Goal: Task Accomplishment & Management: Manage account settings

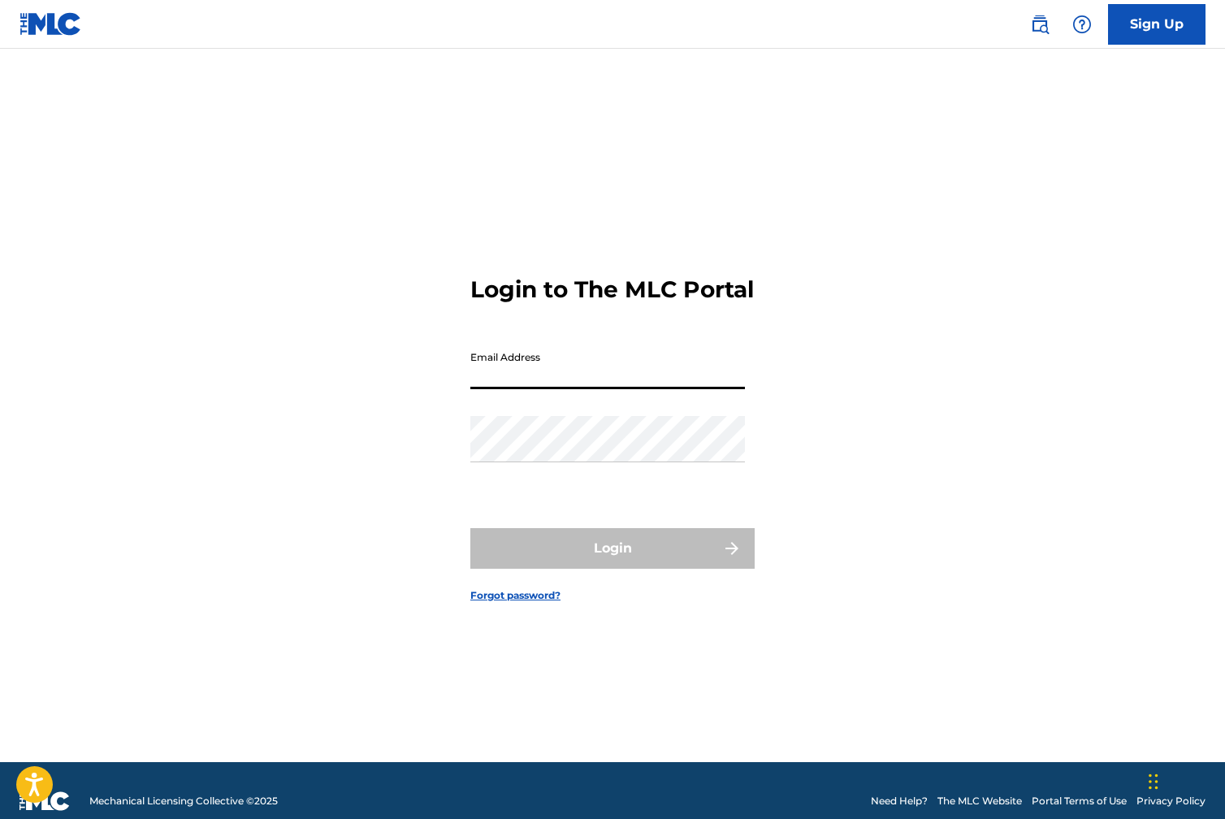
type input "[EMAIL_ADDRESS][DOMAIN_NAME]"
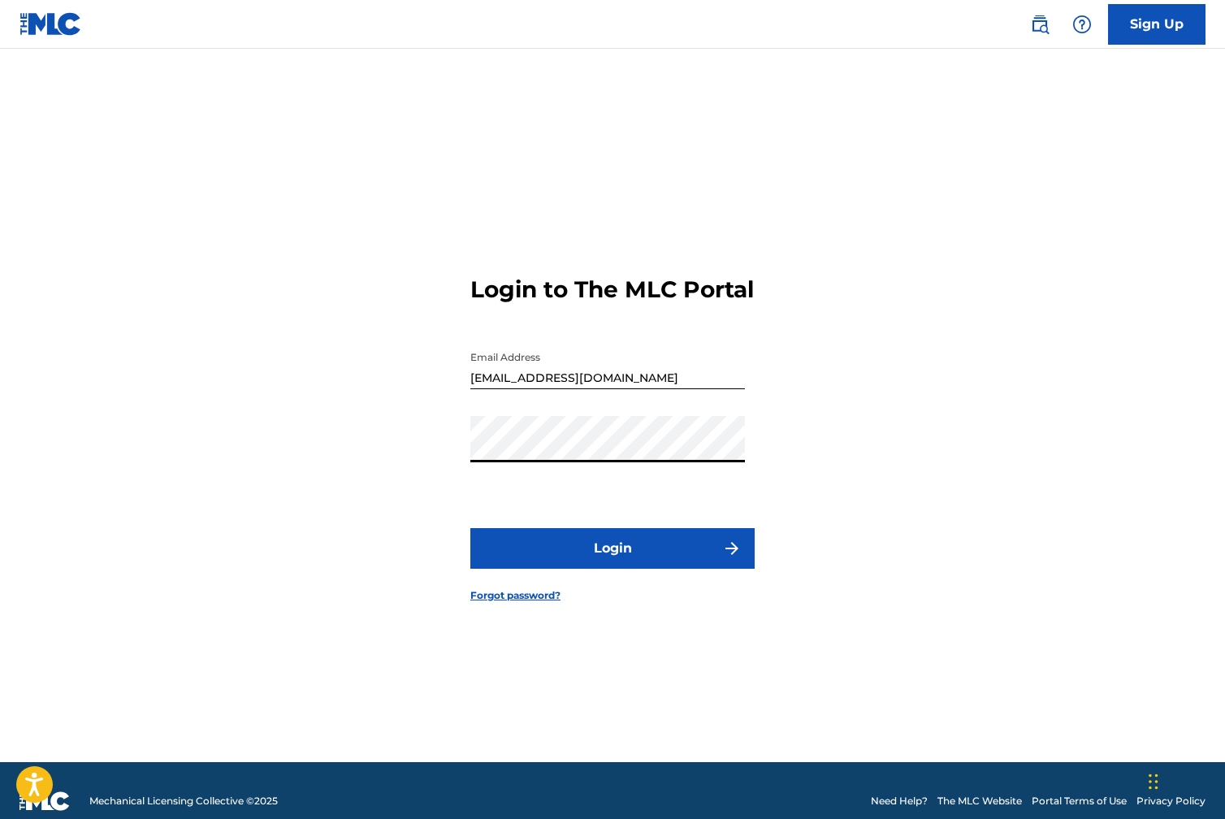
click at [620, 557] on button "Login" at bounding box center [612, 548] width 284 height 41
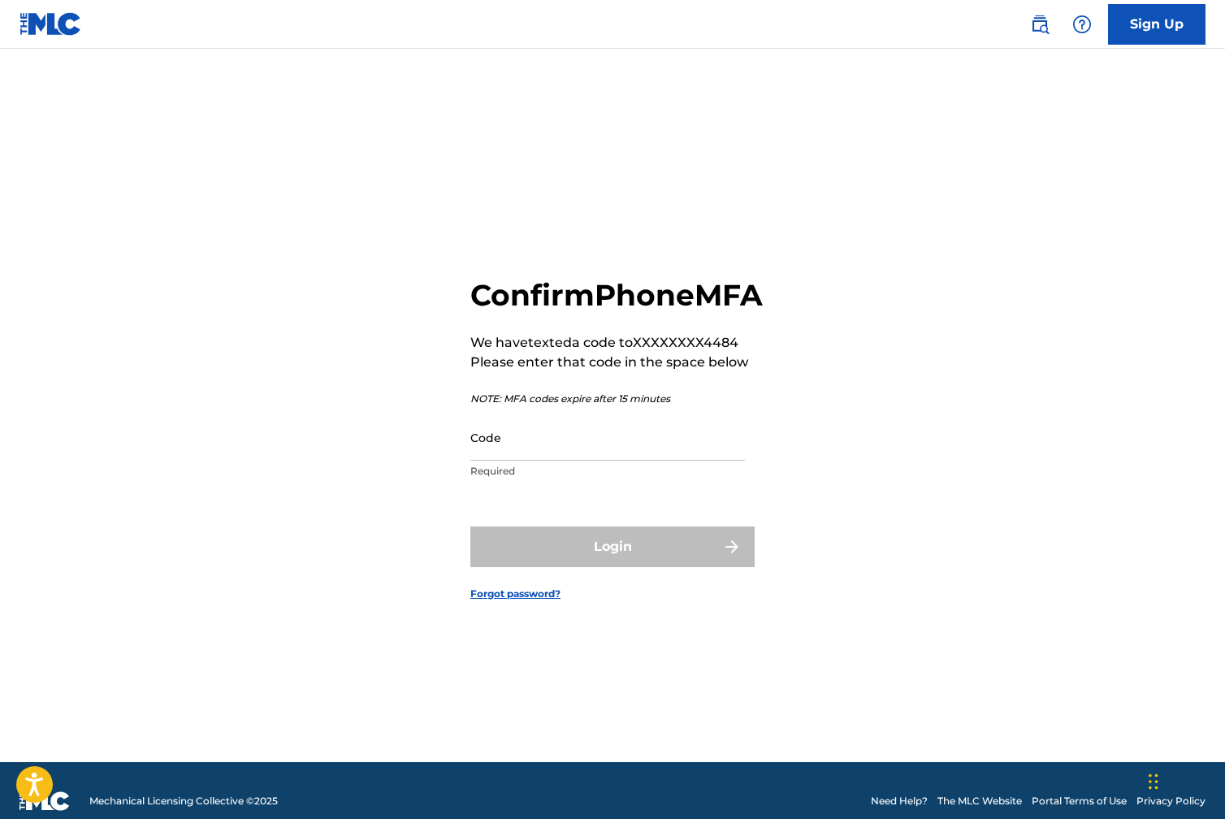
click at [505, 461] on input "Code" at bounding box center [607, 437] width 275 height 46
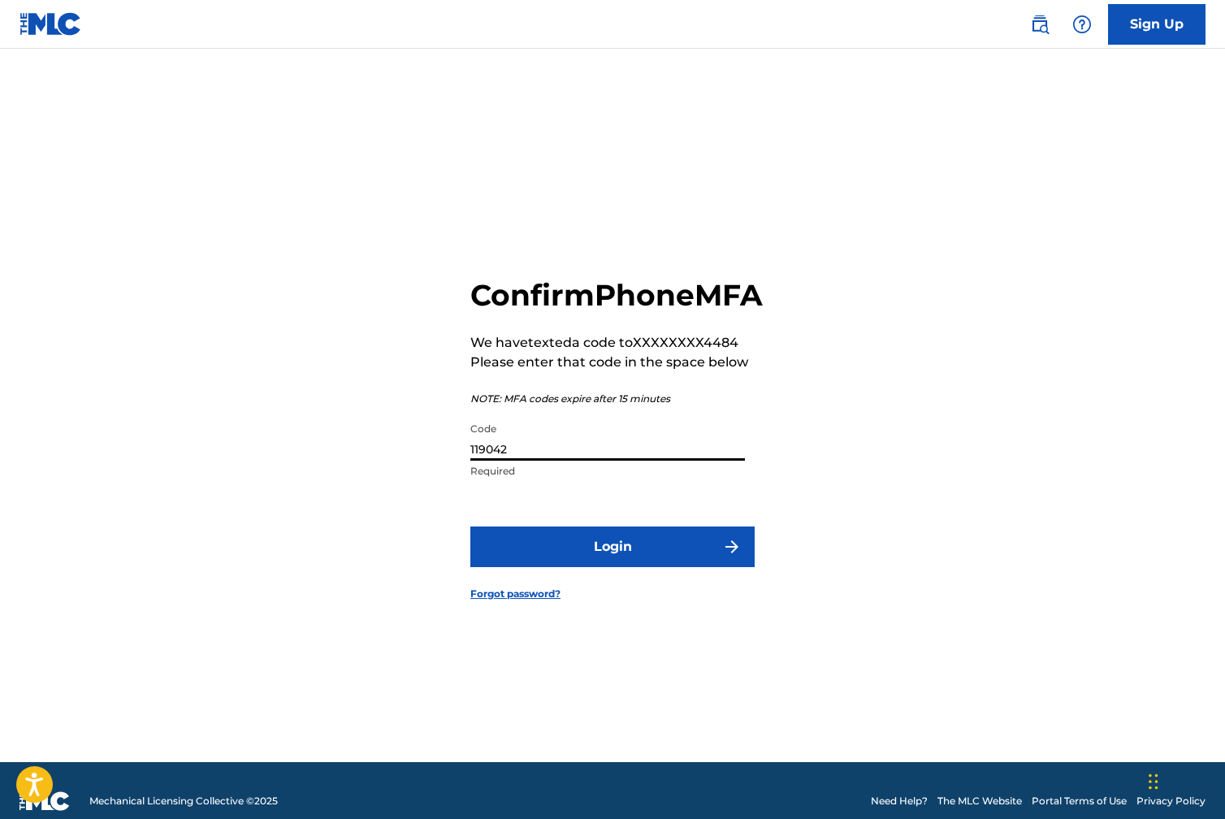
type input "119042"
click at [607, 566] on button "Login" at bounding box center [612, 546] width 284 height 41
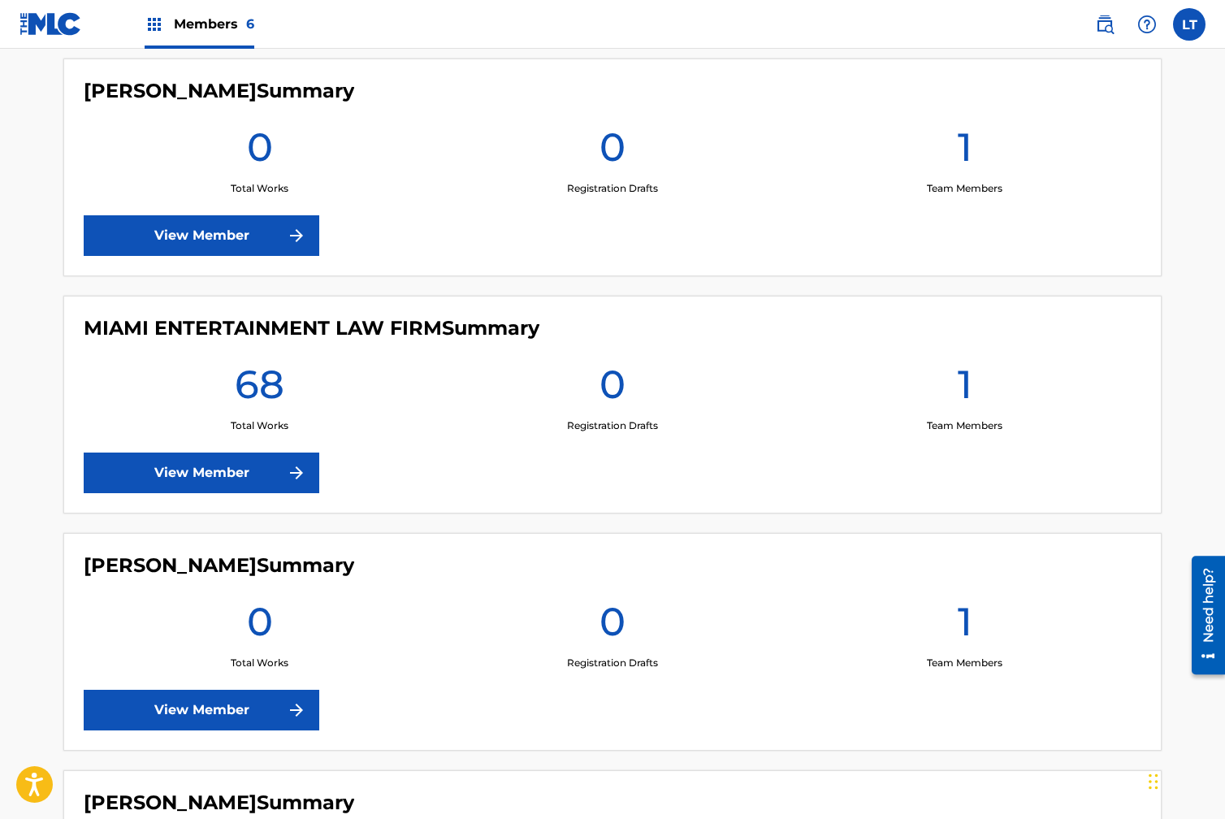
scroll to position [709, 0]
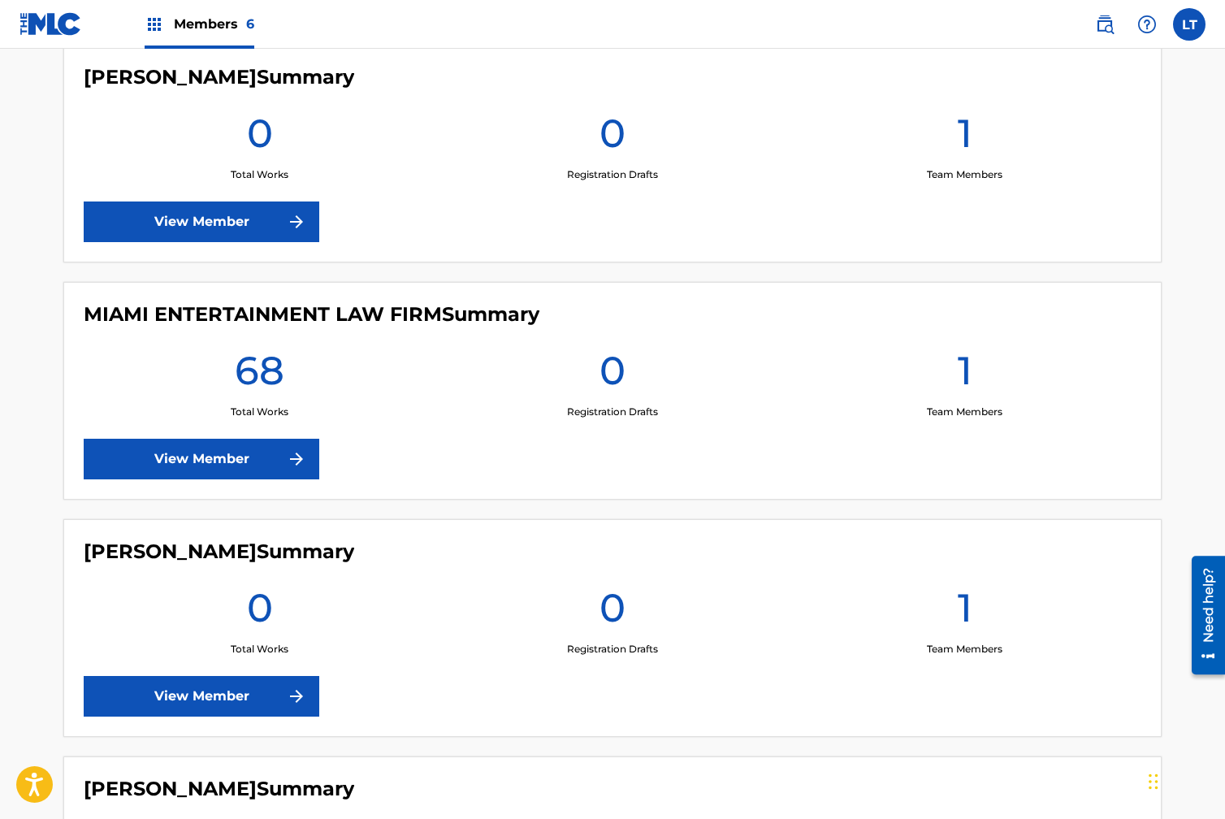
click at [249, 453] on link "View Member" at bounding box center [202, 459] width 236 height 41
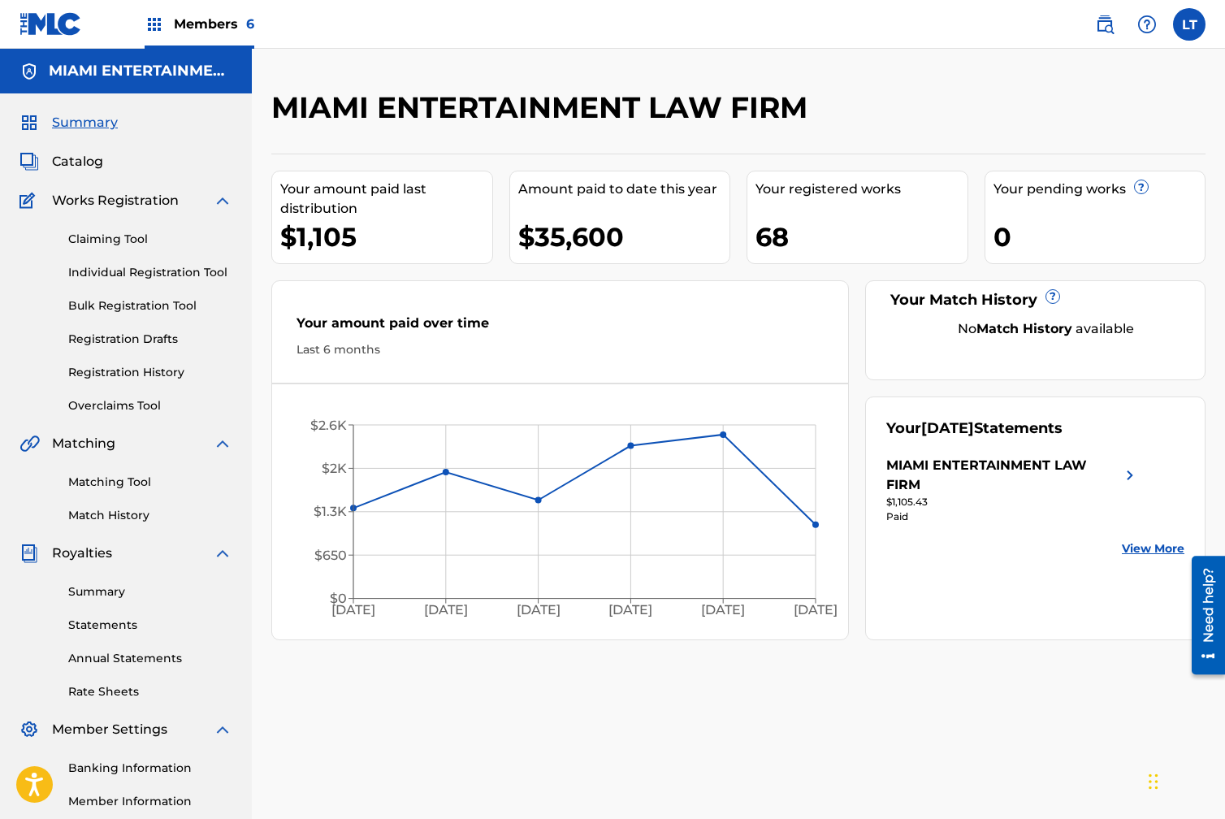
click at [97, 237] on link "Claiming Tool" at bounding box center [150, 239] width 164 height 17
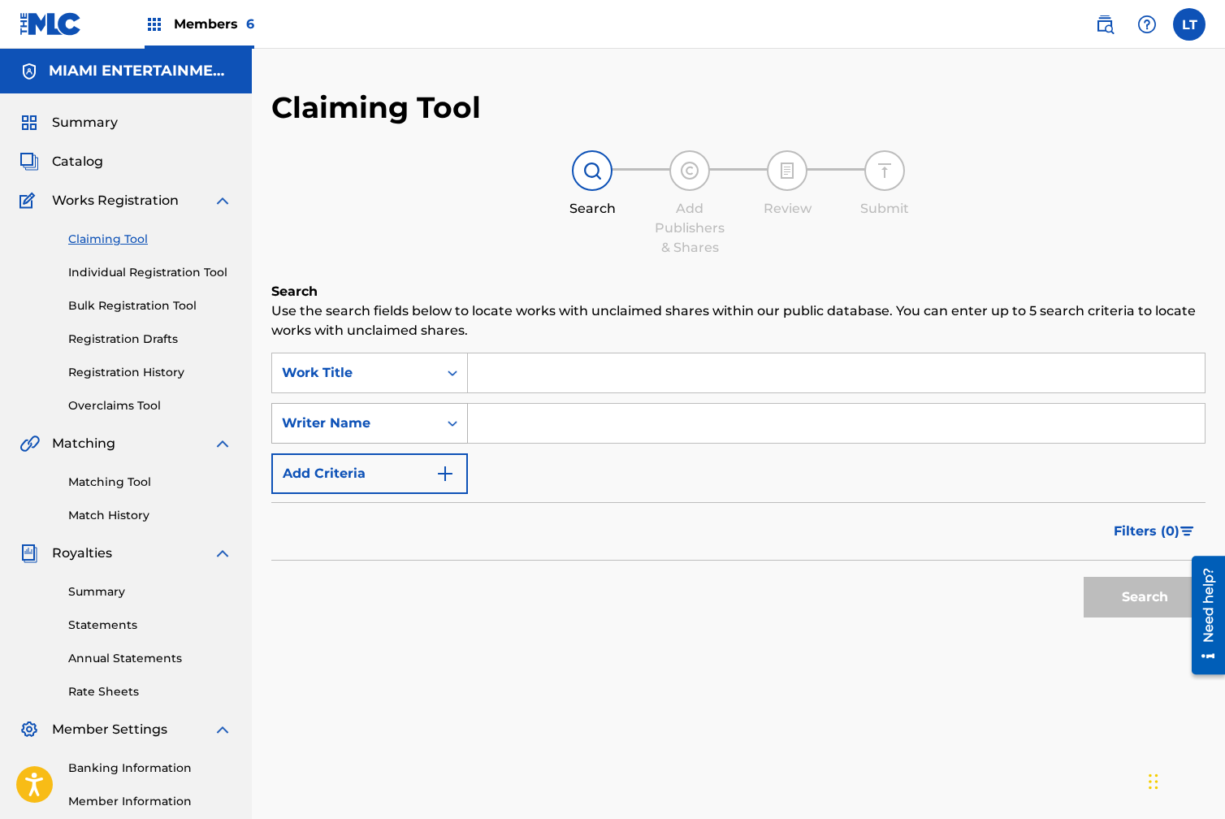
click at [444, 420] on icon "Search Form" at bounding box center [452, 423] width 16 height 16
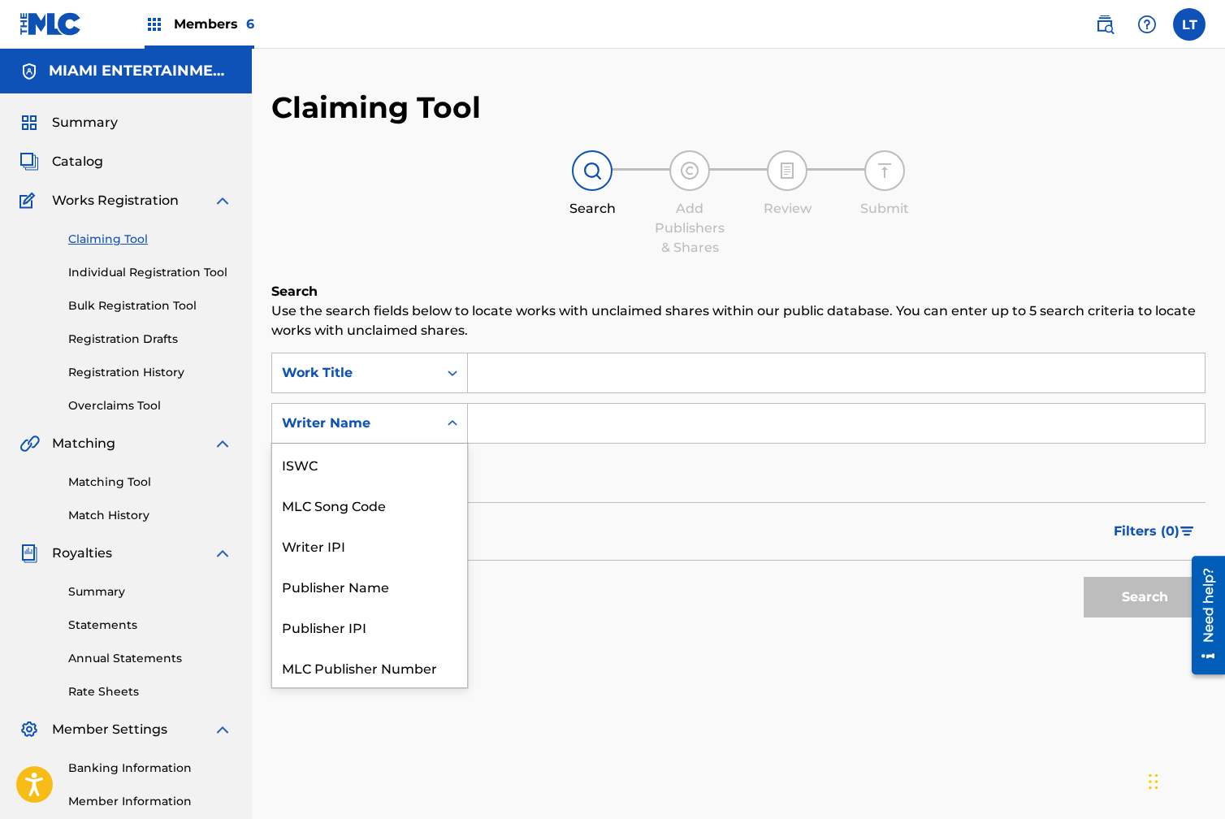
scroll to position [41, 0]
click at [507, 422] on input "Search Form" at bounding box center [836, 423] width 737 height 39
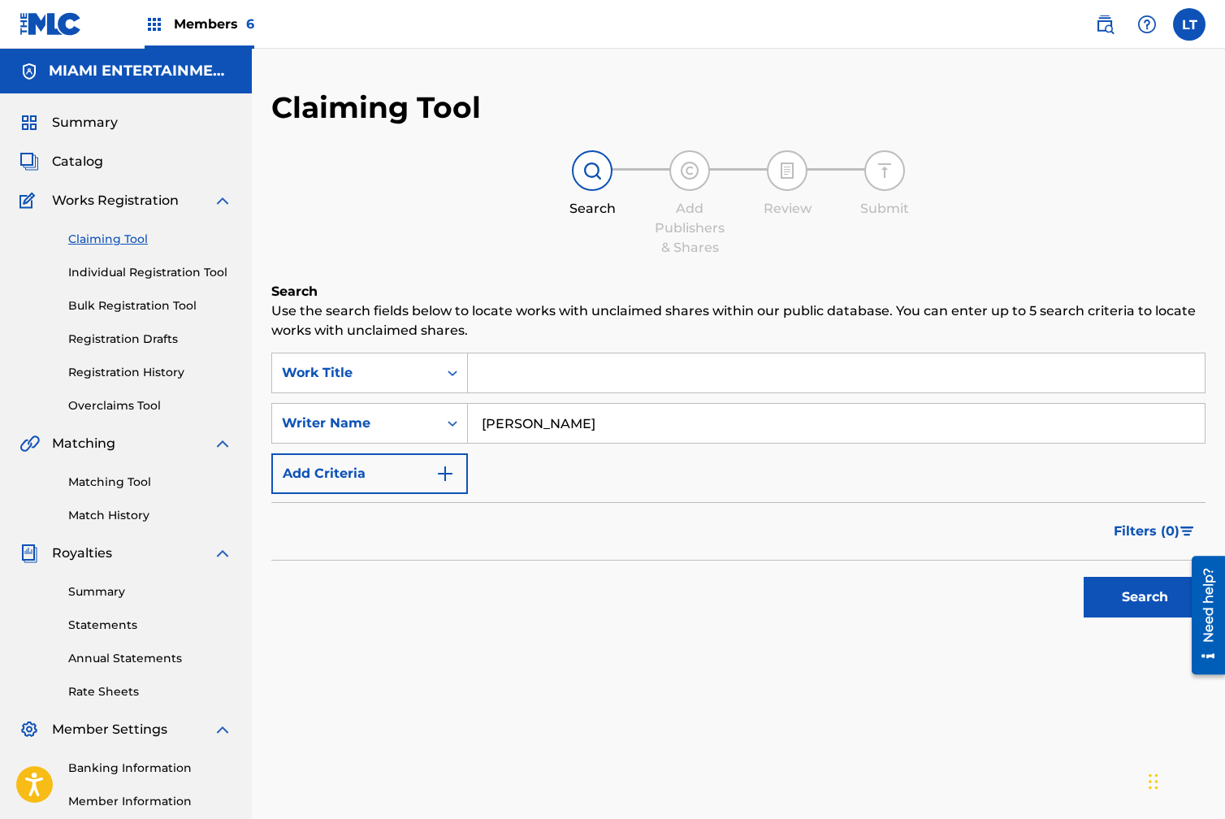
type input "[PERSON_NAME]"
click at [1141, 609] on button "Search" at bounding box center [1145, 597] width 122 height 41
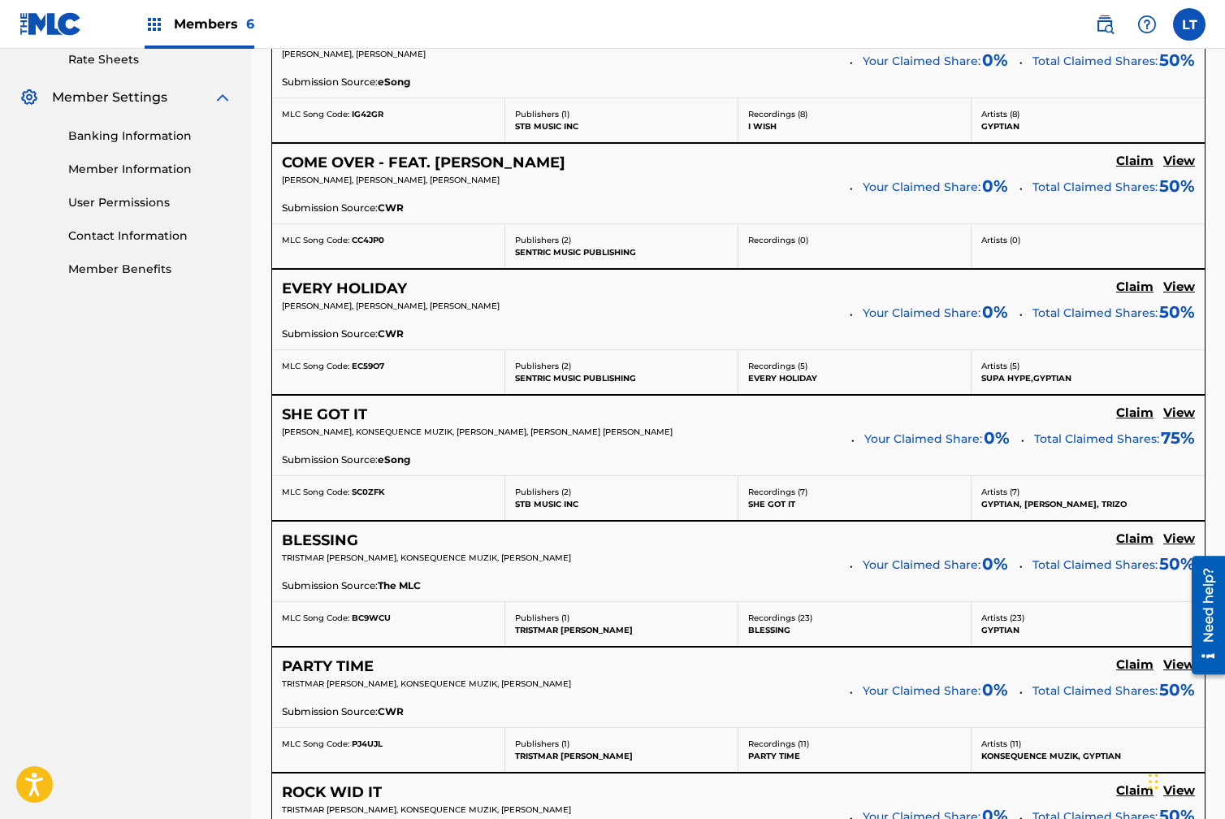
scroll to position [637, 0]
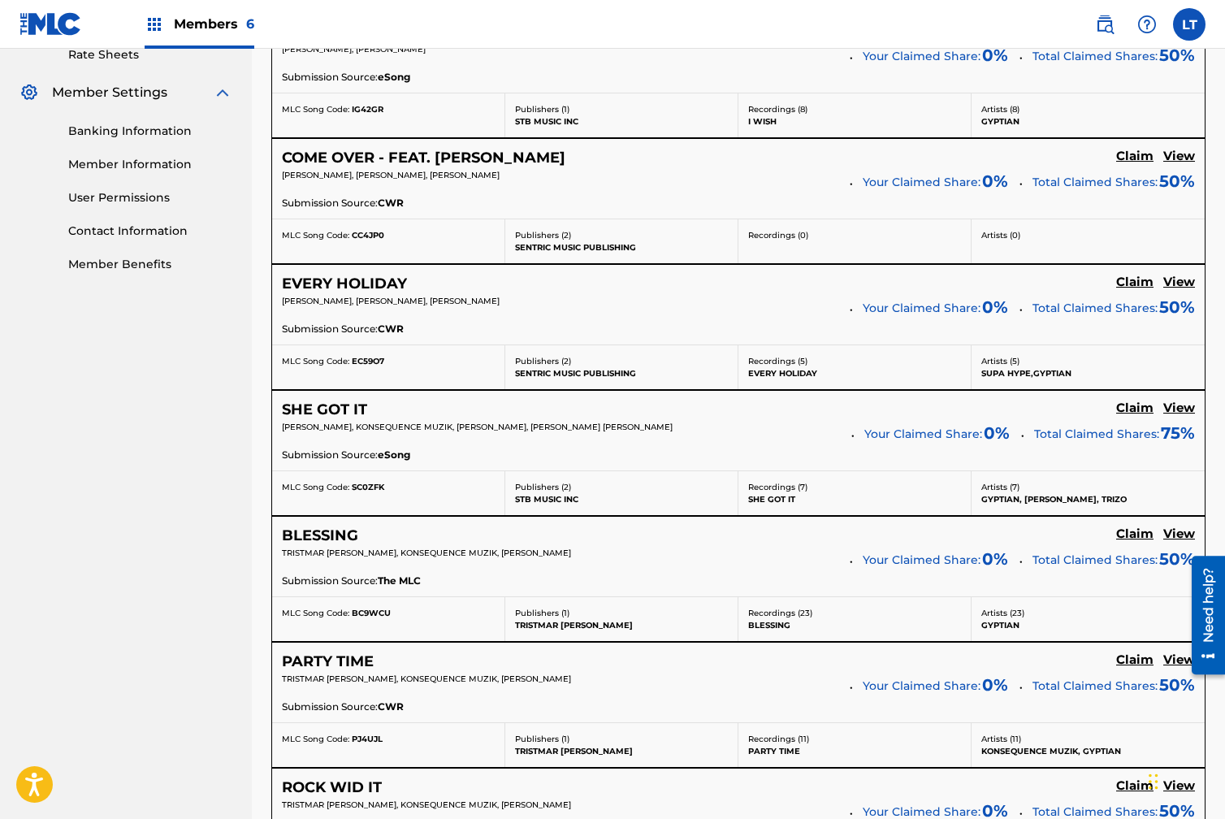
click at [1187, 535] on h5 "View" at bounding box center [1179, 533] width 32 height 15
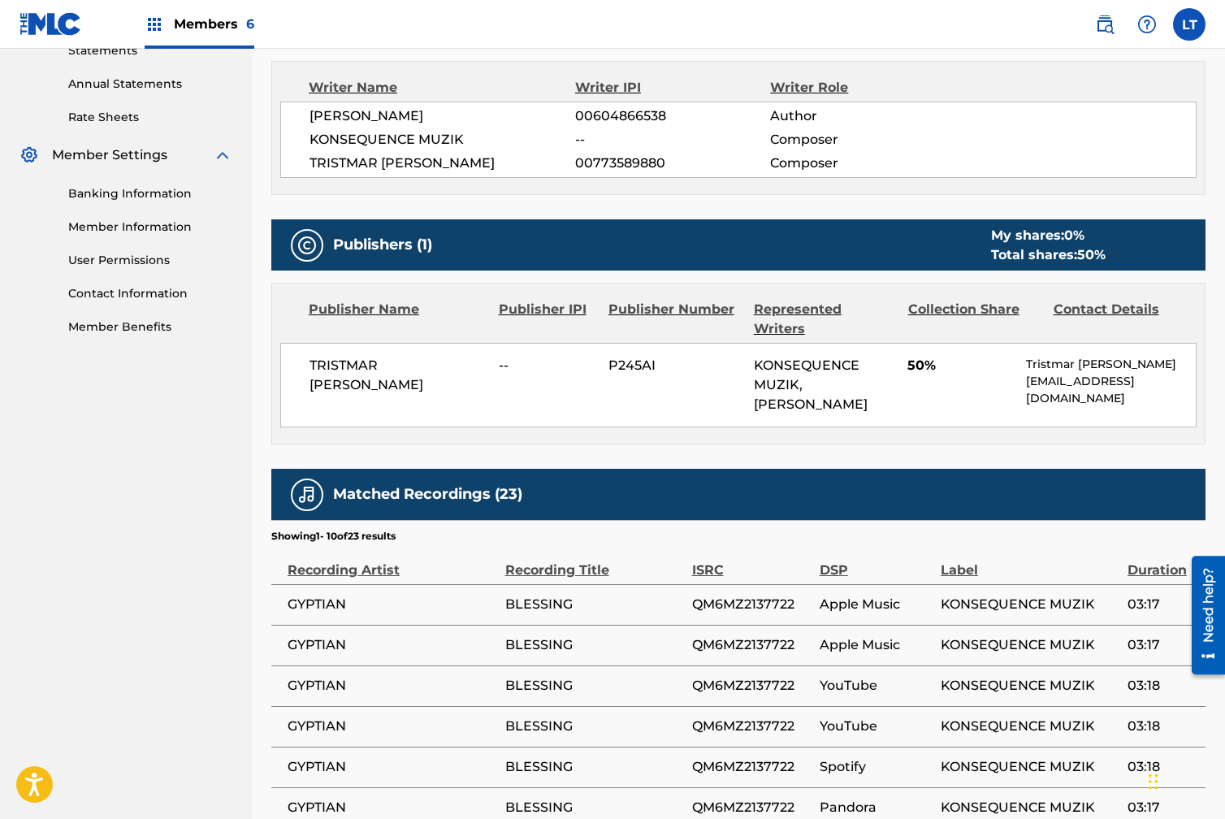
scroll to position [570, 0]
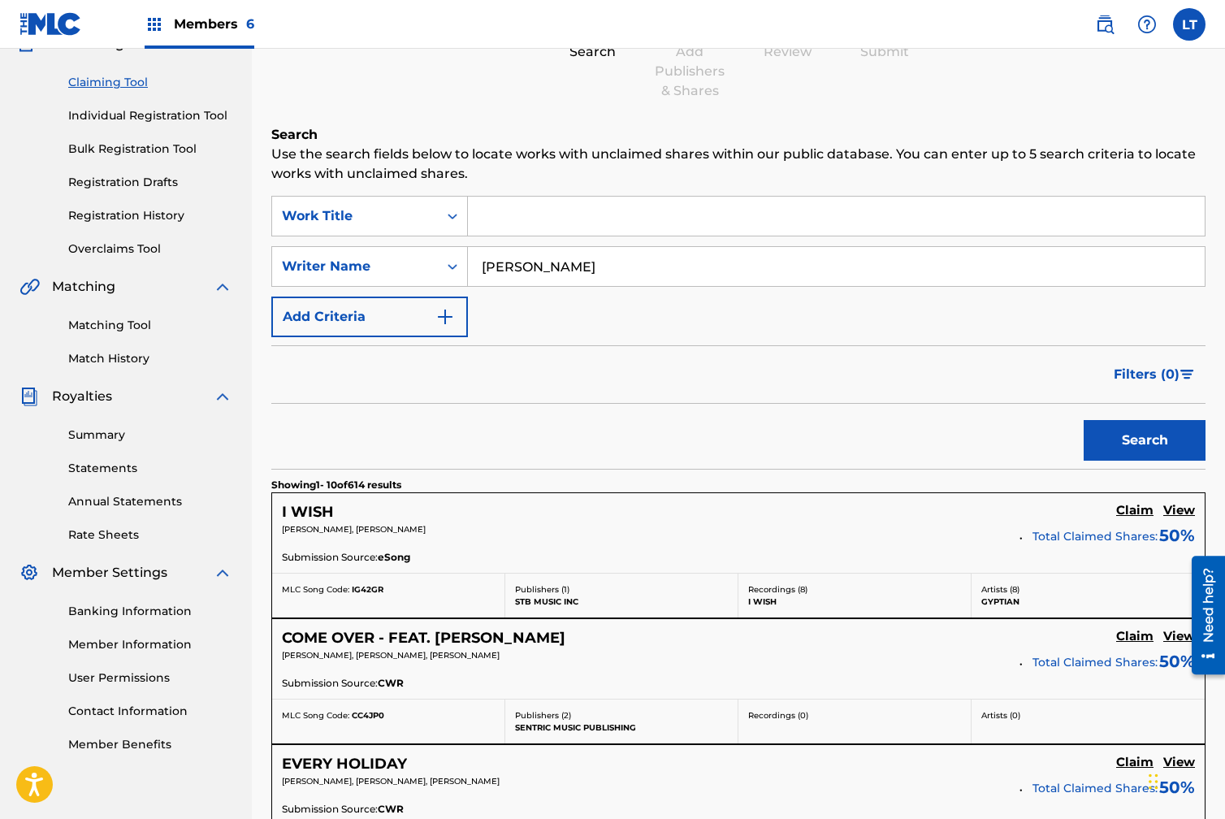
scroll to position [149, 0]
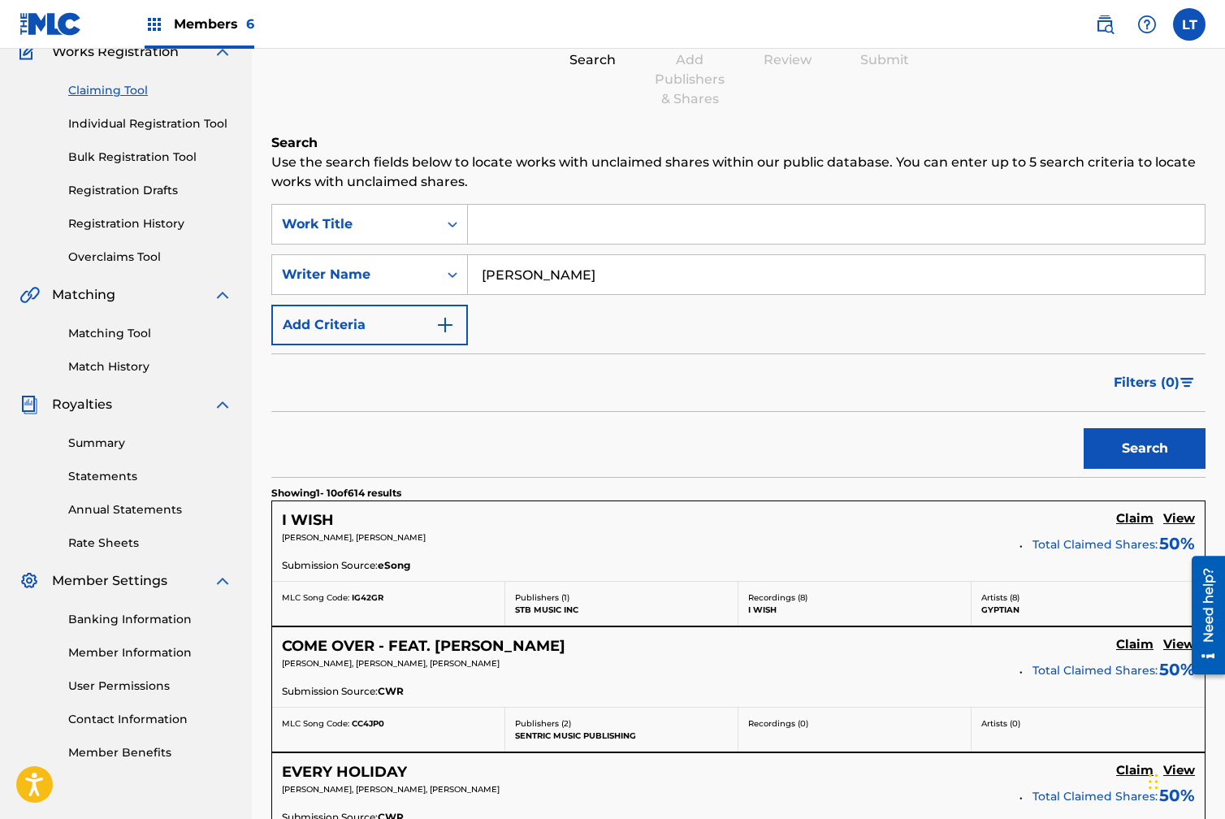
click at [533, 222] on input "Search Form" at bounding box center [836, 224] width 737 height 39
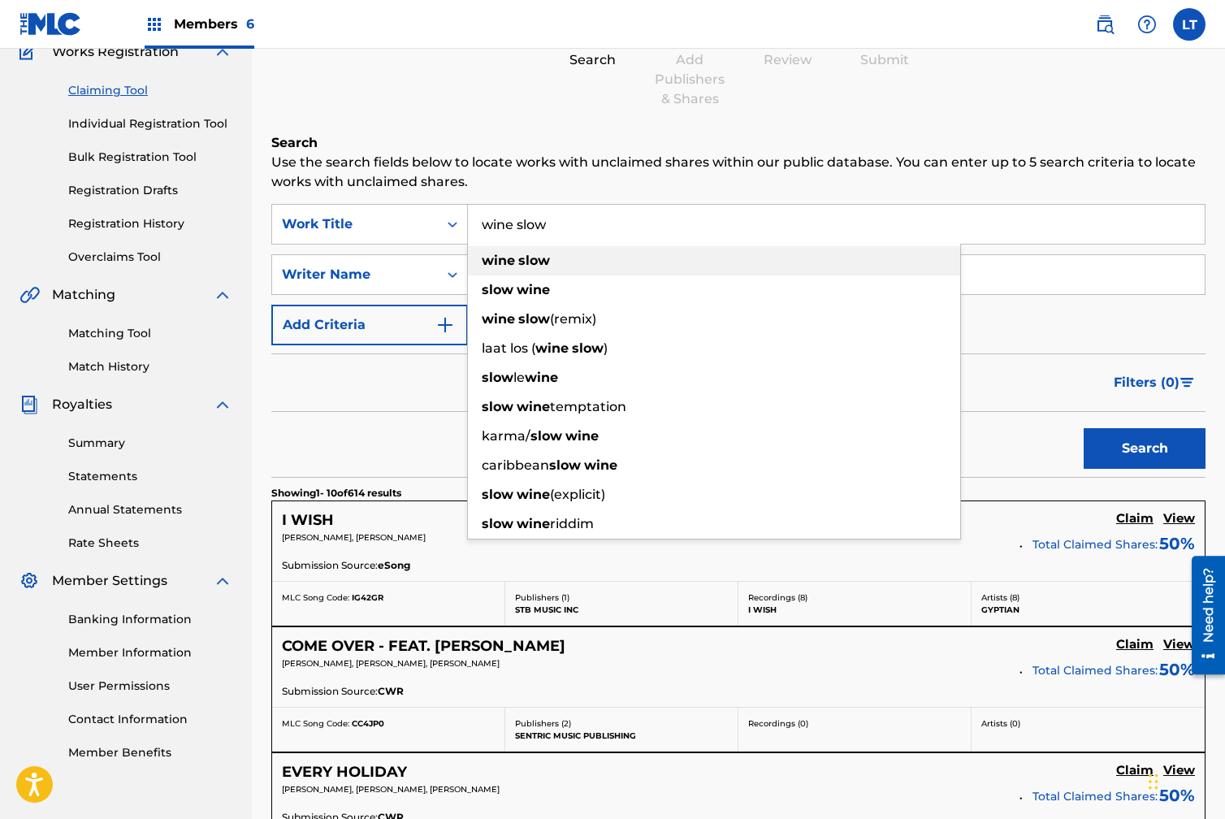
type input "wine slow"
click at [481, 255] on div "wine slow" at bounding box center [714, 260] width 492 height 29
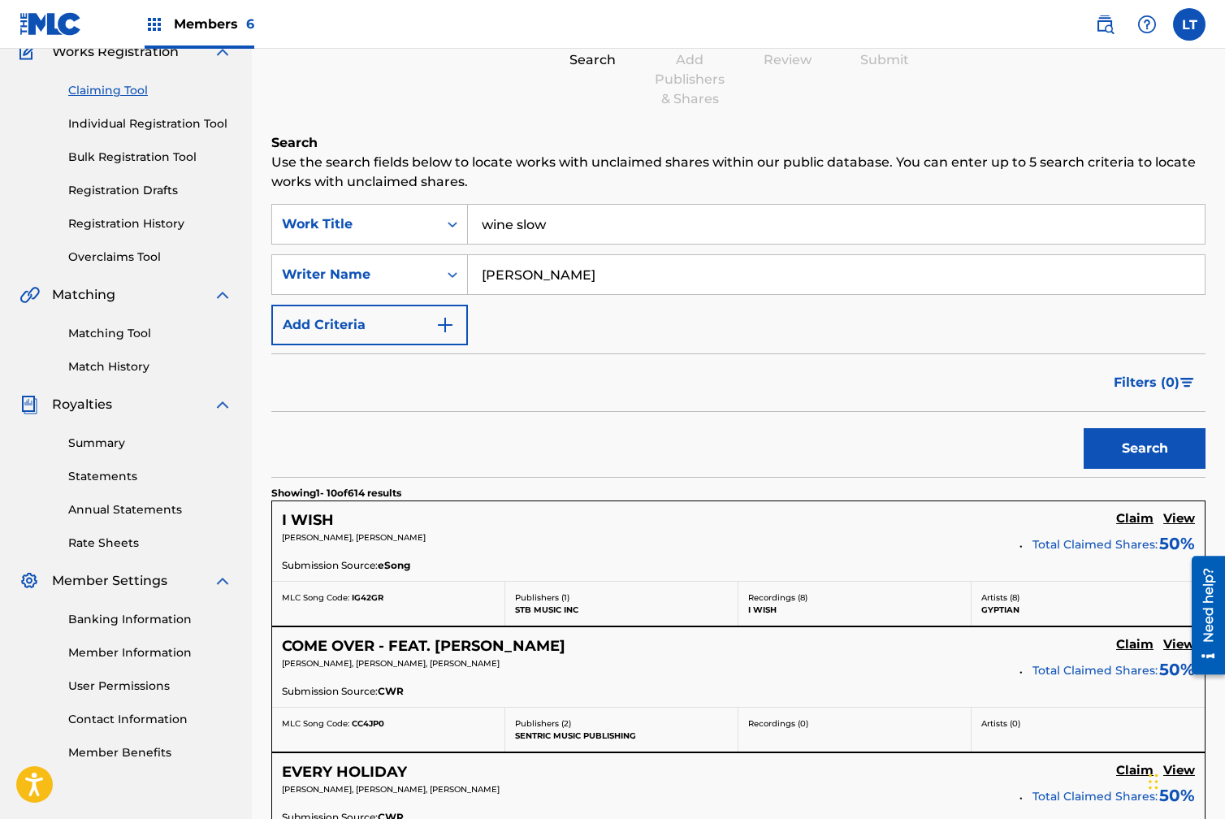
click at [1112, 453] on button "Search" at bounding box center [1145, 448] width 122 height 41
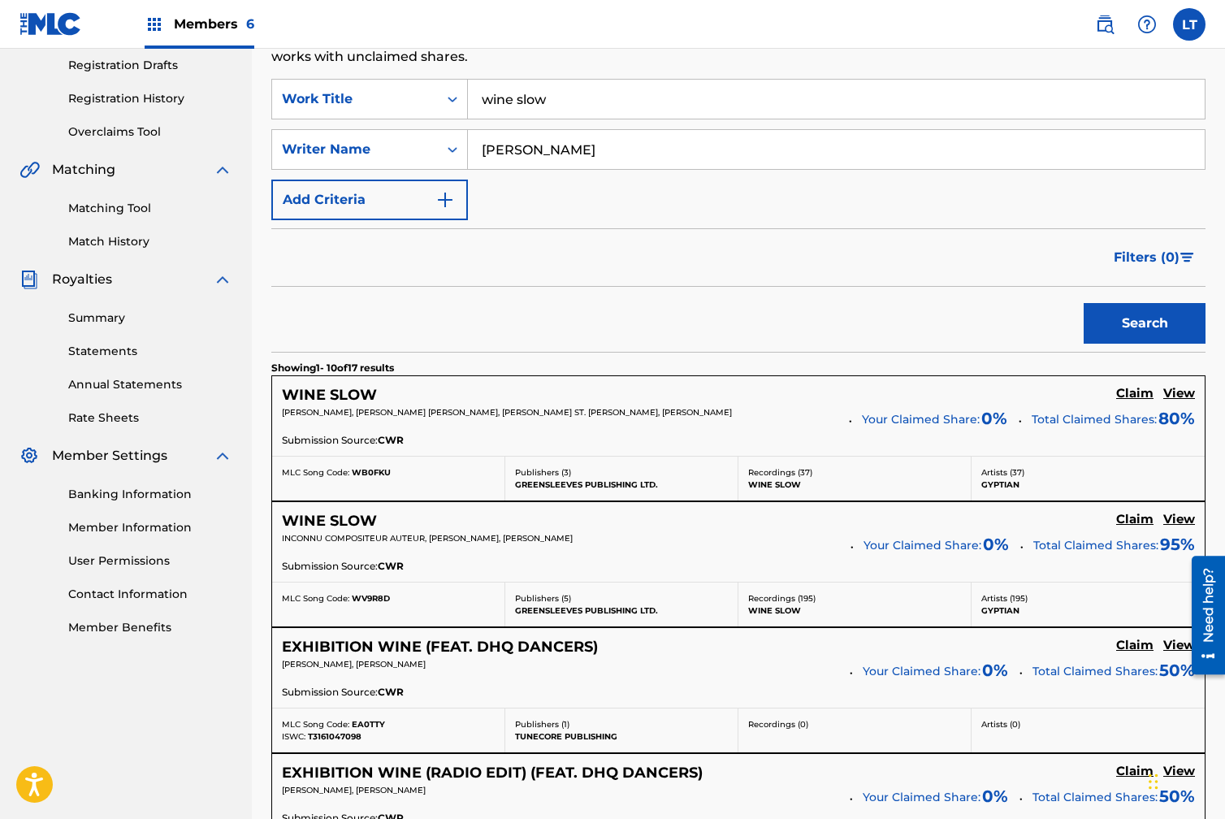
scroll to position [282, 0]
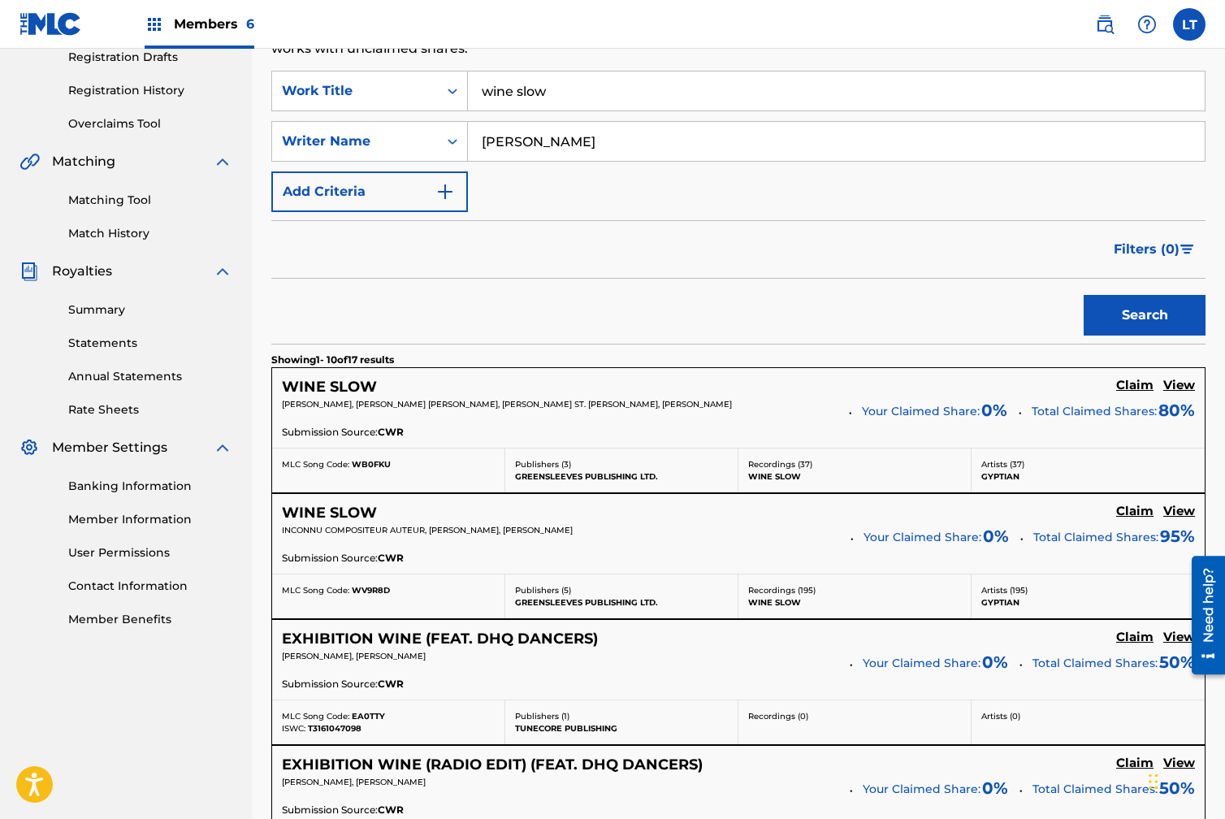
click at [1168, 384] on h5 "View" at bounding box center [1179, 385] width 32 height 15
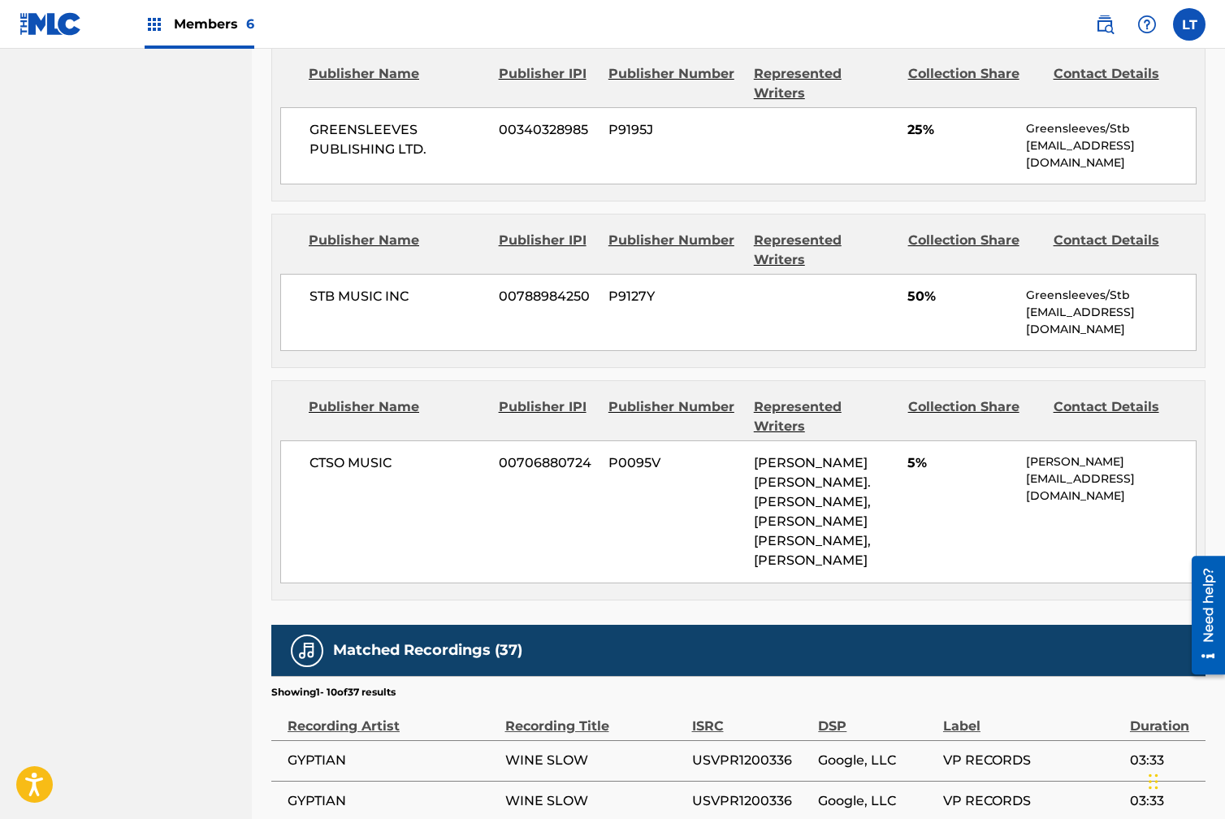
scroll to position [1137, 0]
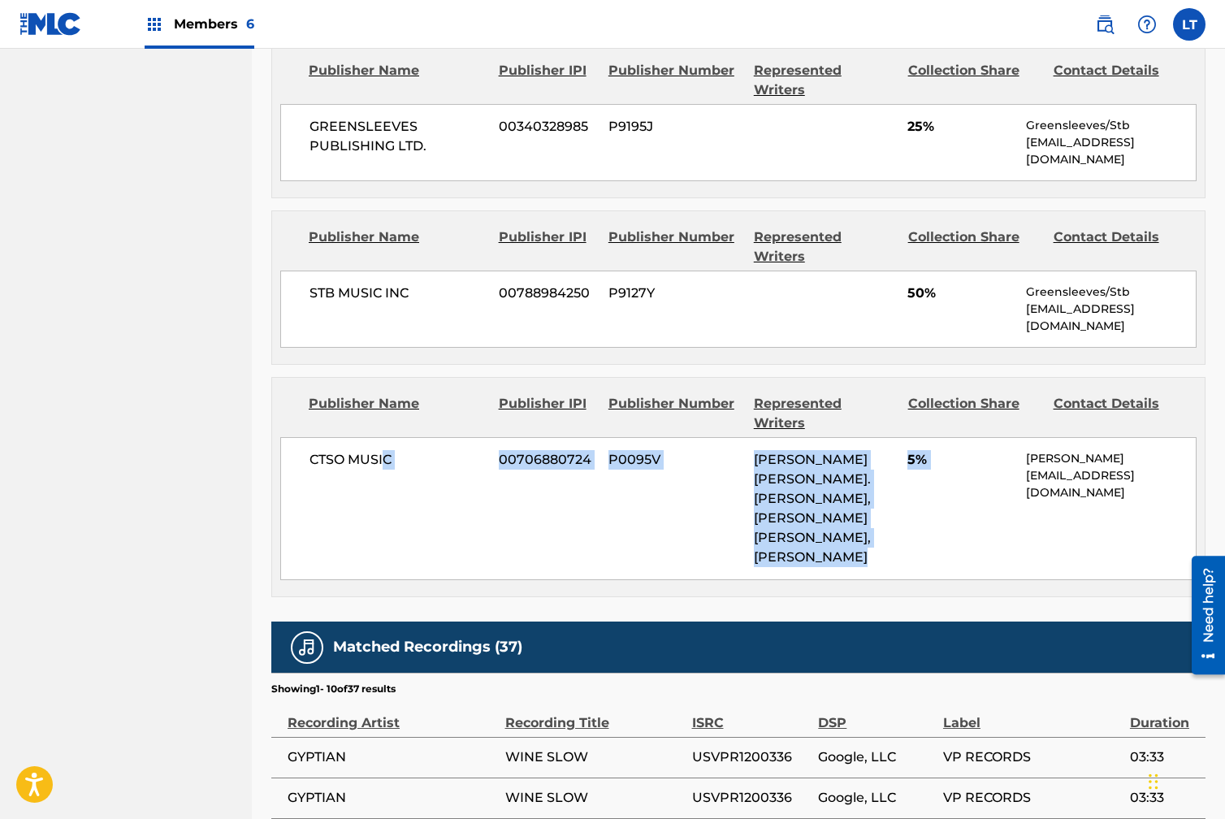
drag, startPoint x: 1109, startPoint y: 387, endPoint x: 383, endPoint y: 398, distance: 725.6
click at [383, 437] on div "CTSO MUSIC 00706880724 P0095V [PERSON_NAME] [PERSON_NAME]. [PERSON_NAME], [PERS…" at bounding box center [738, 508] width 916 height 143
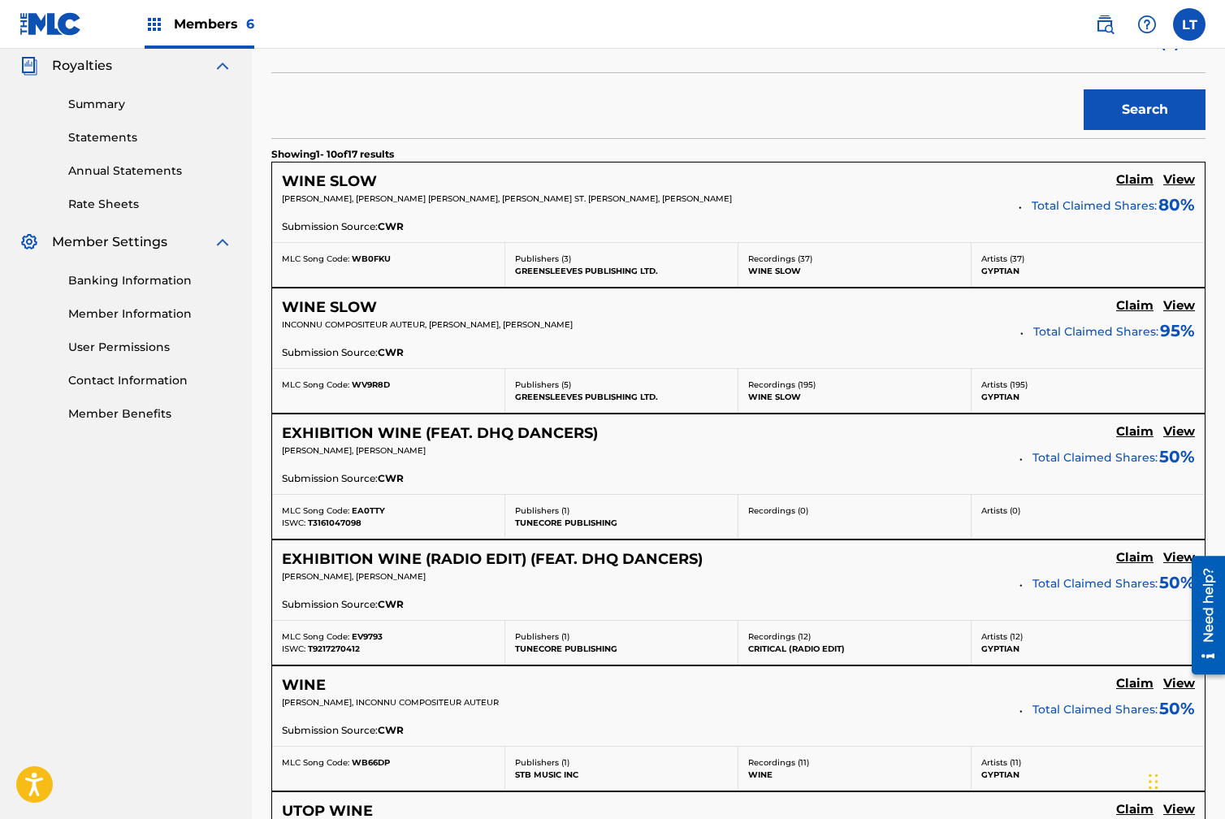
scroll to position [489, 0]
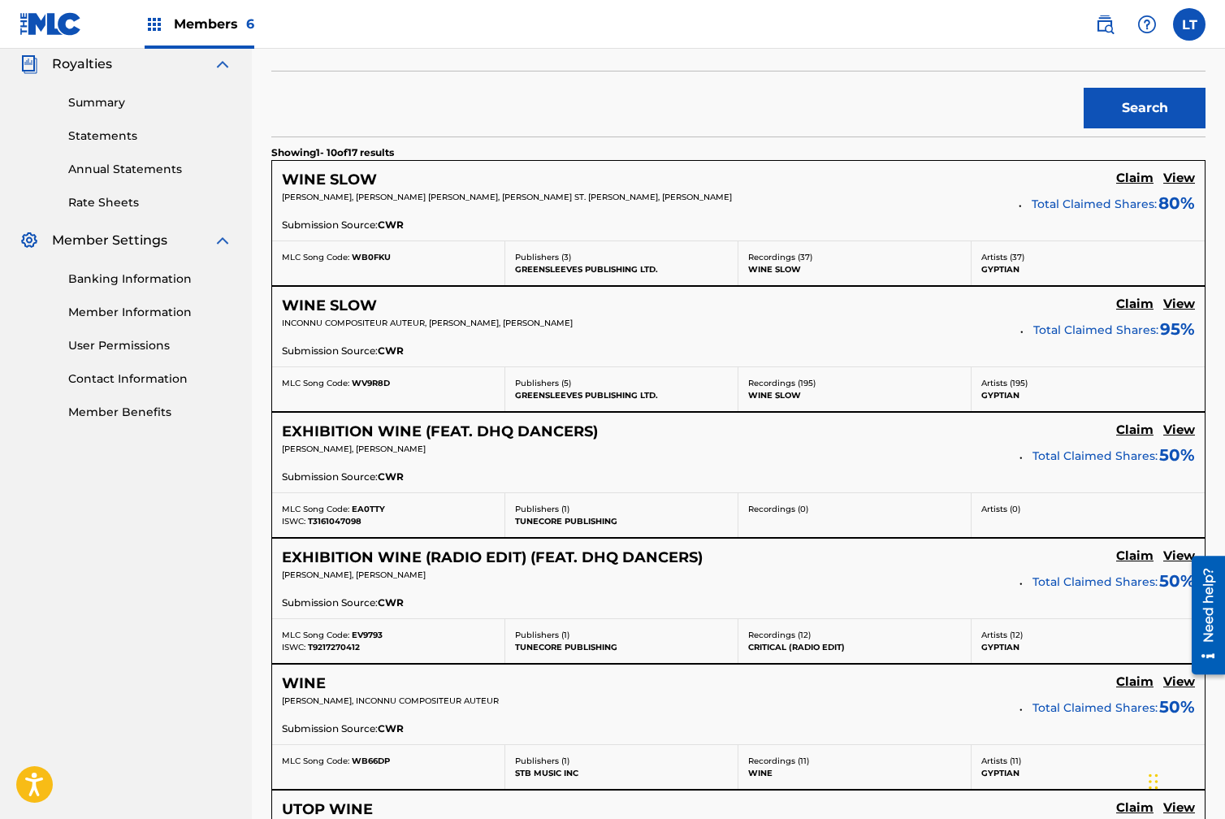
click at [1182, 301] on h5 "View" at bounding box center [1179, 304] width 32 height 15
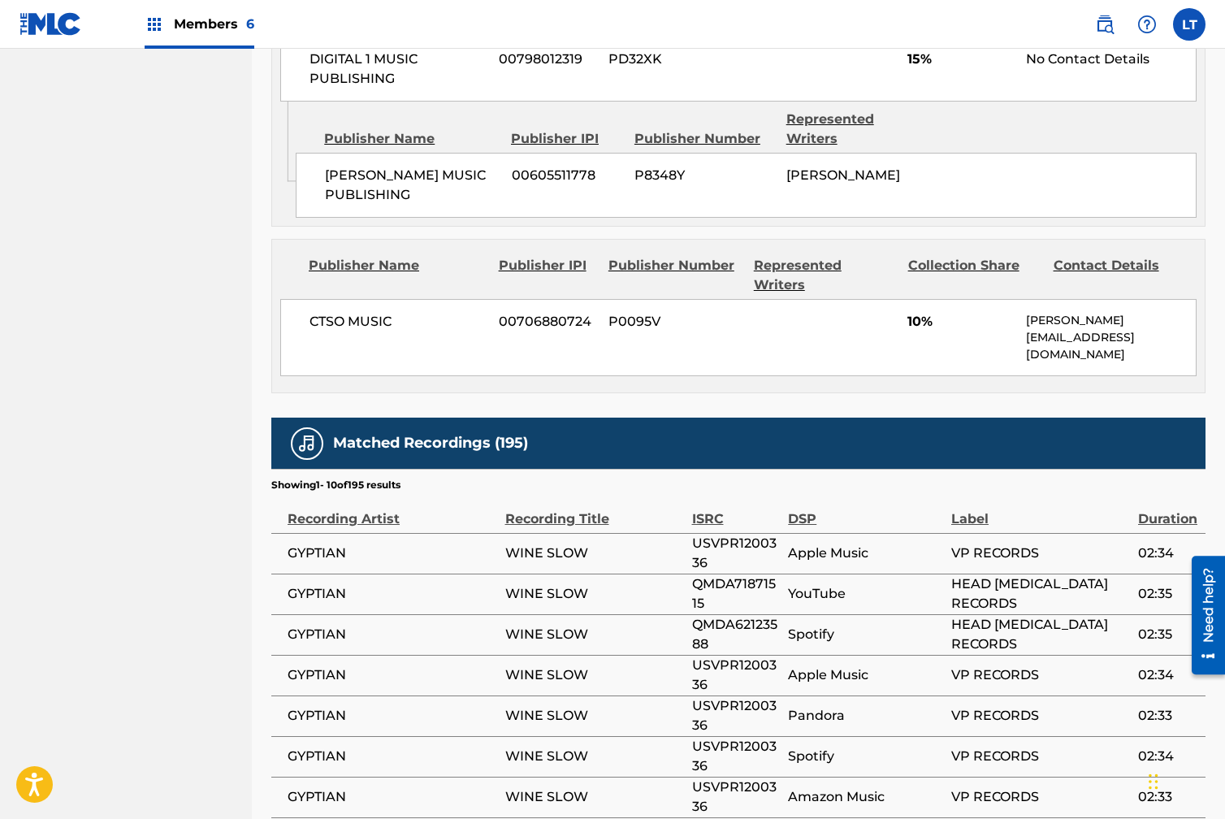
scroll to position [1509, 0]
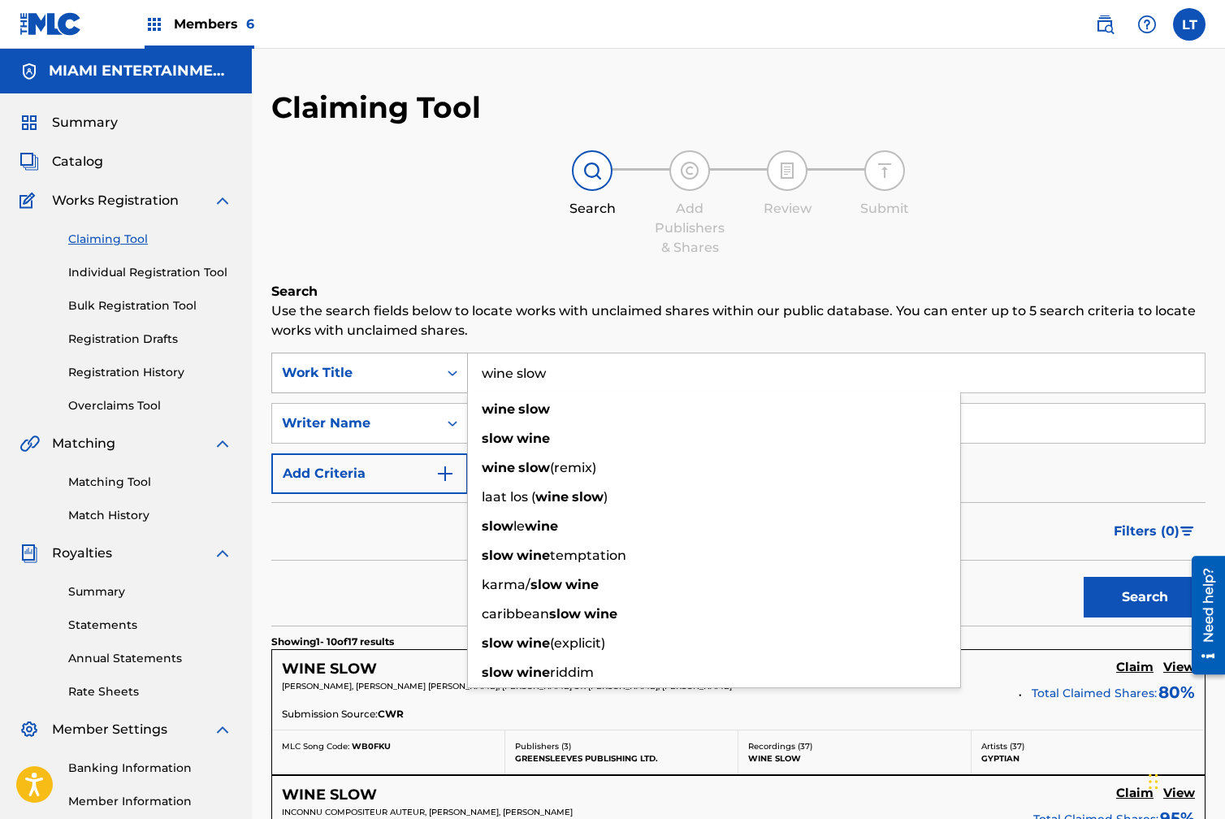
drag, startPoint x: 528, startPoint y: 372, endPoint x: 458, endPoint y: 369, distance: 69.9
click at [459, 370] on div "SearchWithCriteriaf271759f-da66-4b6c-8f1a-6c5a60c153c4 Work Title wine slow win…" at bounding box center [738, 373] width 934 height 41
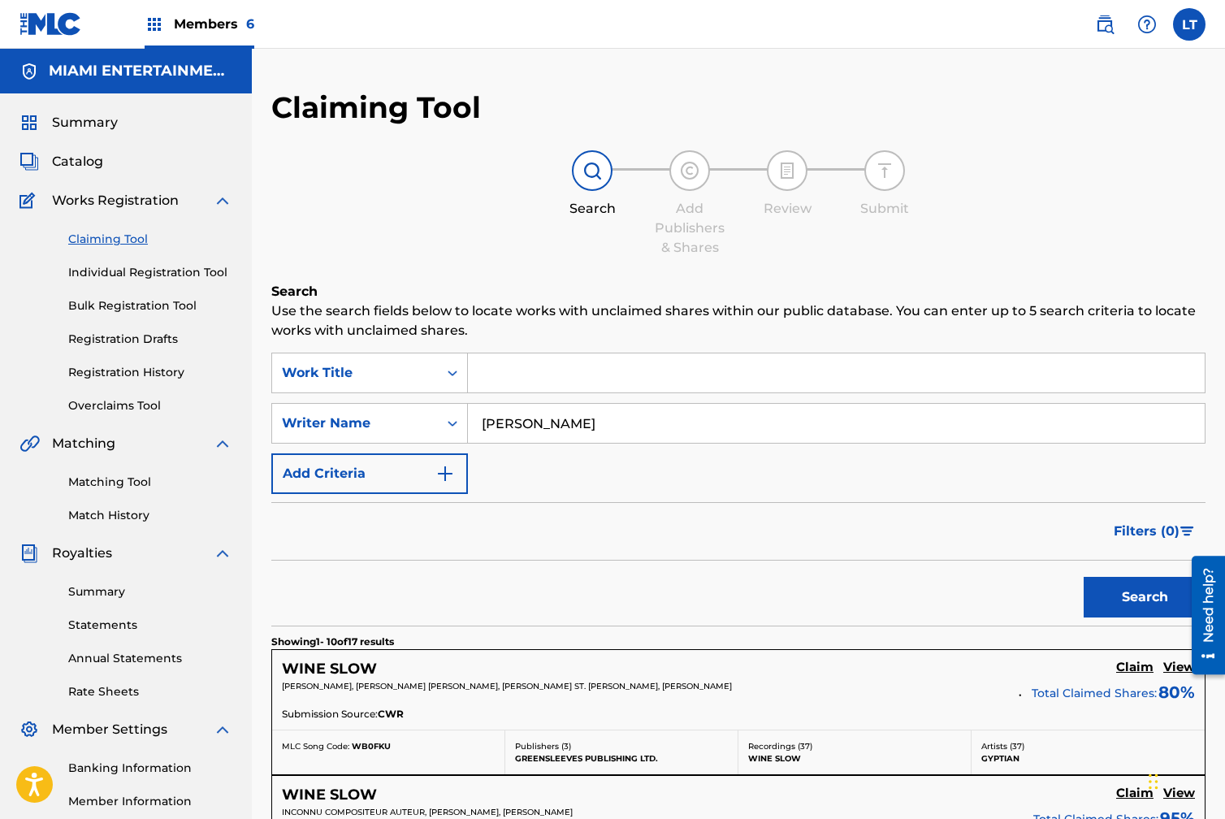
drag, startPoint x: 1118, startPoint y: 598, endPoint x: 815, endPoint y: 518, distance: 313.3
click at [1116, 598] on button "Search" at bounding box center [1145, 597] width 122 height 41
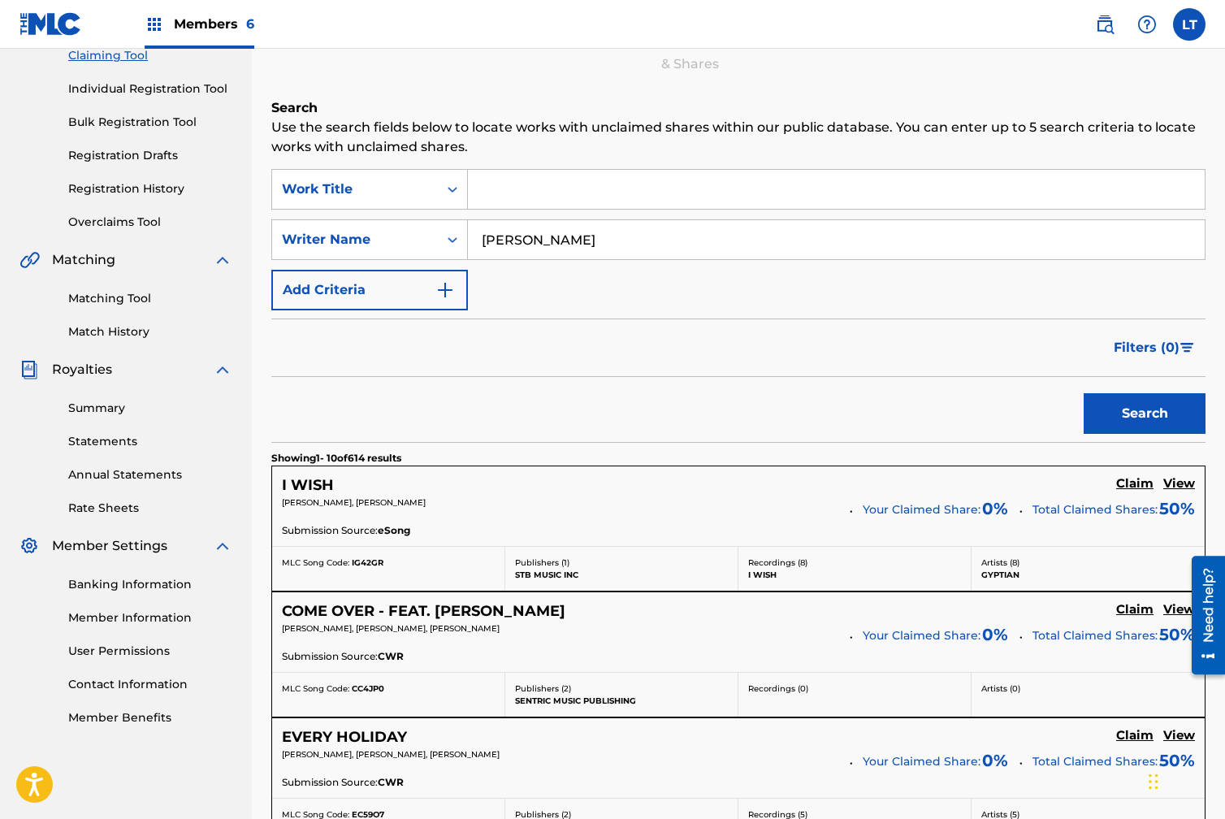
scroll to position [188, 0]
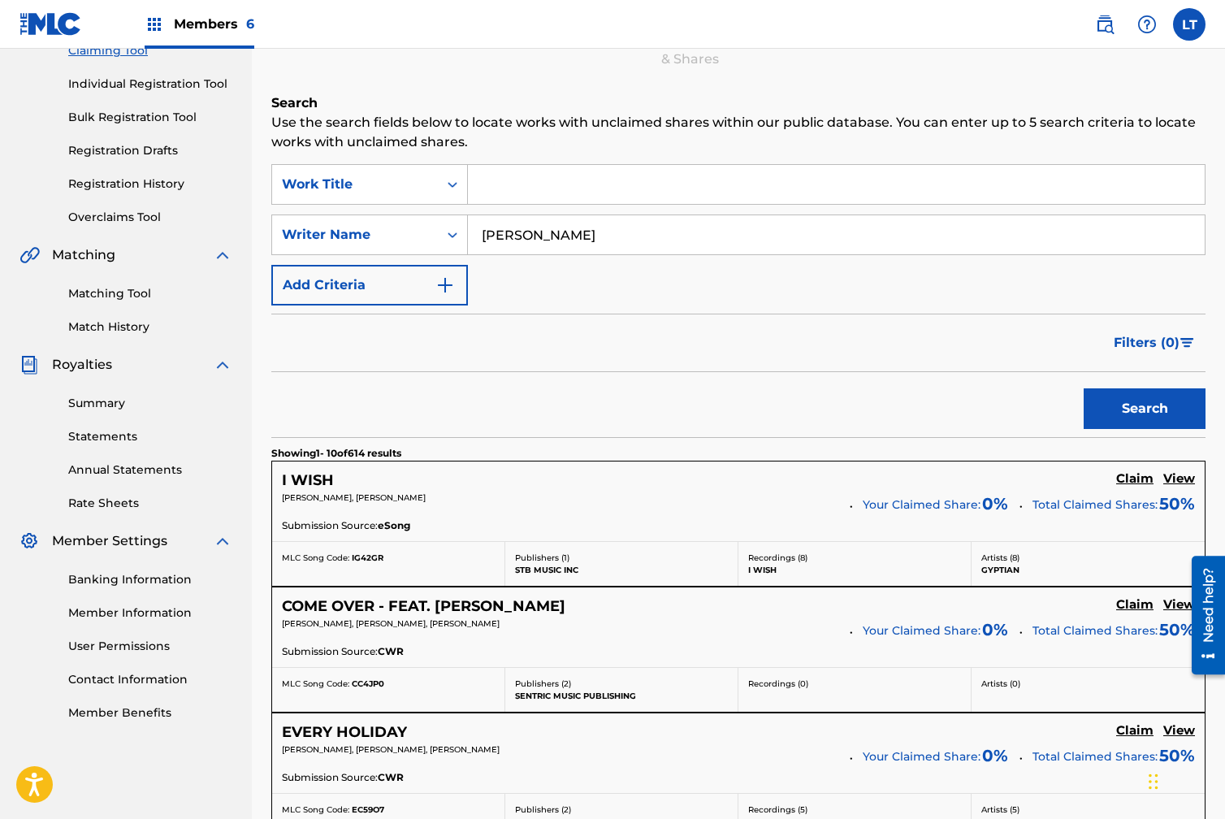
click at [500, 181] on input "Search Form" at bounding box center [836, 184] width 737 height 39
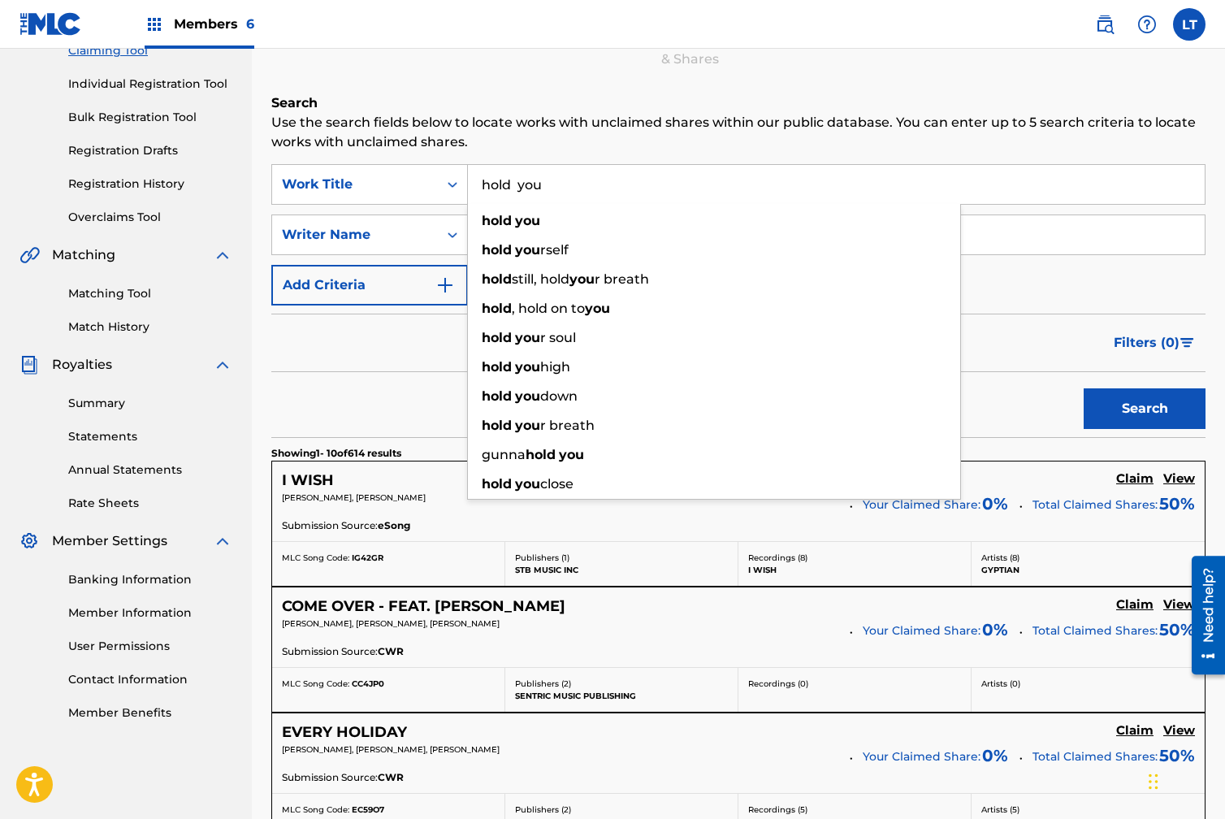
click at [518, 184] on input "hold you" at bounding box center [836, 184] width 737 height 39
type input "hold you"
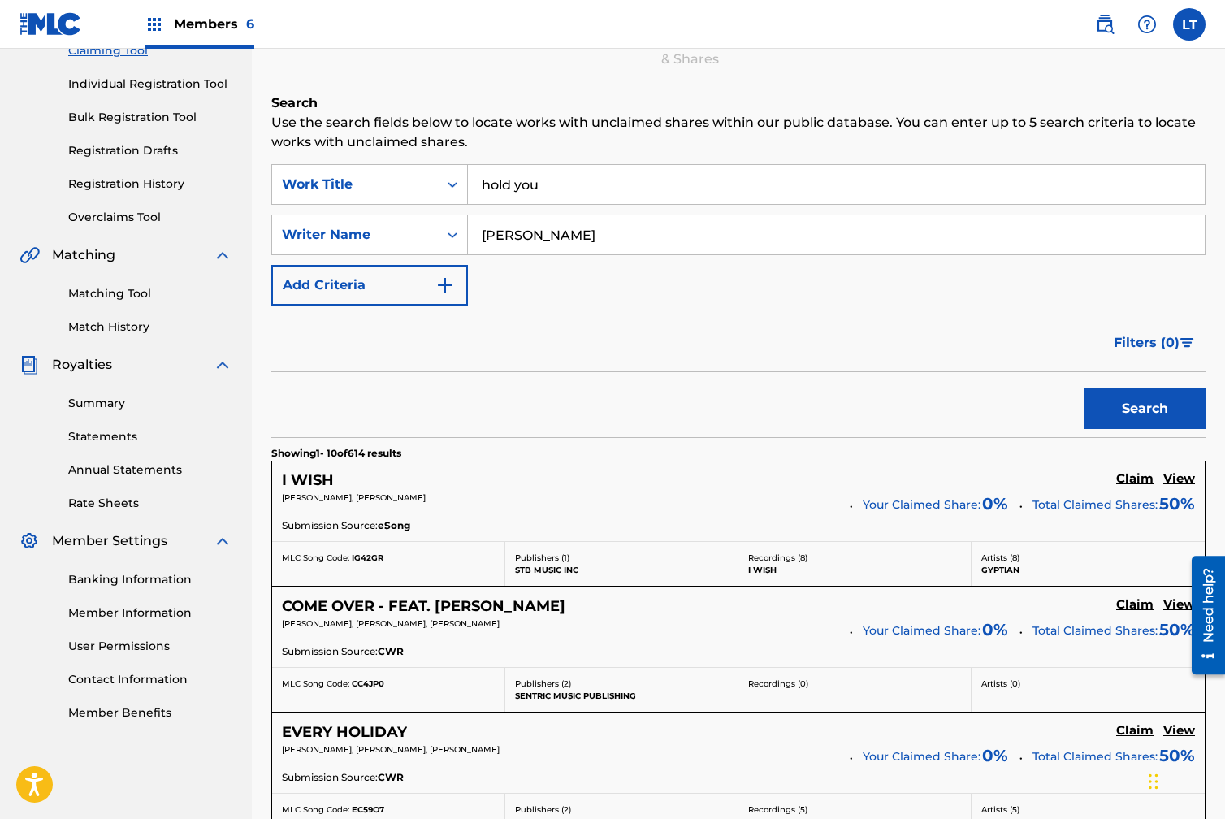
click at [1134, 409] on button "Search" at bounding box center [1145, 408] width 122 height 41
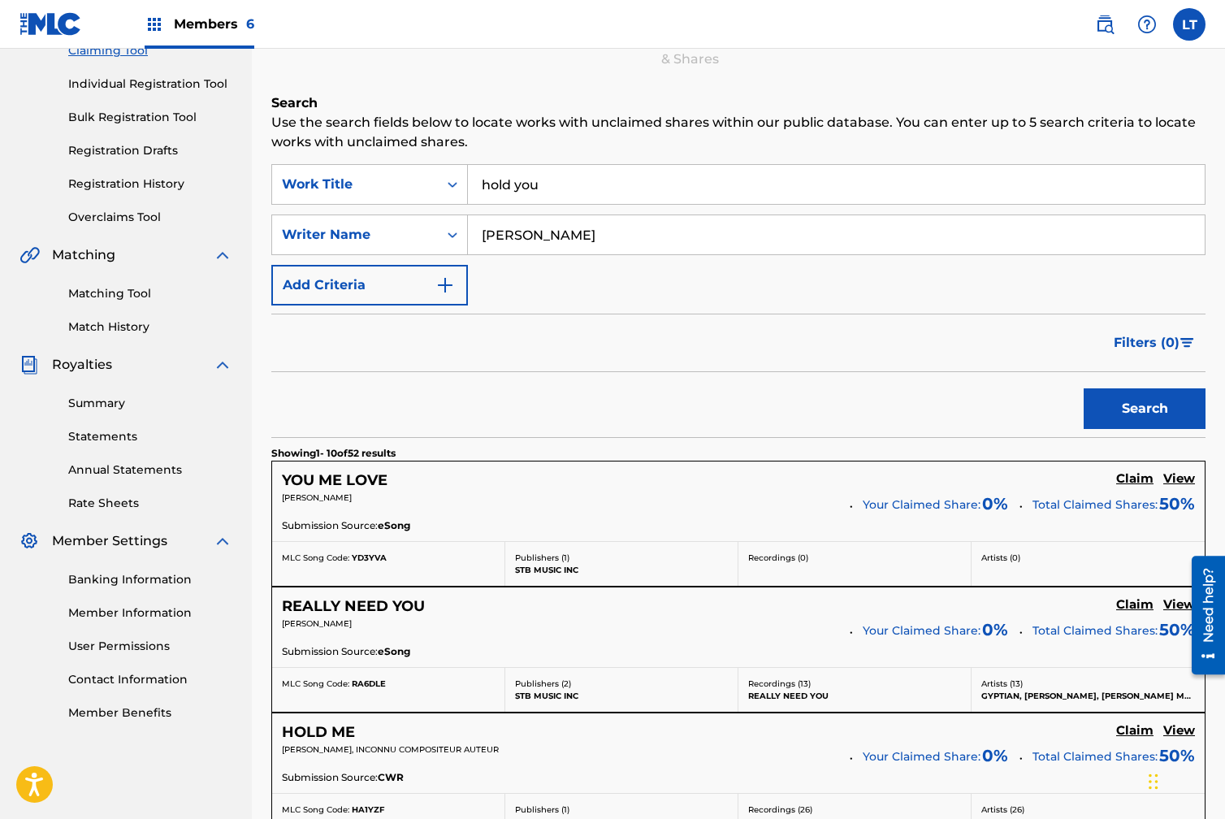
click at [563, 191] on input "hold you" at bounding box center [836, 184] width 737 height 39
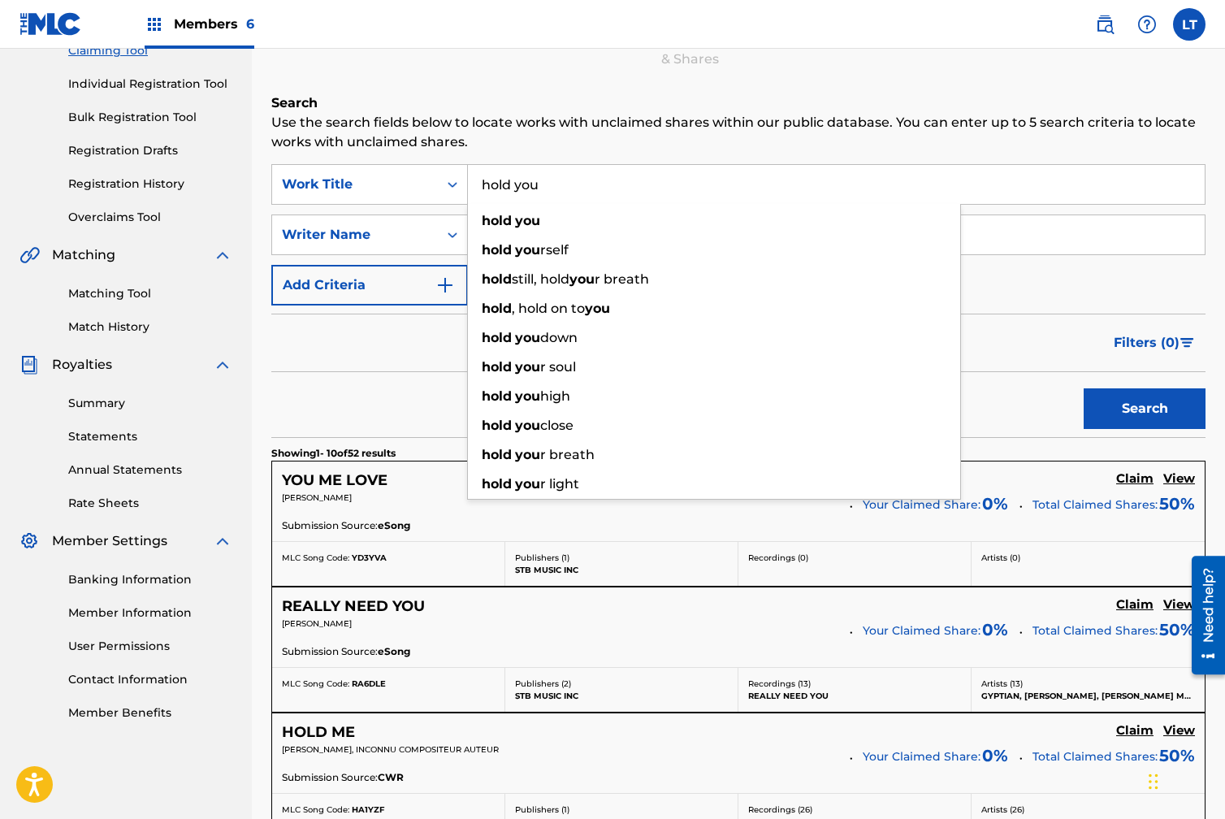
click at [1157, 413] on button "Search" at bounding box center [1145, 408] width 122 height 41
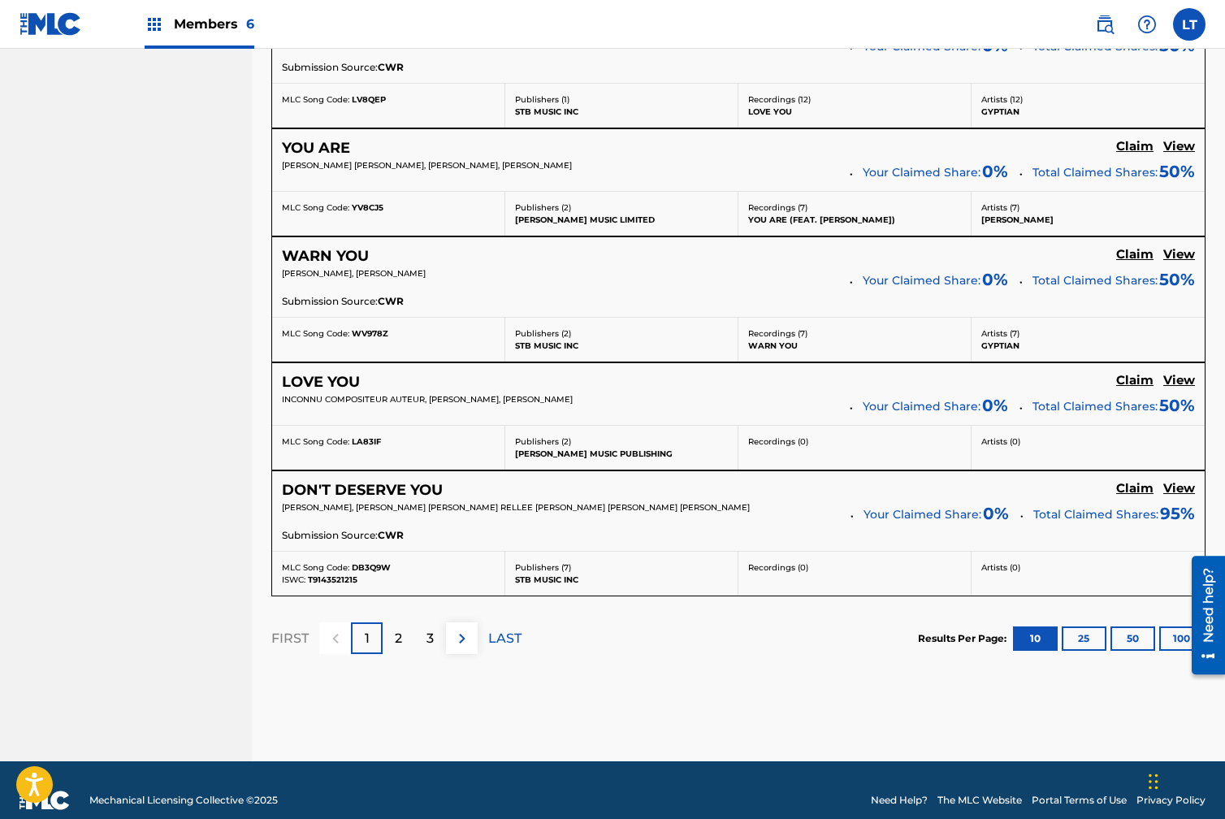
click at [509, 633] on p "LAST" at bounding box center [504, 638] width 33 height 19
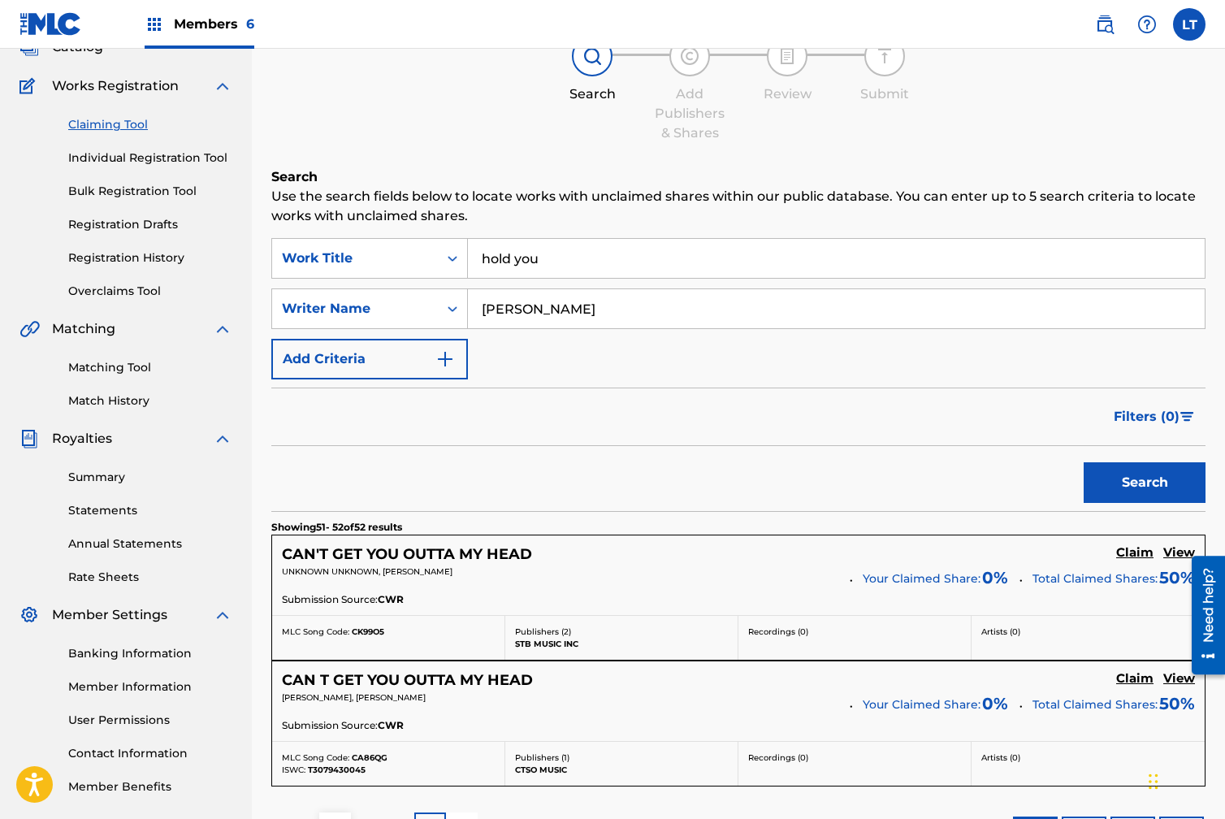
scroll to position [112, 0]
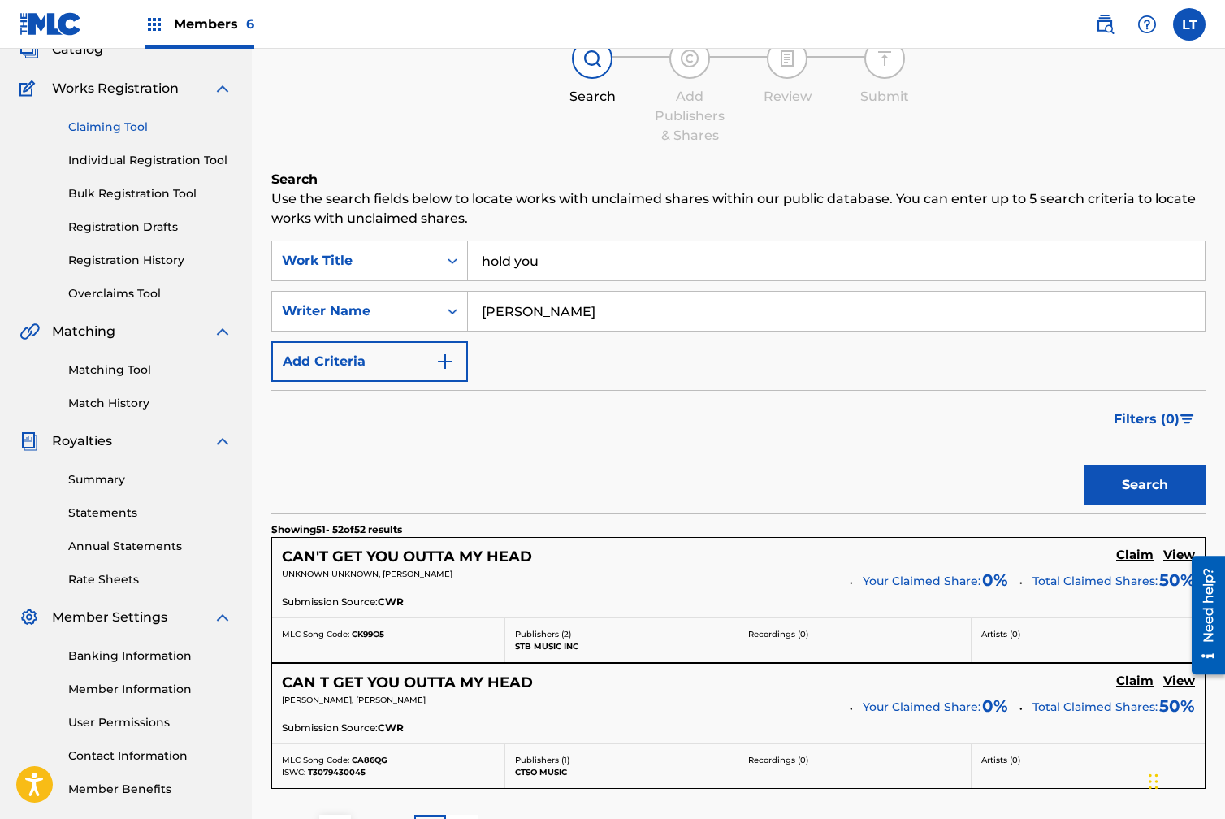
click at [121, 159] on link "Individual Registration Tool" at bounding box center [150, 160] width 164 height 17
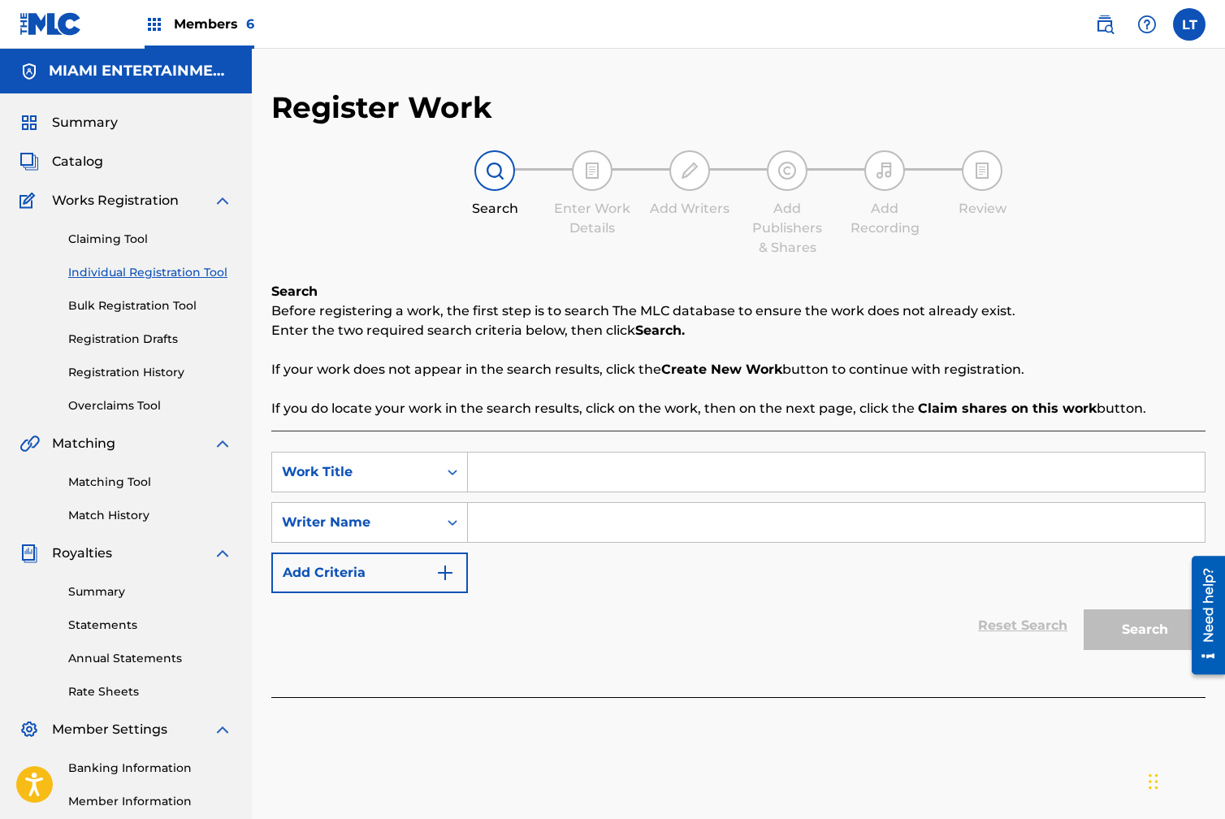
click at [507, 483] on input "Search Form" at bounding box center [836, 472] width 737 height 39
type input "hold you"
click at [484, 520] on input "Search Form" at bounding box center [836, 522] width 737 height 39
type input "[PERSON_NAME]"
click at [1124, 630] on button "Search" at bounding box center [1145, 629] width 122 height 41
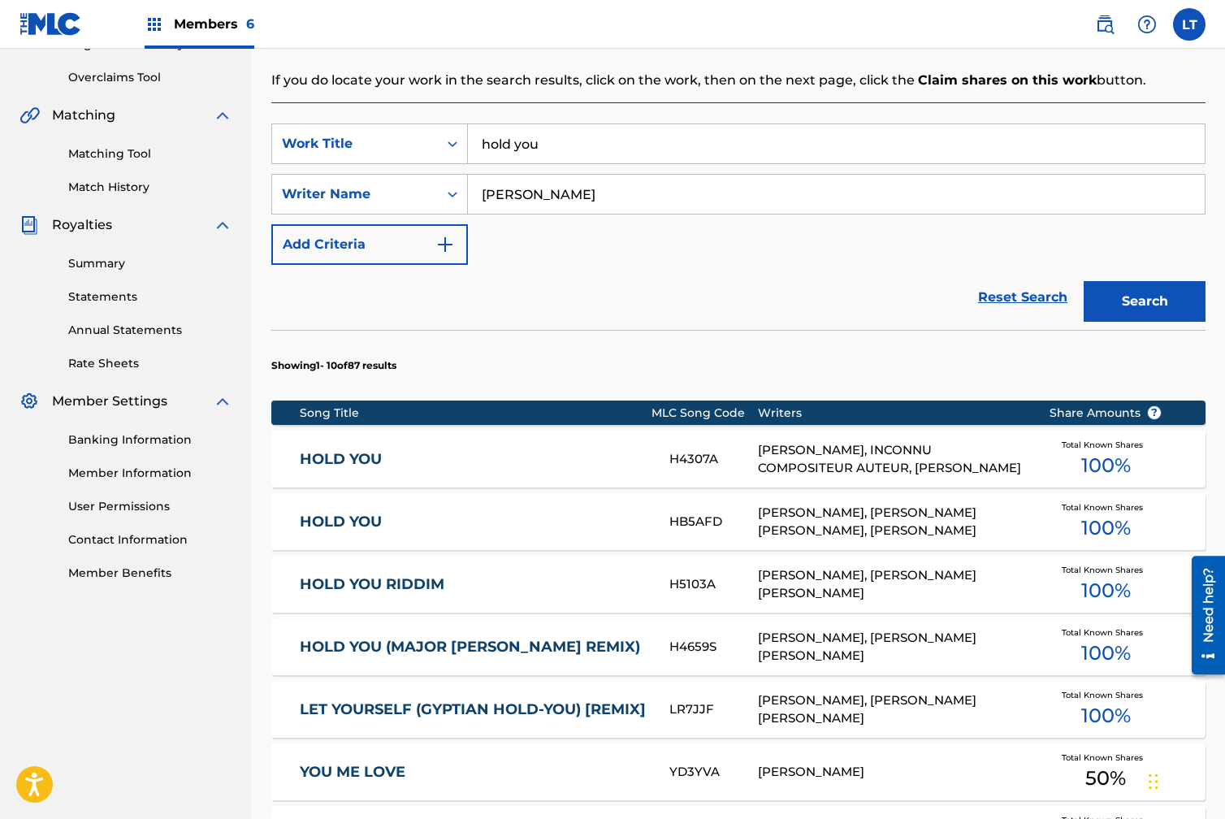
scroll to position [330, 0]
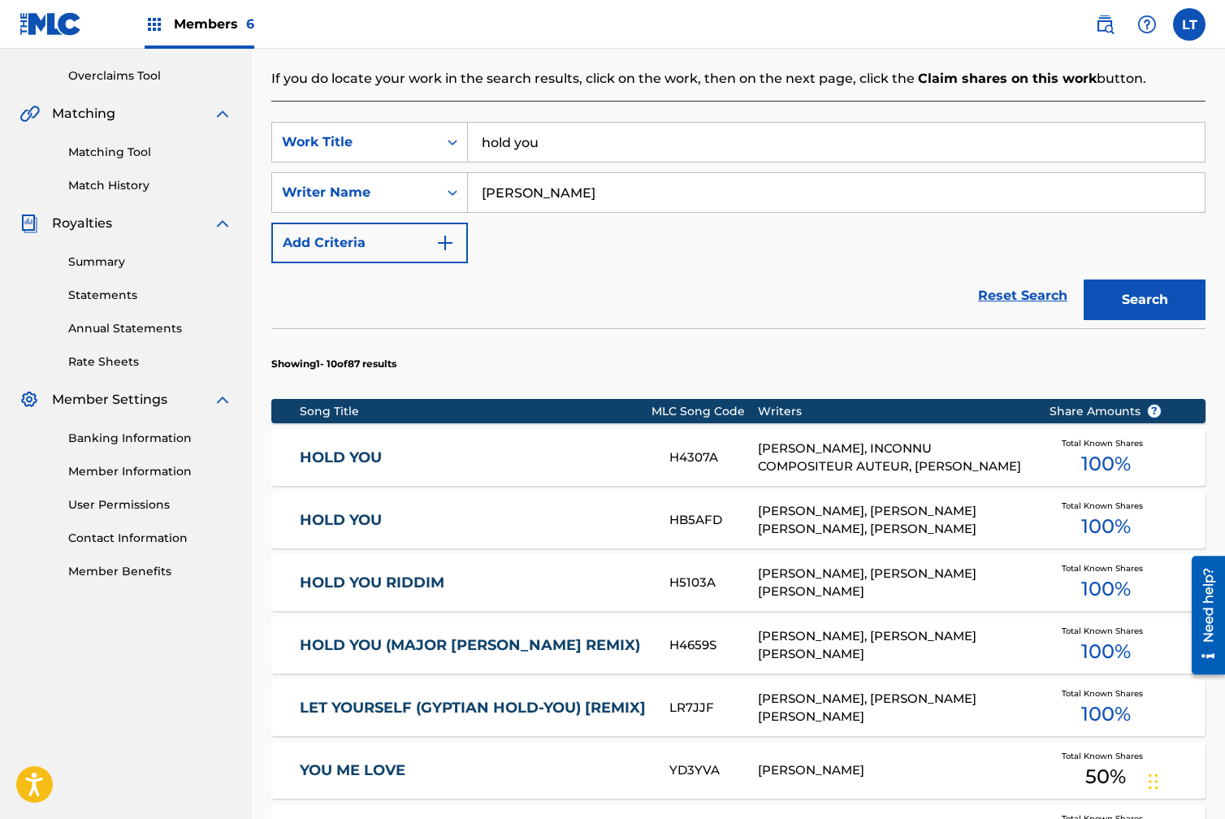
click at [332, 515] on link "HOLD YOU" at bounding box center [474, 520] width 349 height 19
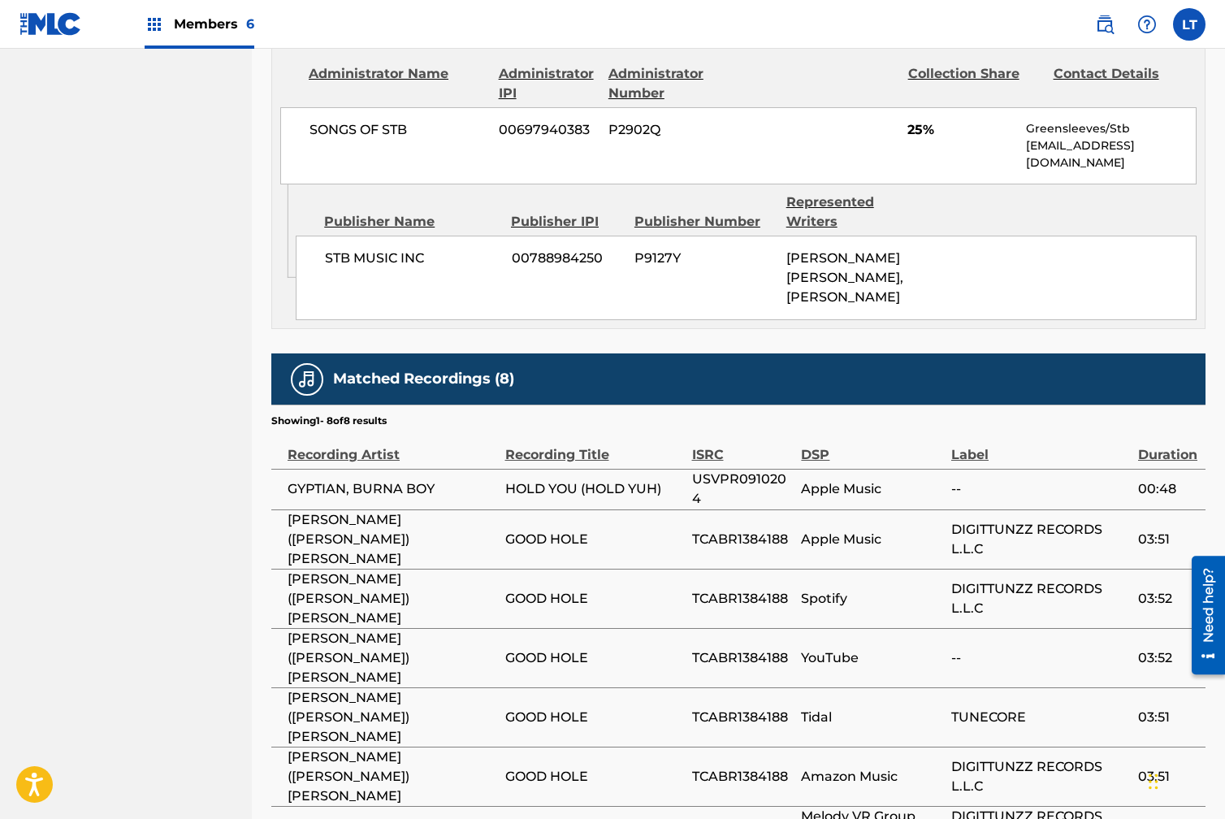
scroll to position [1291, 0]
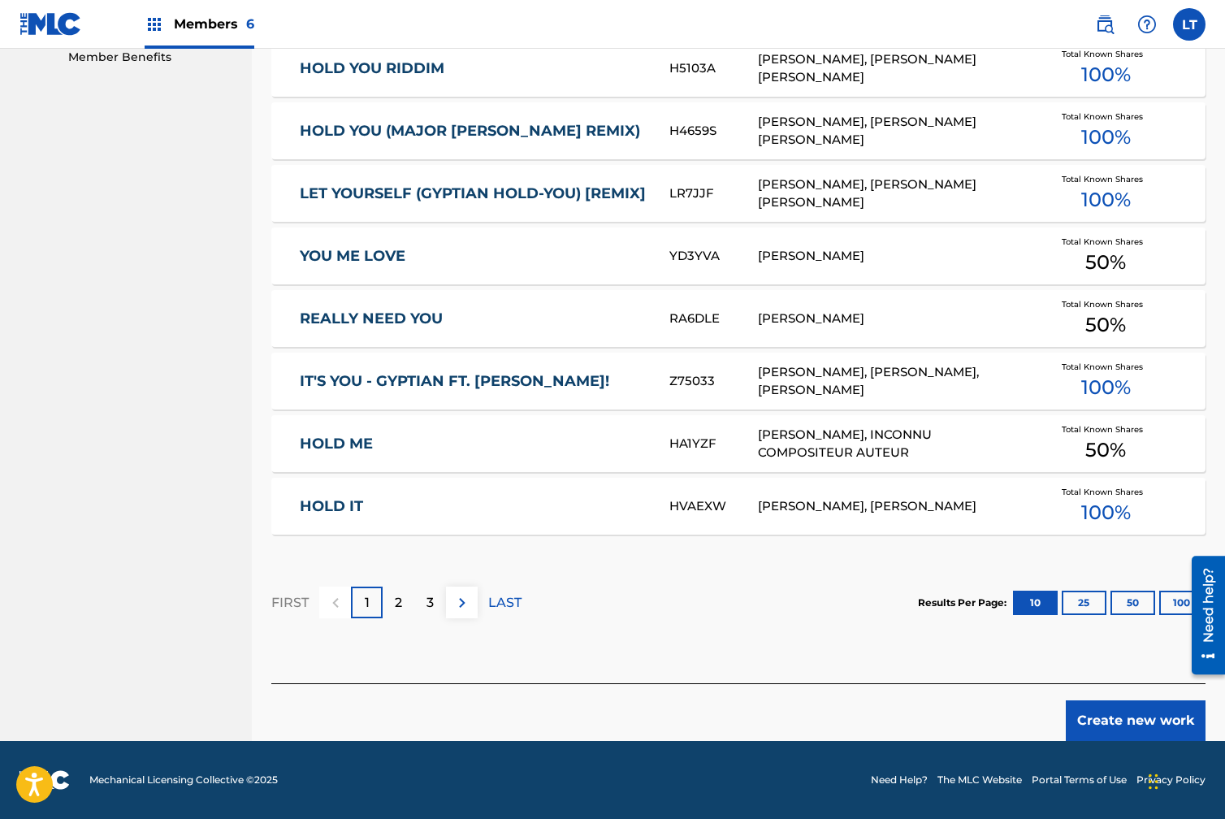
scroll to position [844, 0]
click at [363, 443] on link "HOLD ME" at bounding box center [474, 444] width 349 height 19
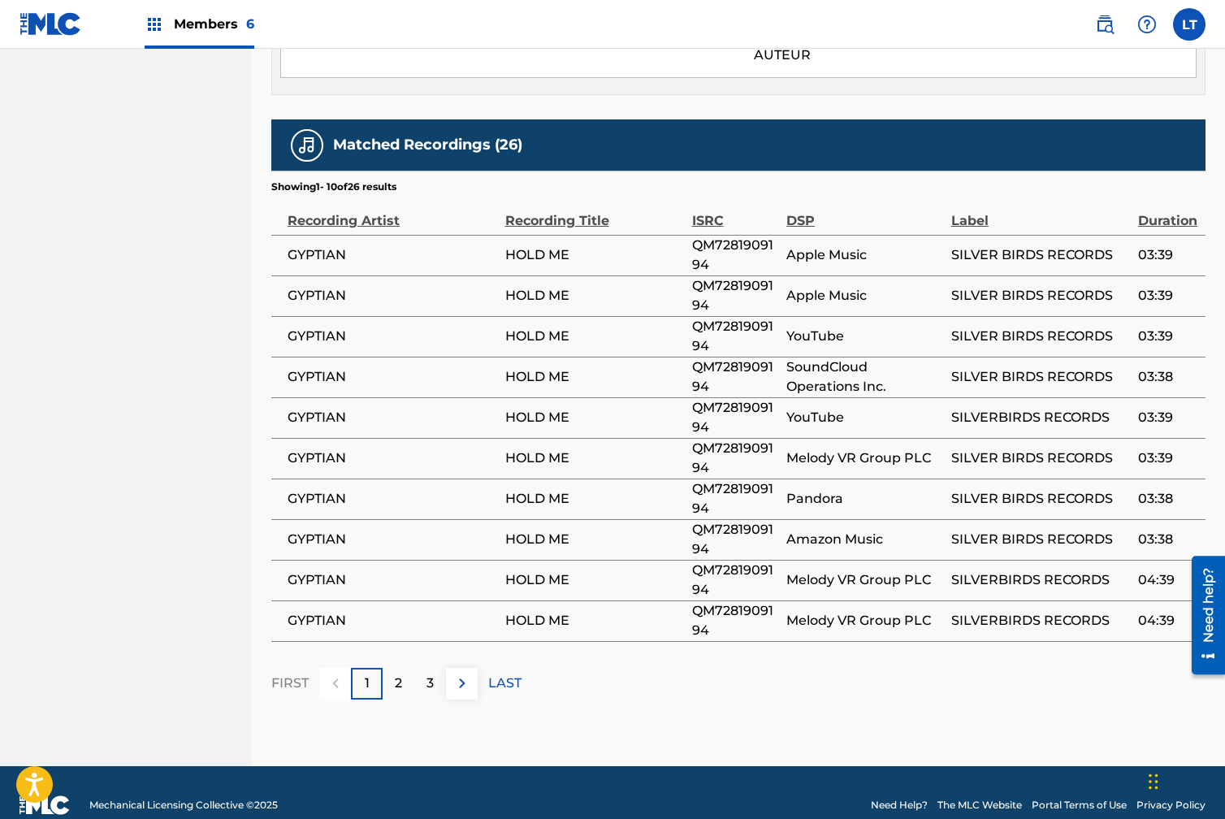
scroll to position [936, 0]
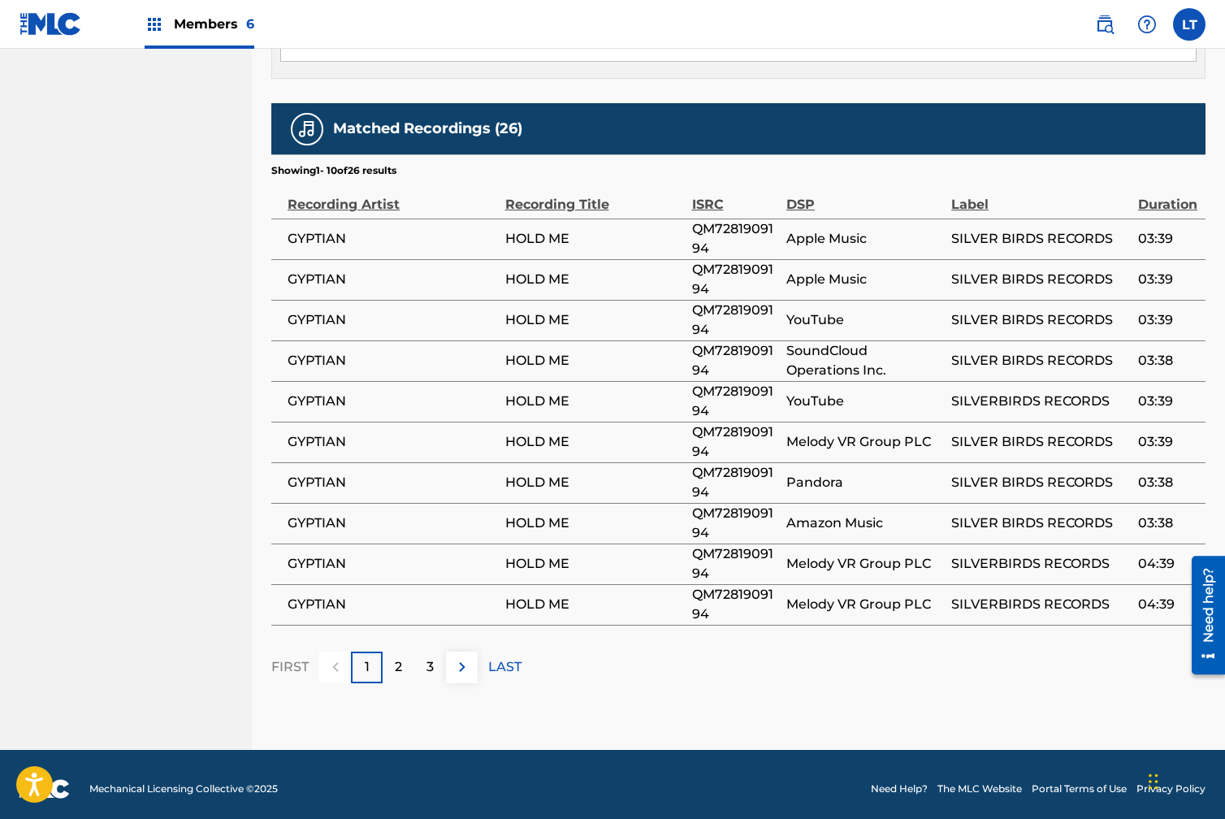
scroll to position [844, 0]
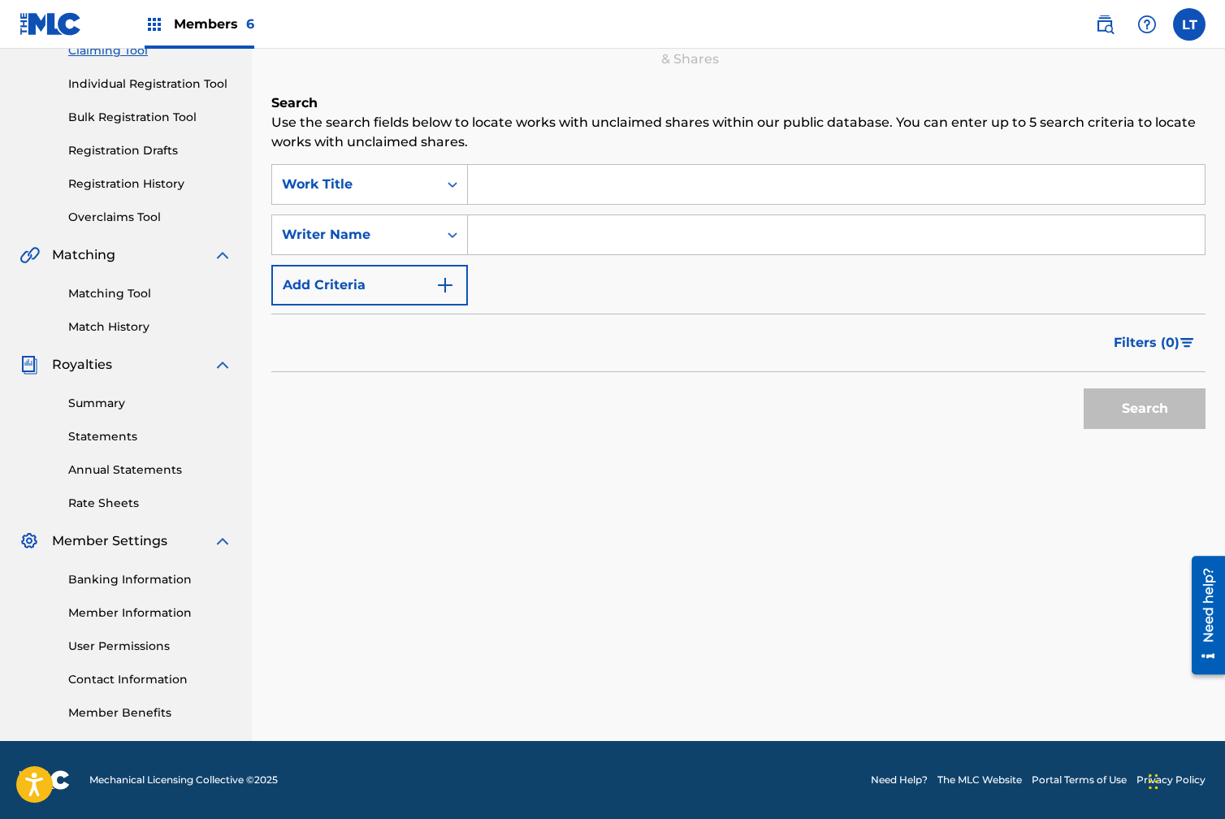
scroll to position [112, 0]
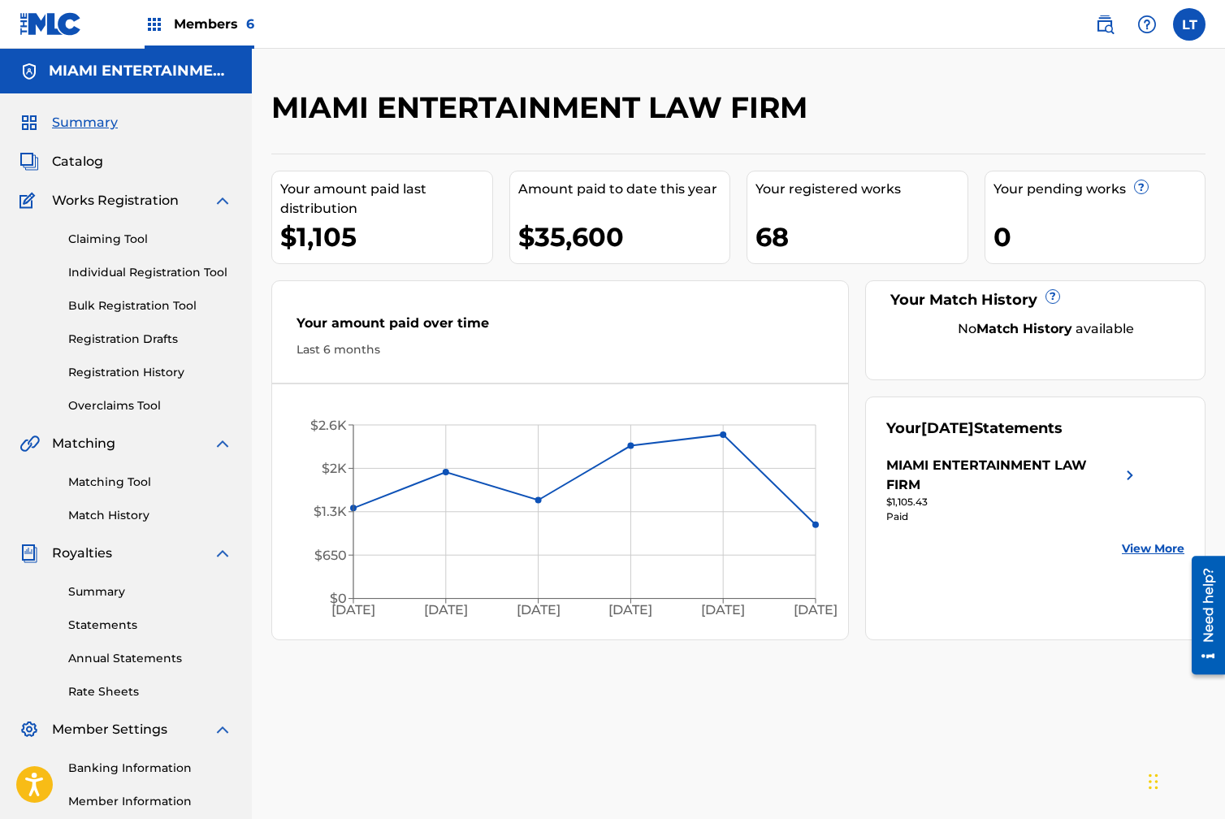
click at [102, 482] on link "Matching Tool" at bounding box center [150, 482] width 164 height 17
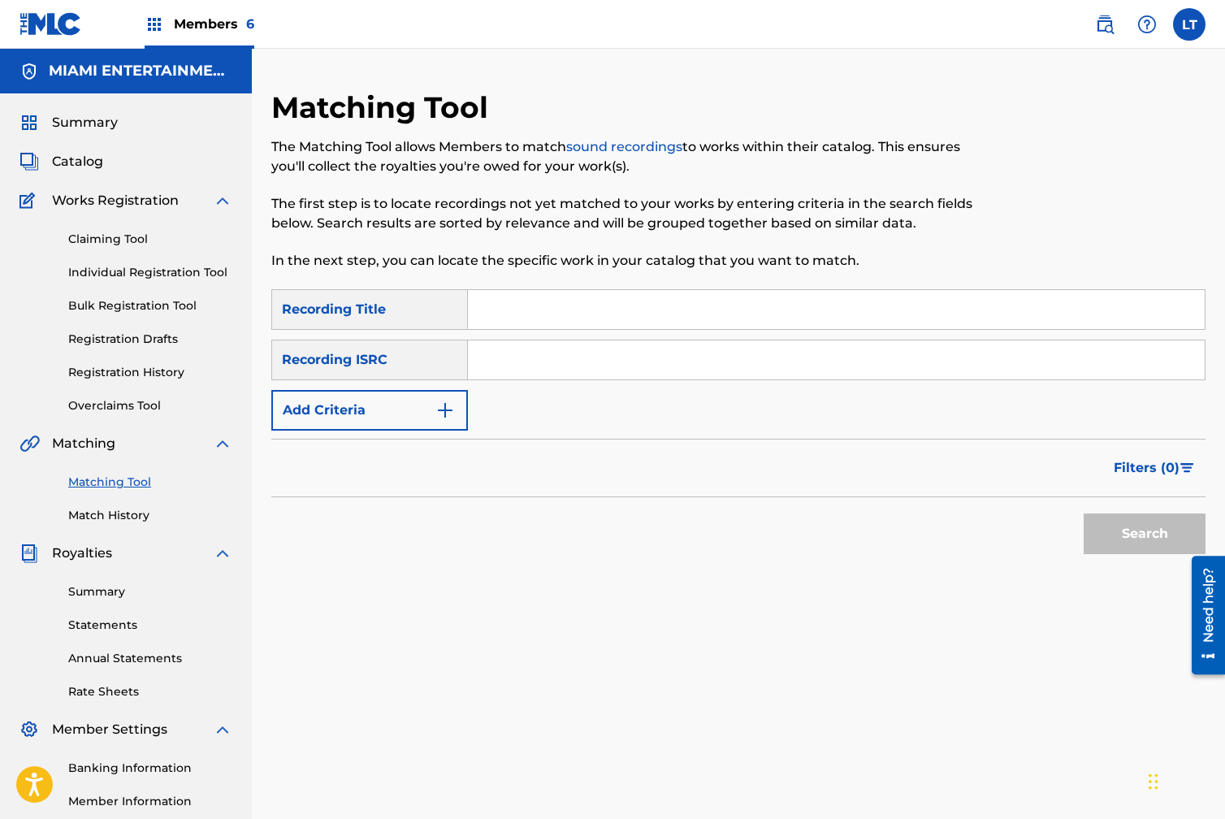
click at [496, 305] on input "Search Form" at bounding box center [836, 309] width 737 height 39
type input "hold you"
click at [453, 406] on img "Search Form" at bounding box center [444, 410] width 19 height 19
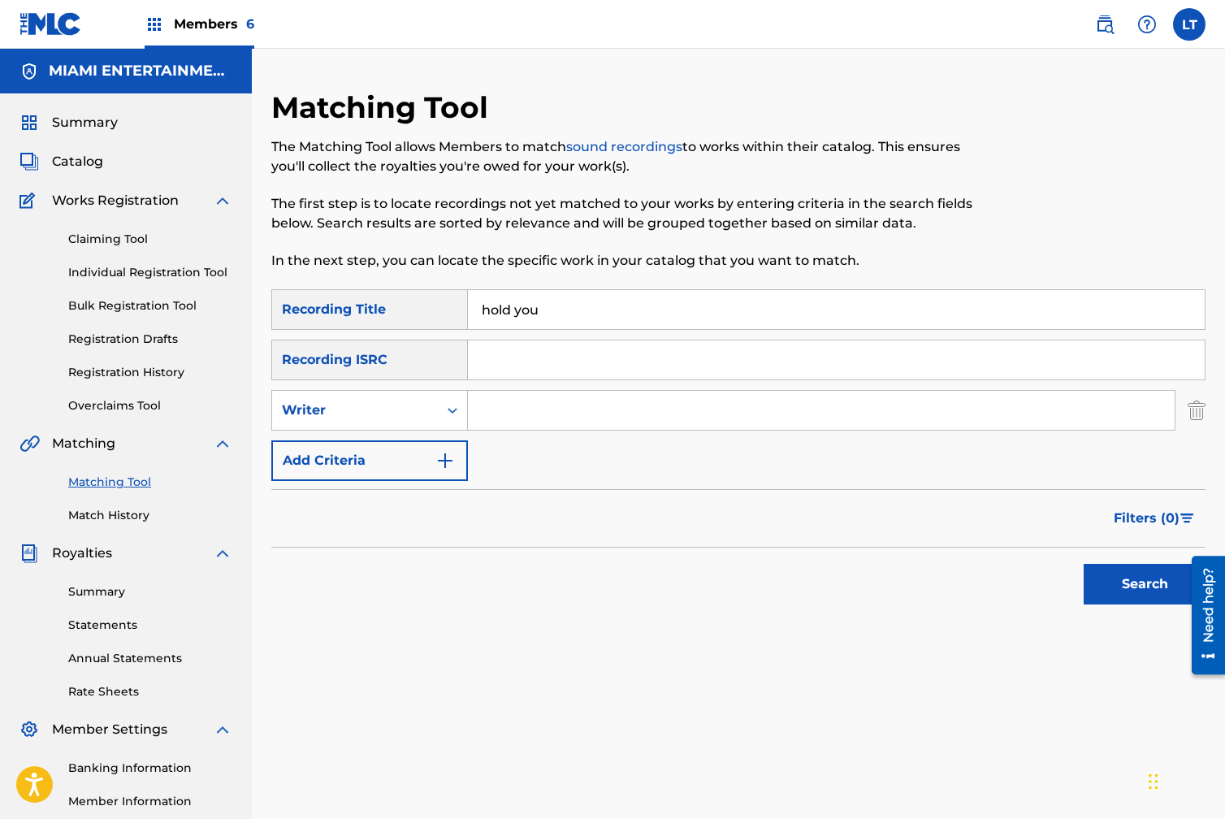
click at [571, 416] on input "Search Form" at bounding box center [821, 410] width 707 height 39
type input "[PERSON_NAME]"
click at [1135, 593] on button "Search" at bounding box center [1145, 584] width 122 height 41
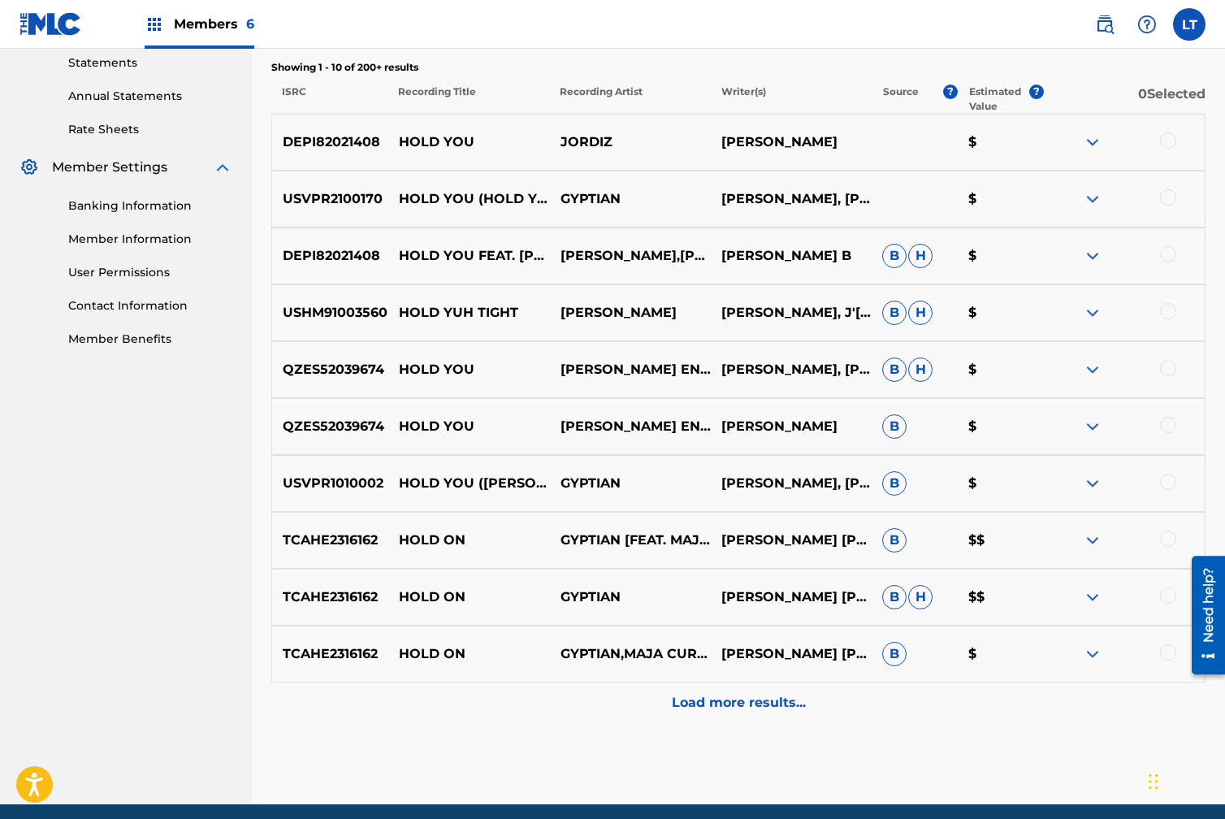
scroll to position [563, 0]
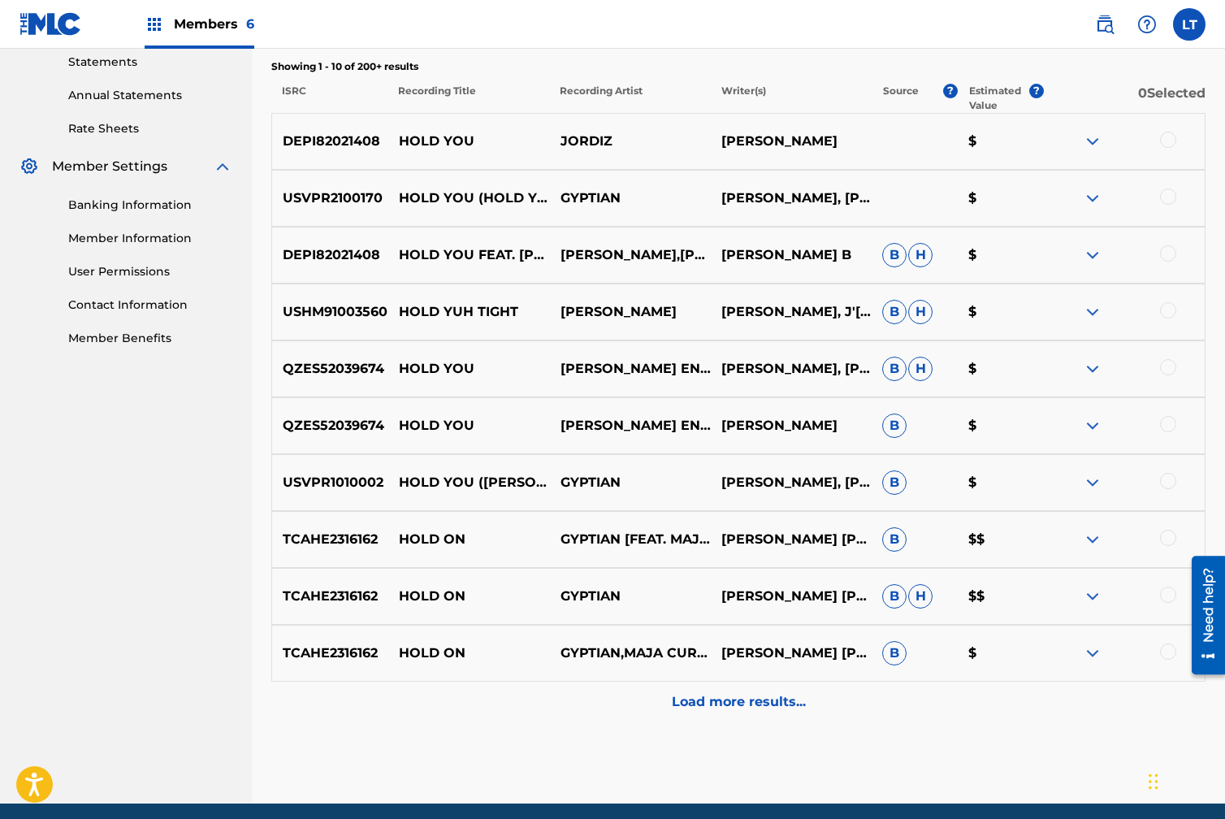
click at [760, 702] on p "Load more results..." at bounding box center [739, 701] width 134 height 19
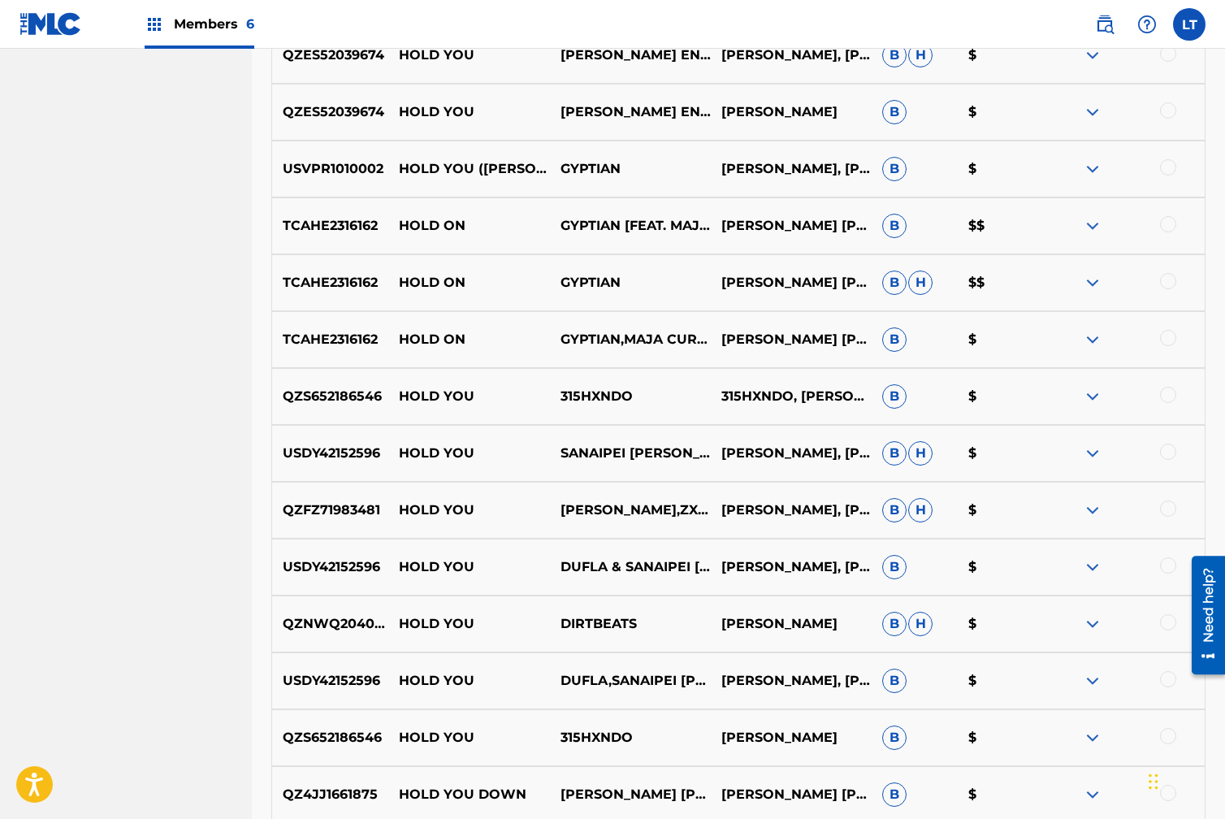
scroll to position [874, 0]
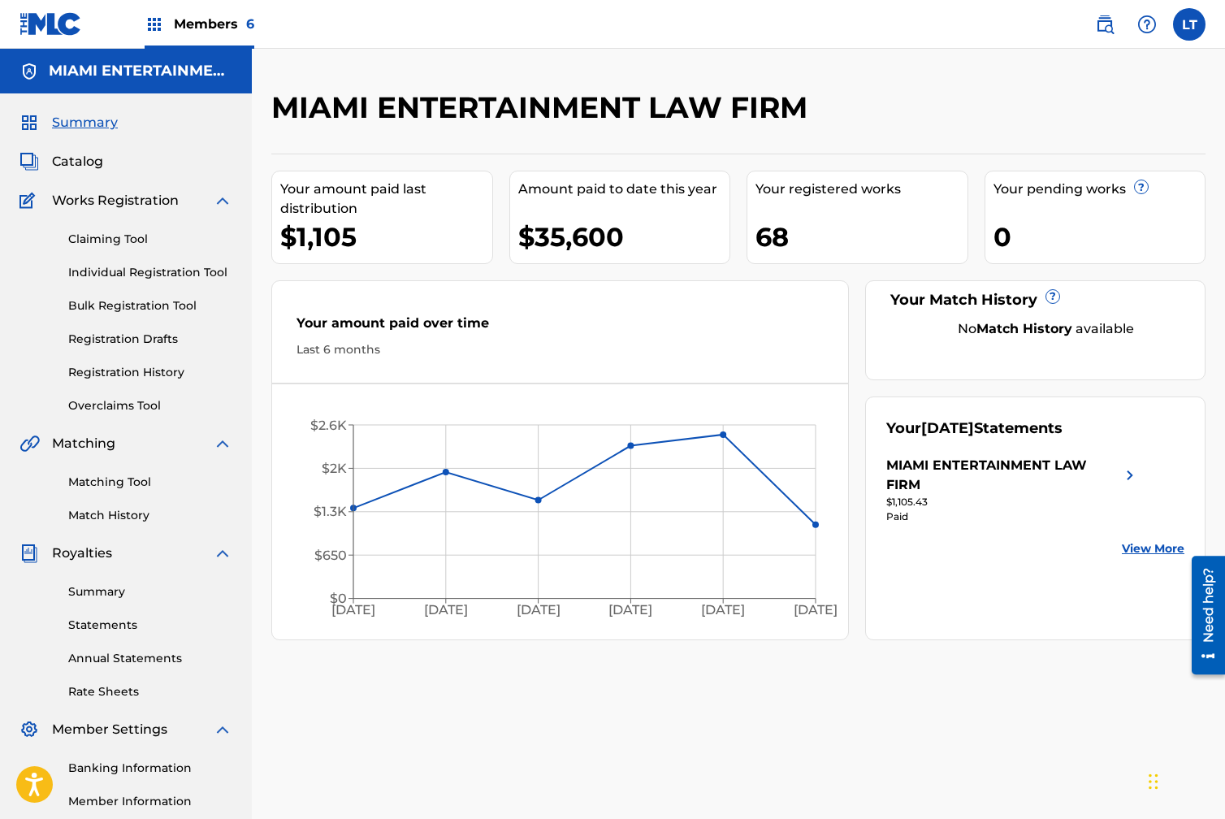
click at [86, 236] on link "Claiming Tool" at bounding box center [150, 239] width 164 height 17
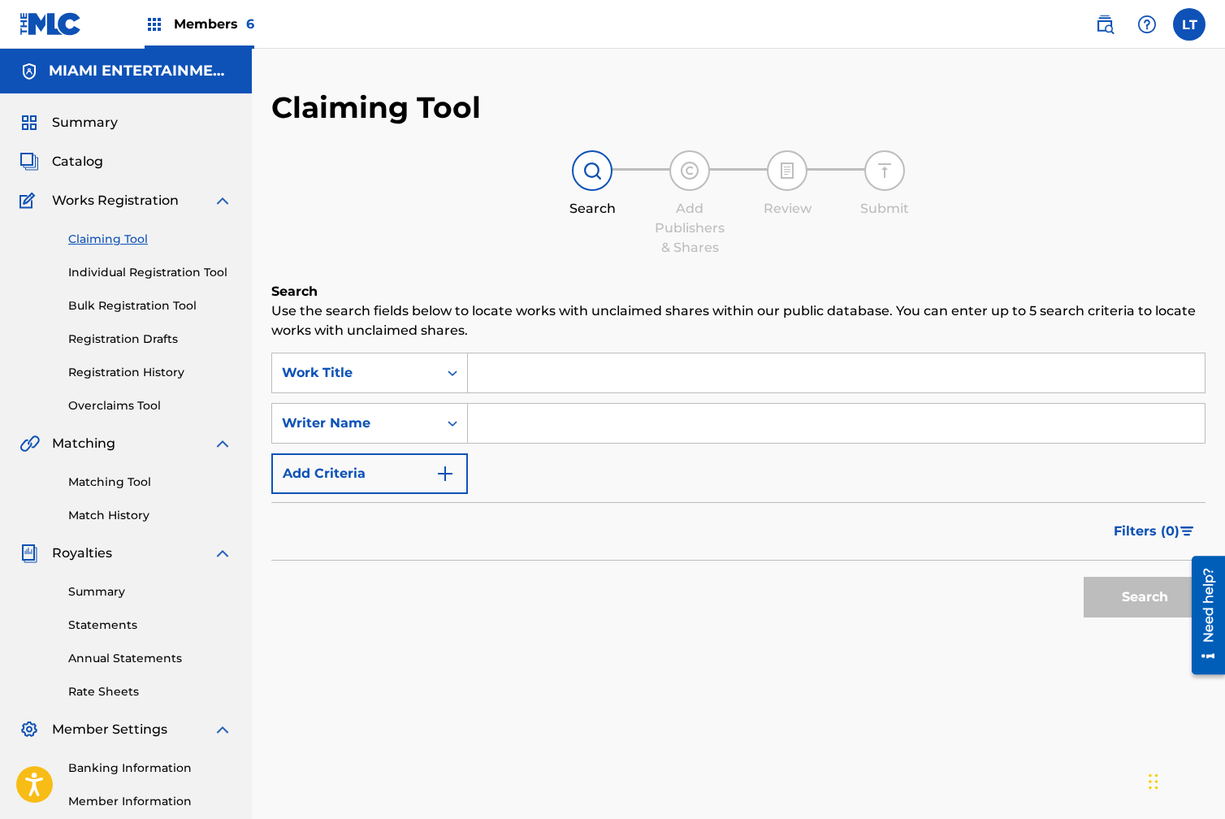
click at [498, 423] on input "Search Form" at bounding box center [836, 423] width 737 height 39
click at [1137, 592] on button "Search" at bounding box center [1145, 597] width 122 height 41
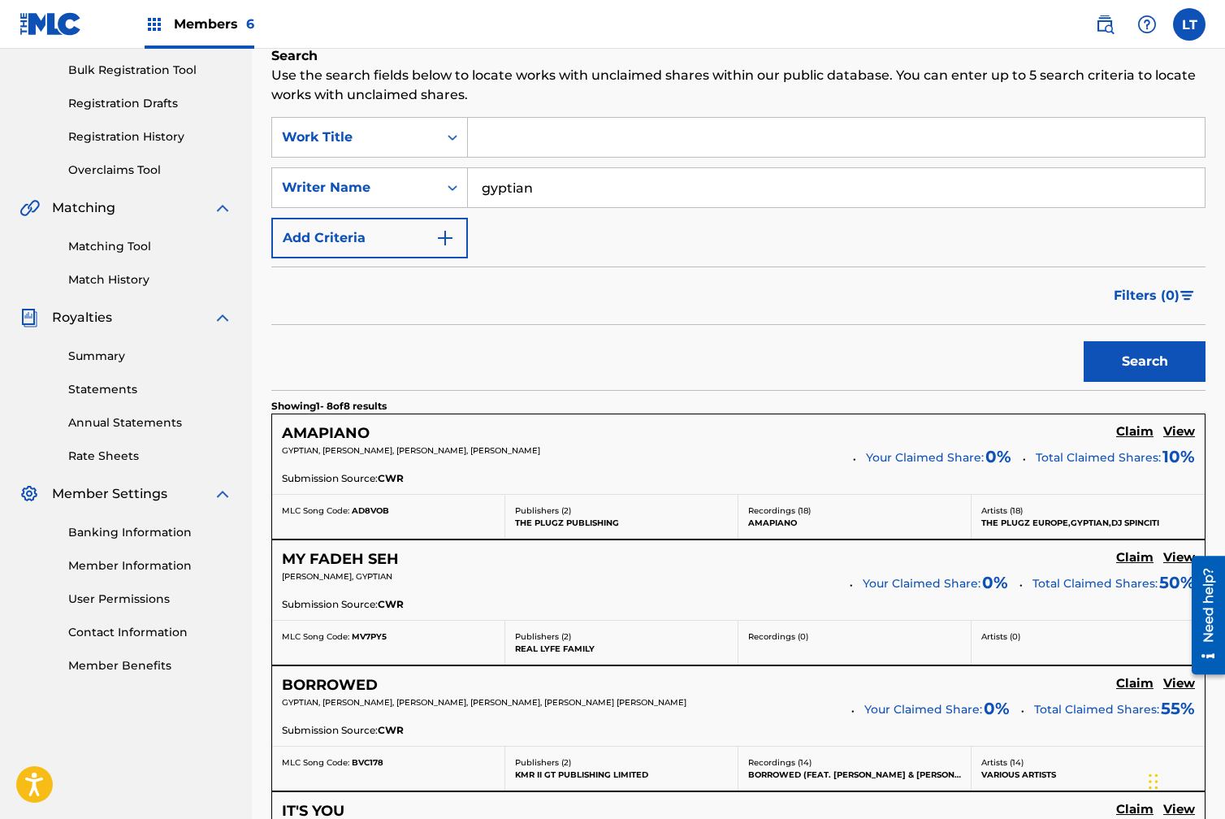
scroll to position [228, 0]
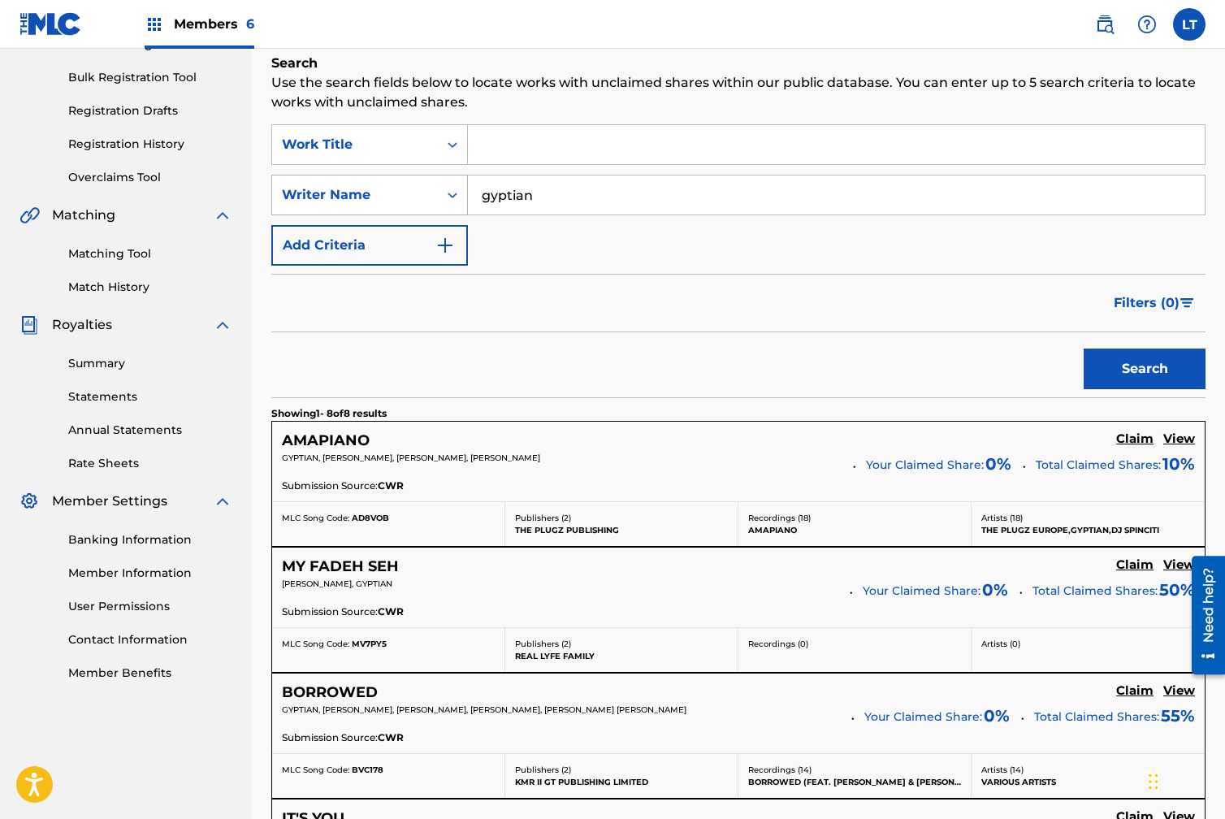
drag, startPoint x: 541, startPoint y: 187, endPoint x: 440, endPoint y: 187, distance: 101.6
click at [440, 187] on div "SearchWithCriteria37e429f1-8d17-4860-aad7-f4a4903c2b7e Writer Name gyptian" at bounding box center [738, 195] width 934 height 41
drag, startPoint x: 530, startPoint y: 197, endPoint x: 562, endPoint y: 201, distance: 32.9
click at [530, 197] on input "[PERSON_NAME]" at bounding box center [836, 194] width 737 height 39
type input "[PERSON_NAME]"
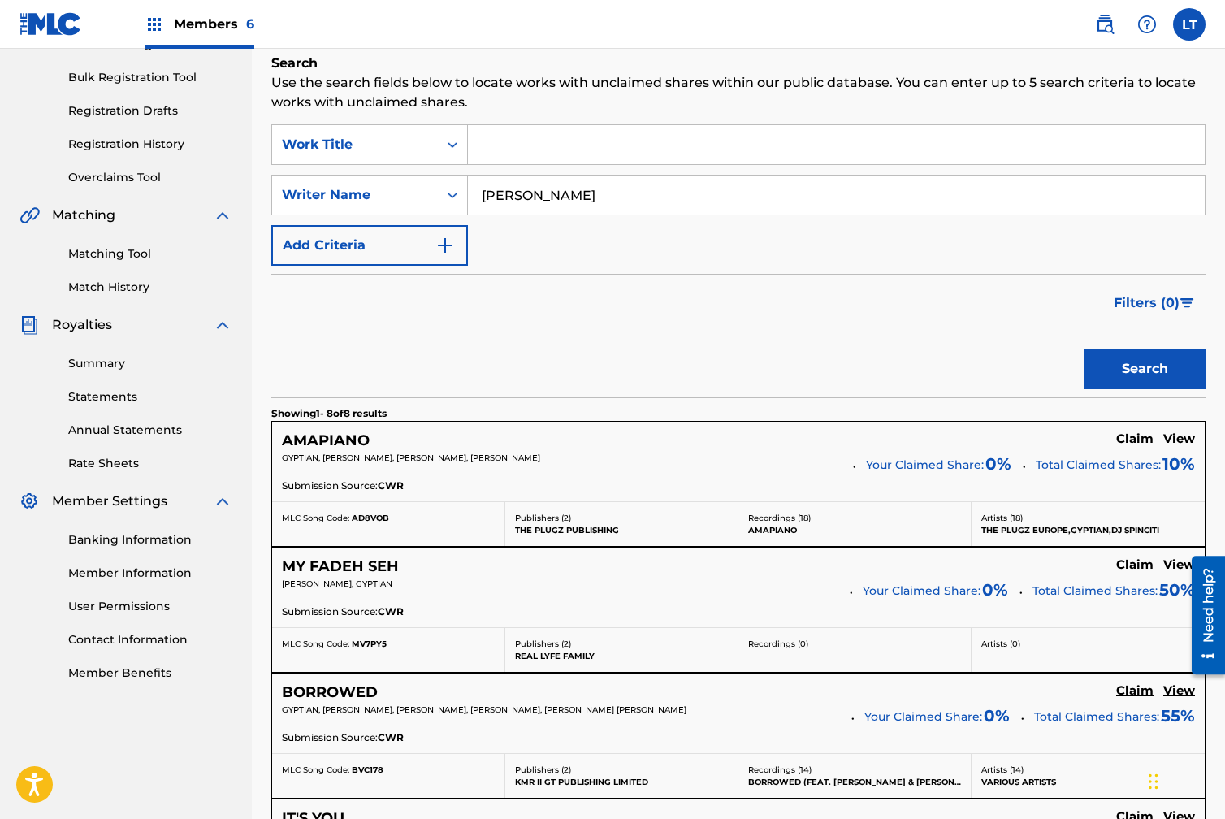
click at [1152, 375] on button "Search" at bounding box center [1145, 369] width 122 height 41
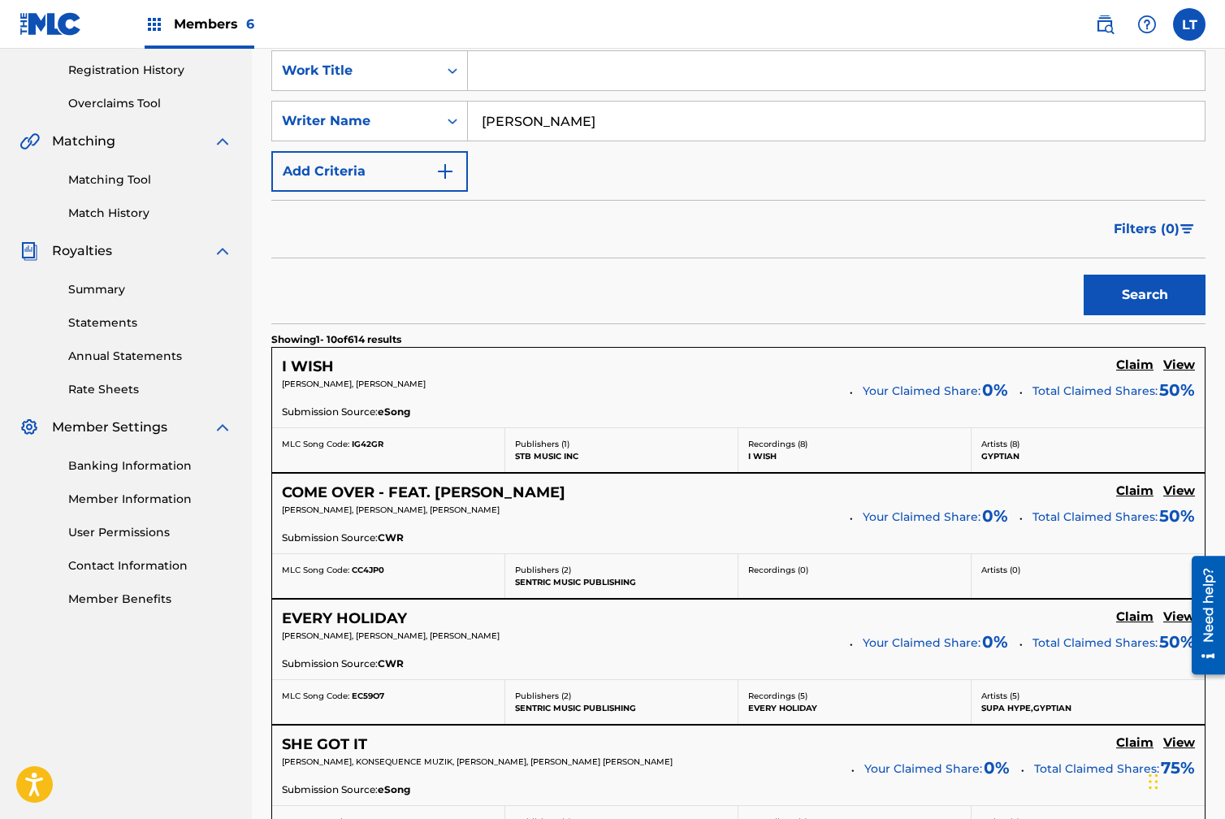
scroll to position [303, 0]
click at [1184, 364] on h5 "View" at bounding box center [1179, 364] width 32 height 15
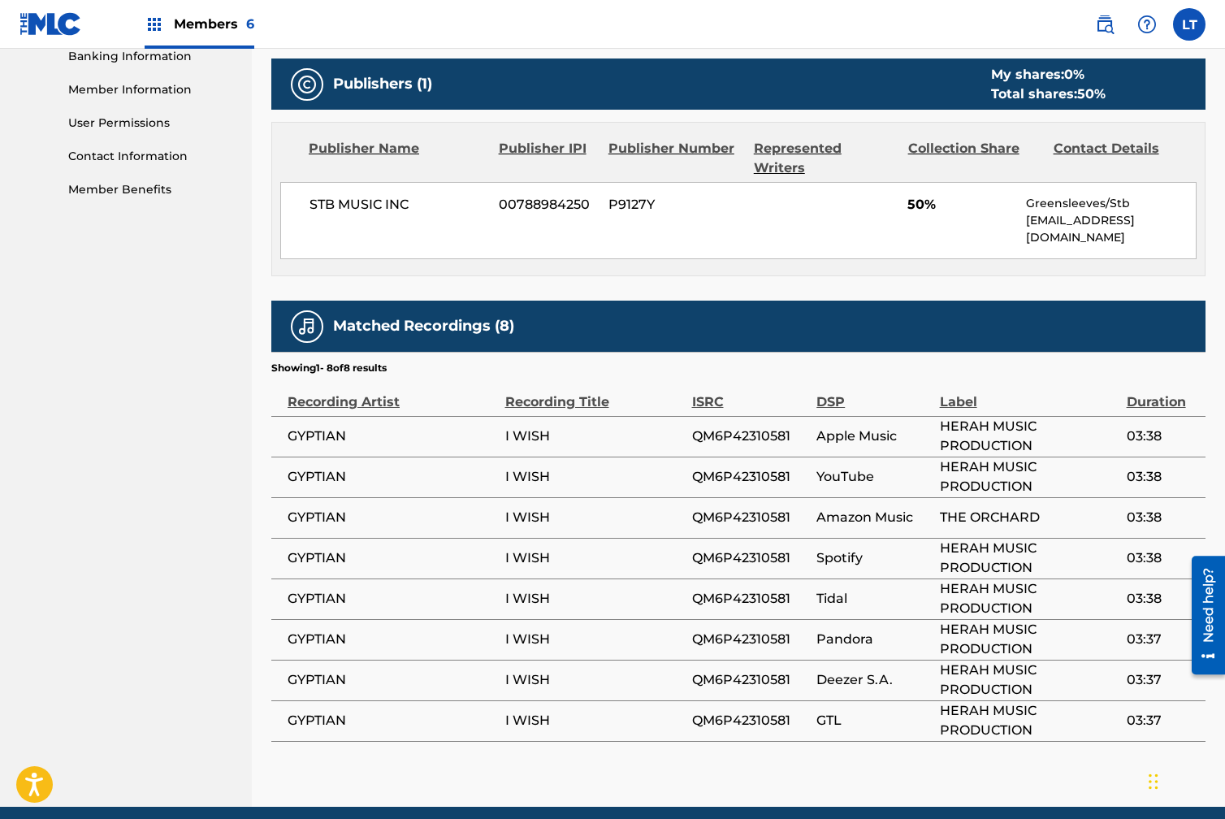
scroll to position [713, 0]
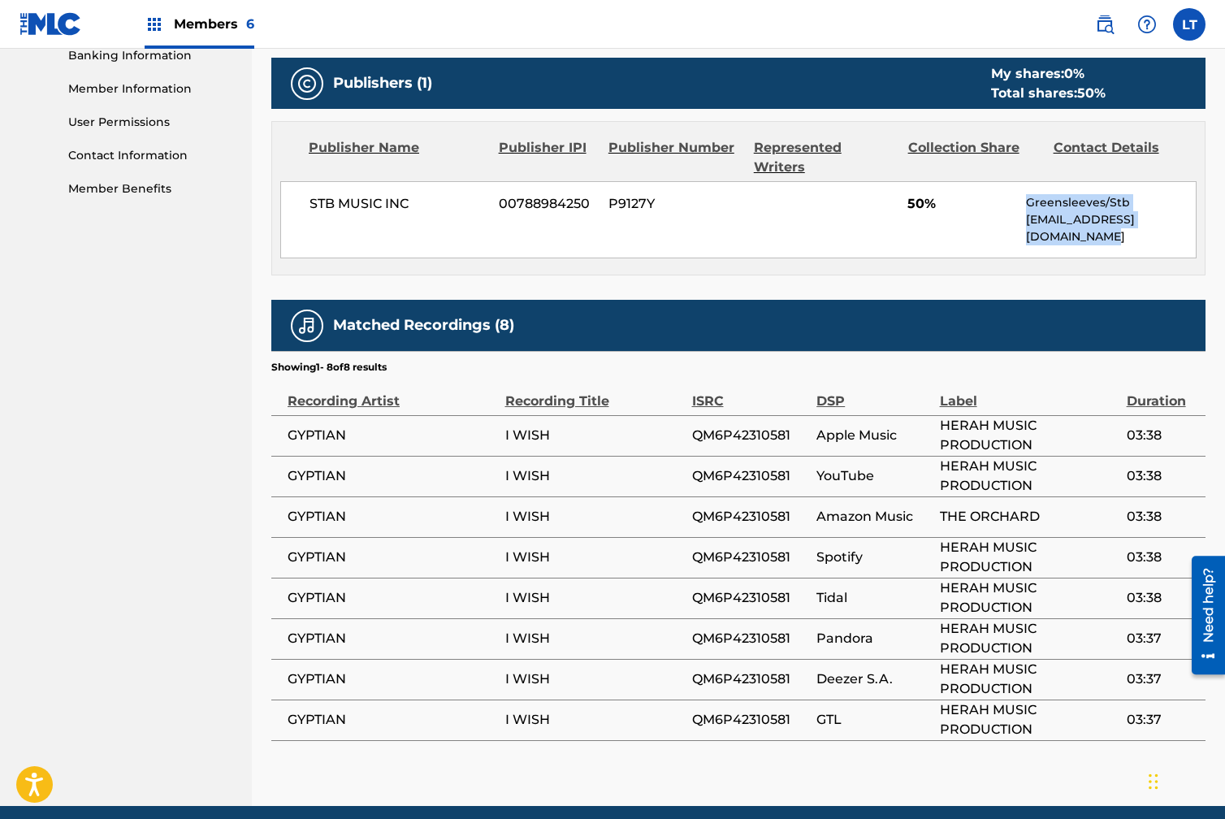
drag, startPoint x: 1029, startPoint y: 186, endPoint x: 1072, endPoint y: 214, distance: 50.9
click at [1072, 214] on div "Greensleeves/Stb [EMAIL_ADDRESS][DOMAIN_NAME]" at bounding box center [1111, 219] width 170 height 51
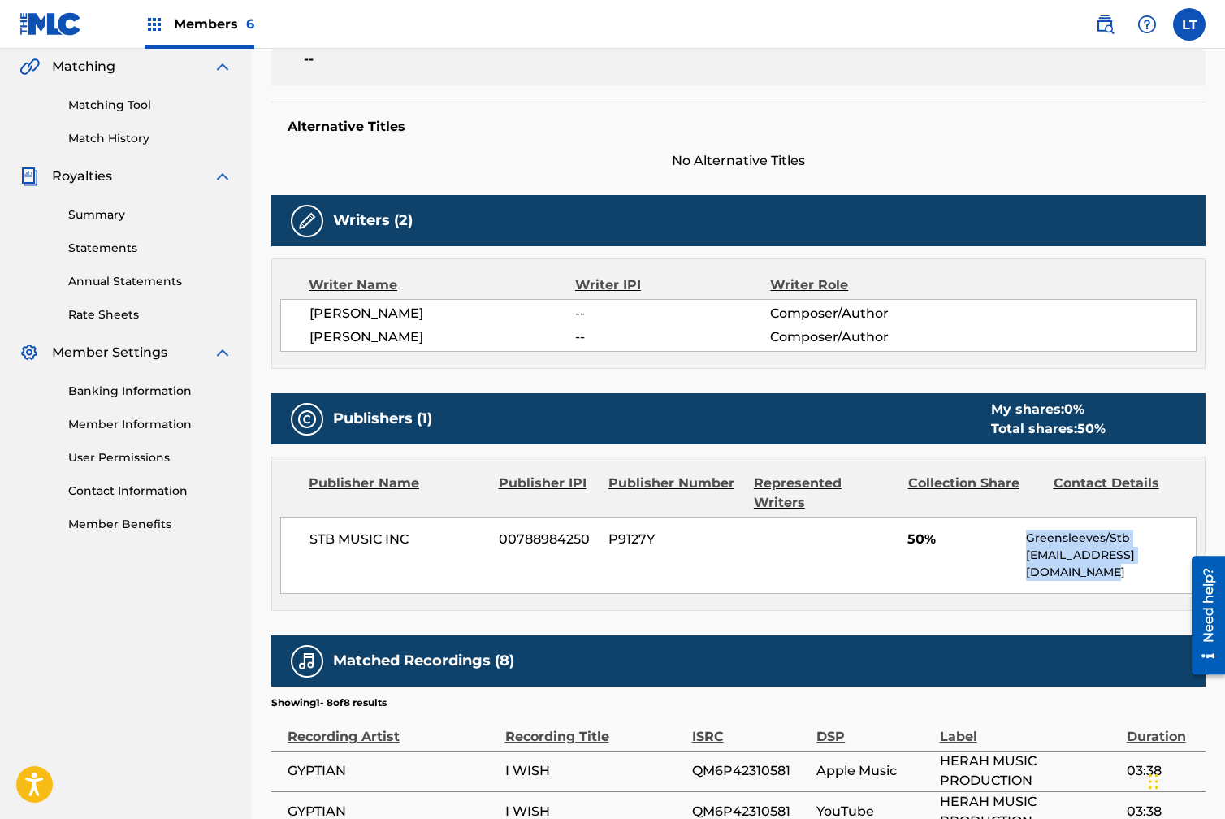
scroll to position [379, 0]
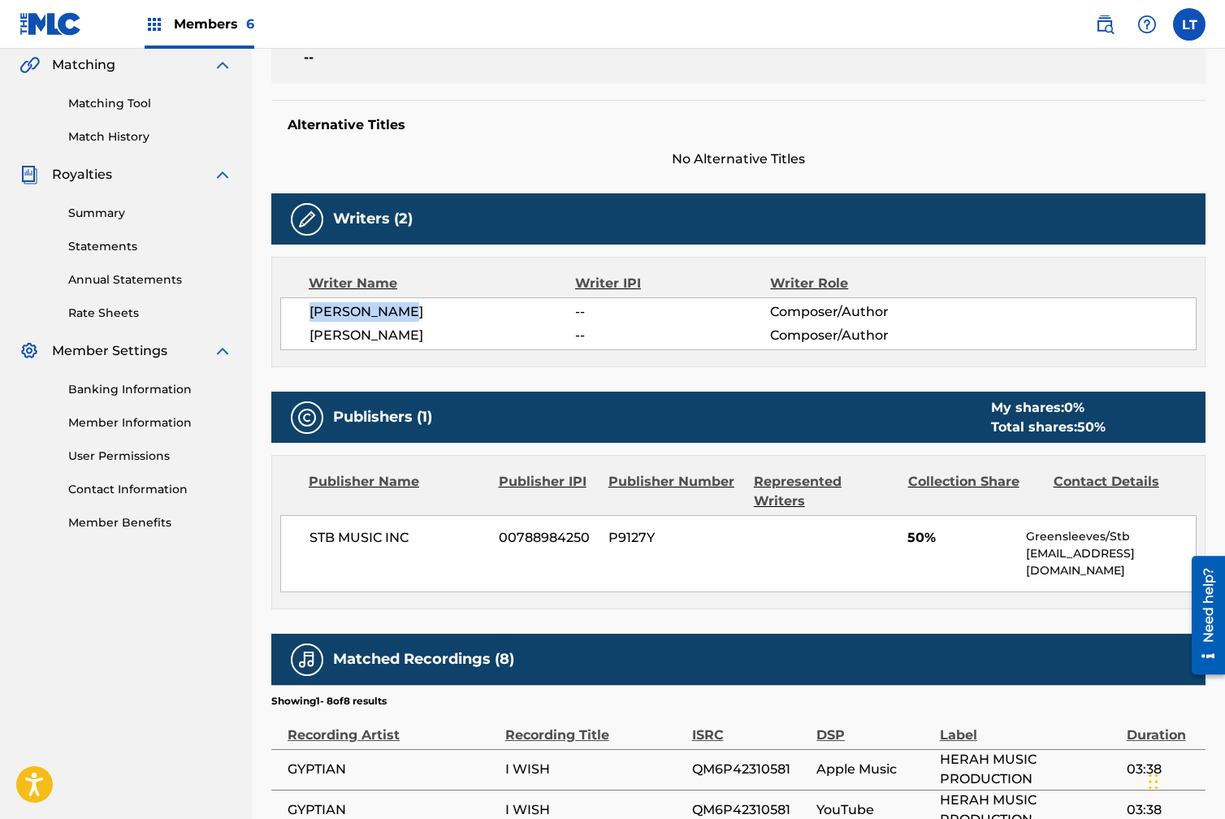
drag, startPoint x: 310, startPoint y: 310, endPoint x: 419, endPoint y: 307, distance: 108.9
click at [419, 307] on span "[PERSON_NAME]" at bounding box center [443, 311] width 266 height 19
copy span "[PERSON_NAME]"
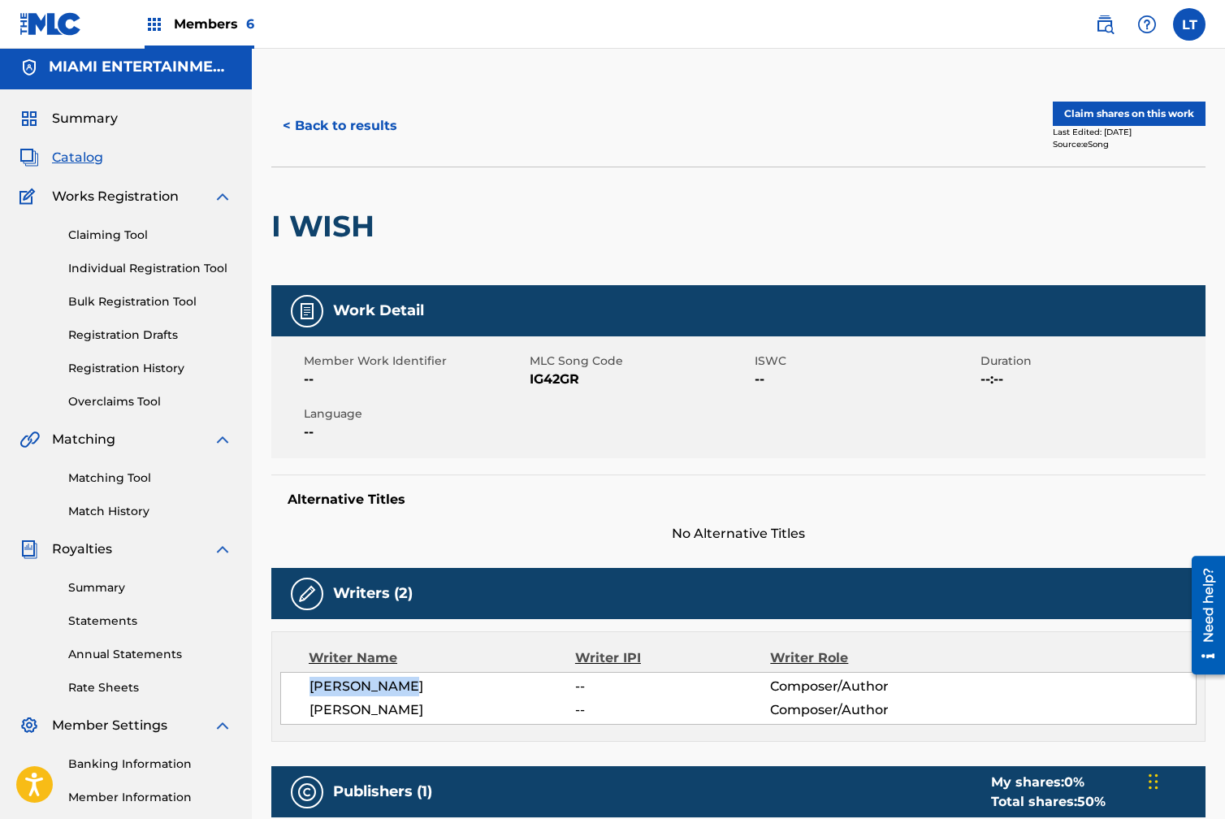
scroll to position [0, 0]
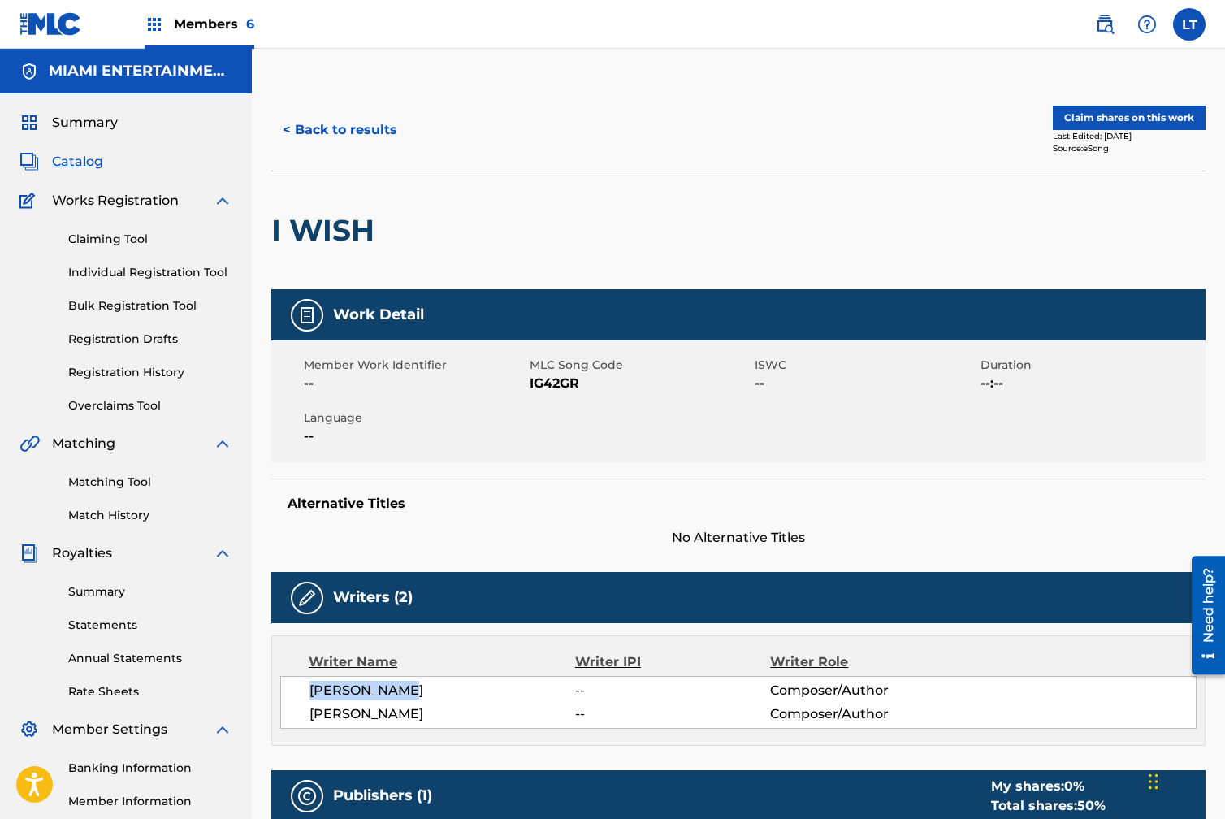
click at [119, 237] on link "Claiming Tool" at bounding box center [150, 239] width 164 height 17
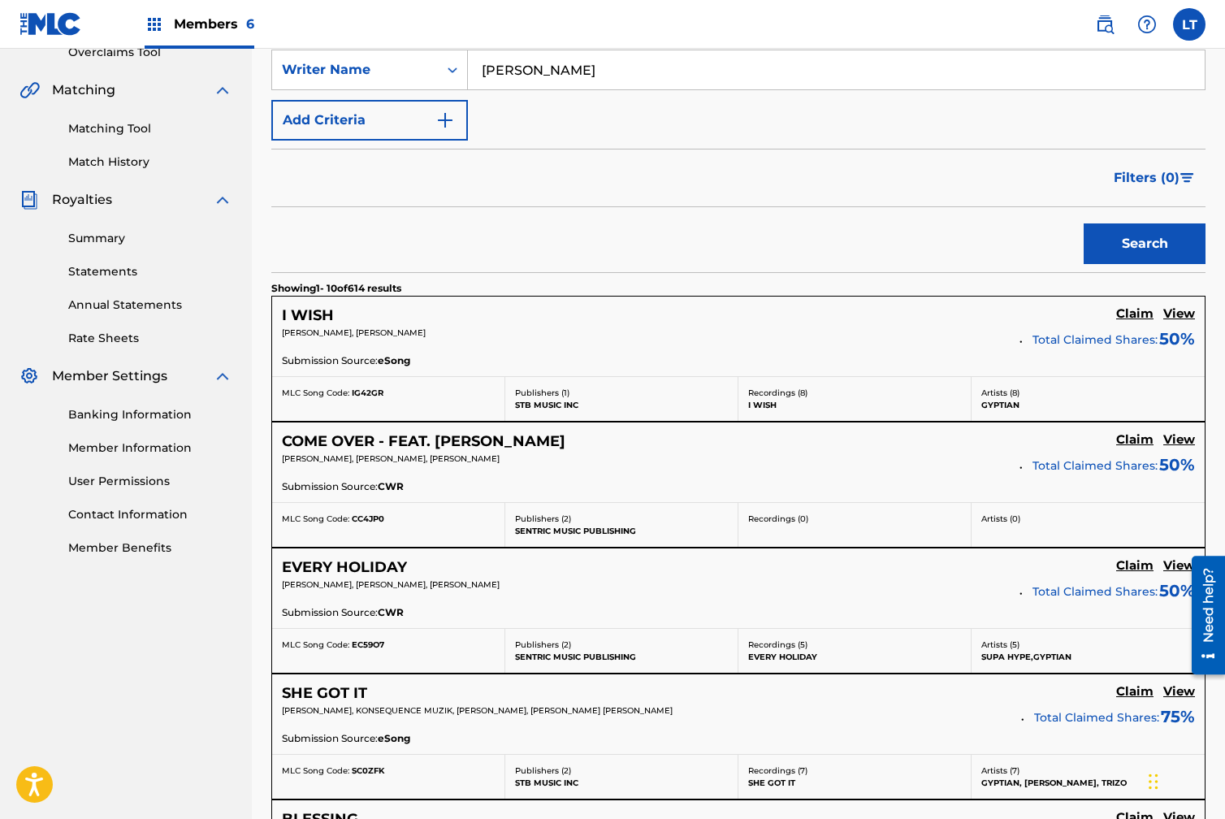
scroll to position [356, 0]
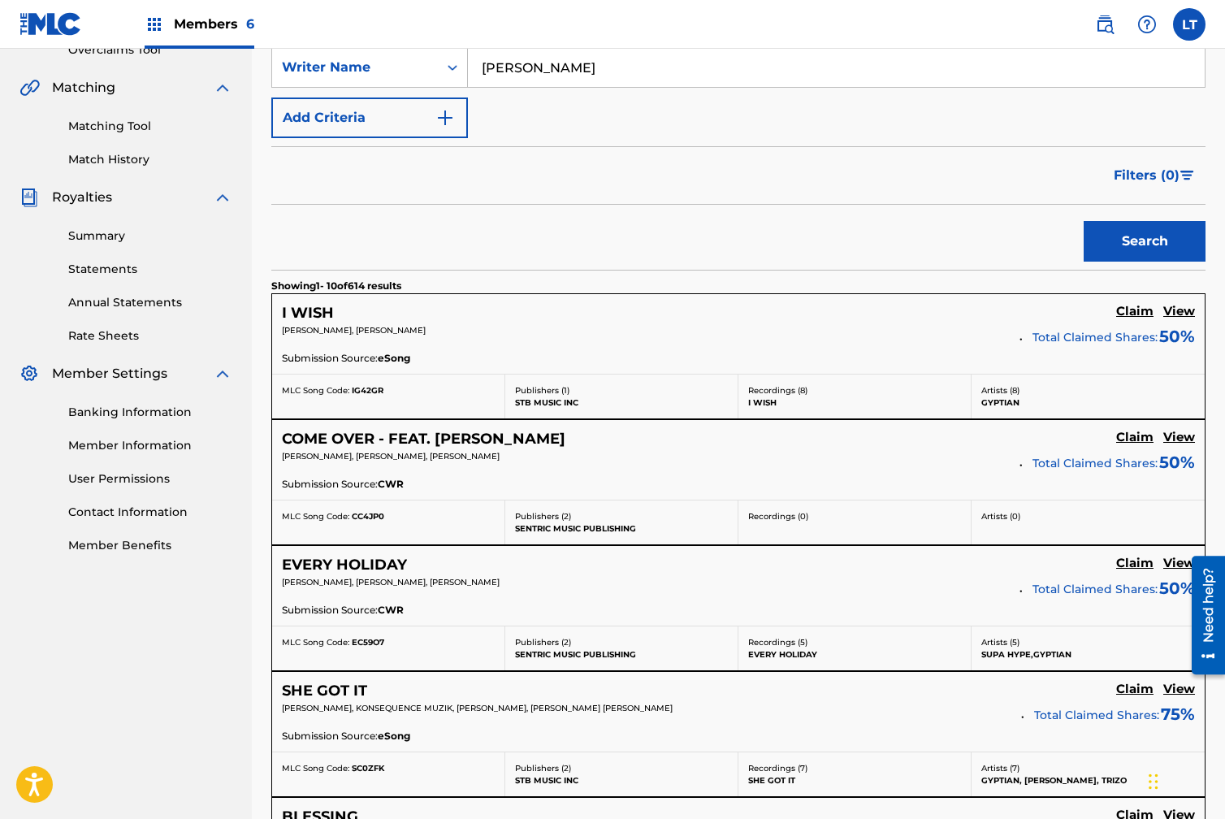
click at [1129, 313] on h5 "Claim" at bounding box center [1134, 311] width 37 height 15
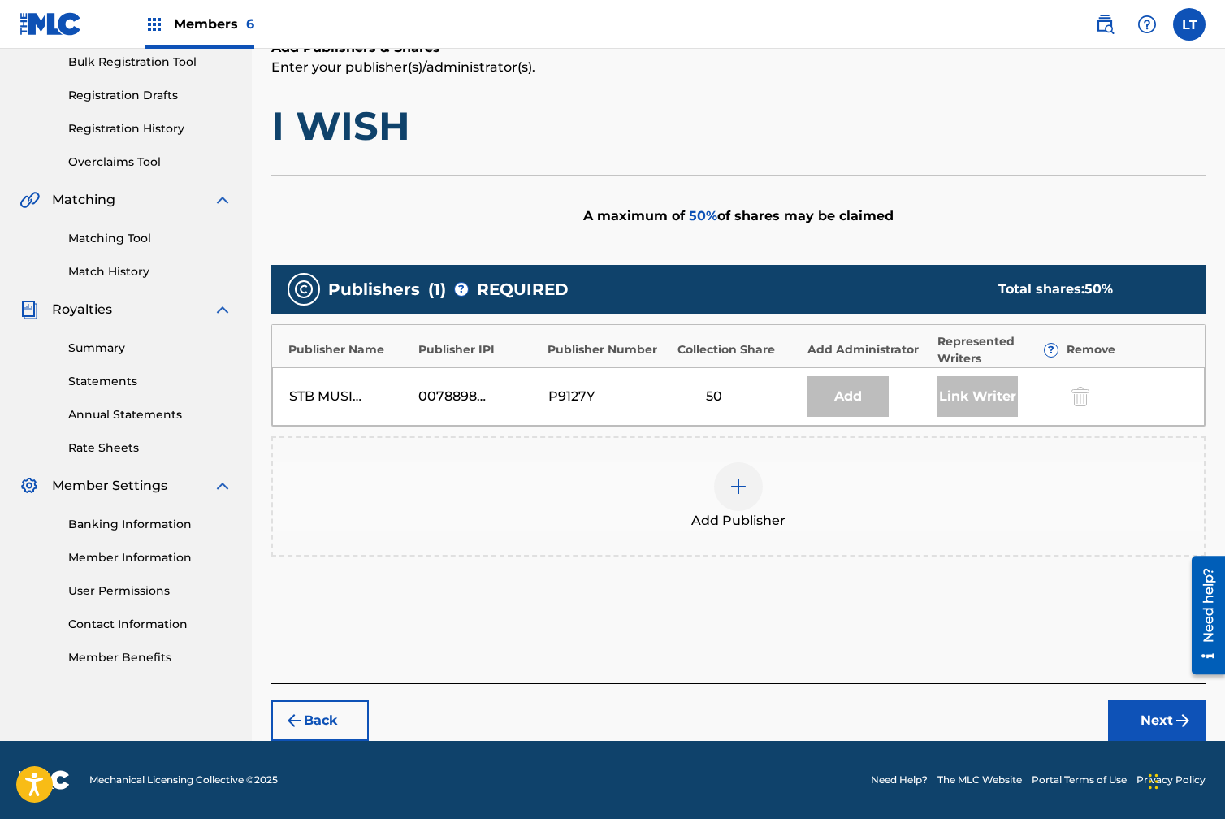
scroll to position [244, 0]
click at [845, 396] on div "Add" at bounding box center [848, 396] width 81 height 41
click at [838, 396] on div "Add" at bounding box center [848, 396] width 81 height 41
click at [841, 393] on div "Add" at bounding box center [848, 396] width 81 height 41
click at [860, 407] on div "Add" at bounding box center [848, 396] width 81 height 41
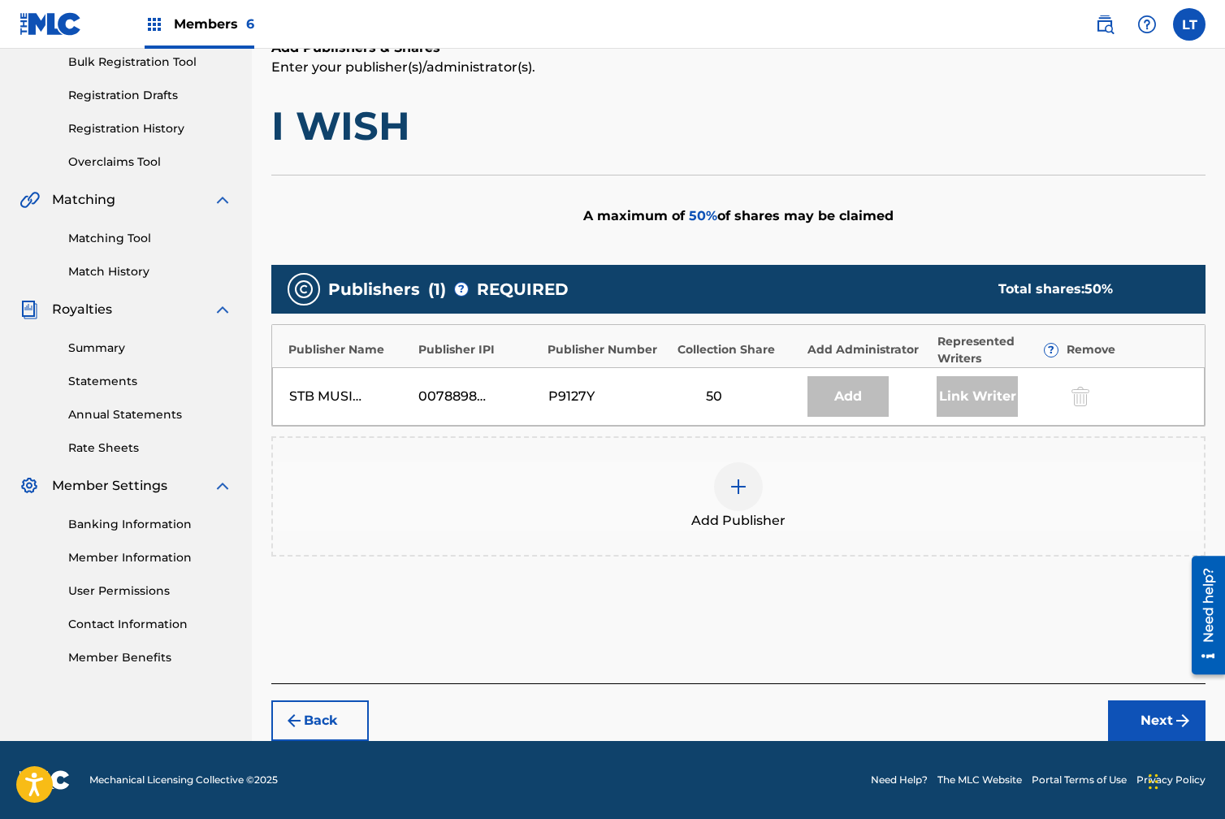
click at [978, 390] on div "Link Writer" at bounding box center [977, 396] width 81 height 41
click at [735, 483] on img at bounding box center [738, 486] width 19 height 19
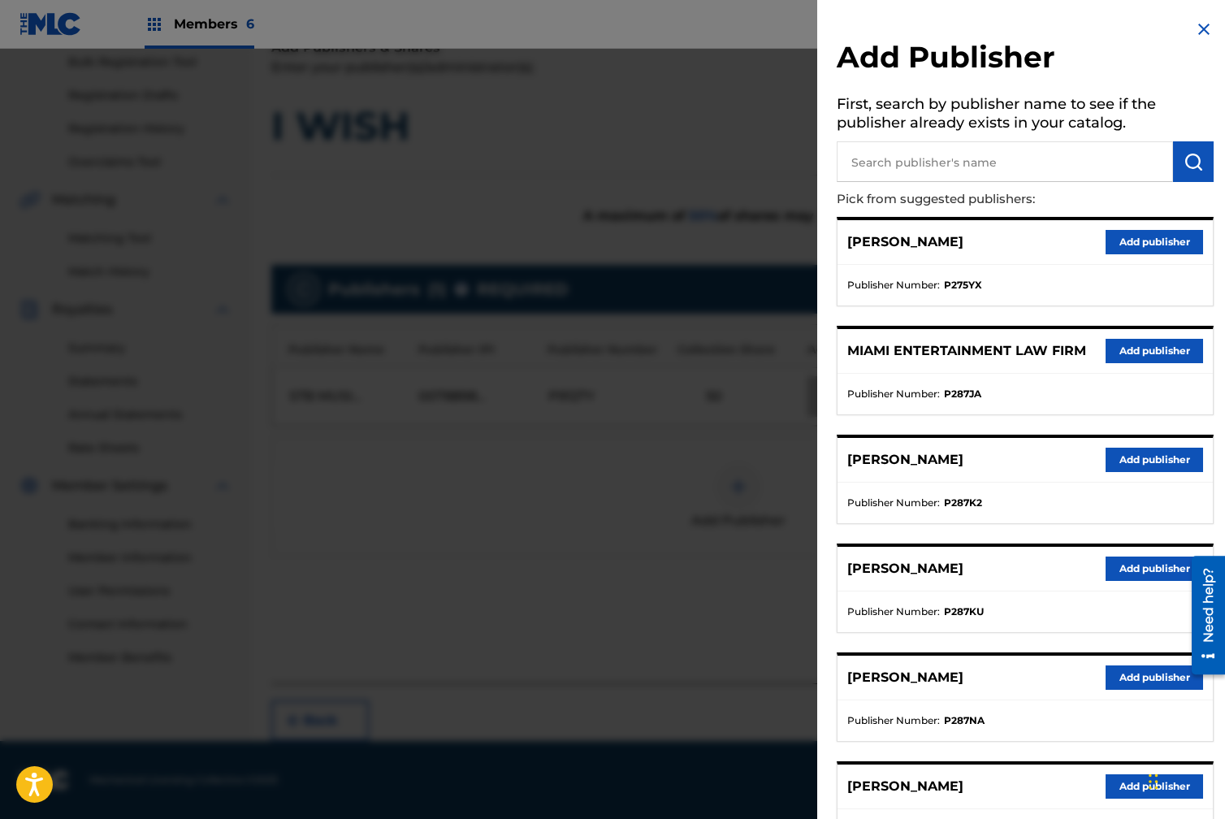
click at [1157, 347] on button "Add publisher" at bounding box center [1154, 351] width 97 height 24
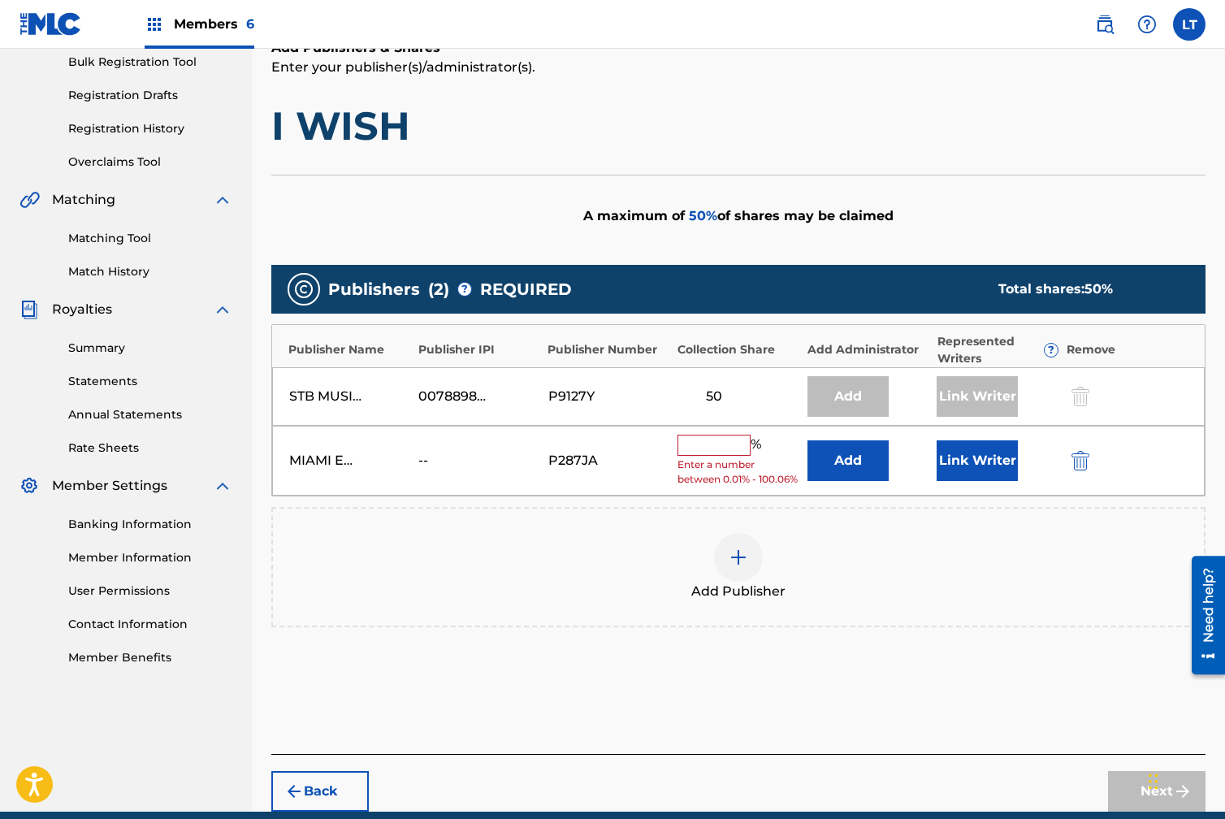
click at [722, 440] on input "text" at bounding box center [714, 445] width 73 height 21
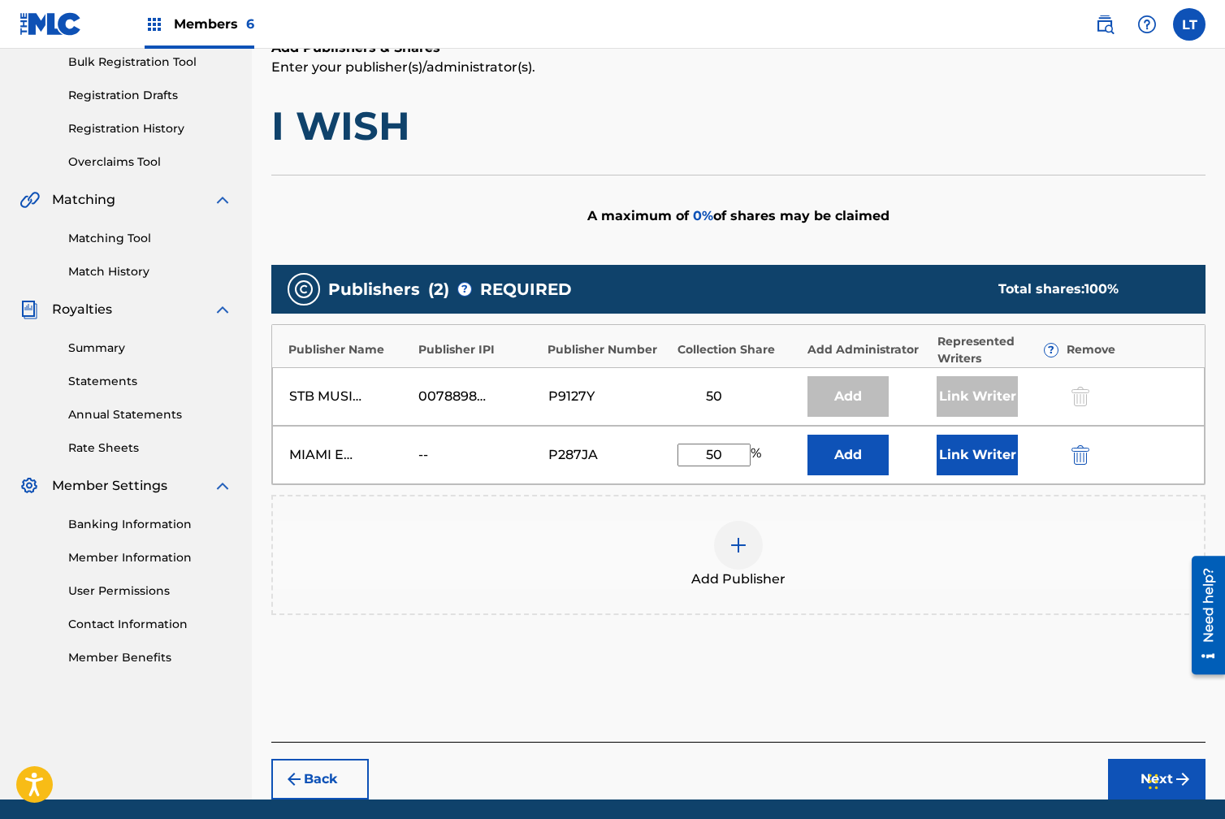
type input "50"
click at [866, 457] on button "Add" at bounding box center [848, 455] width 81 height 41
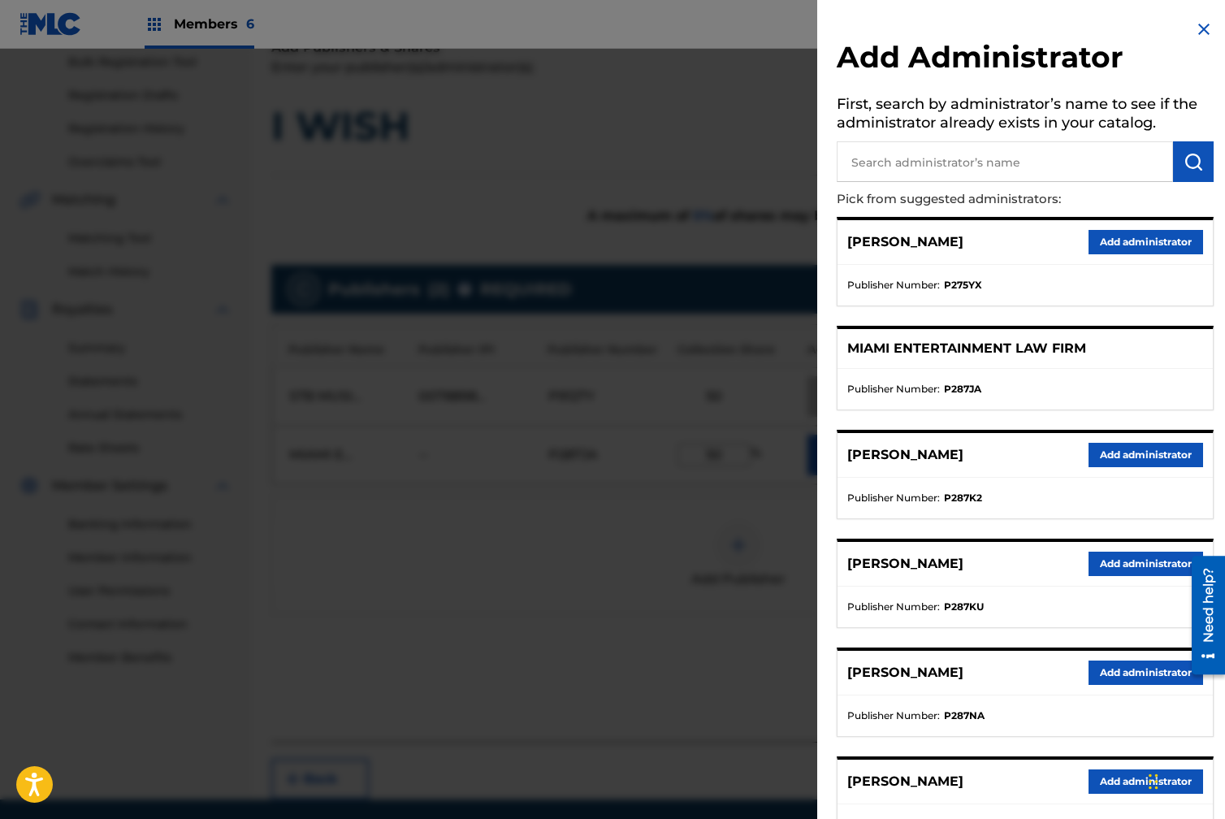
click at [1199, 28] on img at bounding box center [1203, 28] width 19 height 19
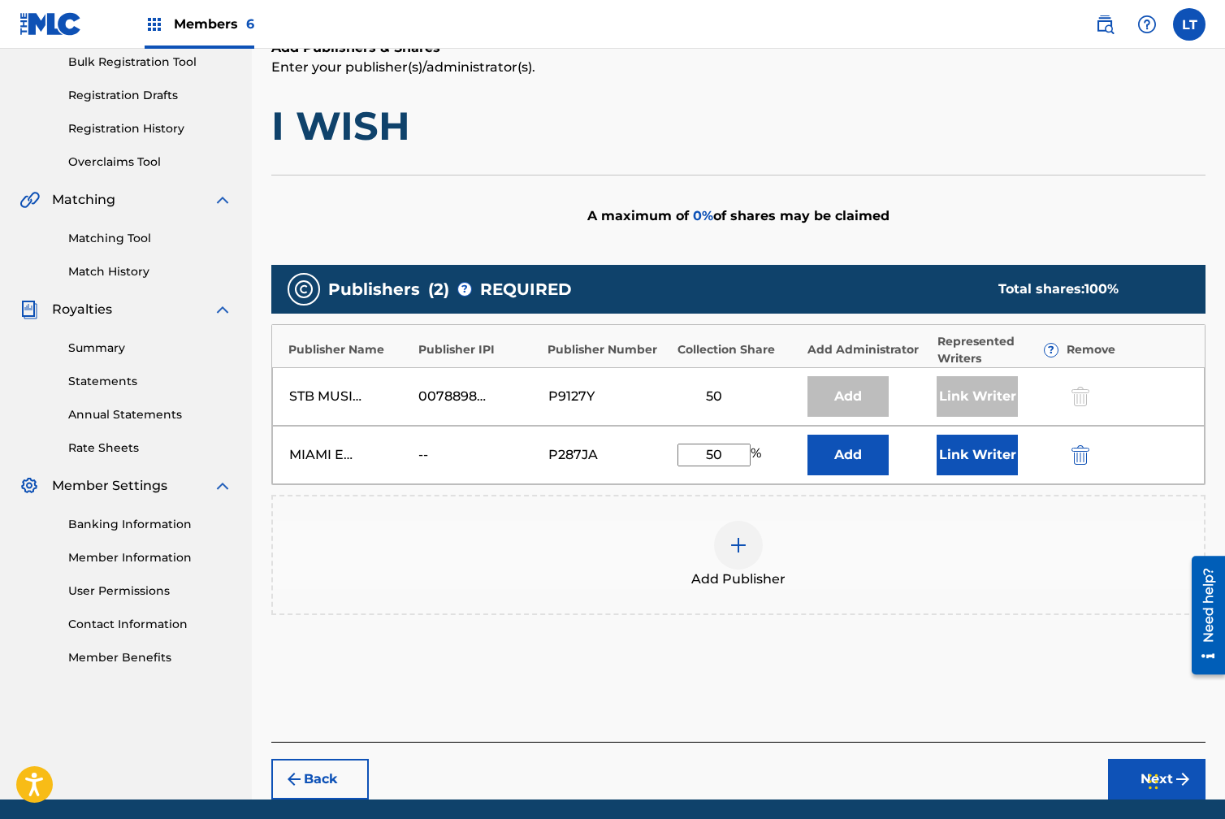
click at [995, 453] on button "Link Writer" at bounding box center [977, 455] width 81 height 41
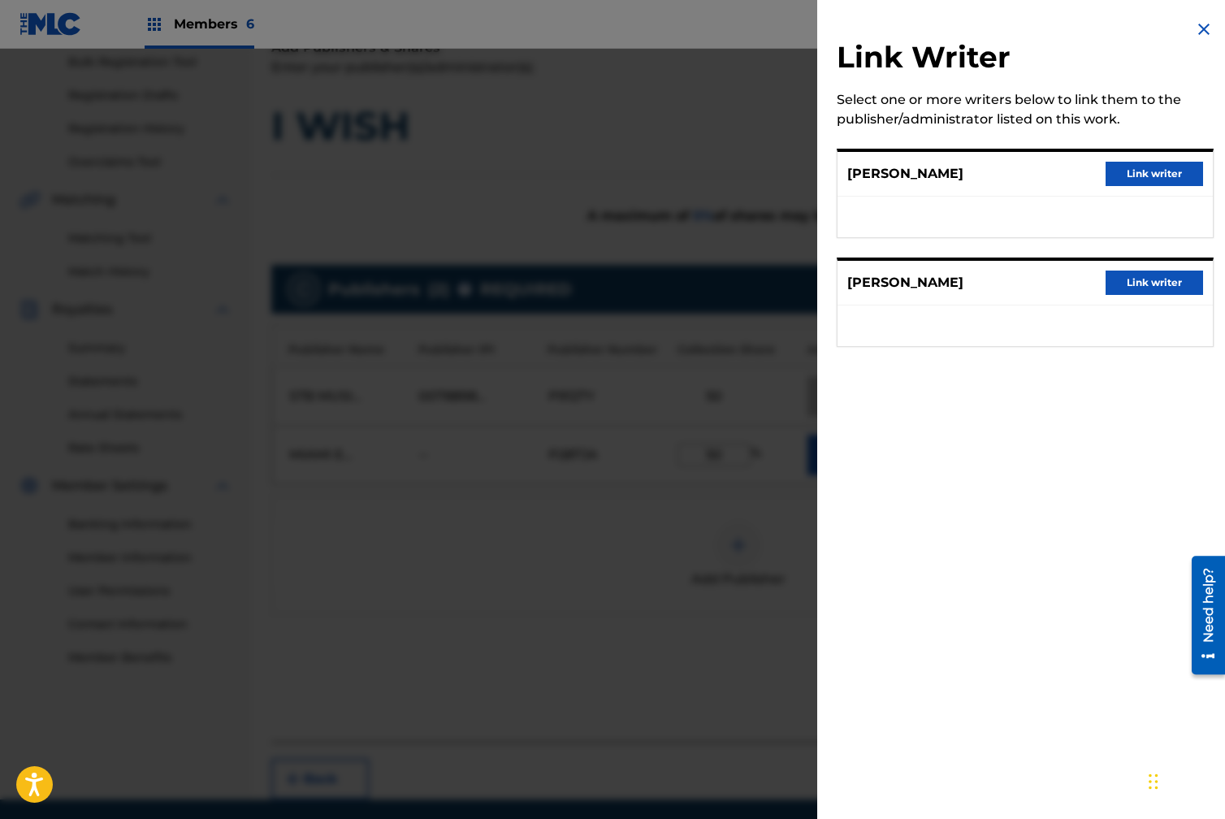
click at [1191, 282] on button "Link writer" at bounding box center [1154, 283] width 97 height 24
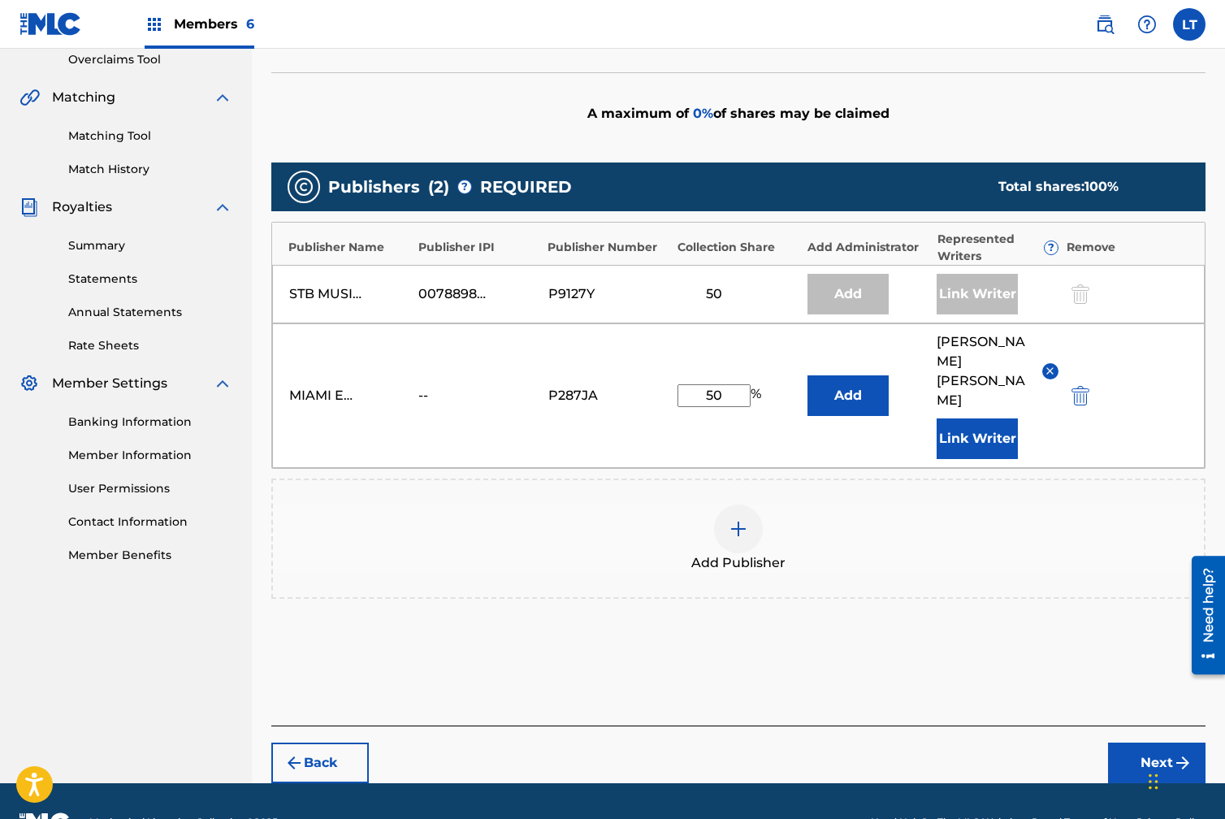
scroll to position [349, 0]
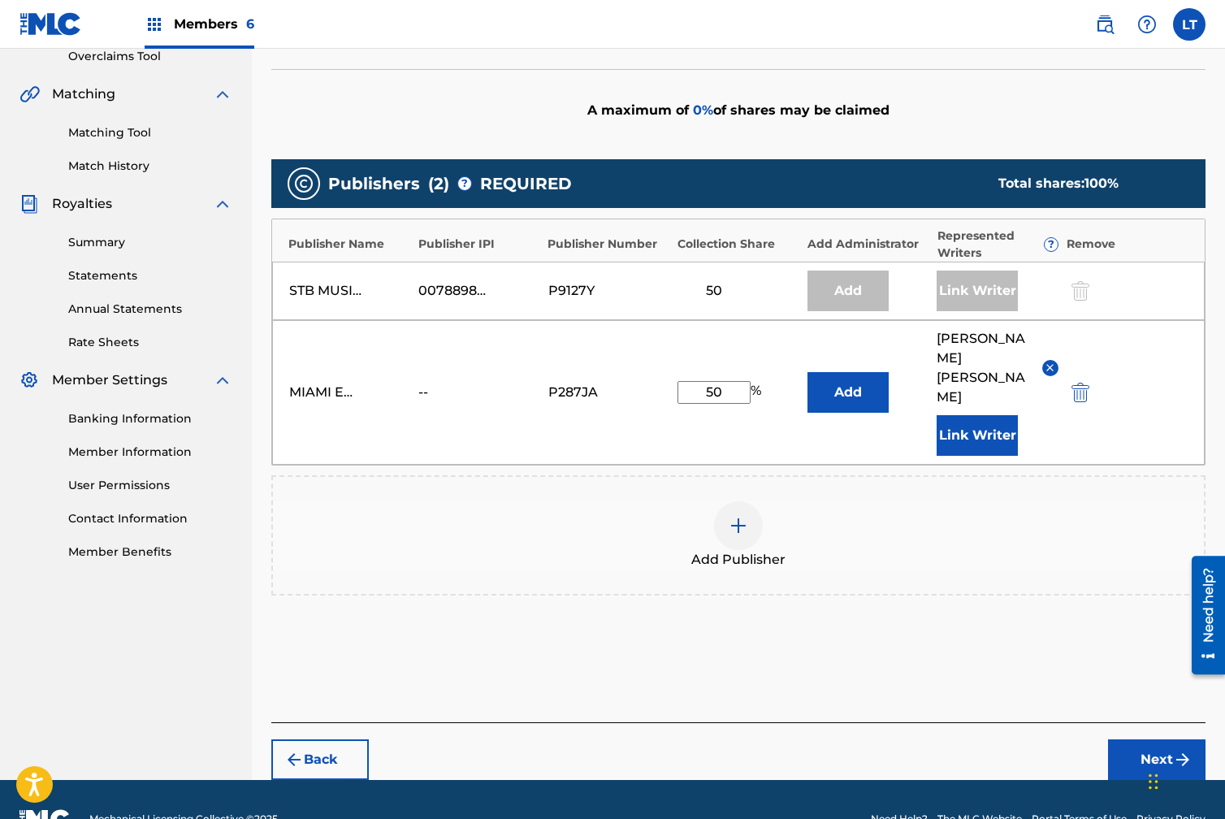
click at [1158, 739] on button "Next" at bounding box center [1156, 759] width 97 height 41
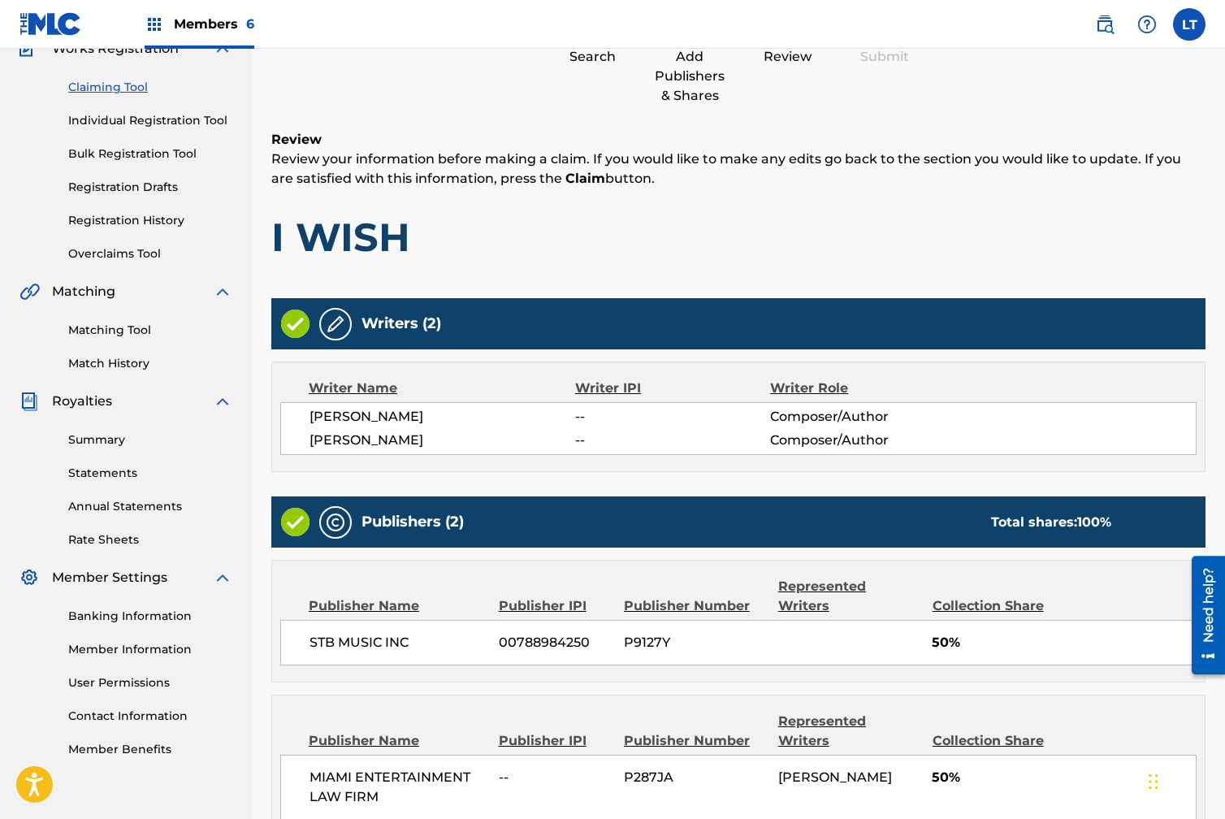
scroll to position [288, 0]
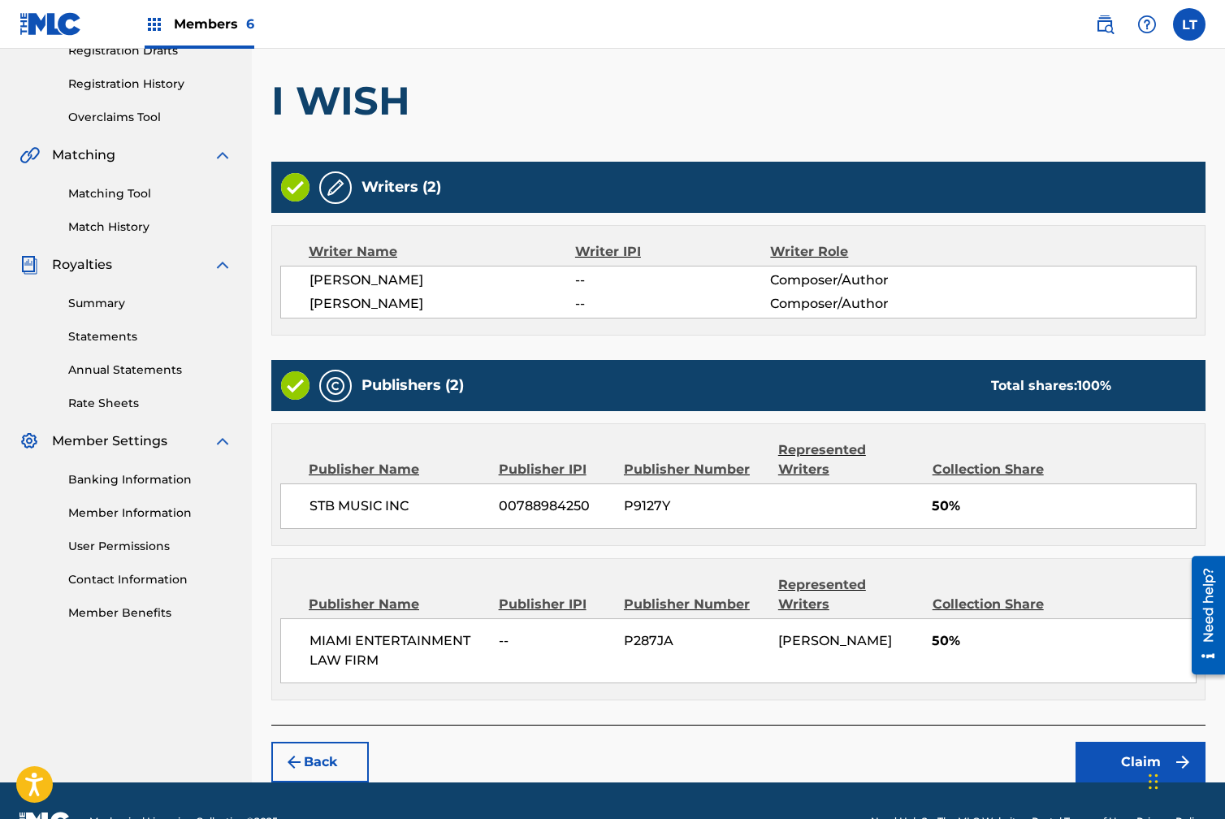
click at [1141, 742] on button "Claim" at bounding box center [1141, 762] width 130 height 41
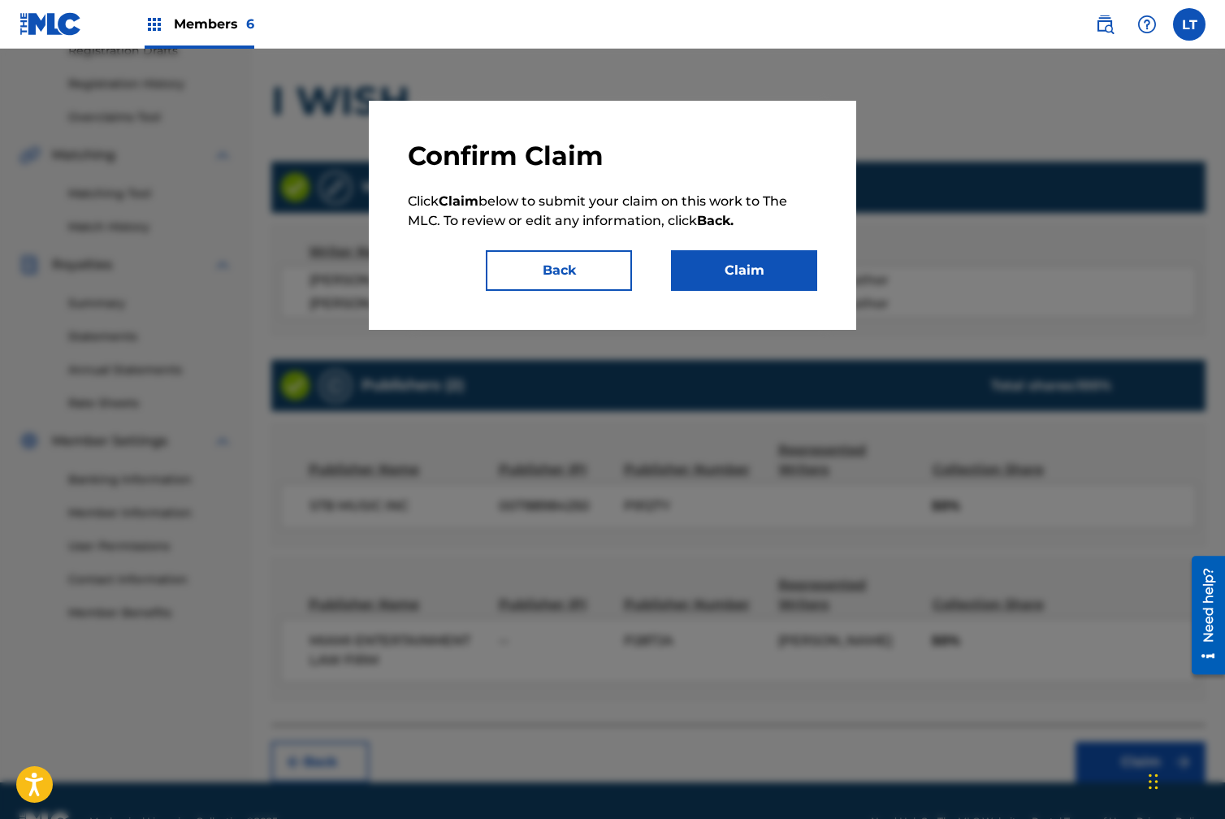
click at [736, 263] on button "Claim" at bounding box center [744, 270] width 146 height 41
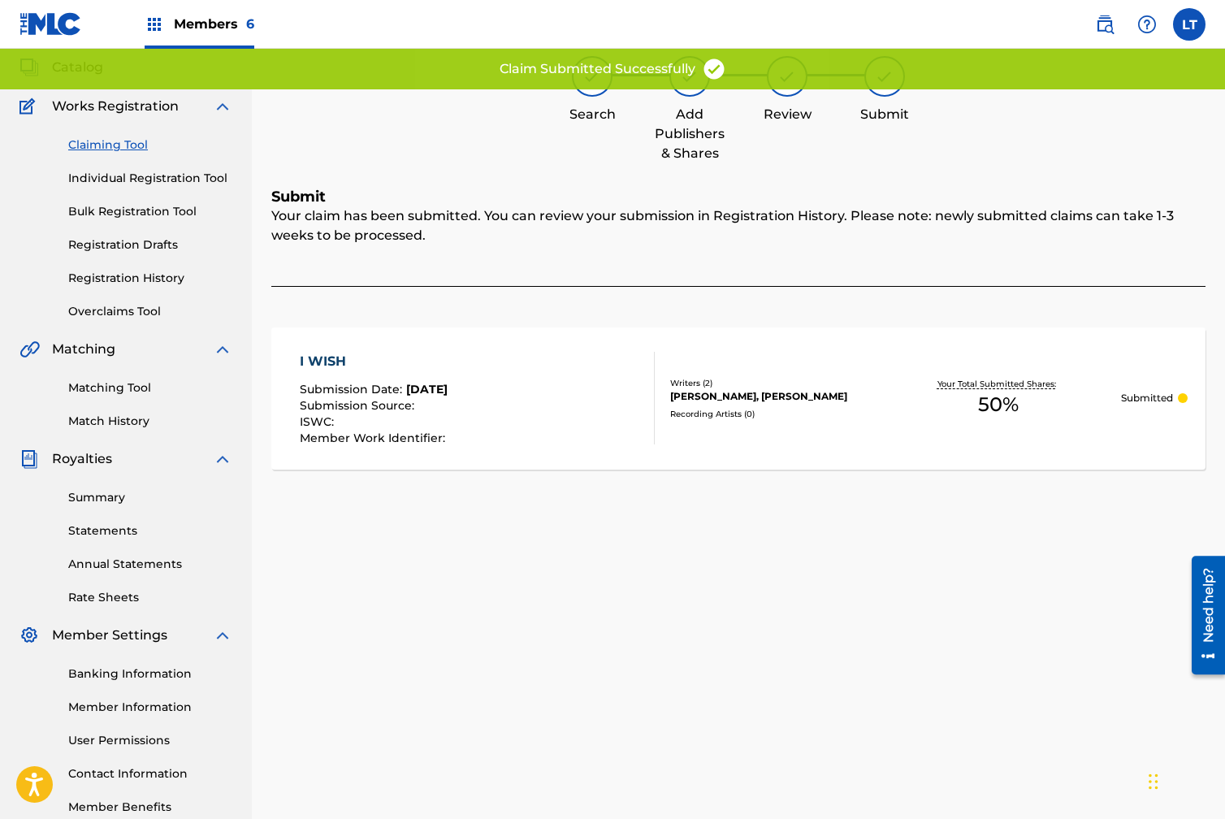
scroll to position [0, 0]
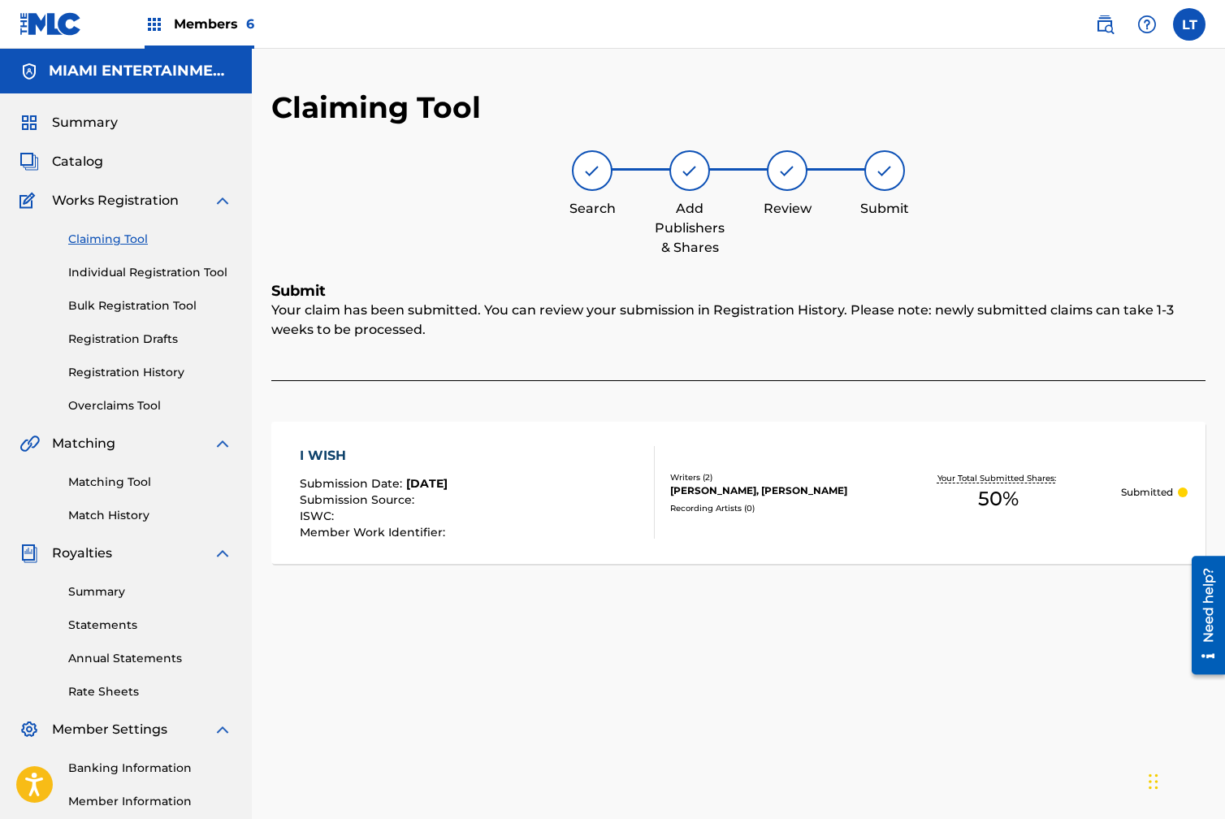
click at [100, 236] on link "Claiming Tool" at bounding box center [150, 239] width 164 height 17
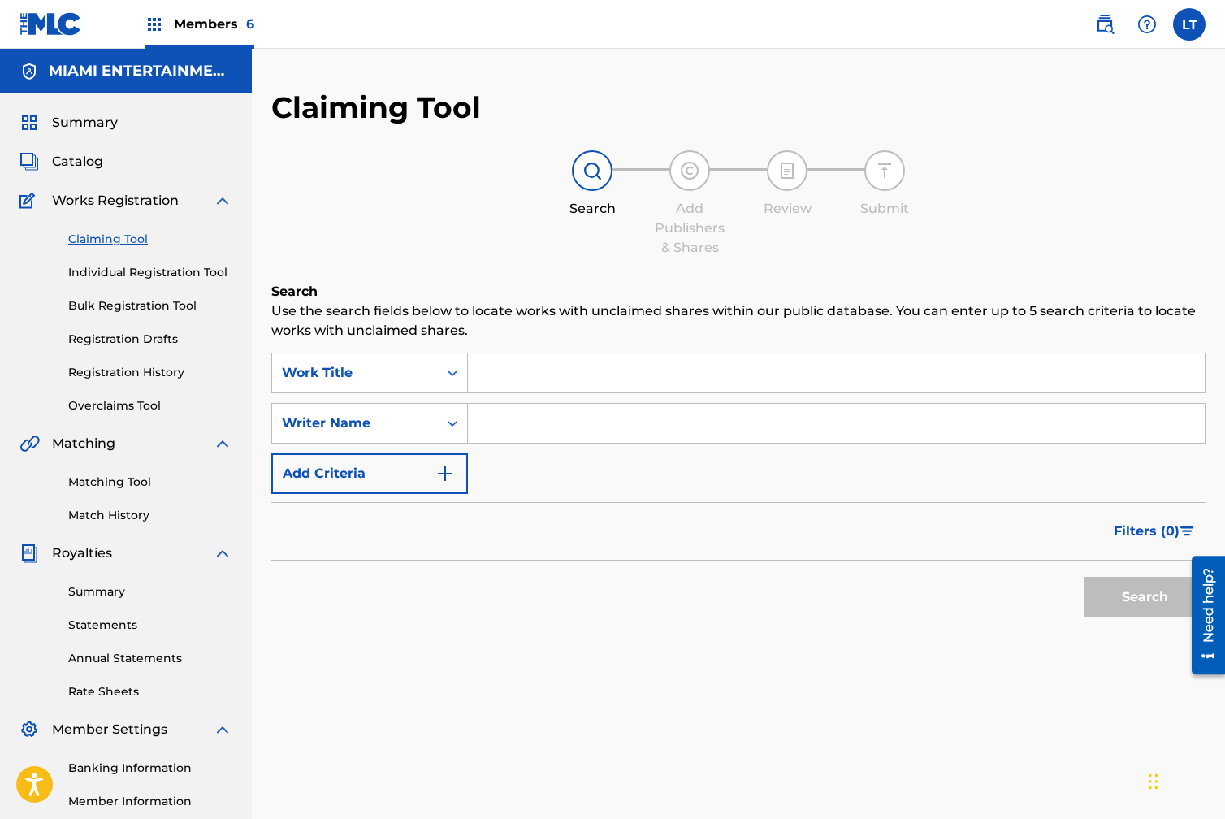
click at [524, 415] on input "Search Form" at bounding box center [836, 423] width 737 height 39
type input "[PERSON_NAME]"
click at [1084, 577] on button "Search" at bounding box center [1145, 597] width 122 height 41
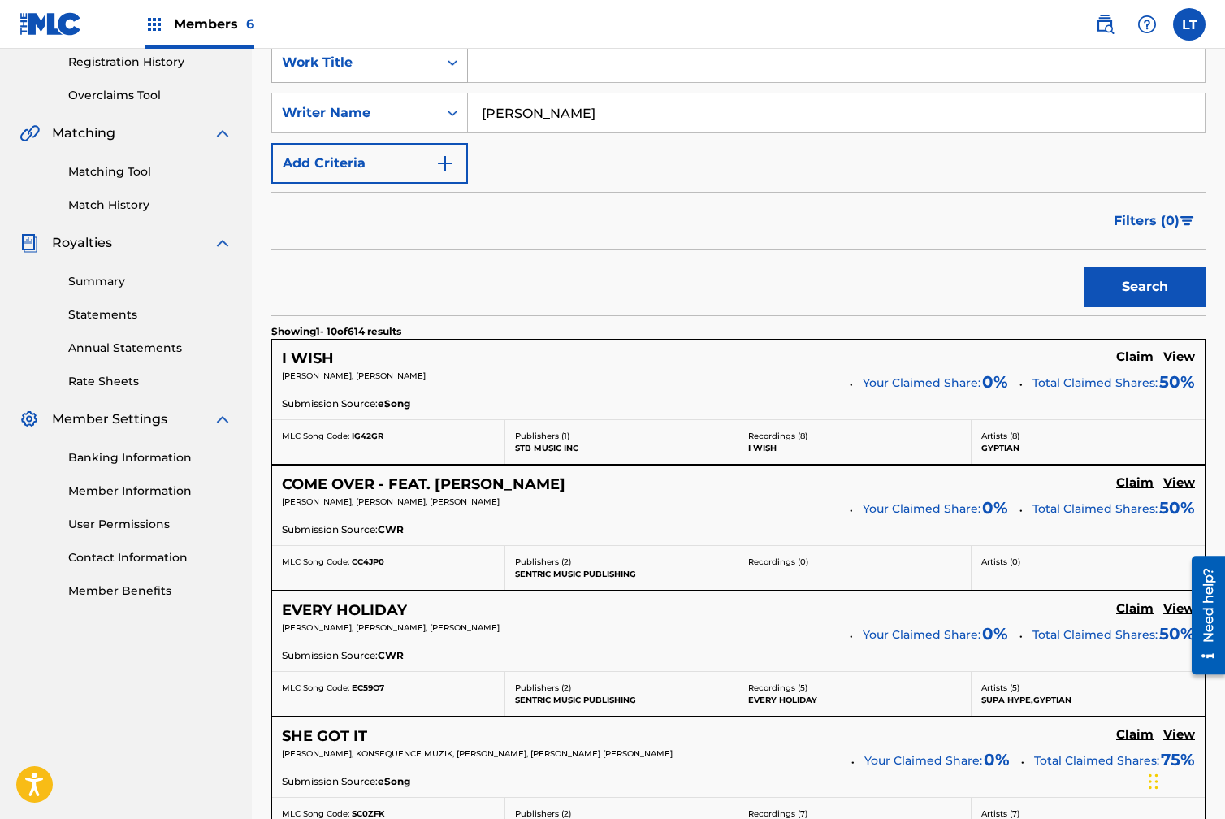
scroll to position [313, 0]
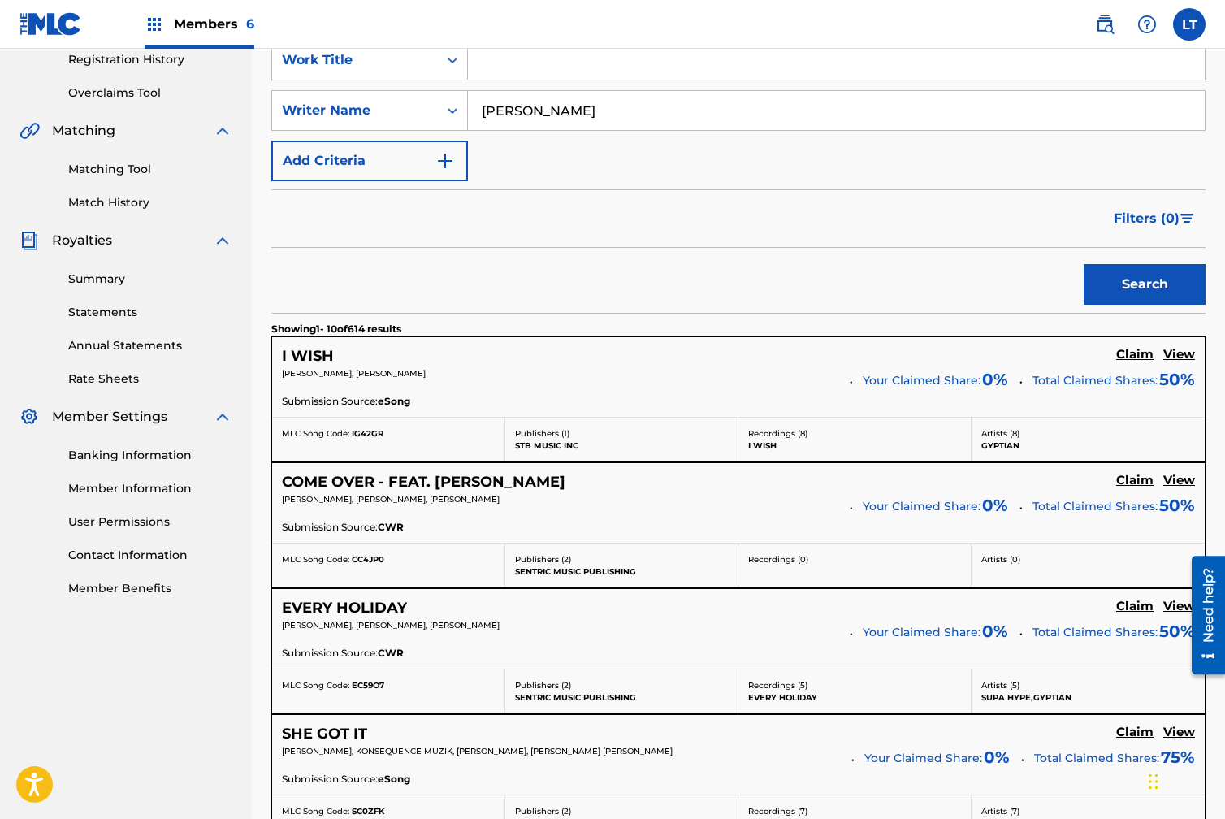
click at [1132, 362] on h5 "Claim" at bounding box center [1134, 354] width 37 height 15
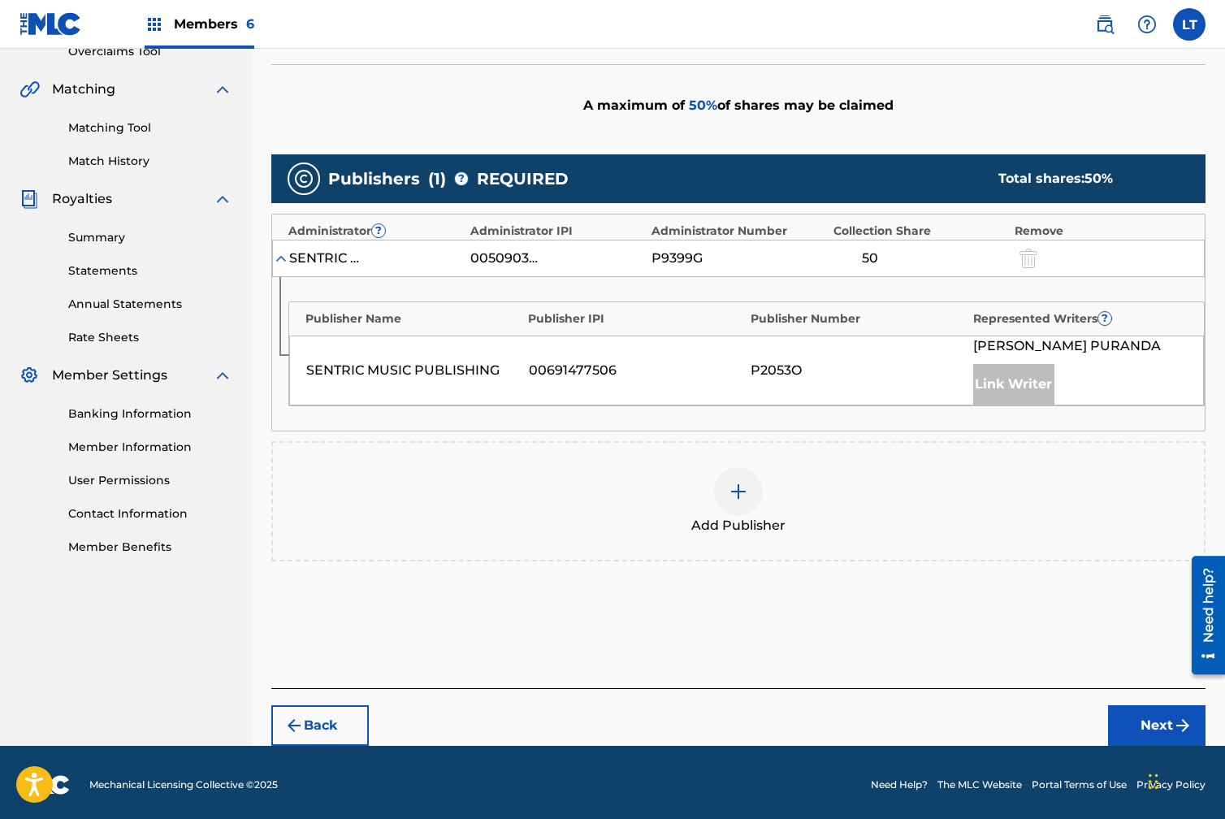
scroll to position [359, 0]
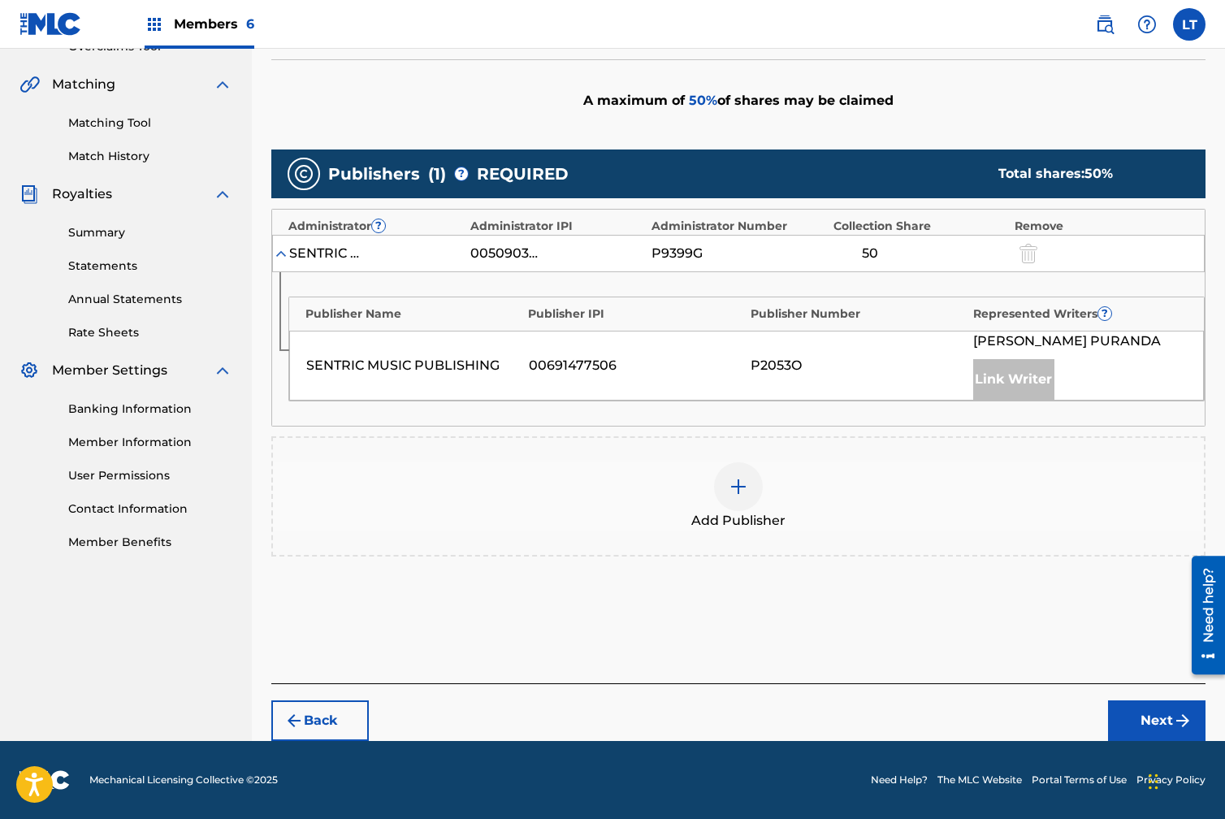
click at [737, 483] on img at bounding box center [738, 486] width 19 height 19
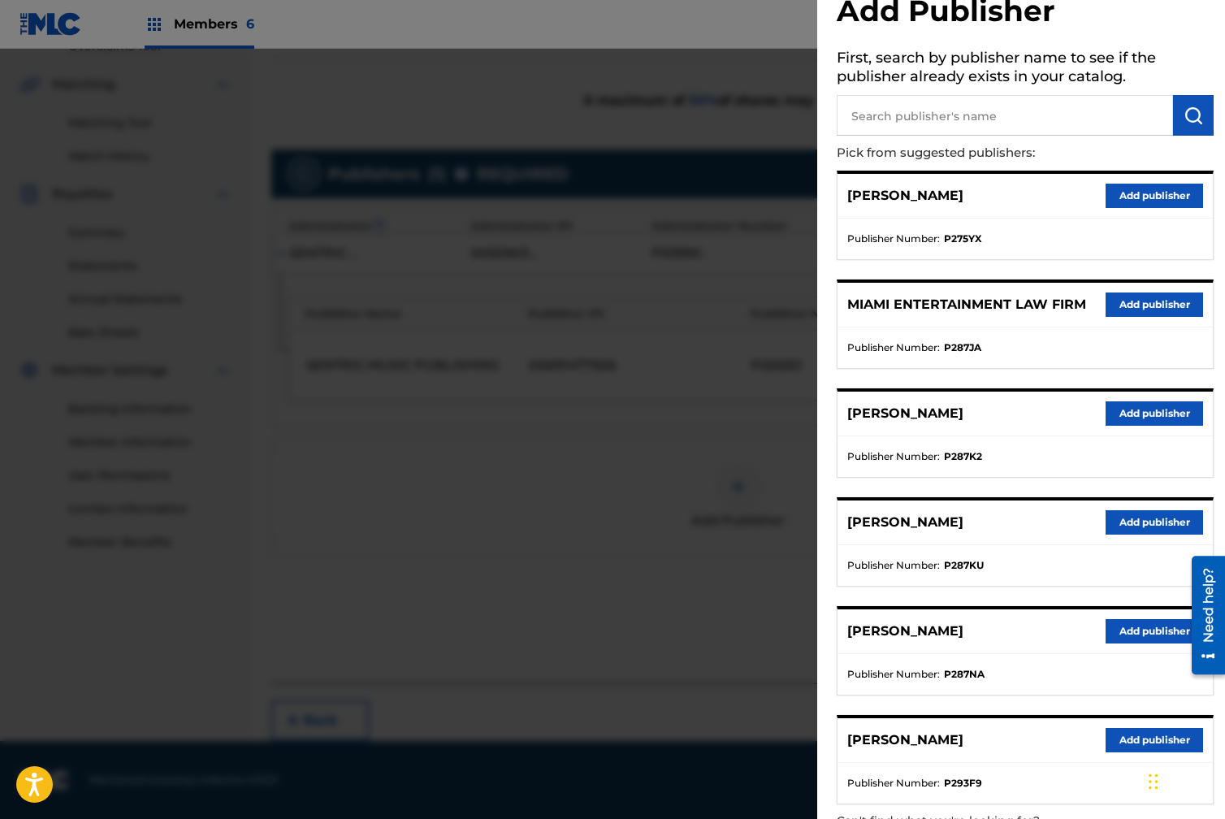
scroll to position [51, 0]
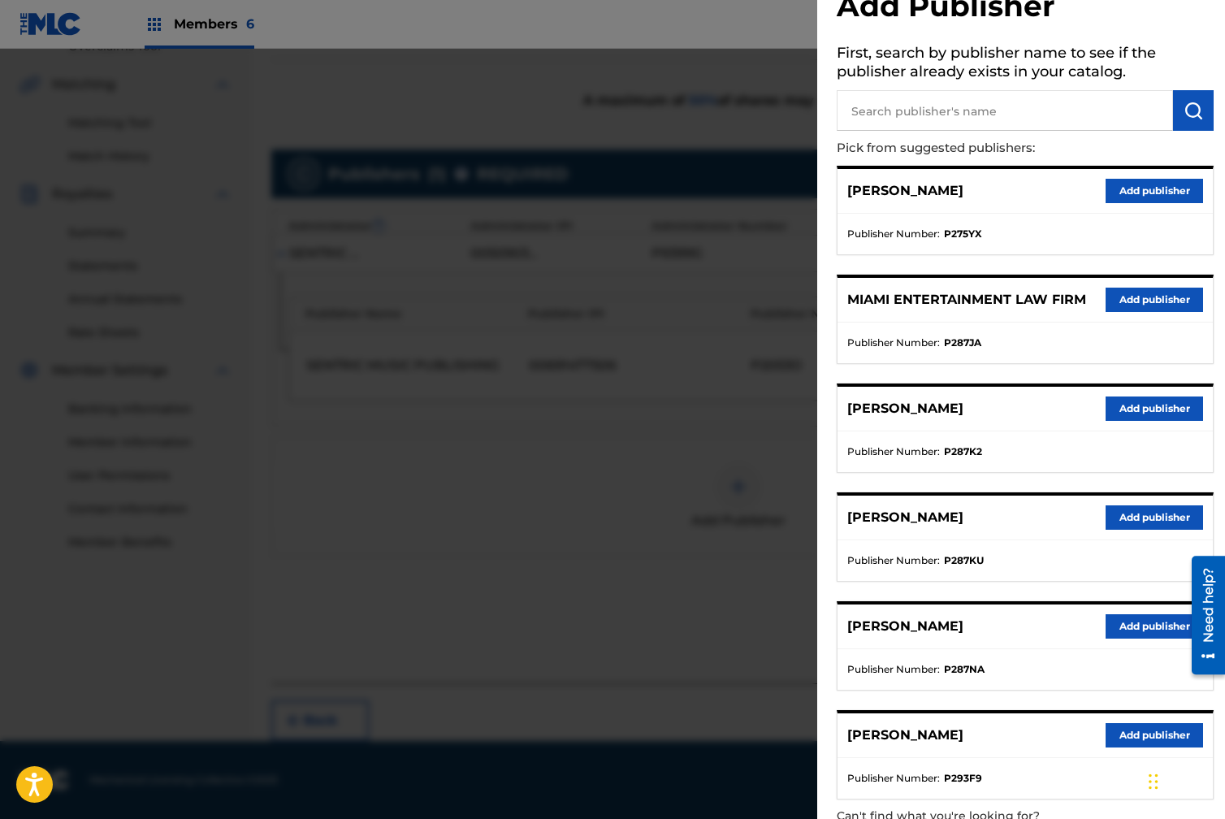
click at [1124, 305] on button "Add publisher" at bounding box center [1154, 300] width 97 height 24
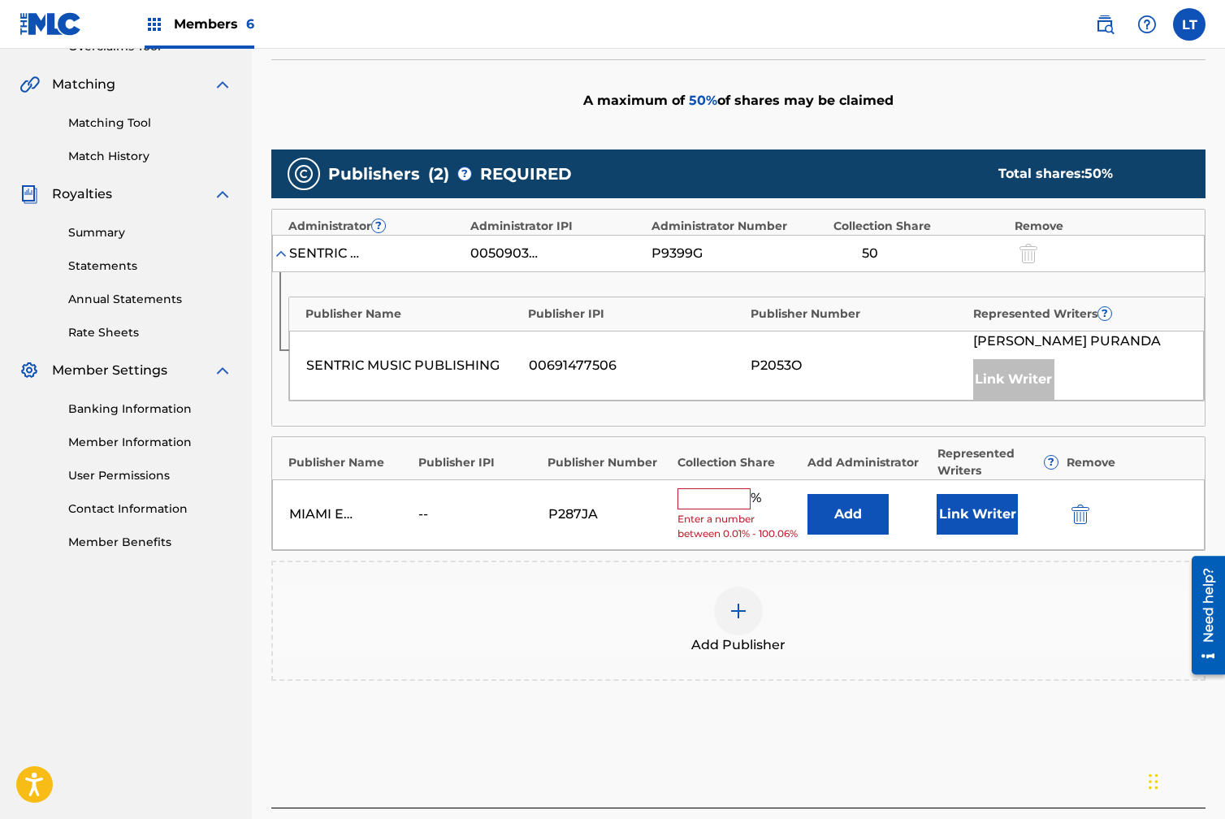
click at [700, 496] on input "text" at bounding box center [714, 498] width 73 height 21
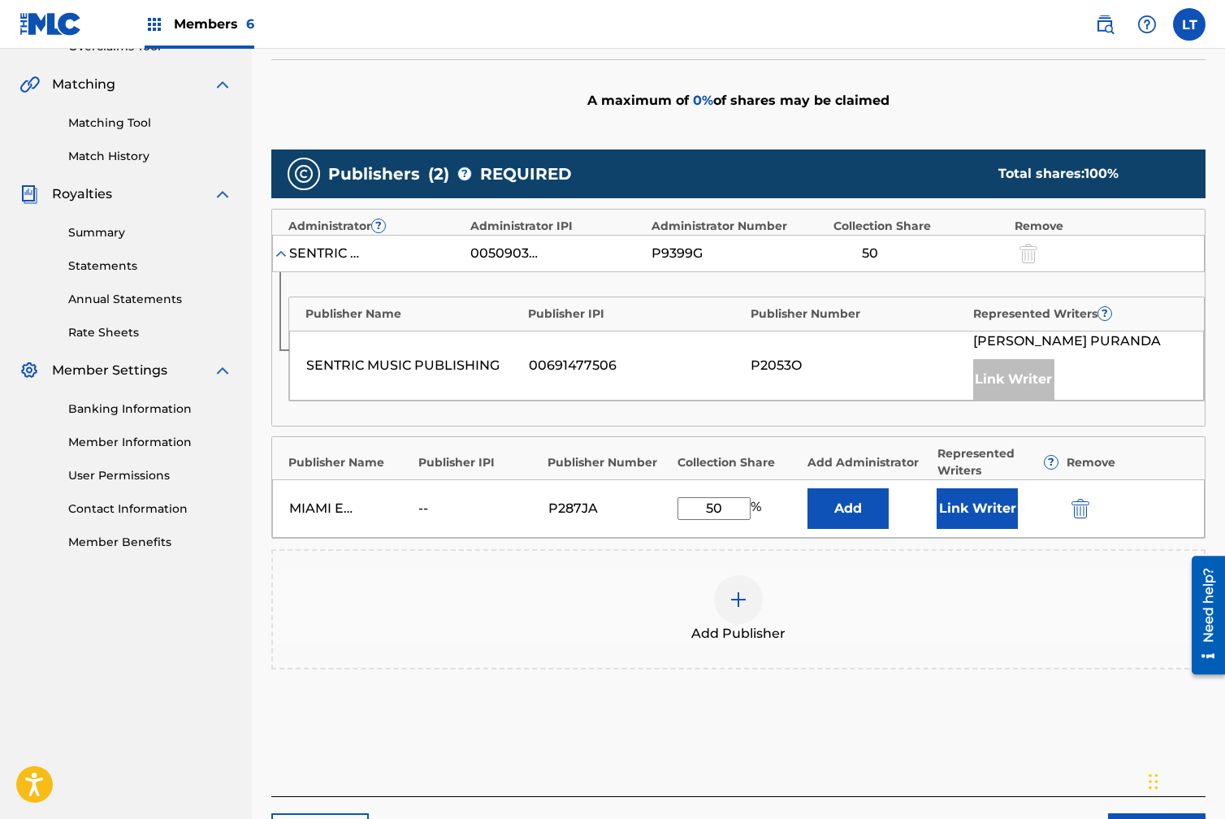
scroll to position [360, 0]
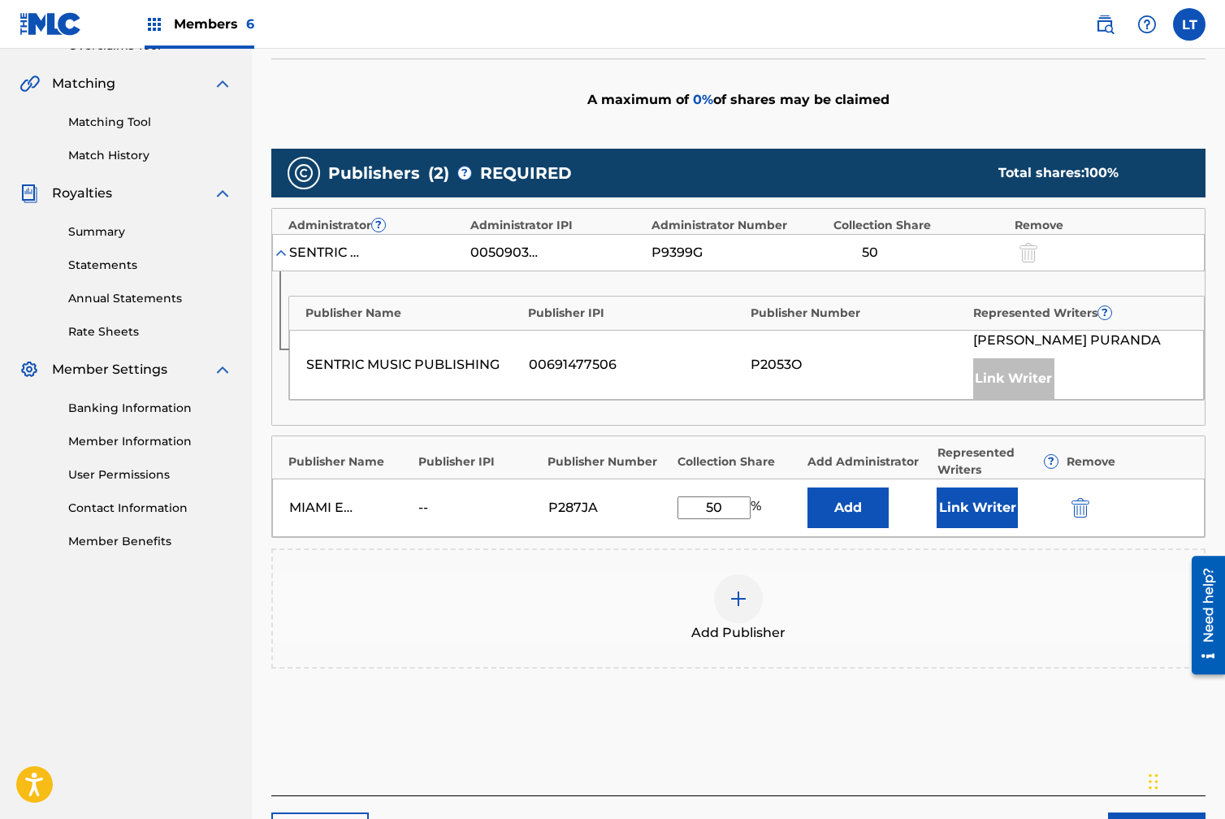
type input "50"
click at [982, 497] on button "Link Writer" at bounding box center [977, 507] width 81 height 41
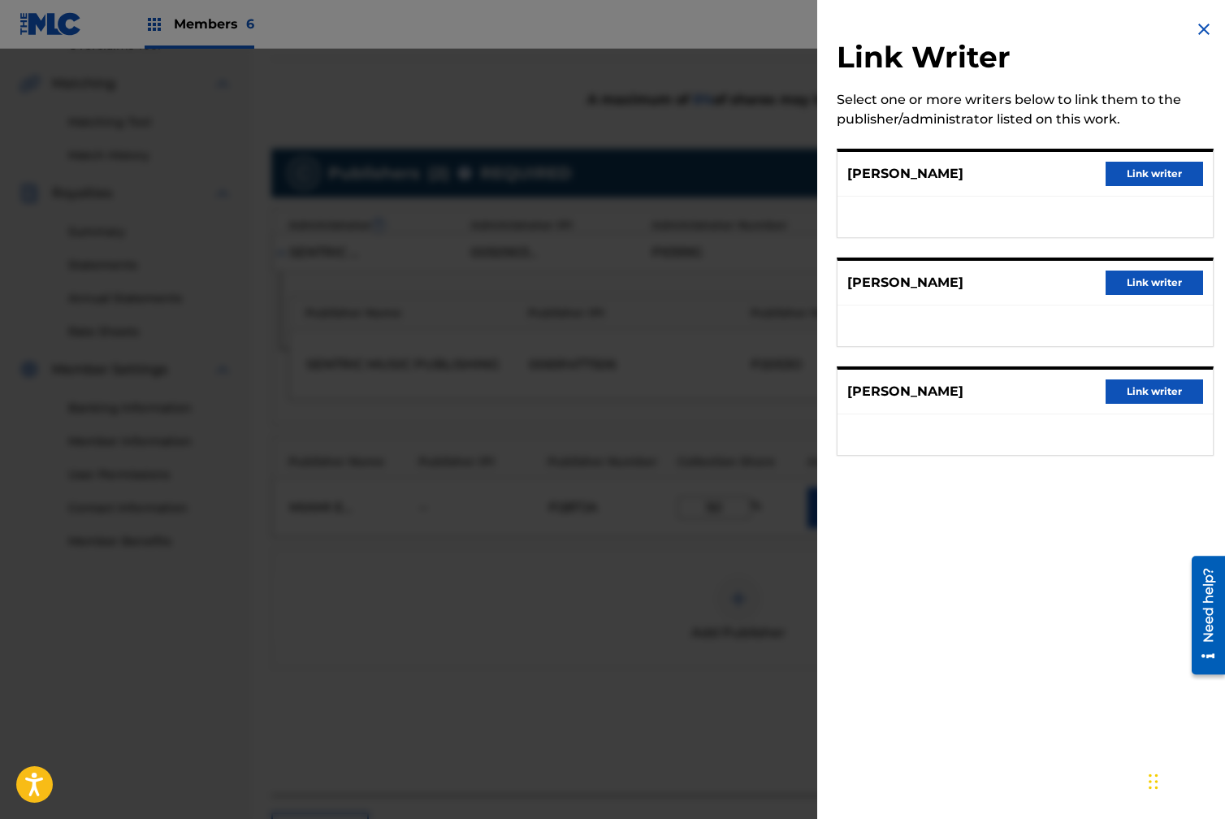
click at [1150, 282] on button "Link writer" at bounding box center [1154, 283] width 97 height 24
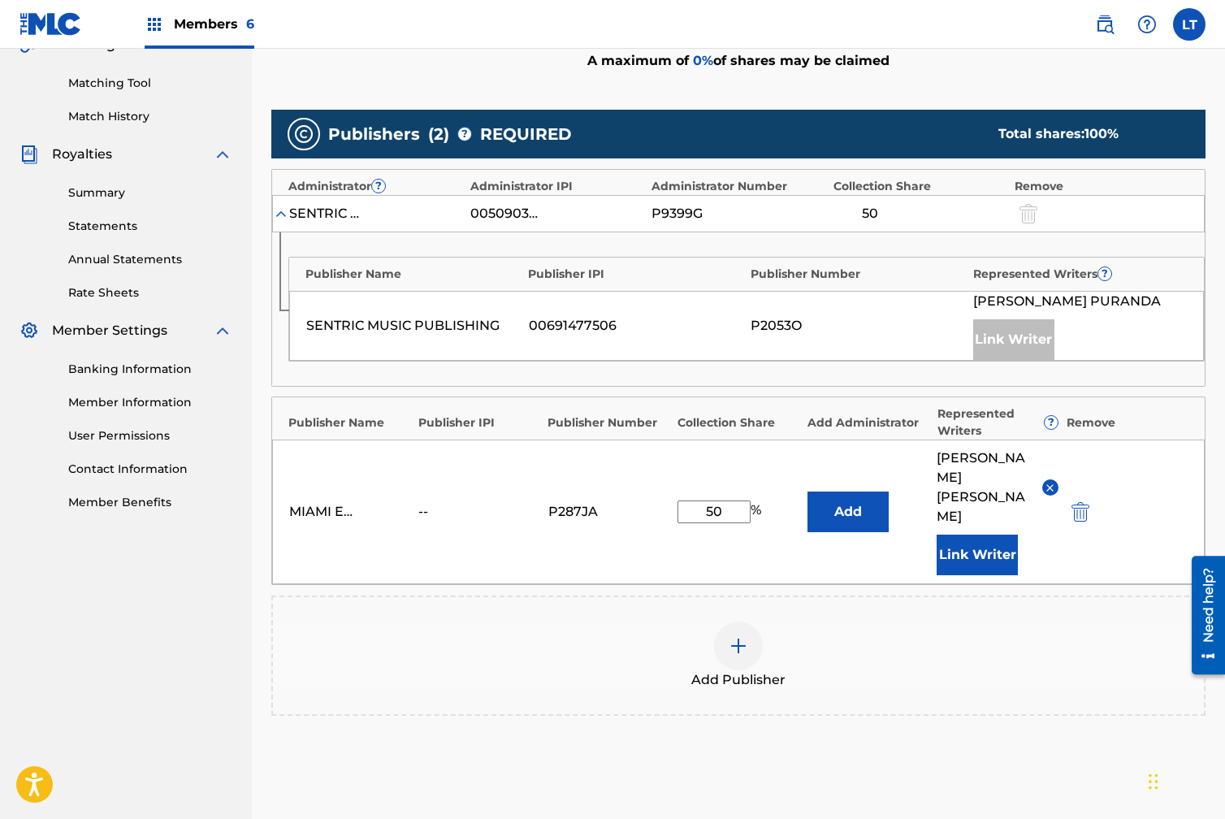
scroll to position [518, 0]
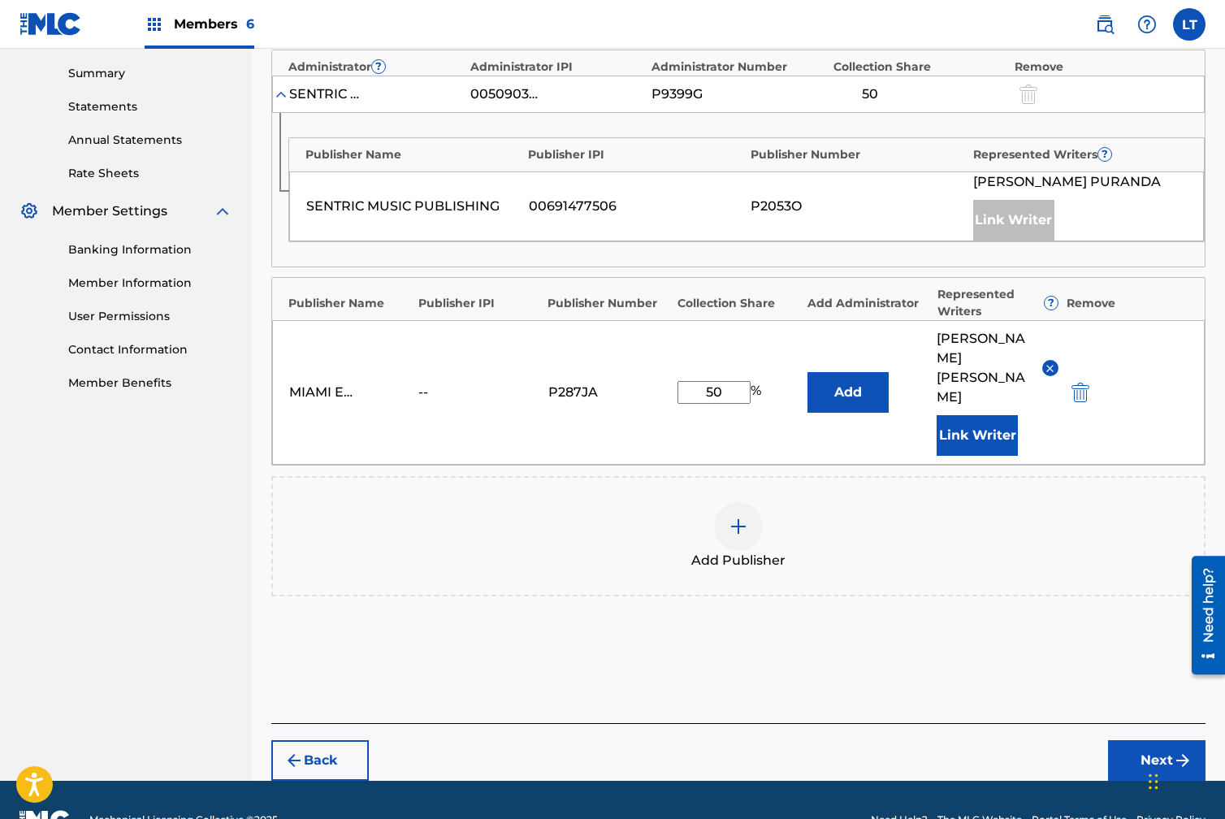
click at [1163, 740] on button "Next" at bounding box center [1156, 760] width 97 height 41
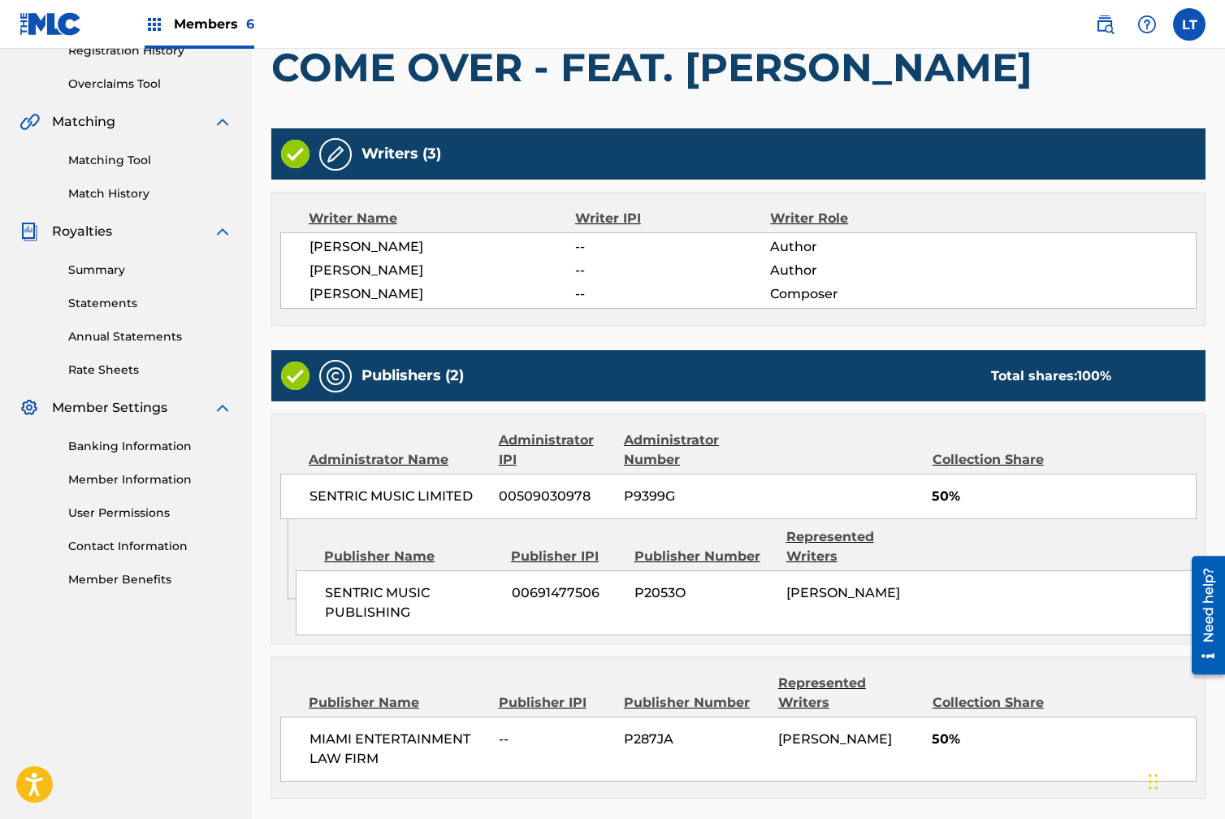
scroll to position [439, 0]
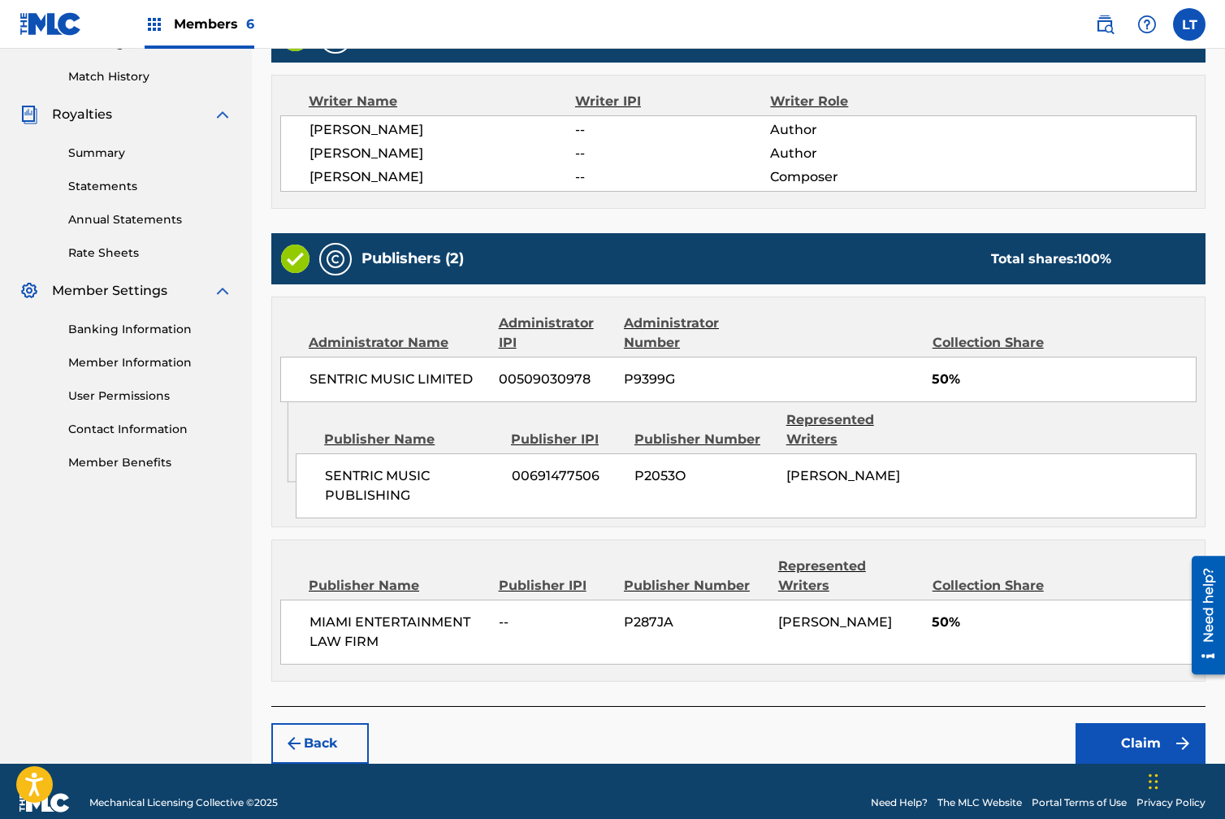
click at [1127, 723] on button "Claim" at bounding box center [1141, 743] width 130 height 41
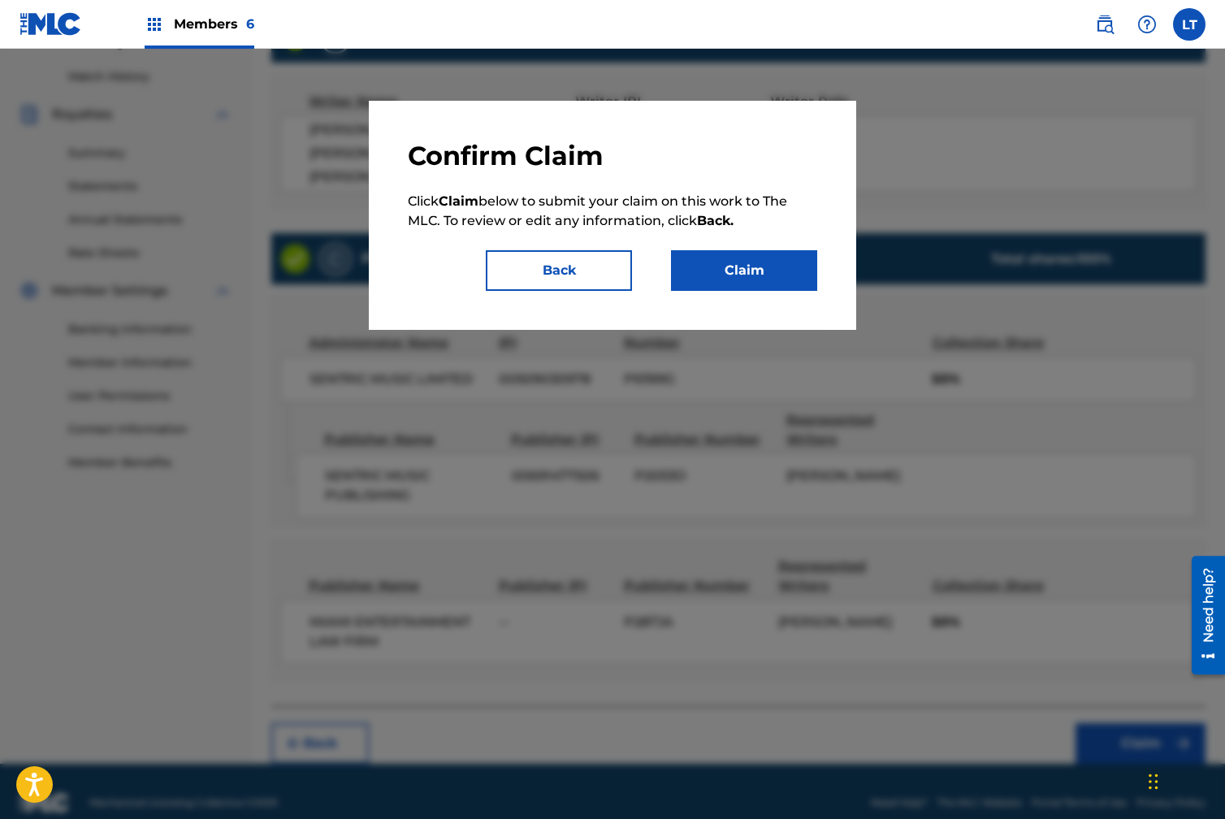
click at [739, 271] on button "Claim" at bounding box center [744, 270] width 146 height 41
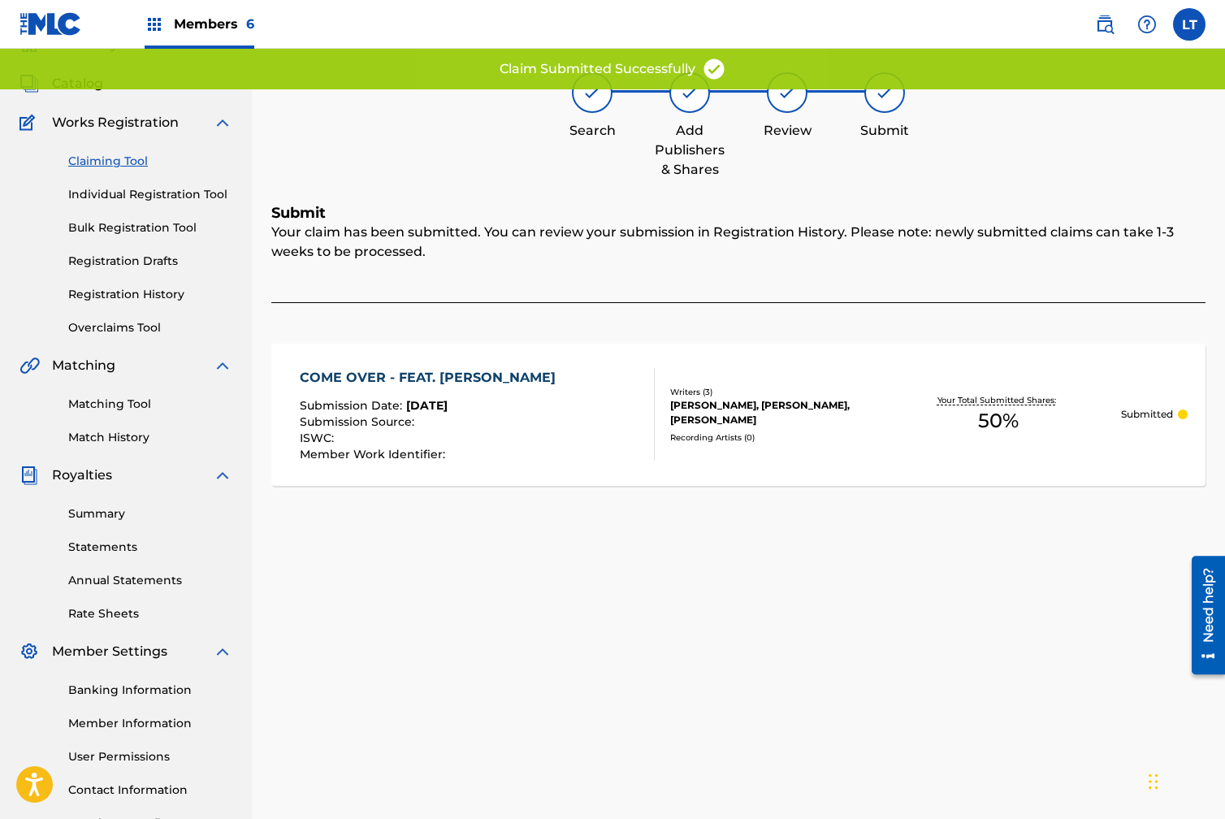
scroll to position [75, 0]
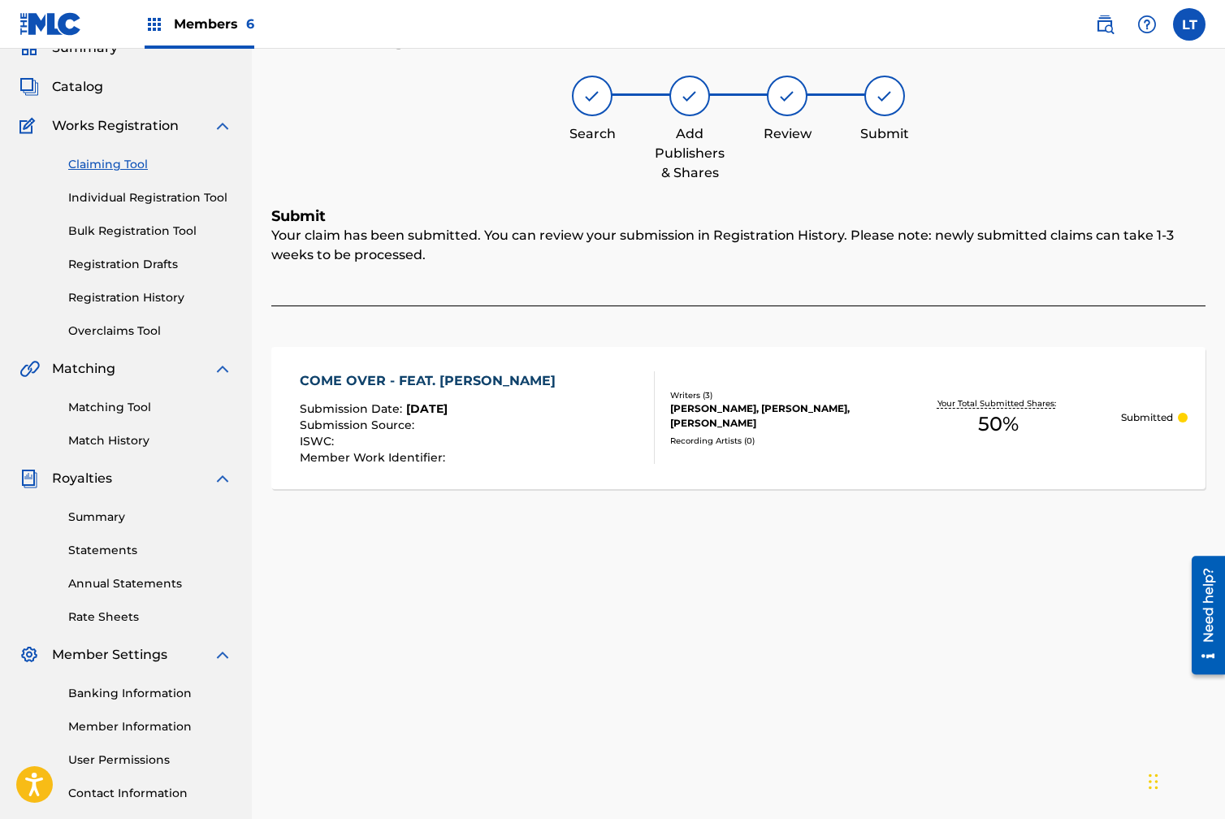
click at [105, 164] on link "Claiming Tool" at bounding box center [150, 164] width 164 height 17
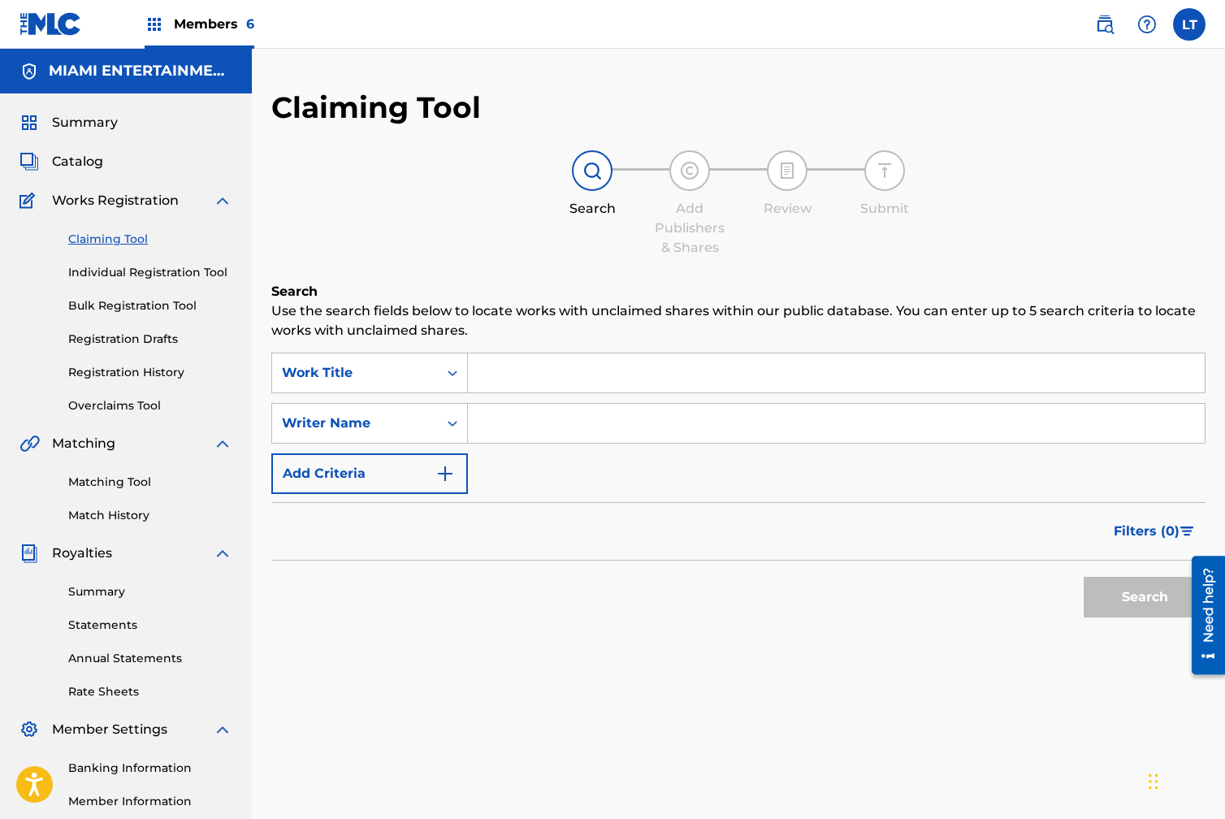
click at [523, 423] on input "Search Form" at bounding box center [836, 423] width 737 height 39
type input "[PERSON_NAME]"
click at [1117, 600] on button "Search" at bounding box center [1145, 597] width 122 height 41
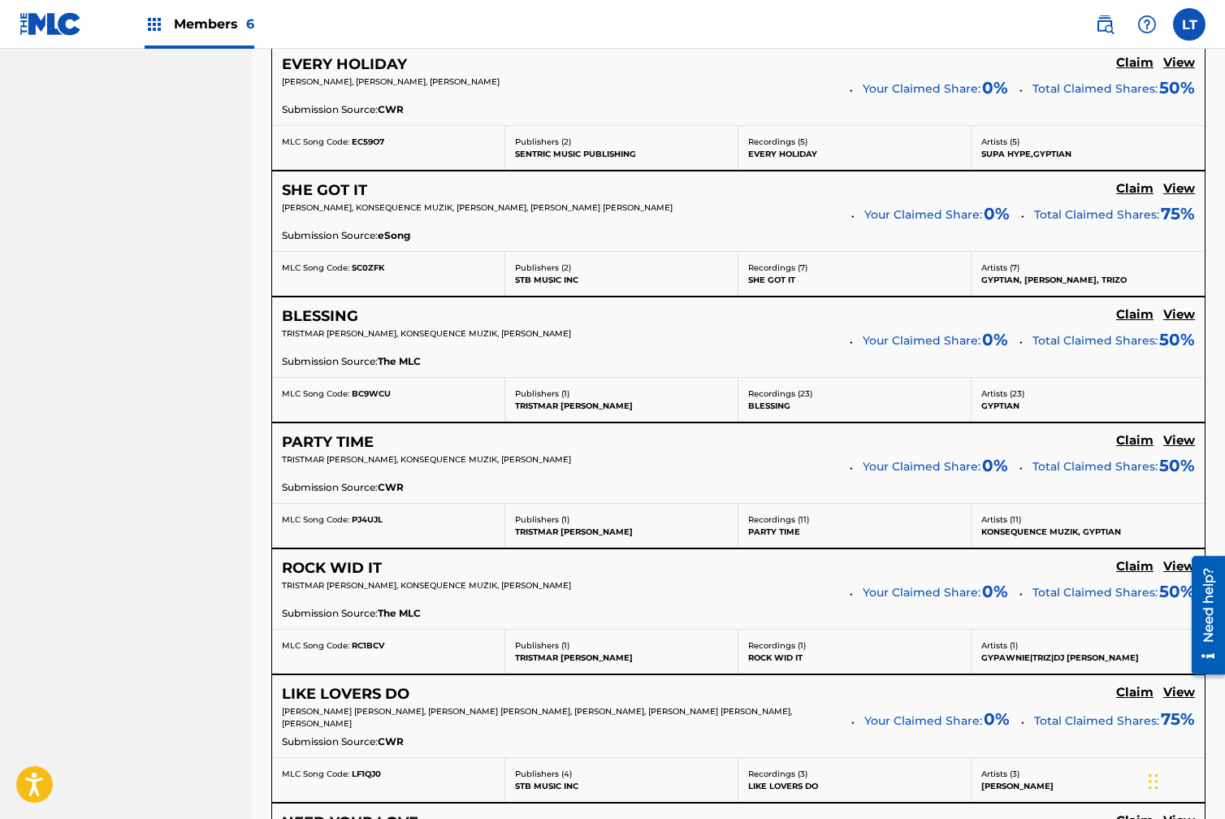
scroll to position [853, 0]
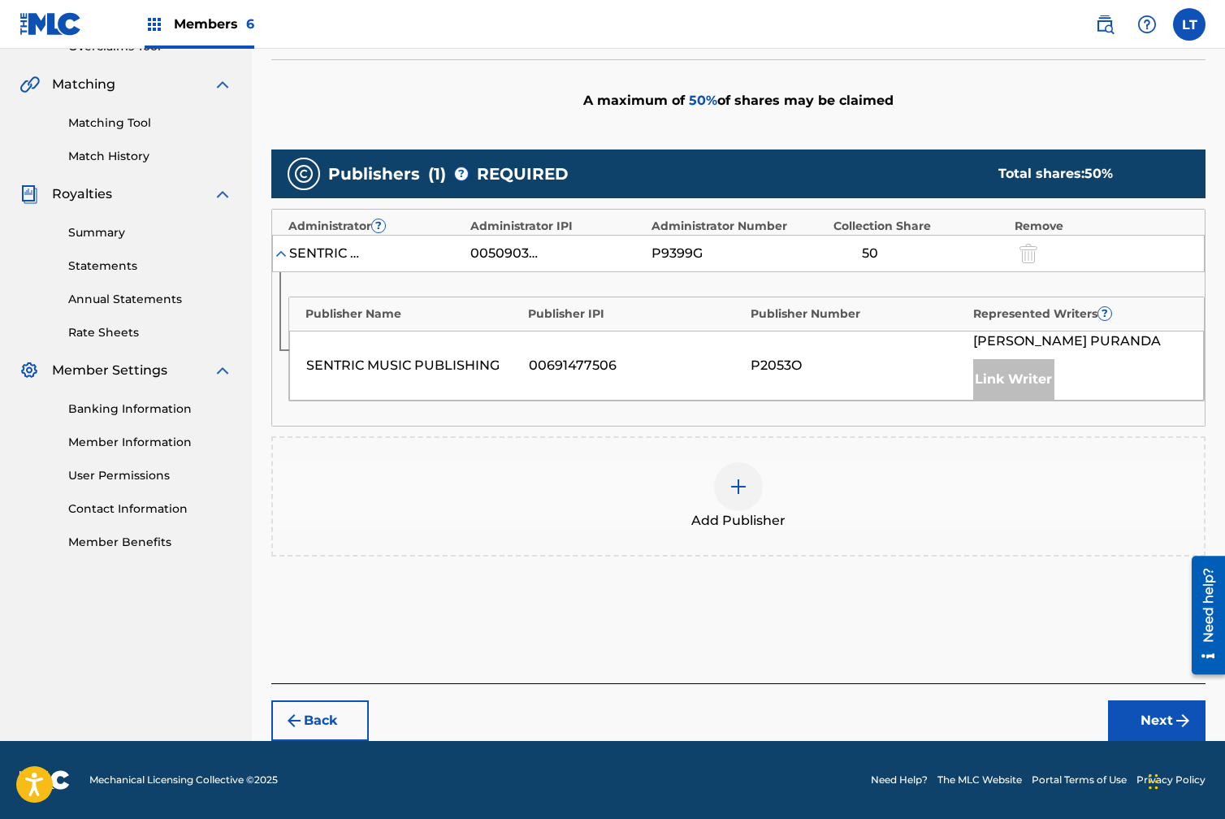
click at [739, 485] on img at bounding box center [738, 486] width 19 height 19
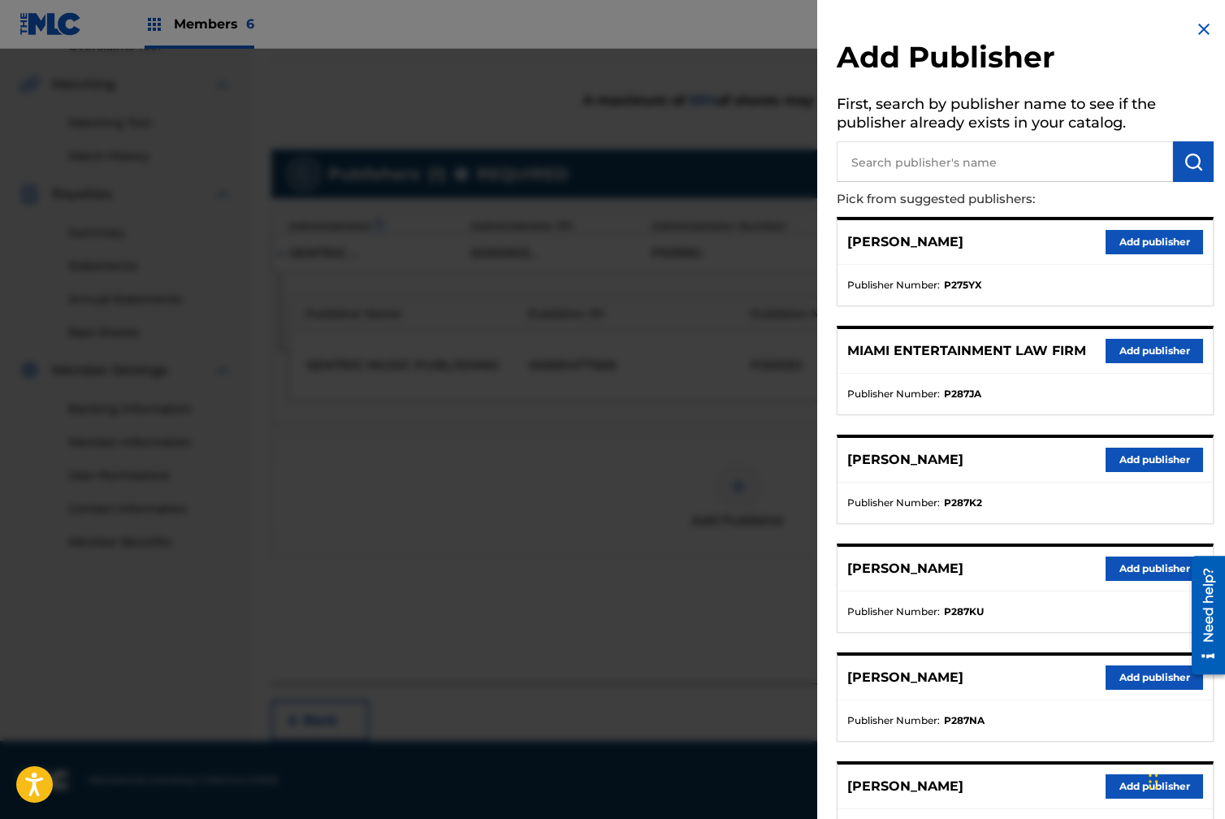
click at [1121, 348] on button "Add publisher" at bounding box center [1154, 351] width 97 height 24
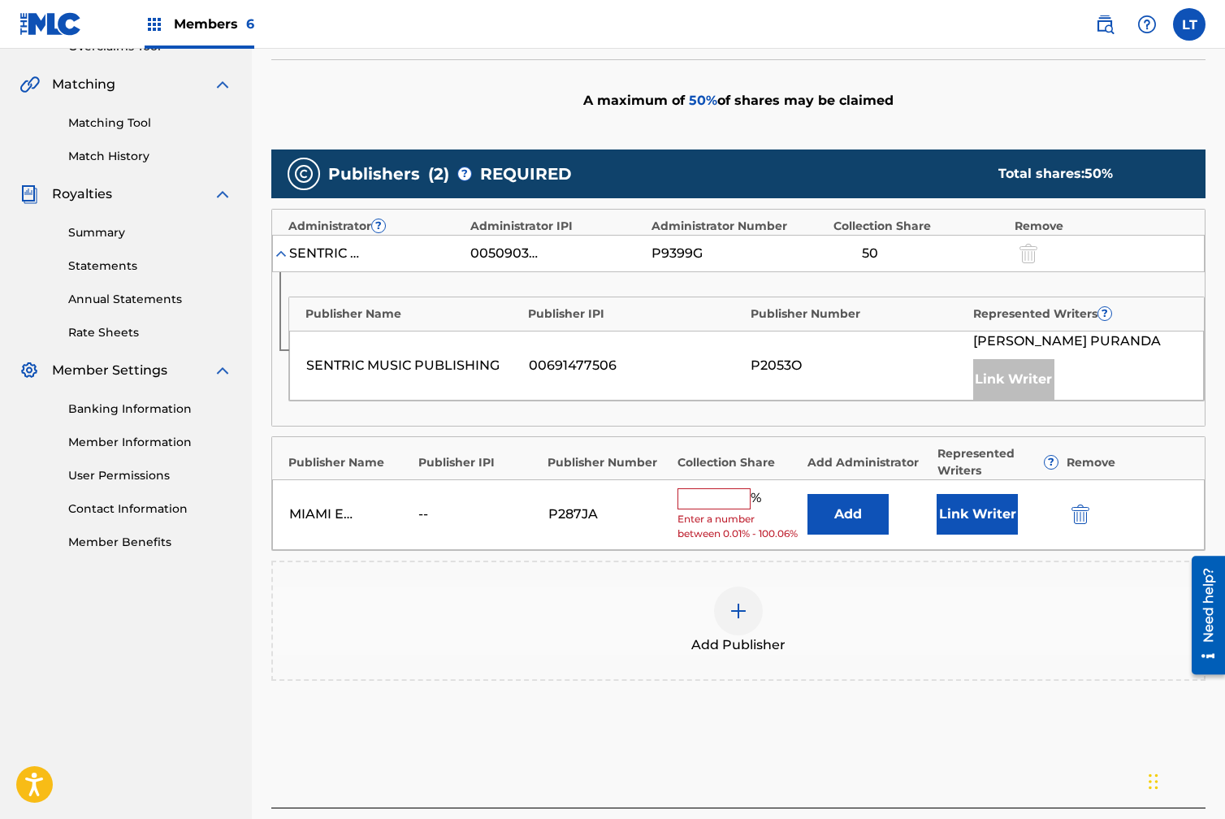
click at [708, 505] on input "text" at bounding box center [714, 498] width 73 height 21
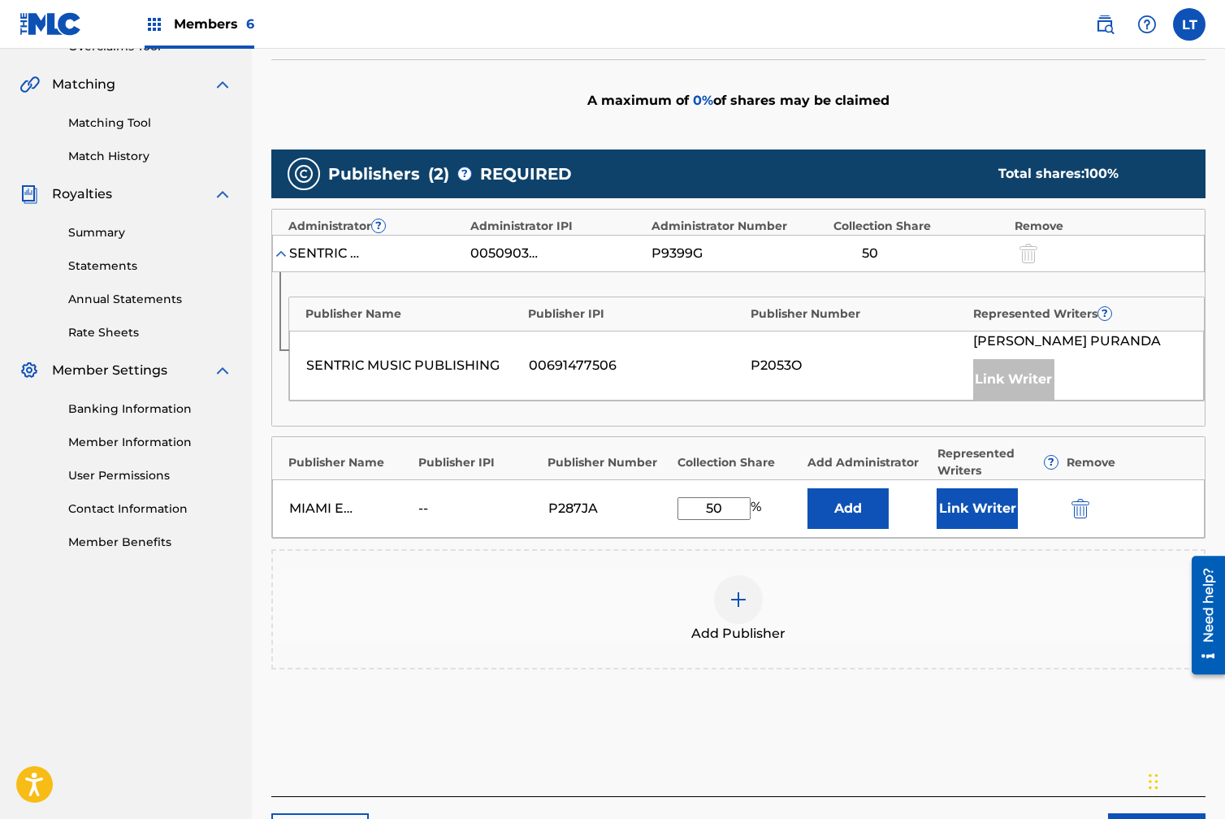
type input "50"
click at [997, 503] on button "Link Writer" at bounding box center [977, 508] width 81 height 41
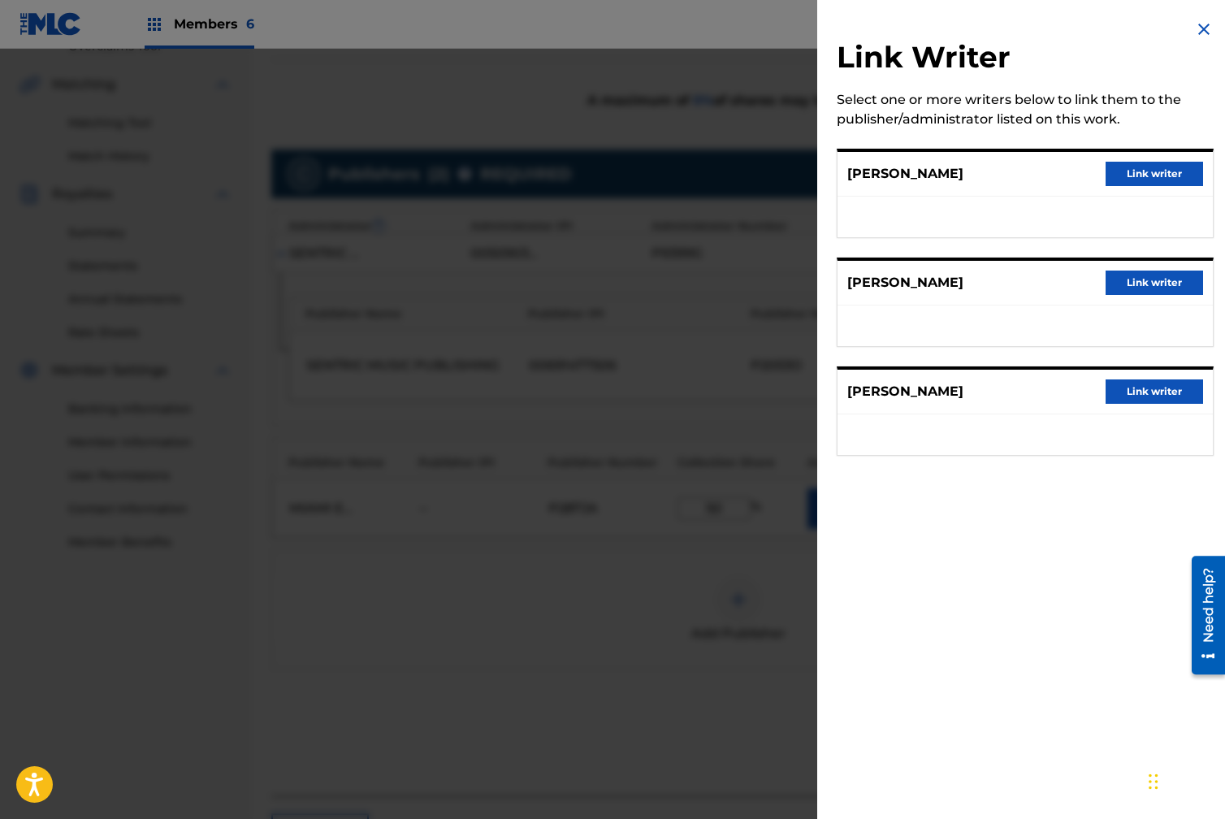
click at [1136, 284] on button "Link writer" at bounding box center [1154, 283] width 97 height 24
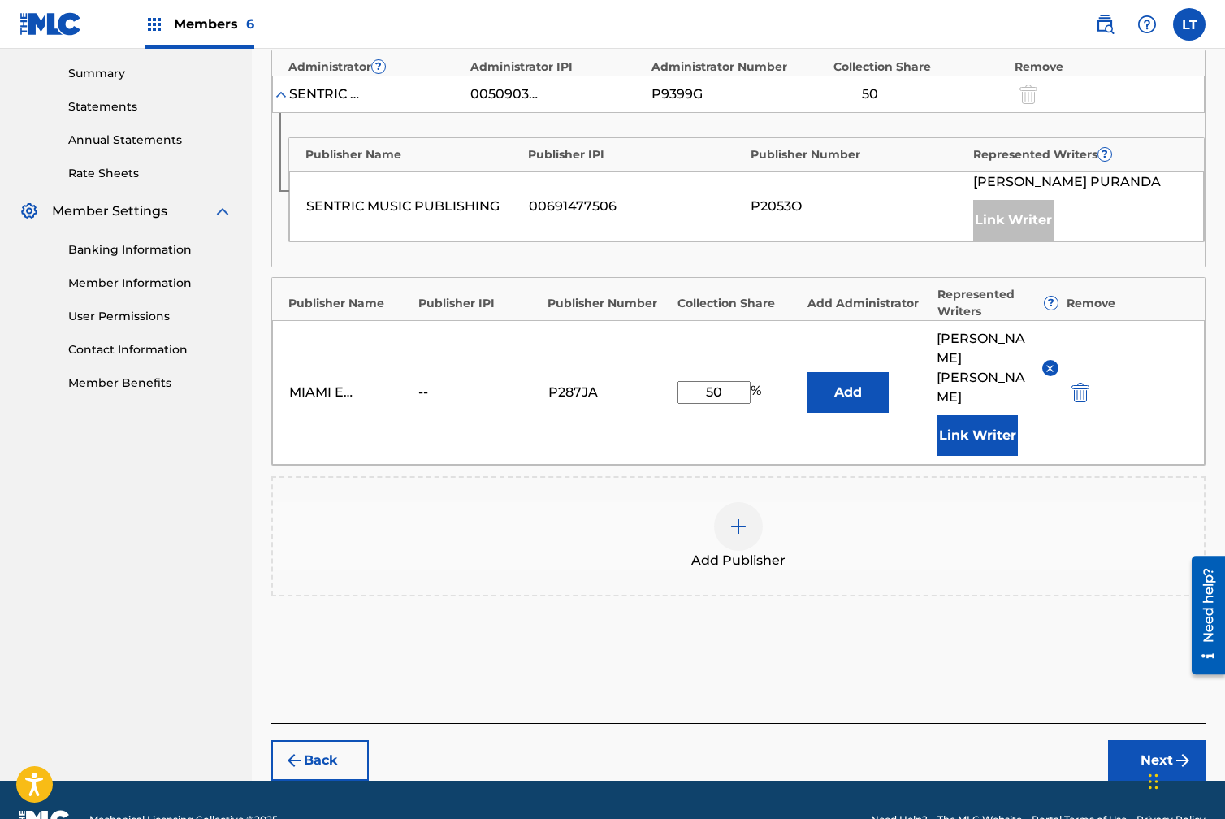
click at [1157, 740] on button "Next" at bounding box center [1156, 760] width 97 height 41
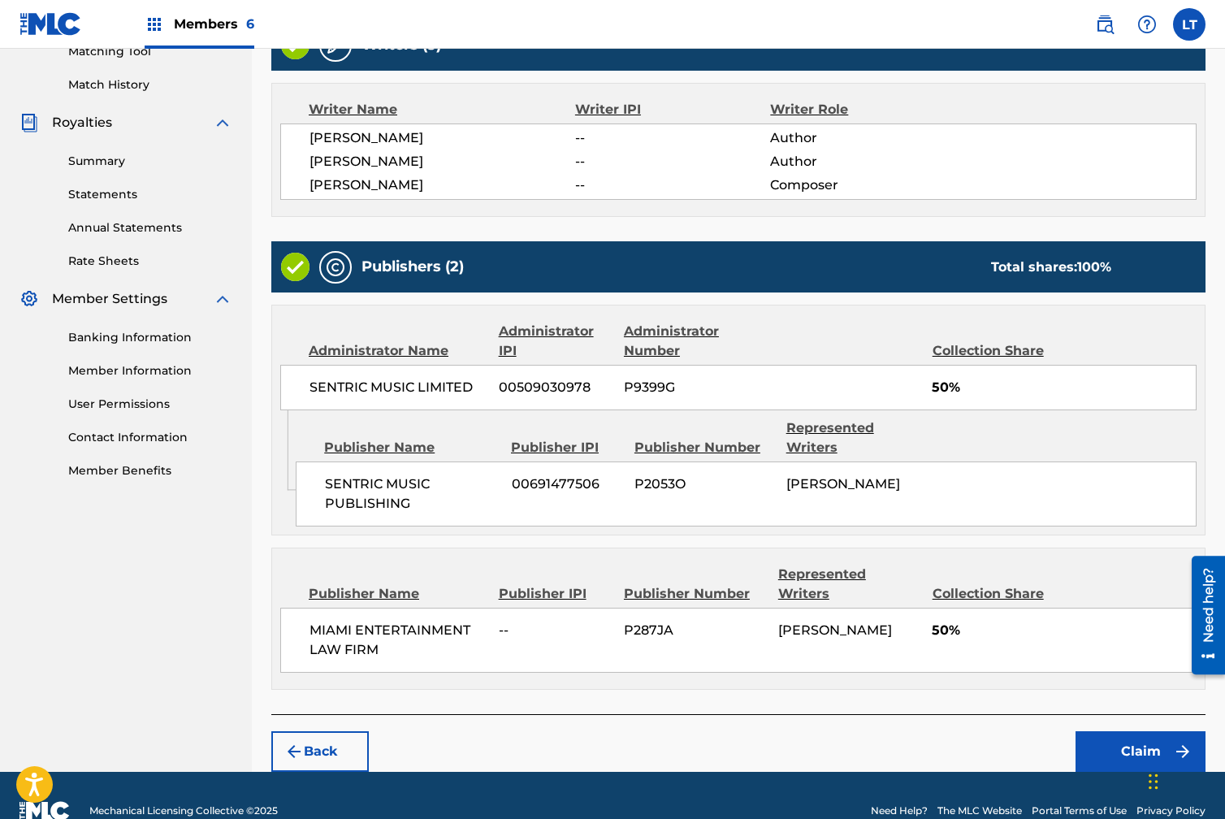
scroll to position [439, 0]
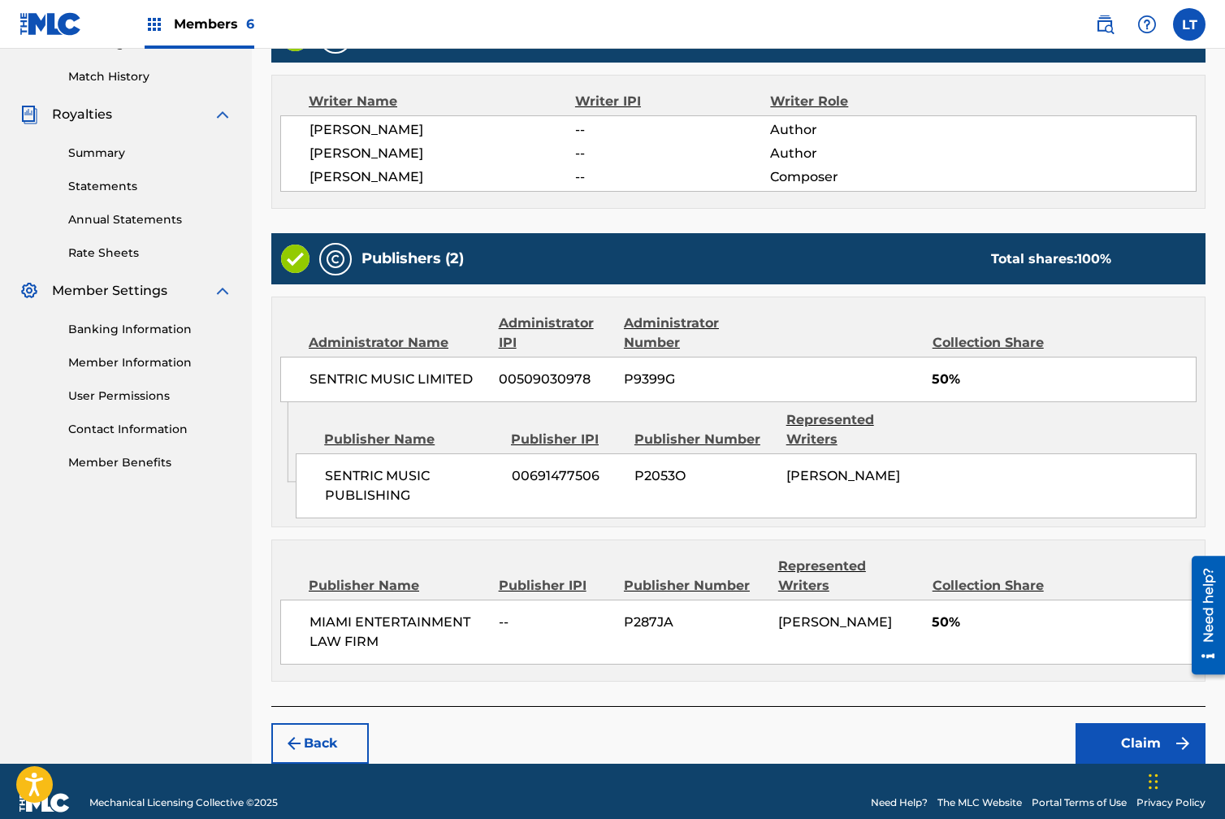
click at [1121, 723] on button "Claim" at bounding box center [1141, 743] width 130 height 41
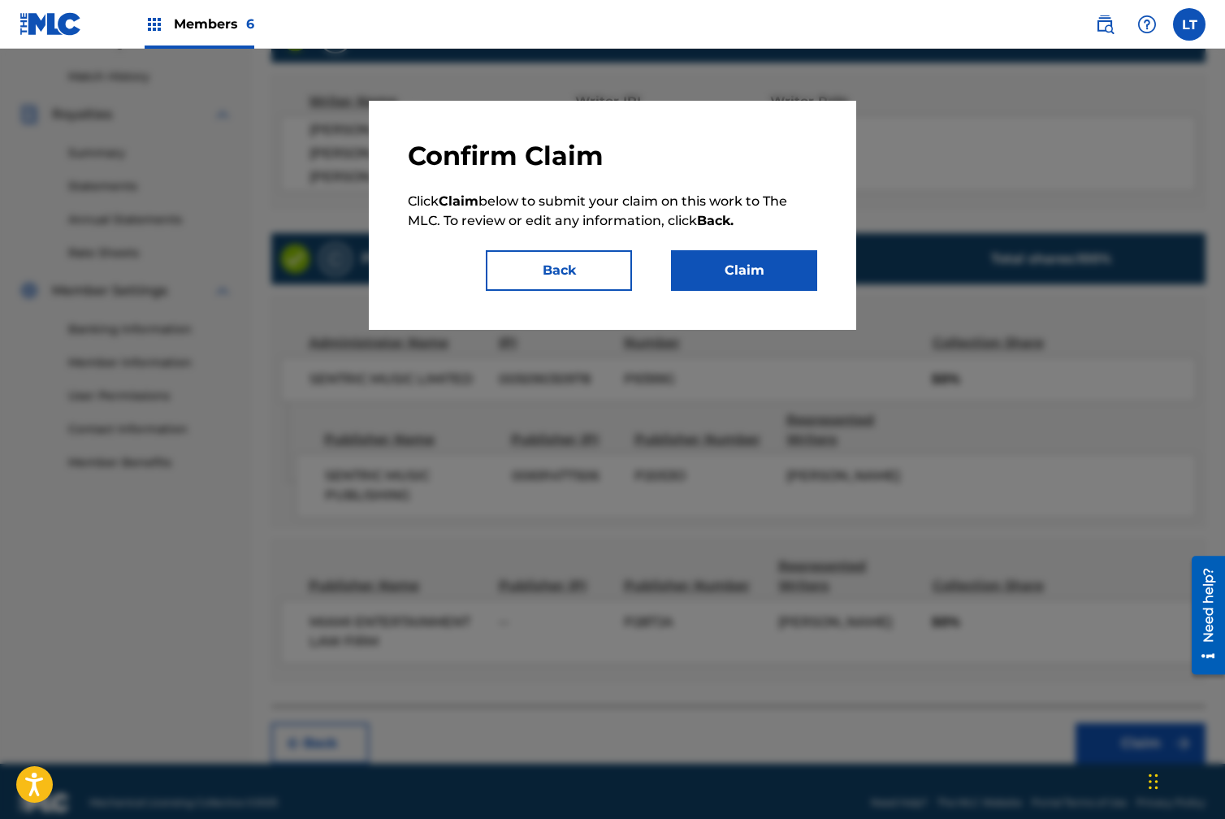
click at [735, 276] on button "Claim" at bounding box center [744, 270] width 146 height 41
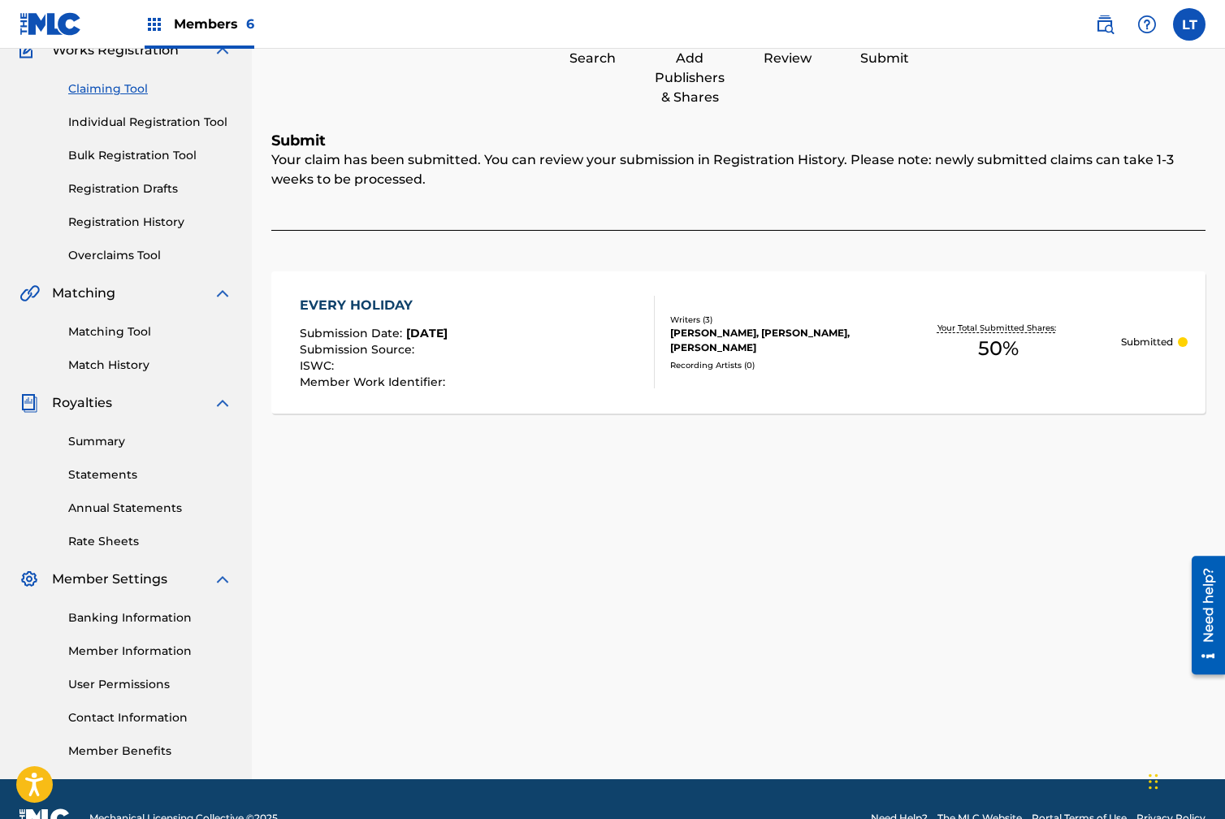
scroll to position [139, 0]
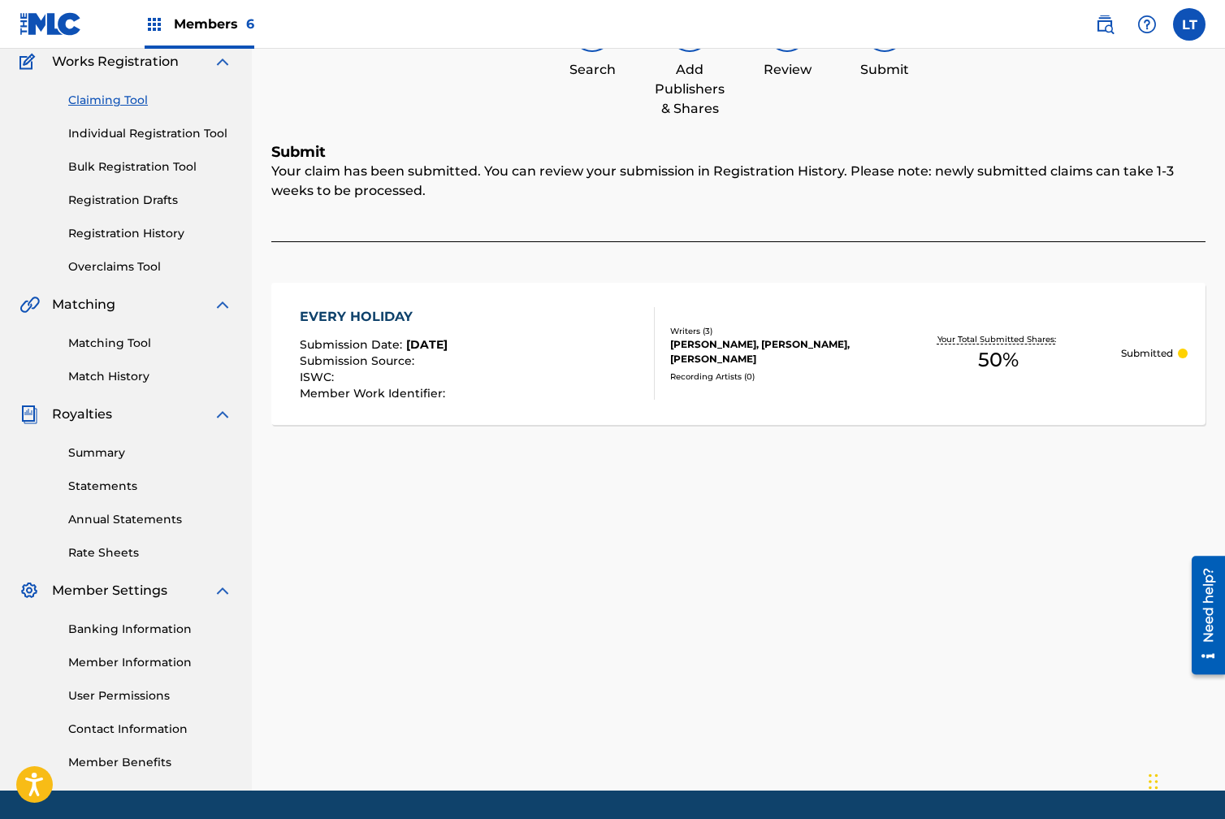
click at [116, 101] on link "Claiming Tool" at bounding box center [150, 100] width 164 height 17
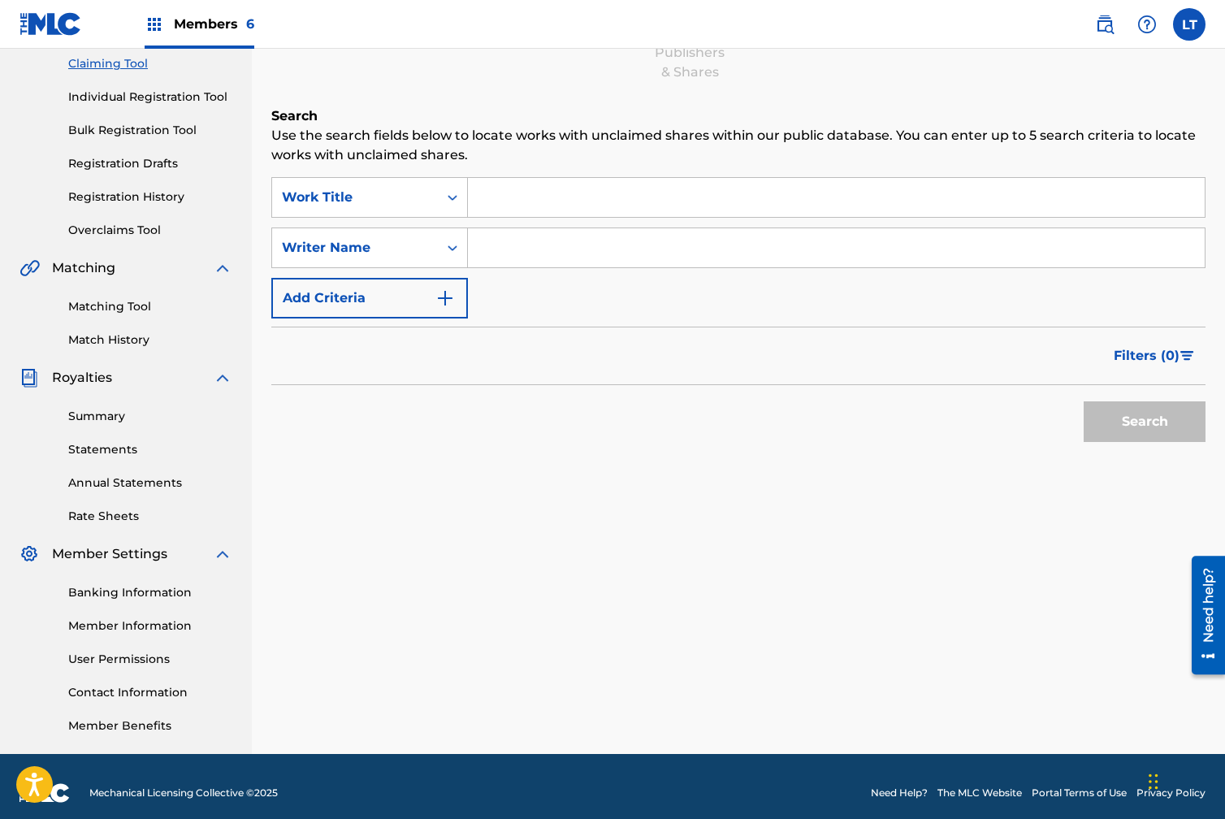
scroll to position [188, 0]
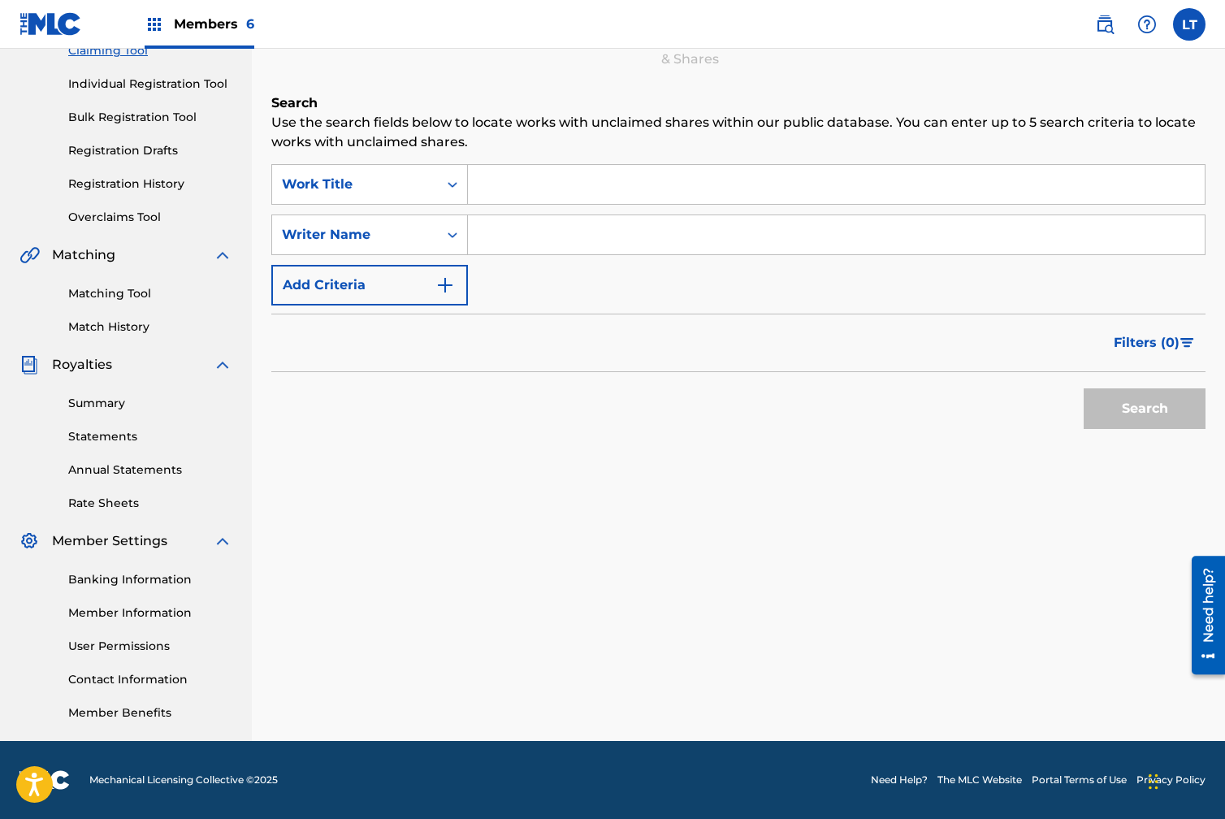
click at [121, 644] on link "User Permissions" at bounding box center [150, 646] width 164 height 17
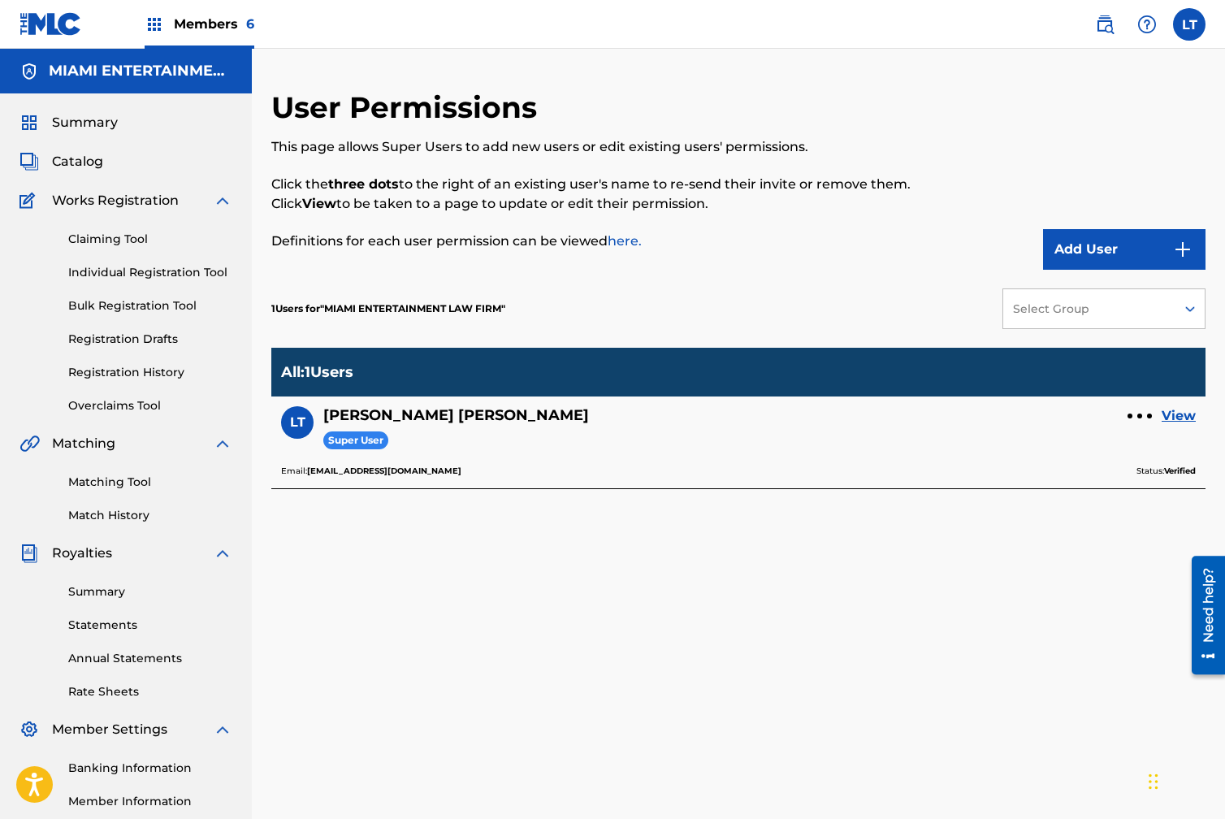
scroll to position [2, 0]
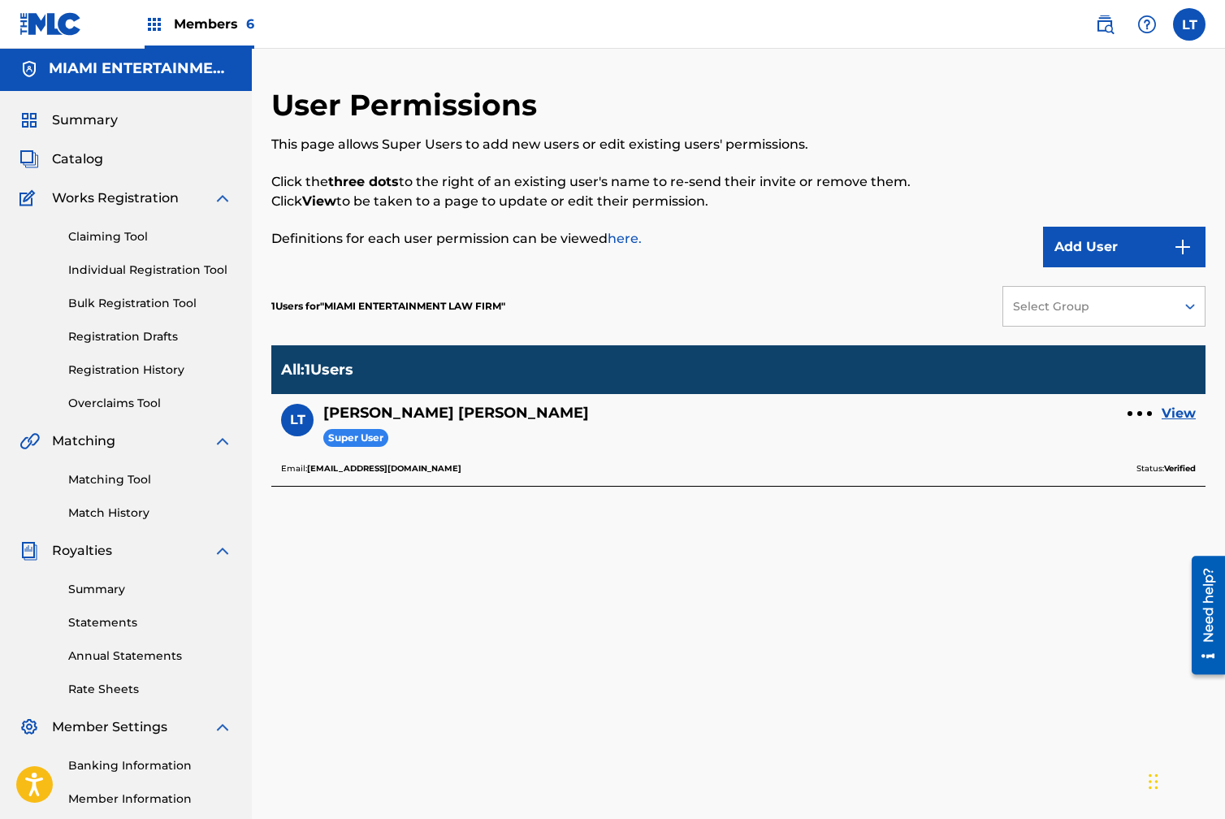
click at [1181, 244] on img "submit" at bounding box center [1182, 246] width 19 height 19
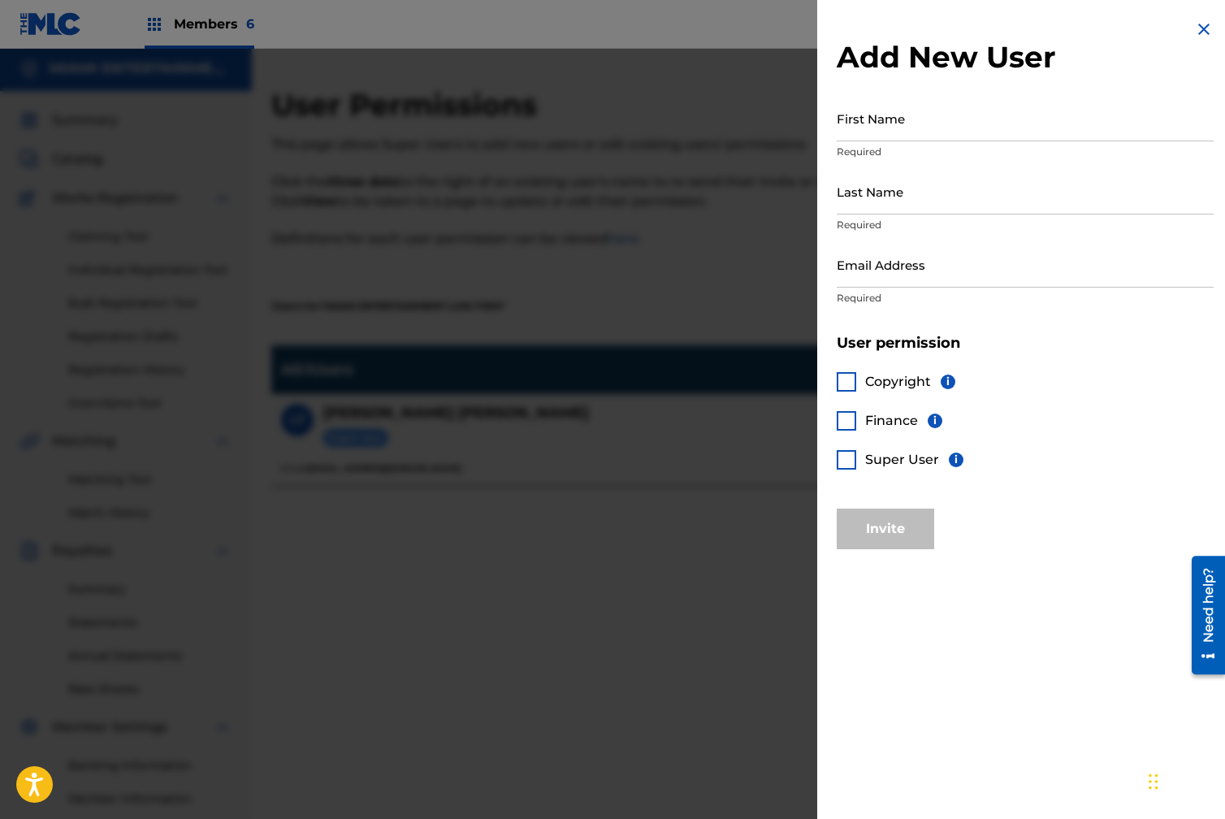
click at [852, 463] on div at bounding box center [846, 459] width 19 height 19
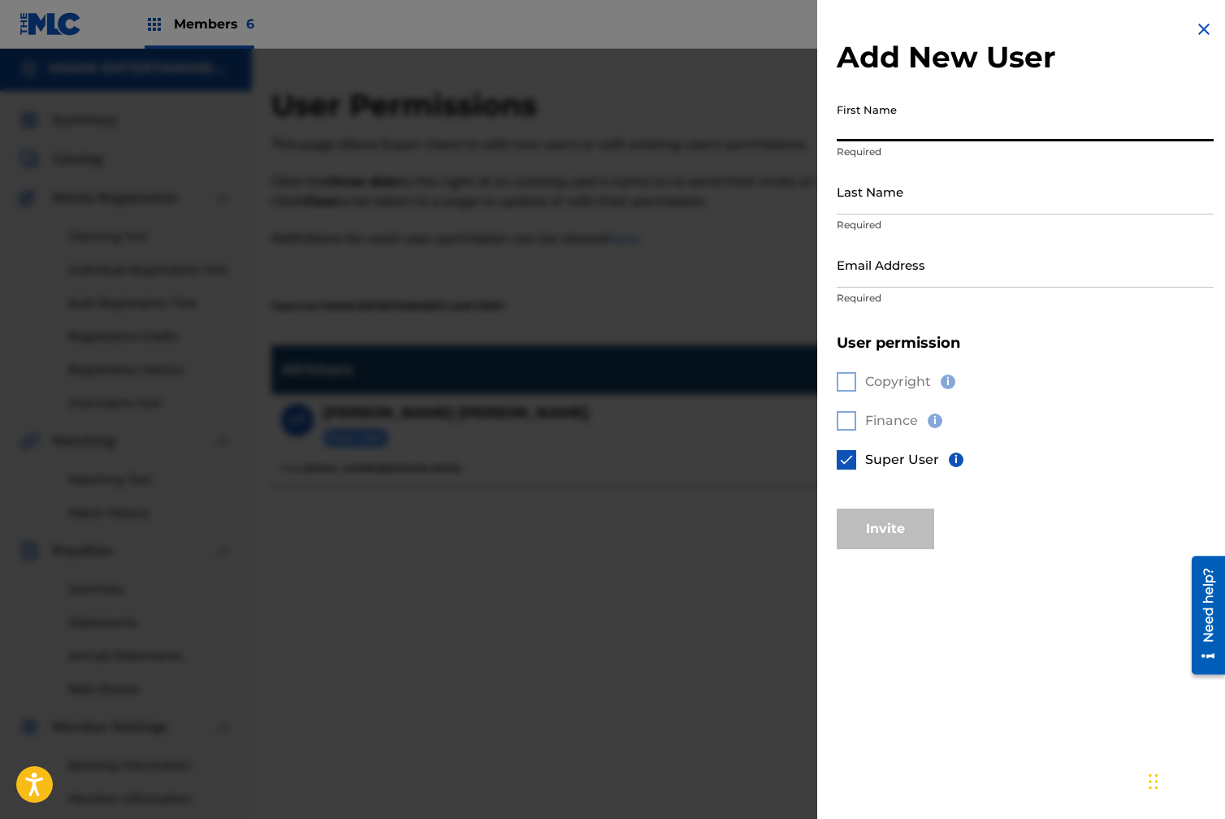
click at [864, 128] on input "First Name" at bounding box center [1025, 118] width 377 height 46
type input "[PERSON_NAME]"
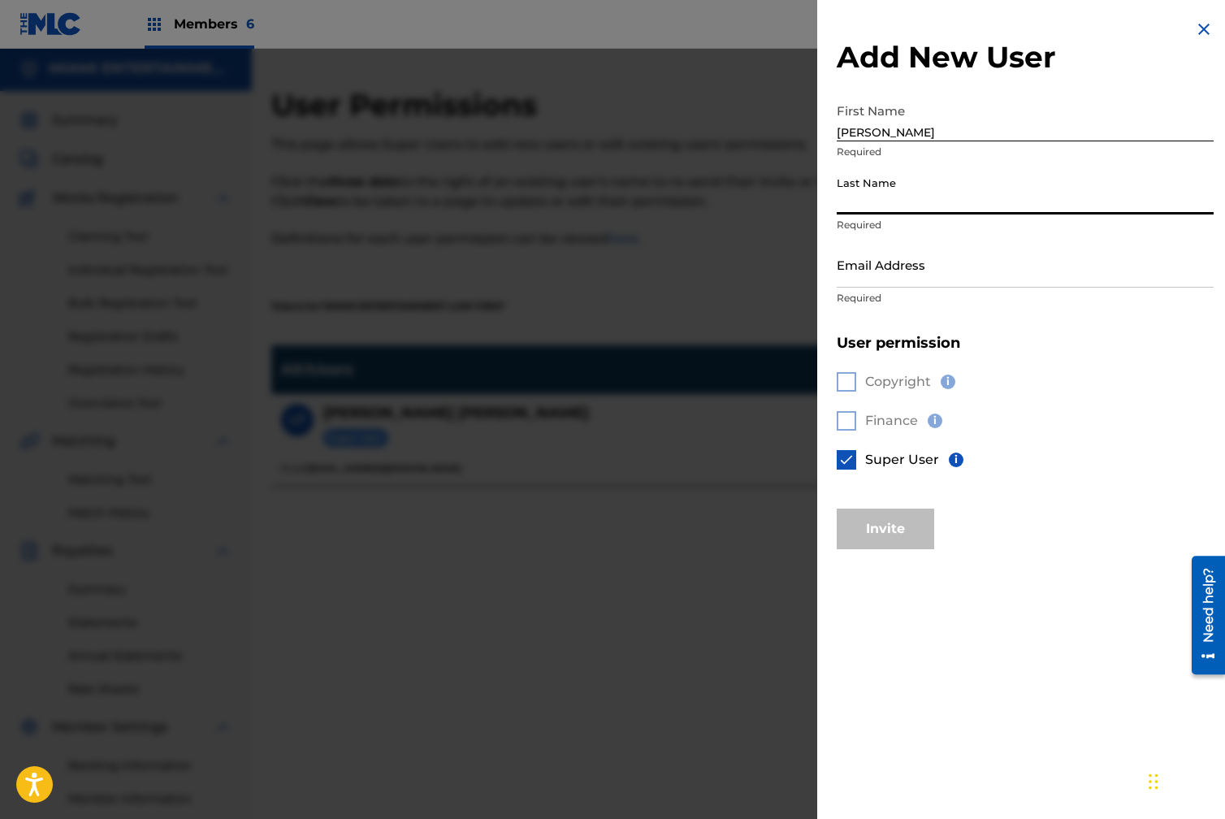
click at [876, 198] on input "Last Name" at bounding box center [1025, 191] width 377 height 46
type input "[PERSON_NAME]"
click at [853, 265] on input "Email Address" at bounding box center [1025, 264] width 377 height 46
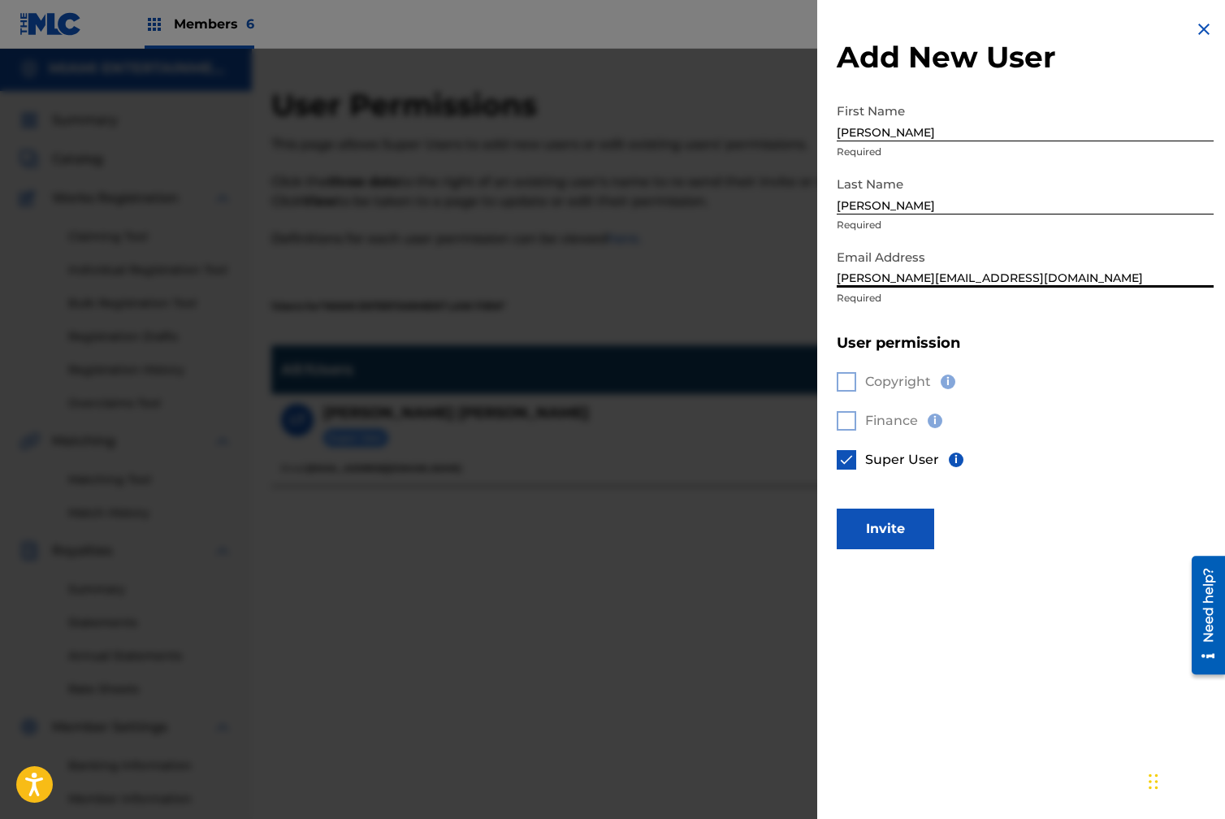
type input "[PERSON_NAME][EMAIL_ADDRESS][DOMAIN_NAME]"
click at [876, 526] on button "Invite" at bounding box center [885, 529] width 97 height 41
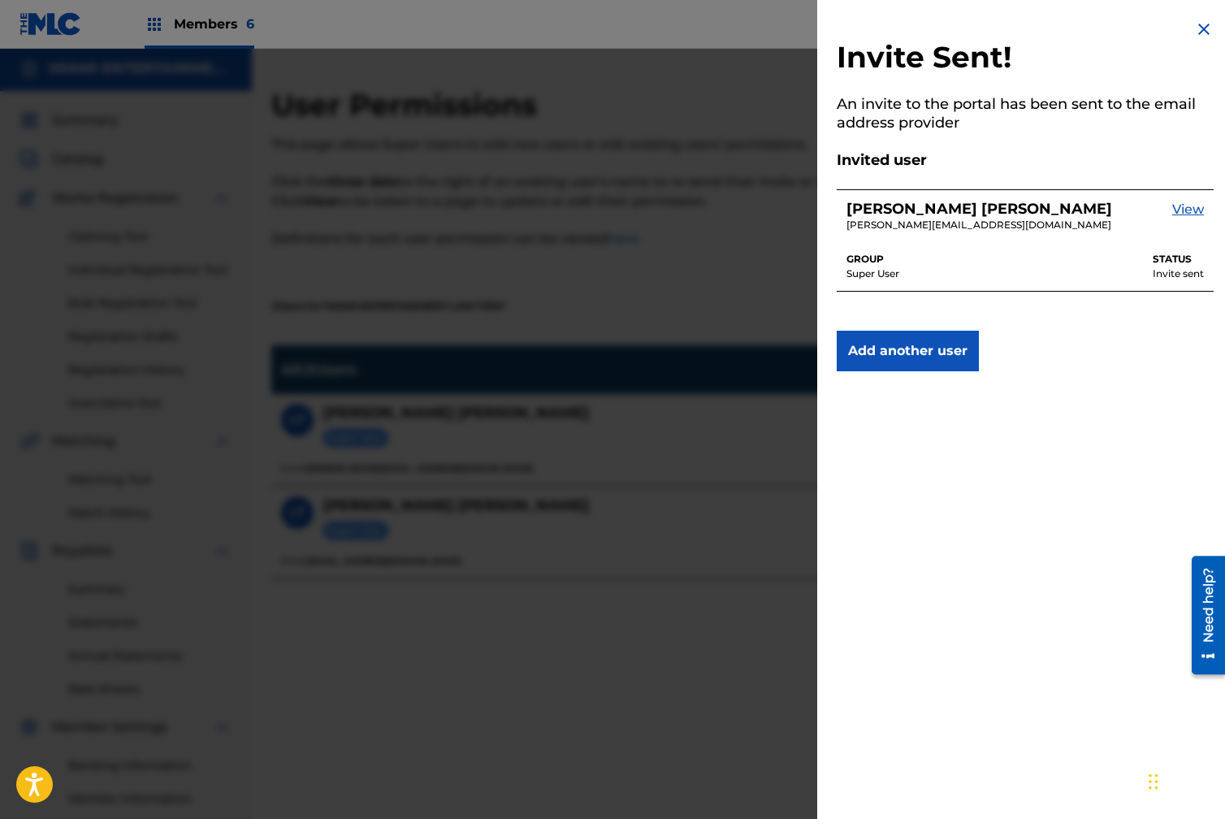
click at [1186, 206] on link "View" at bounding box center [1188, 216] width 32 height 33
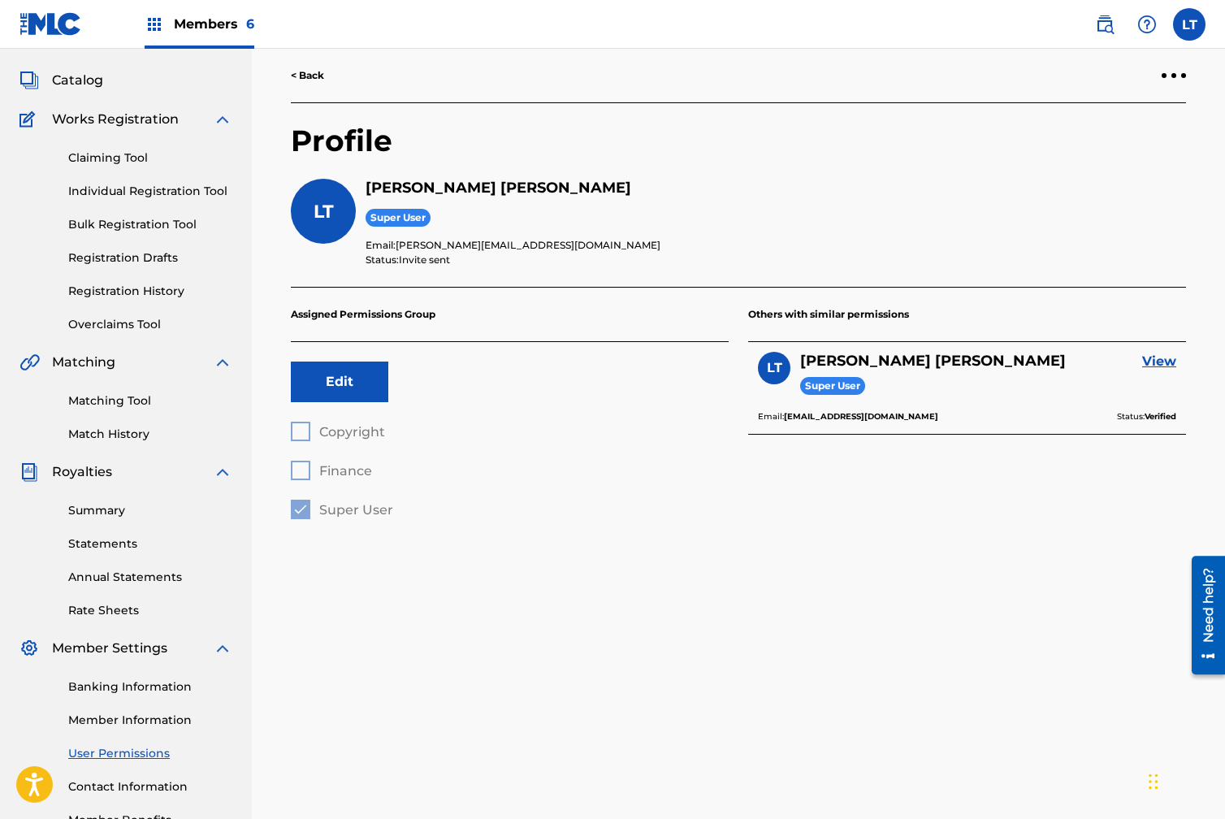
scroll to position [56, 0]
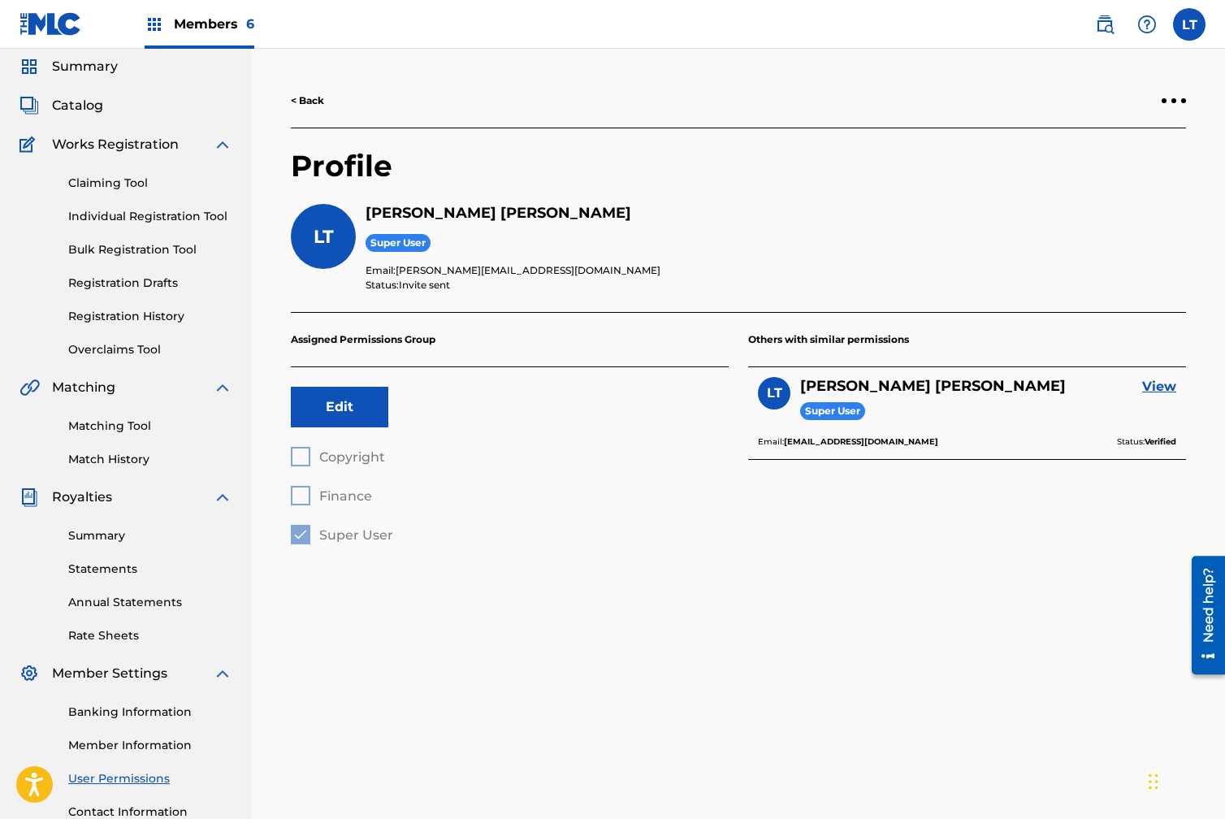
click at [92, 186] on link "Claiming Tool" at bounding box center [150, 183] width 164 height 17
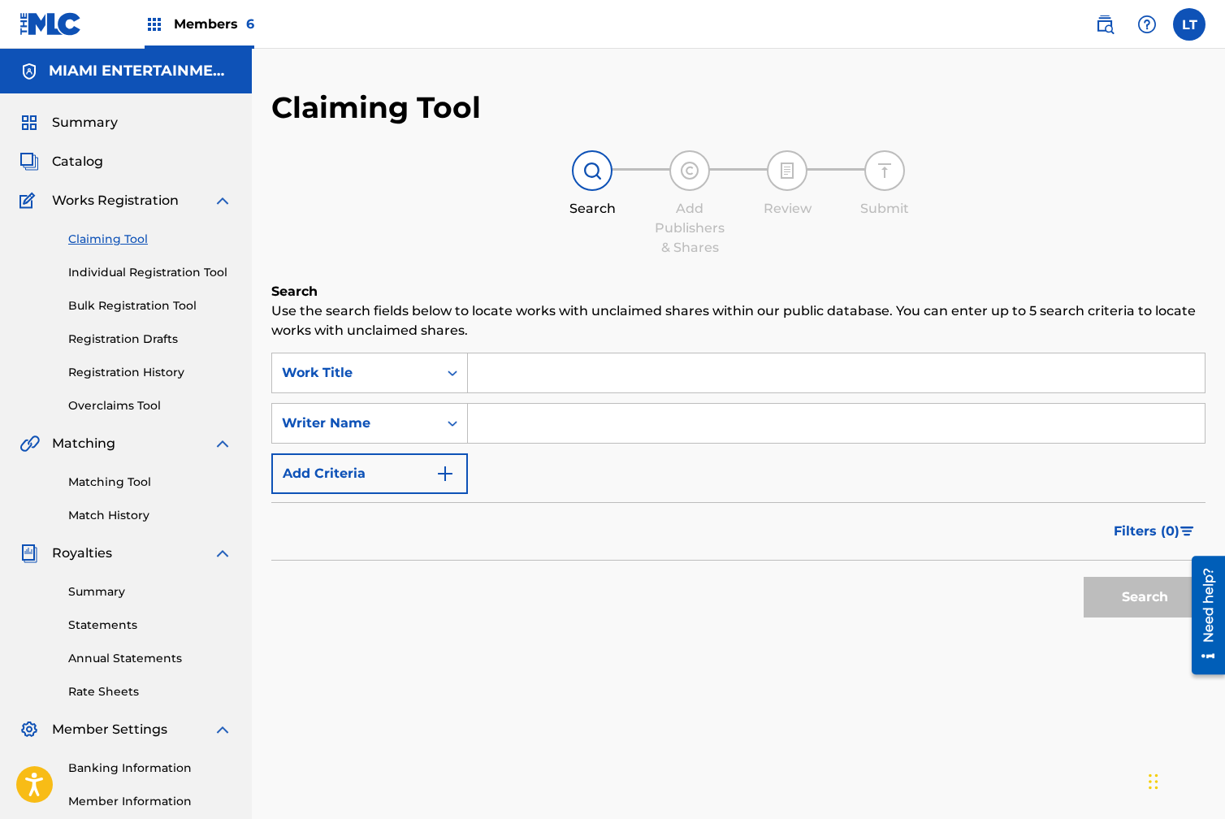
click at [531, 427] on input "Search Form" at bounding box center [836, 423] width 737 height 39
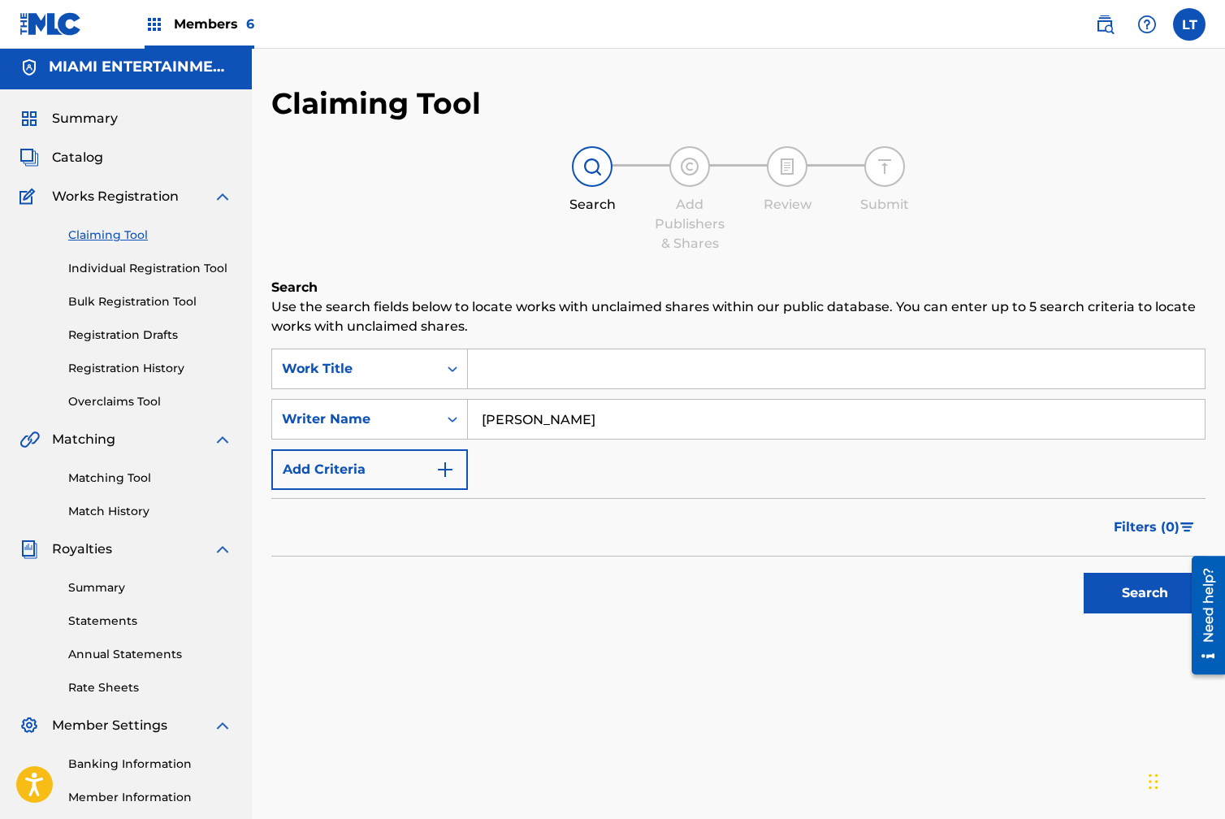
type input "[PERSON_NAME]"
click at [1153, 584] on button "Search" at bounding box center [1145, 593] width 122 height 41
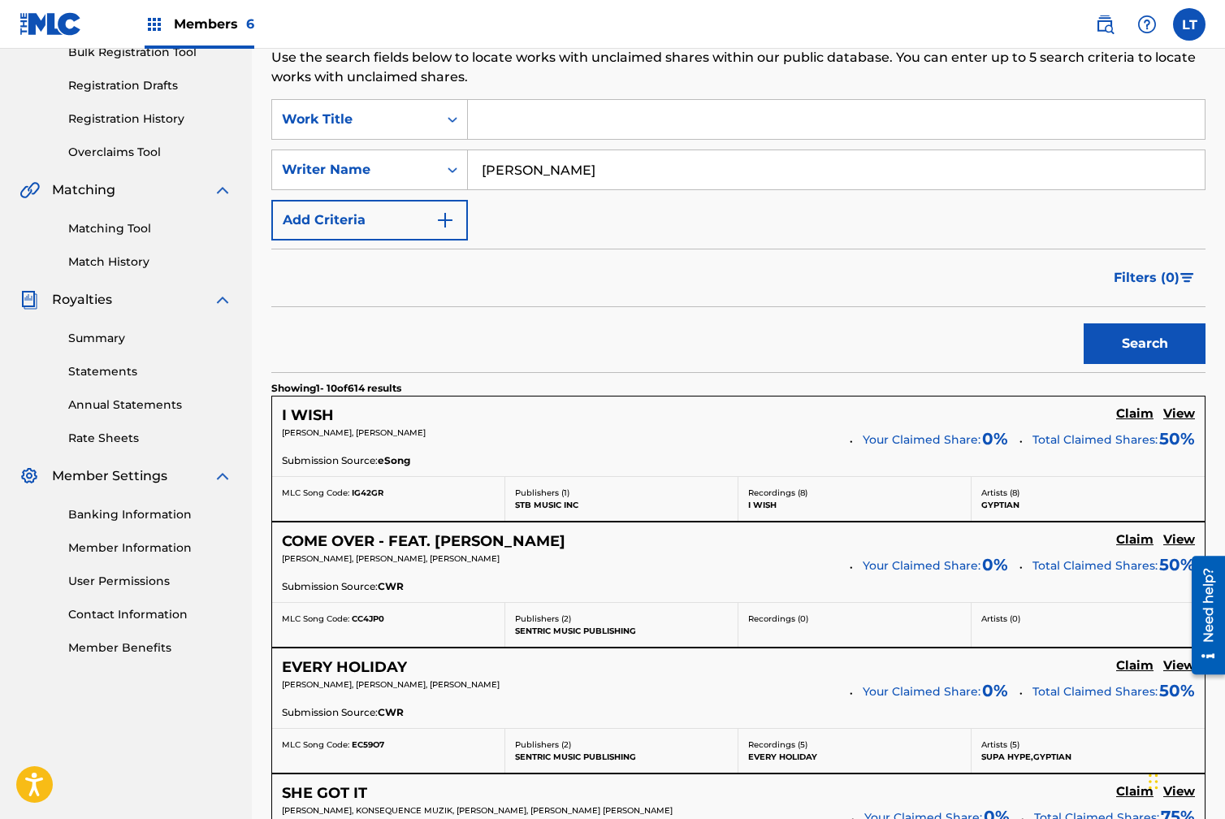
scroll to position [262, 0]
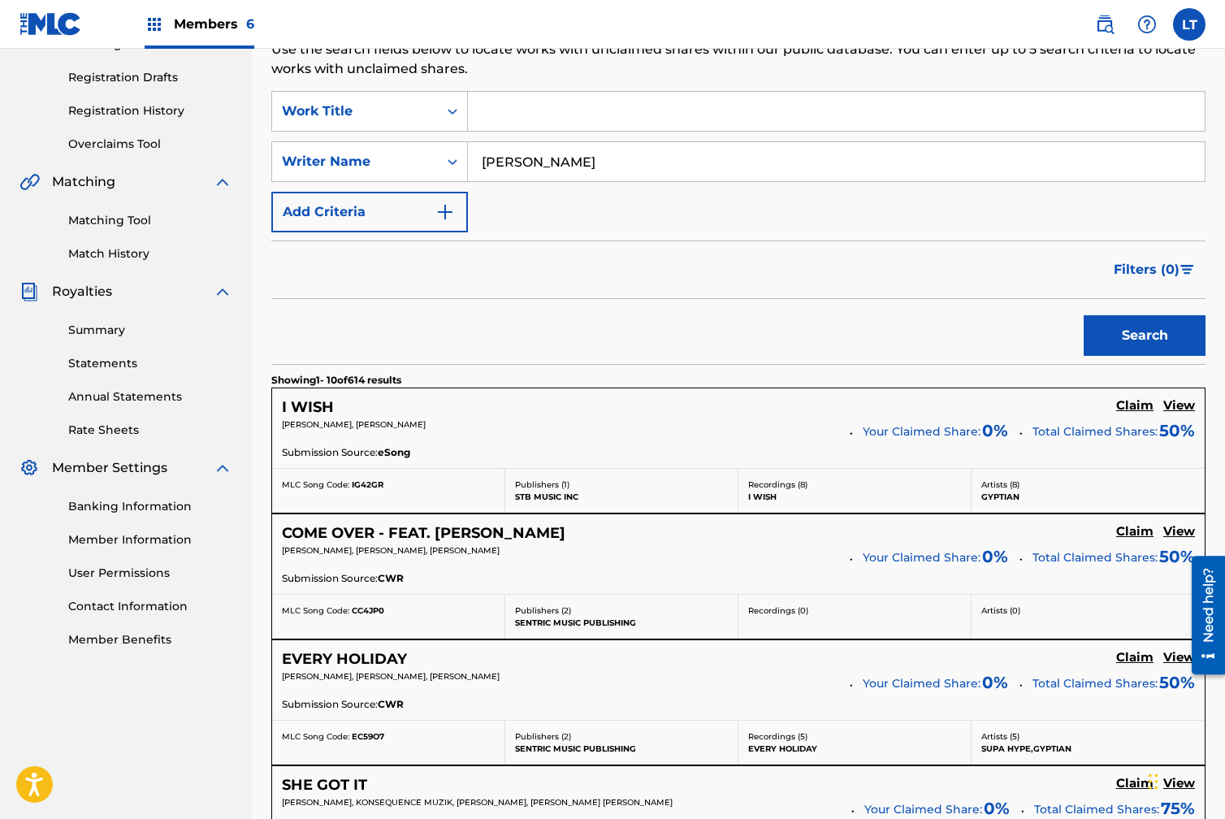
click at [1142, 405] on h5 "Claim" at bounding box center [1134, 405] width 37 height 15
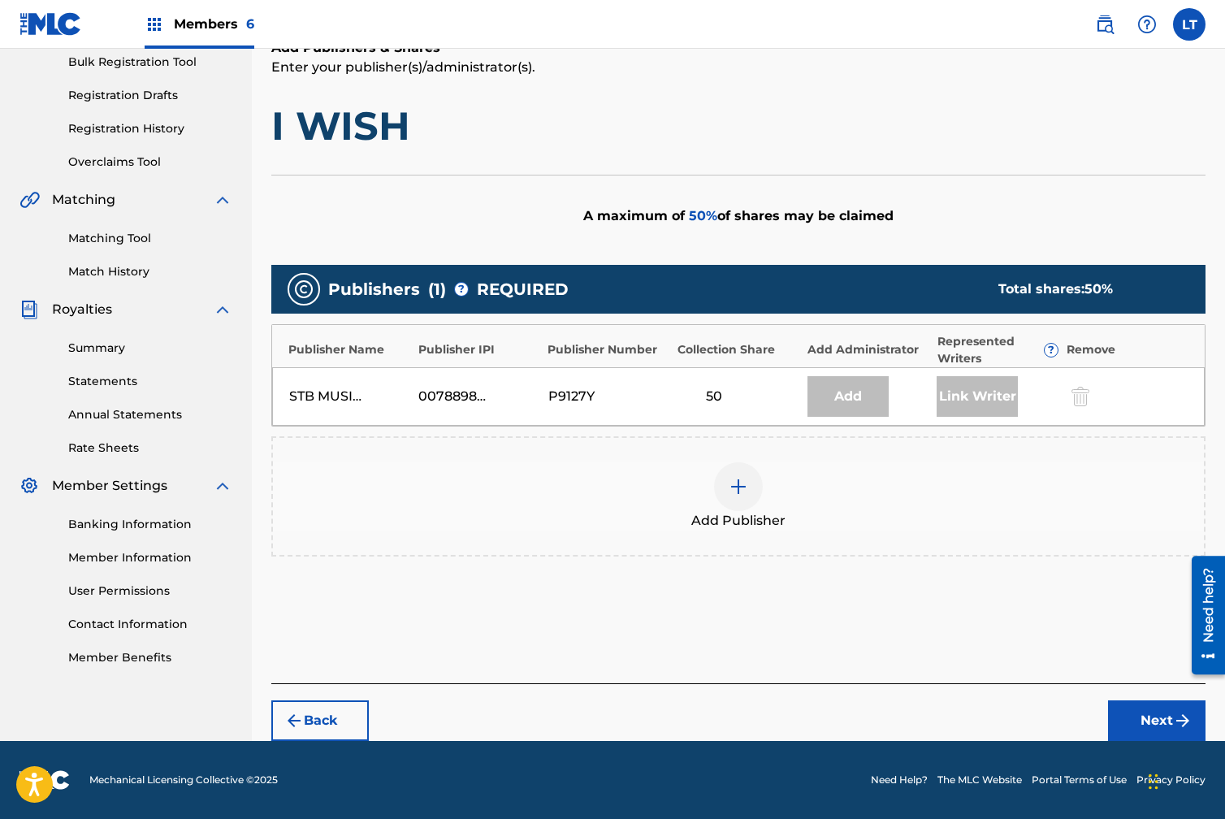
click at [741, 488] on img at bounding box center [738, 486] width 19 height 19
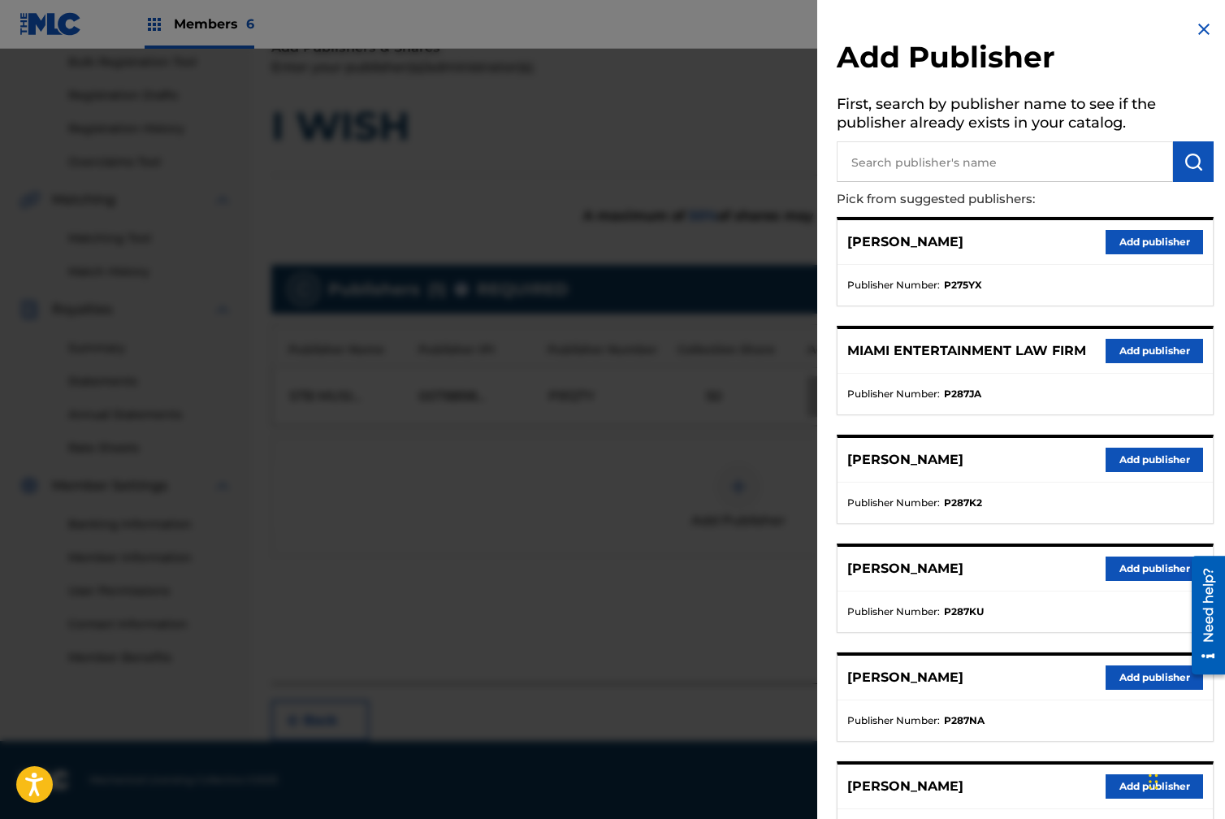
click at [1133, 344] on button "Add publisher" at bounding box center [1154, 351] width 97 height 24
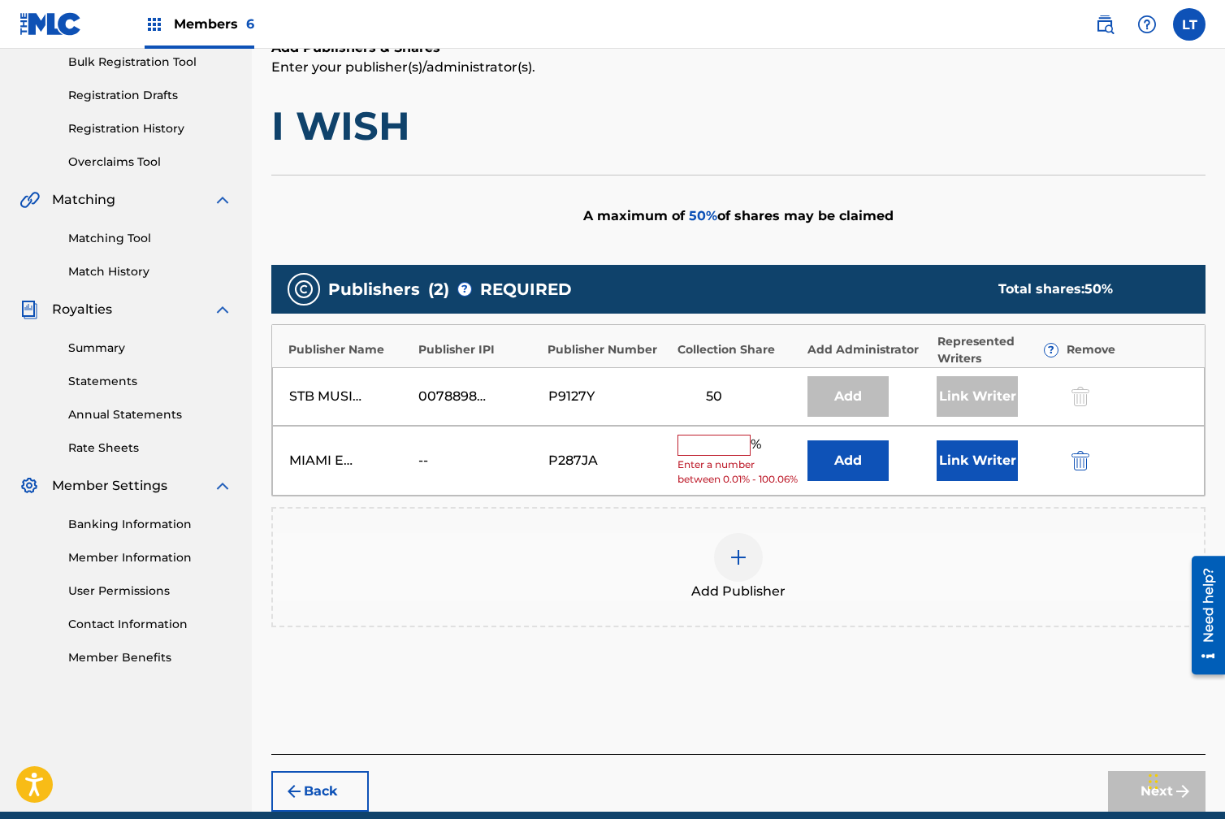
drag, startPoint x: 713, startPoint y: 453, endPoint x: 704, endPoint y: 452, distance: 9.1
click at [713, 453] on input "text" at bounding box center [714, 445] width 73 height 21
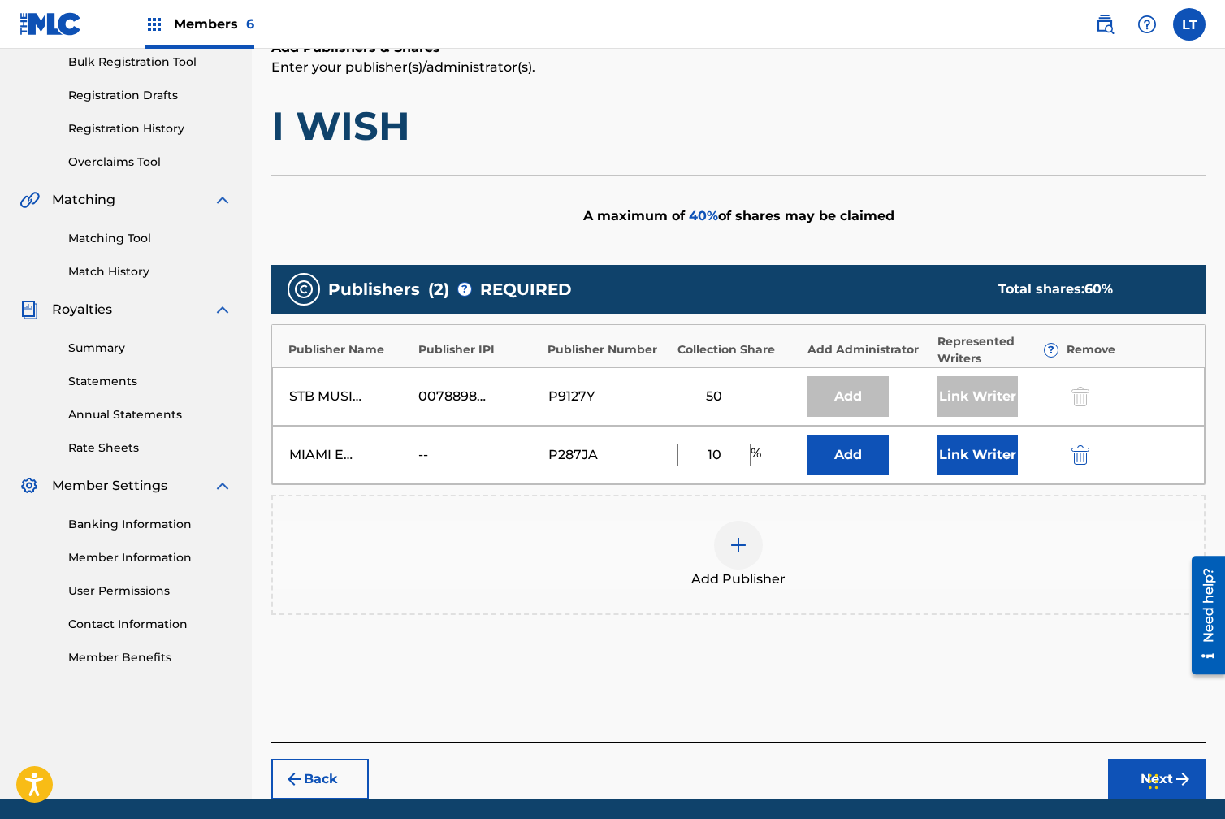
type input "1"
type input "50"
click at [964, 459] on button "Link Writer" at bounding box center [977, 455] width 81 height 41
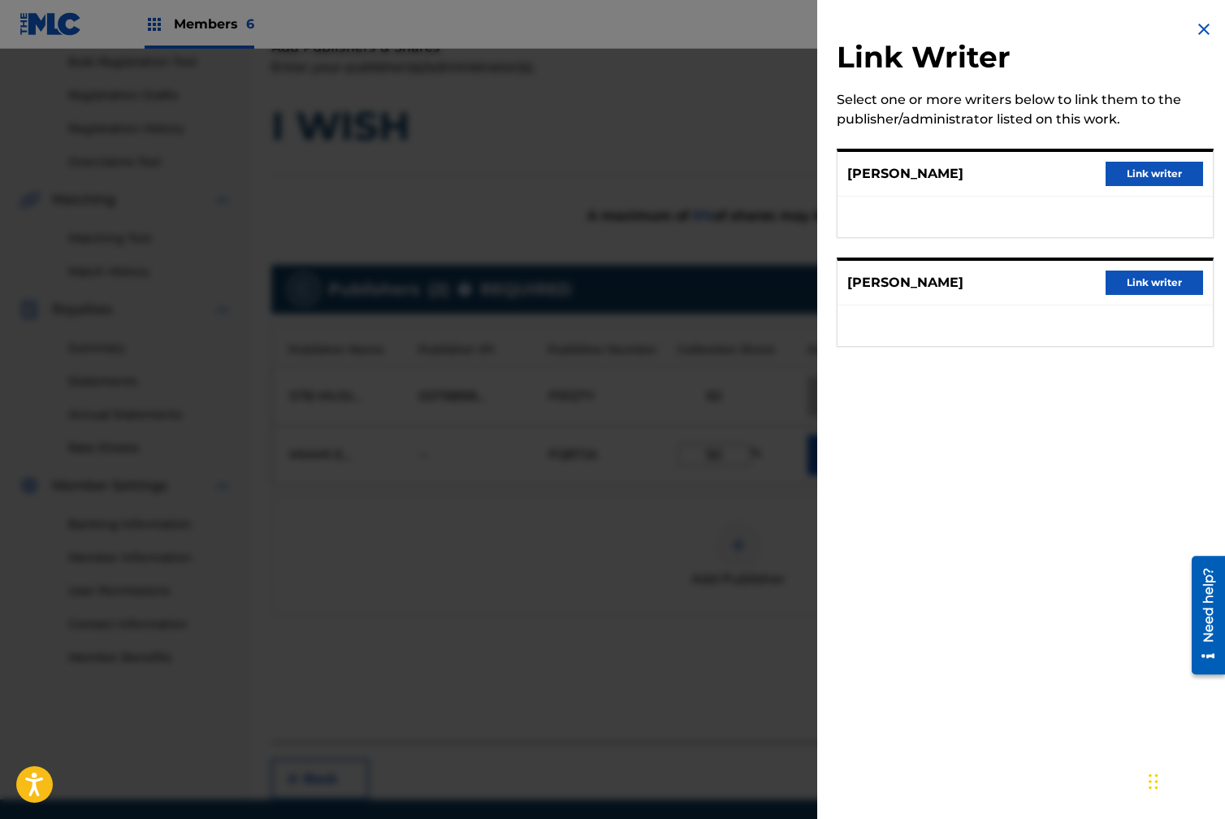
click at [1173, 284] on button "Link writer" at bounding box center [1154, 283] width 97 height 24
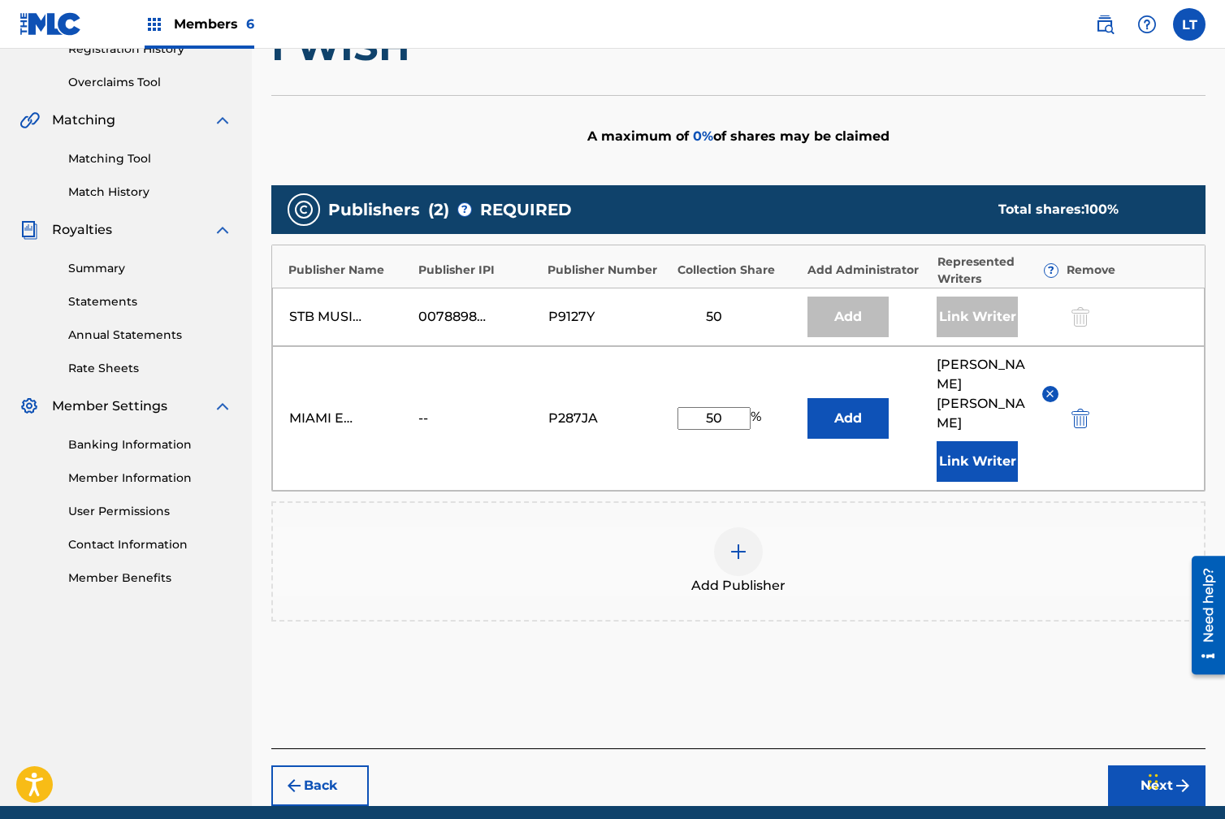
scroll to position [349, 0]
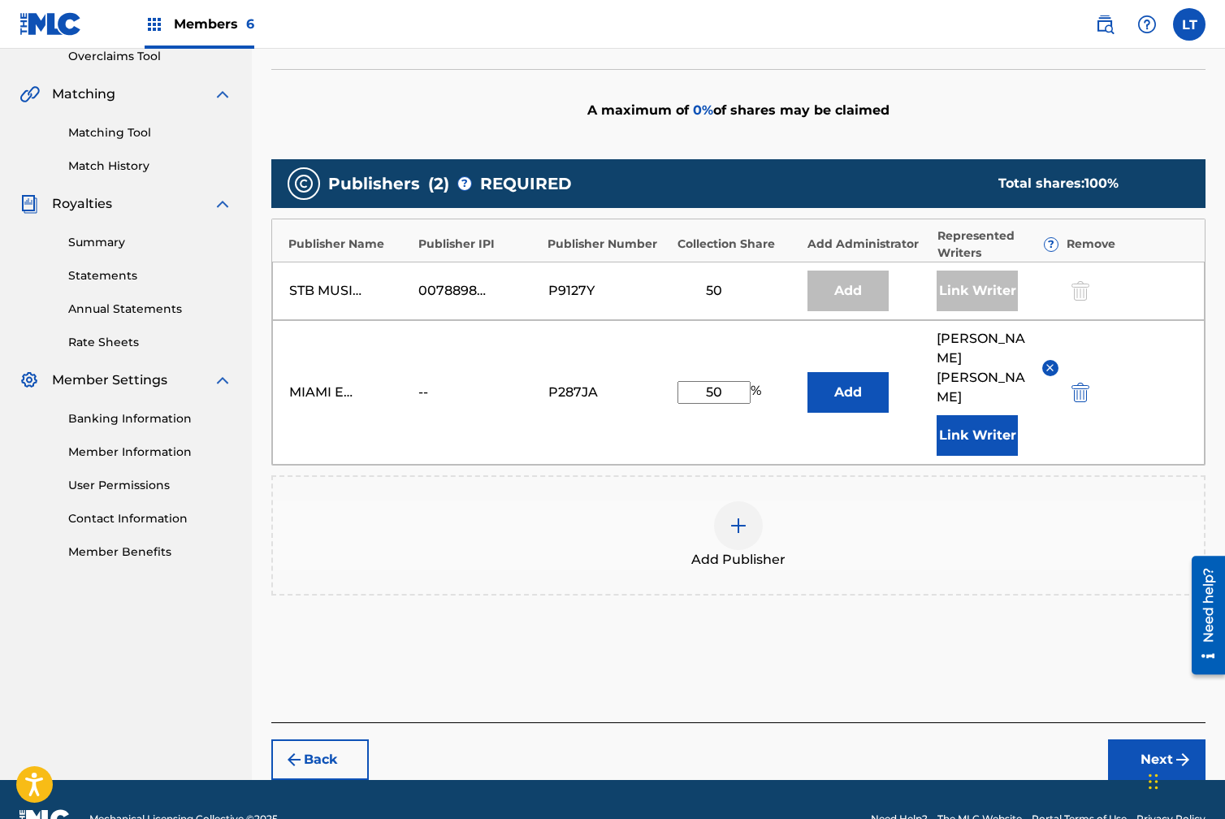
click at [1171, 739] on button "Next" at bounding box center [1156, 759] width 97 height 41
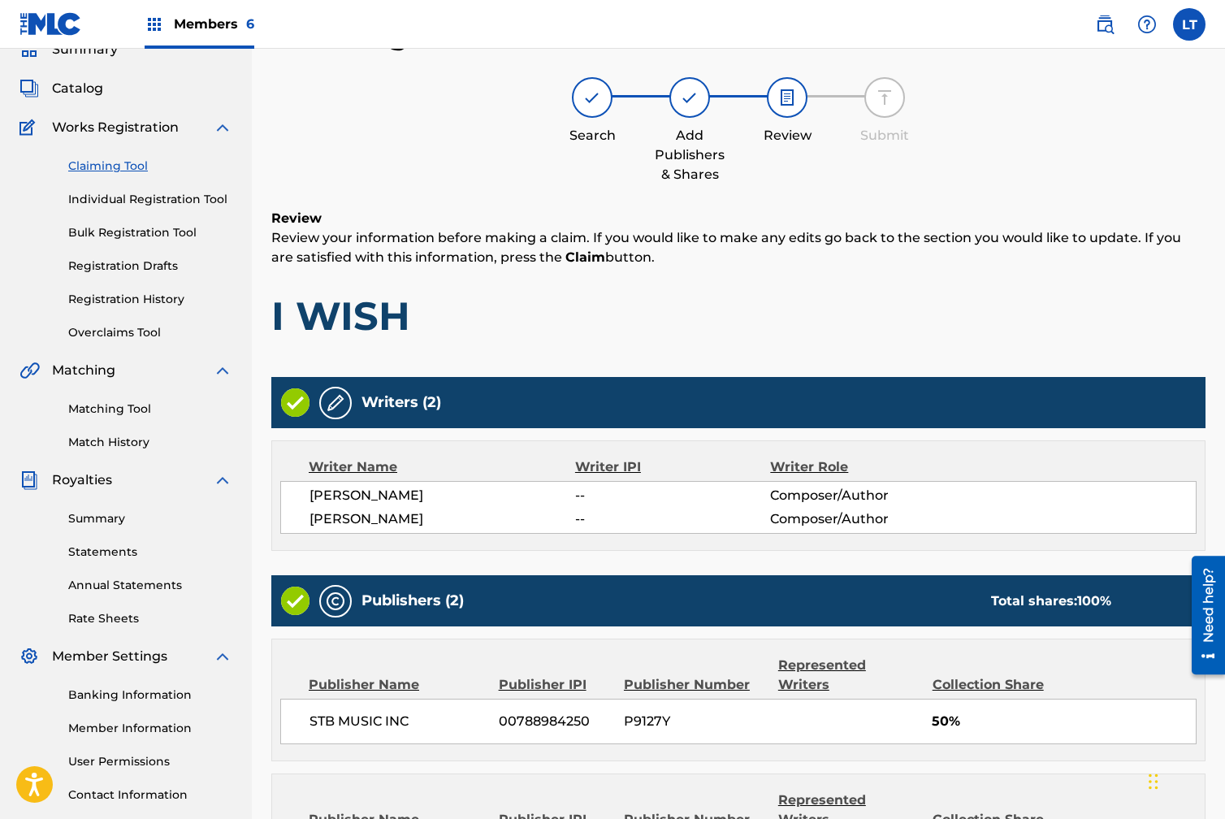
scroll to position [288, 0]
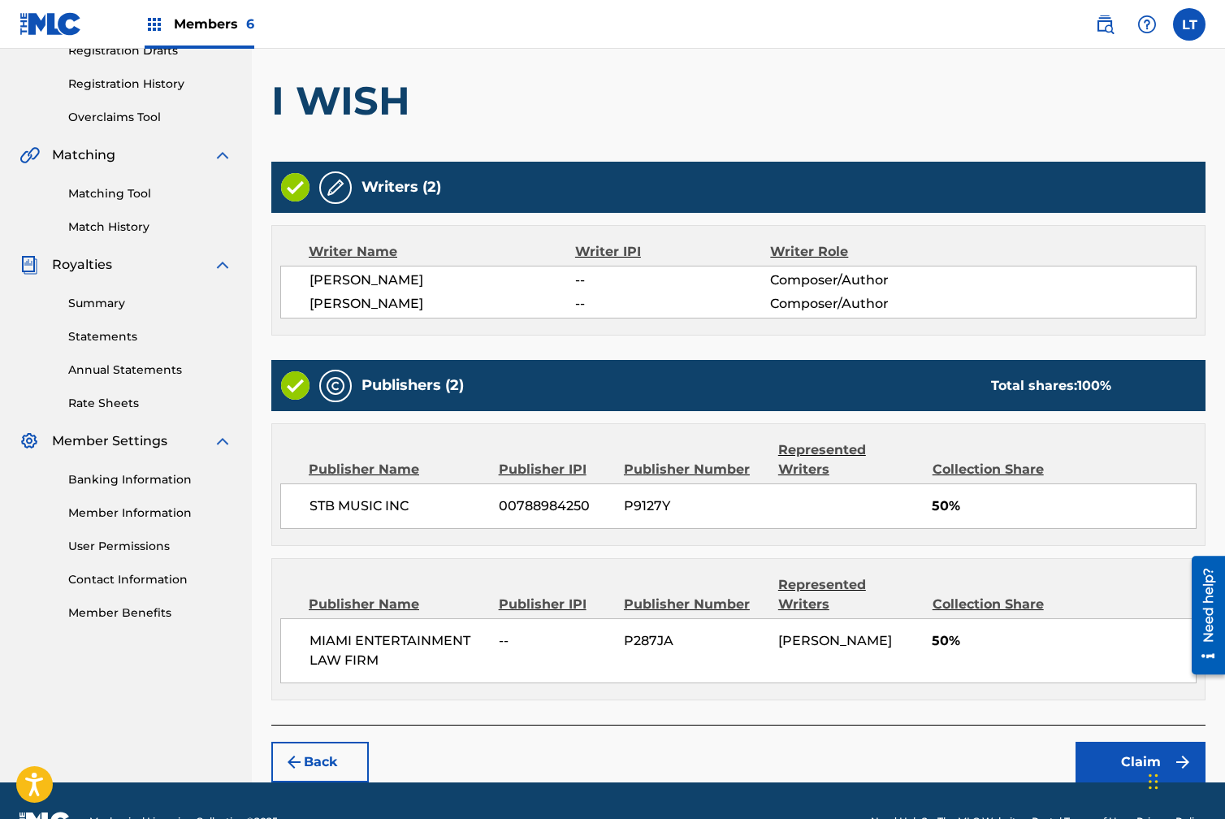
click at [1153, 742] on button "Claim" at bounding box center [1141, 762] width 130 height 41
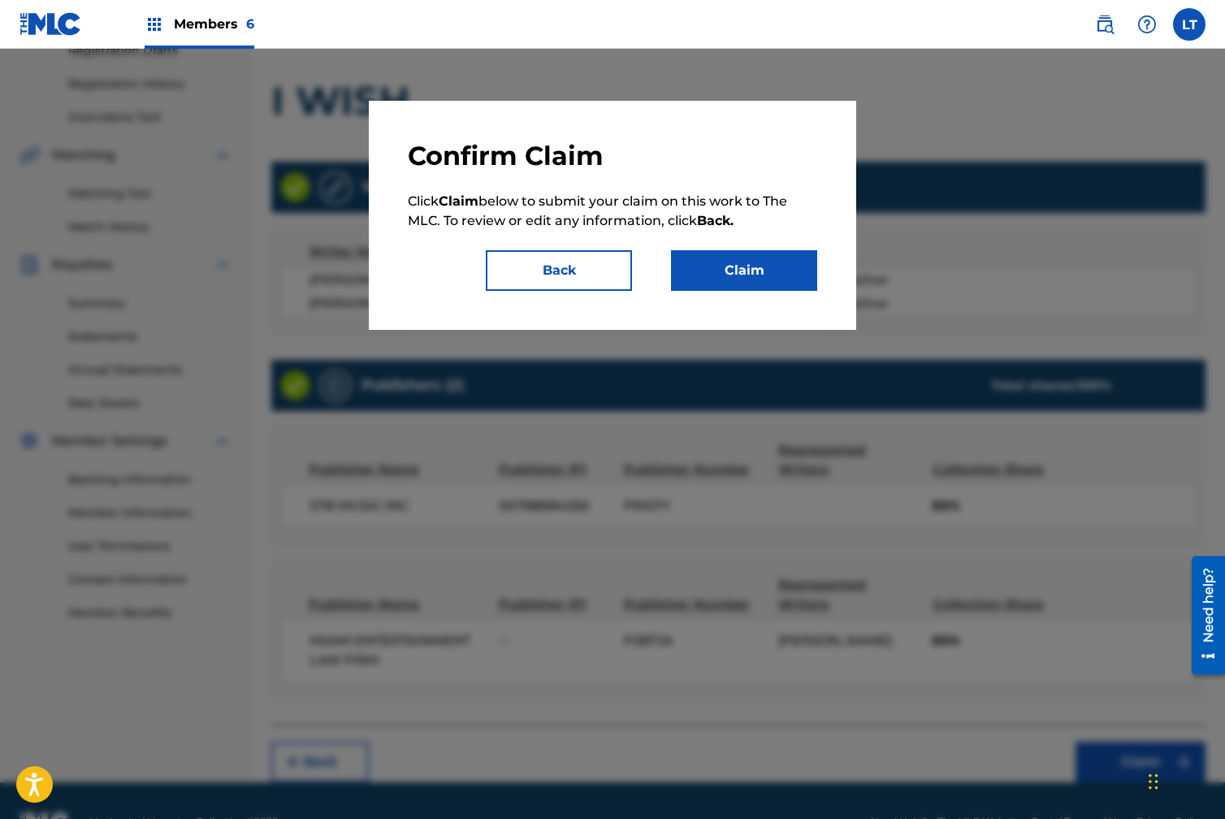
click at [721, 271] on button "Claim" at bounding box center [744, 270] width 146 height 41
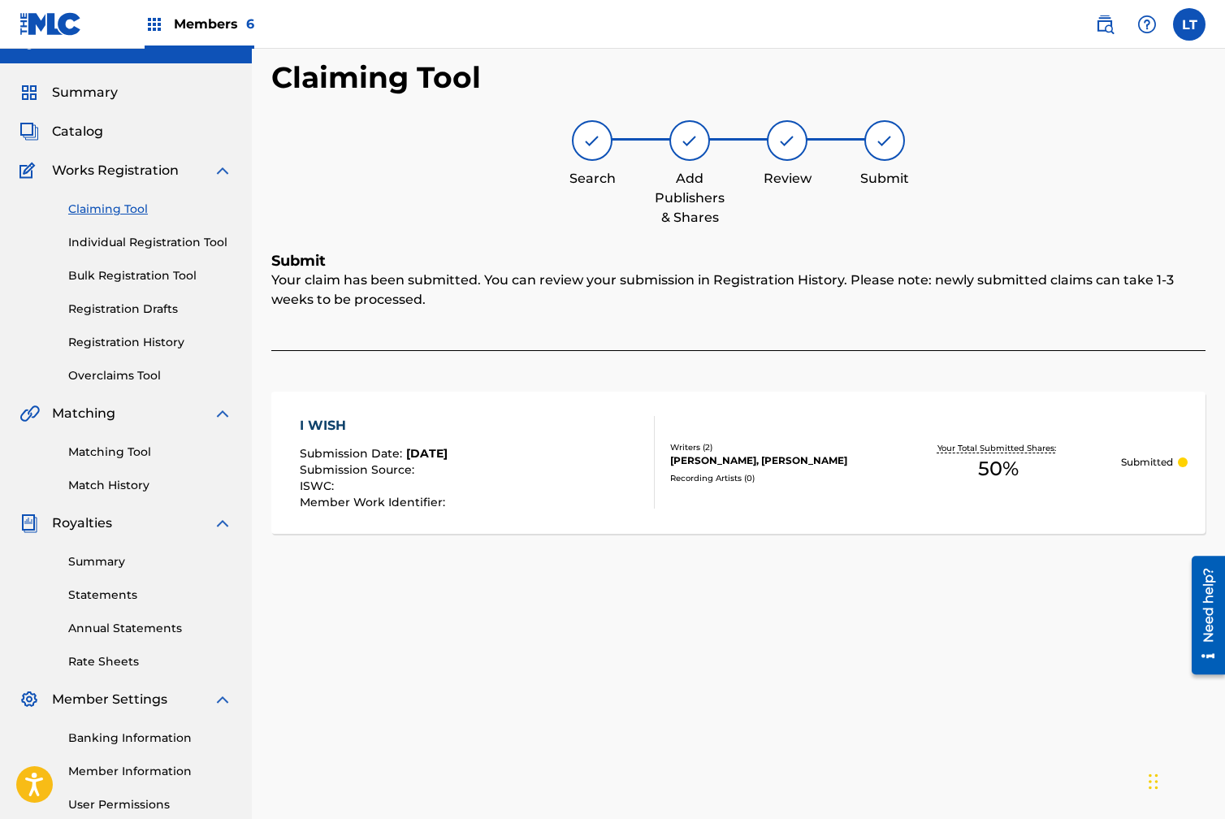
scroll to position [36, 0]
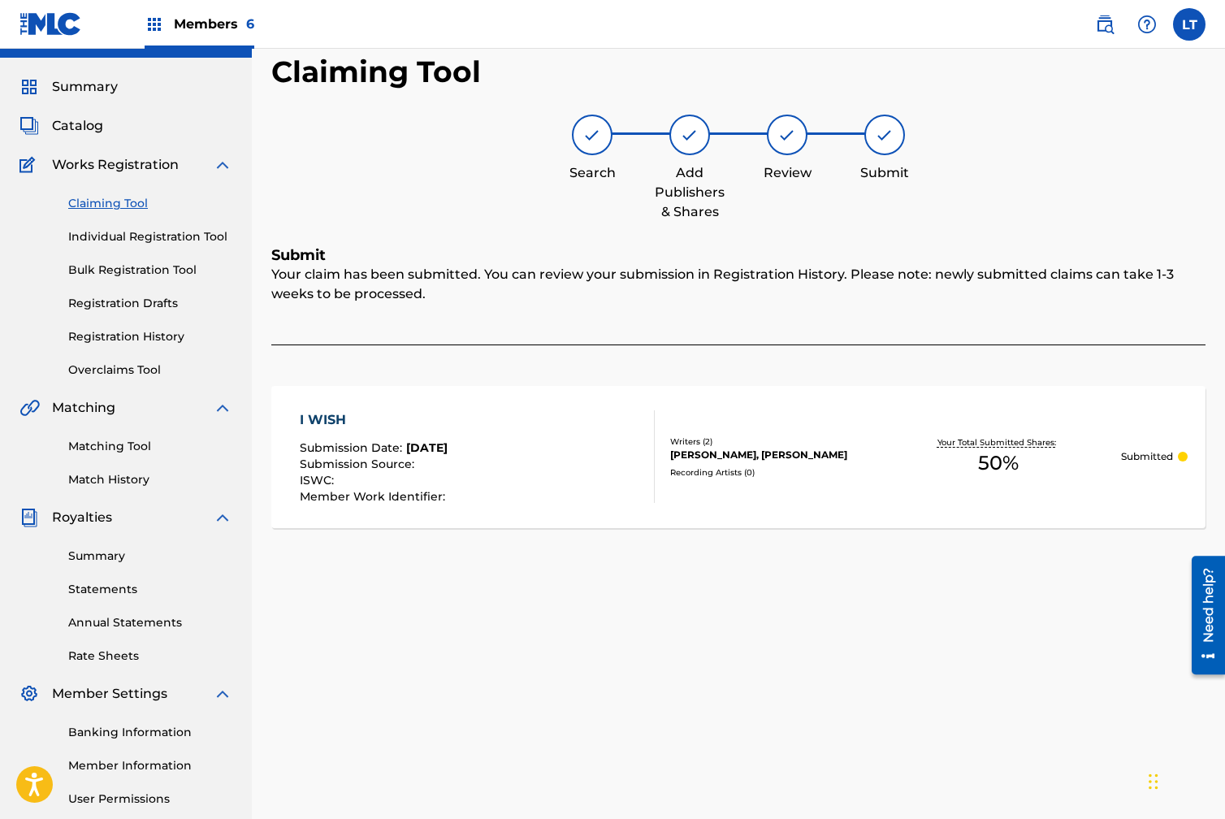
click at [109, 207] on link "Claiming Tool" at bounding box center [150, 203] width 164 height 17
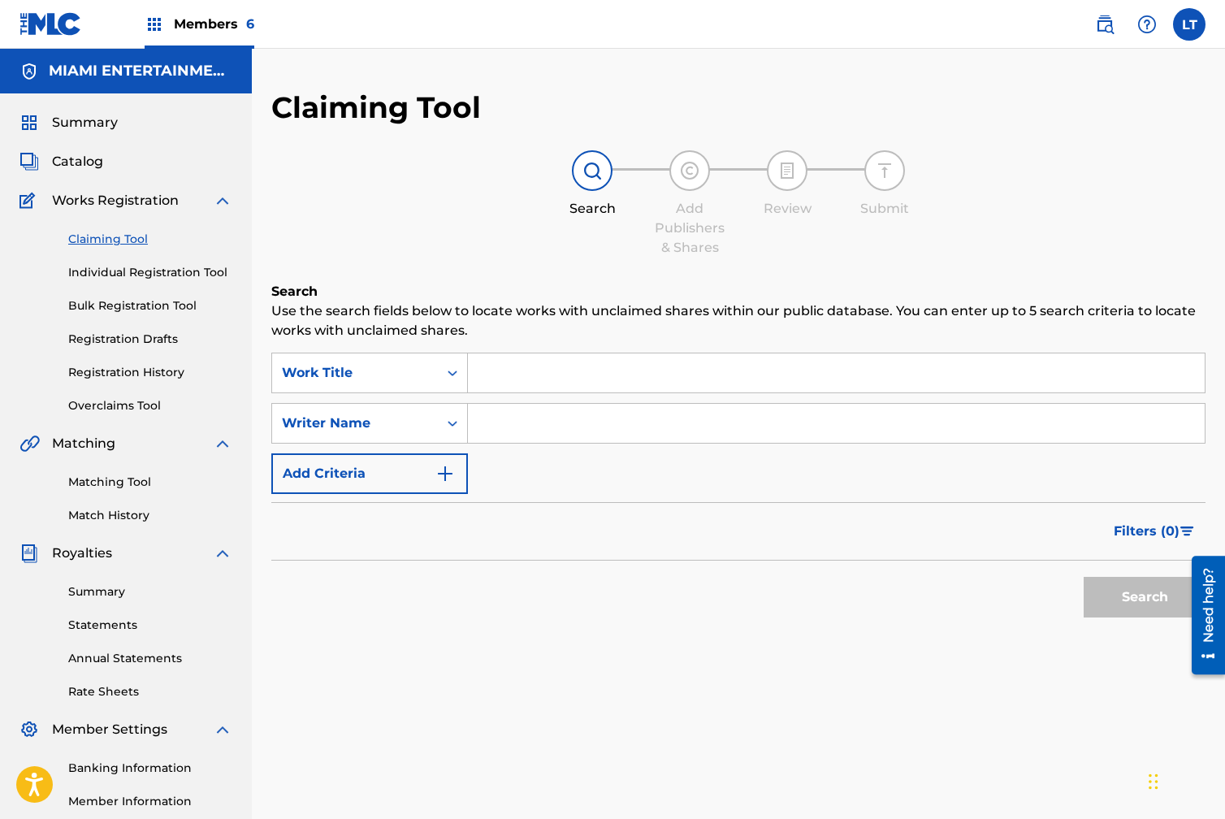
scroll to position [2, 0]
click at [505, 422] on input "Search Form" at bounding box center [836, 421] width 737 height 39
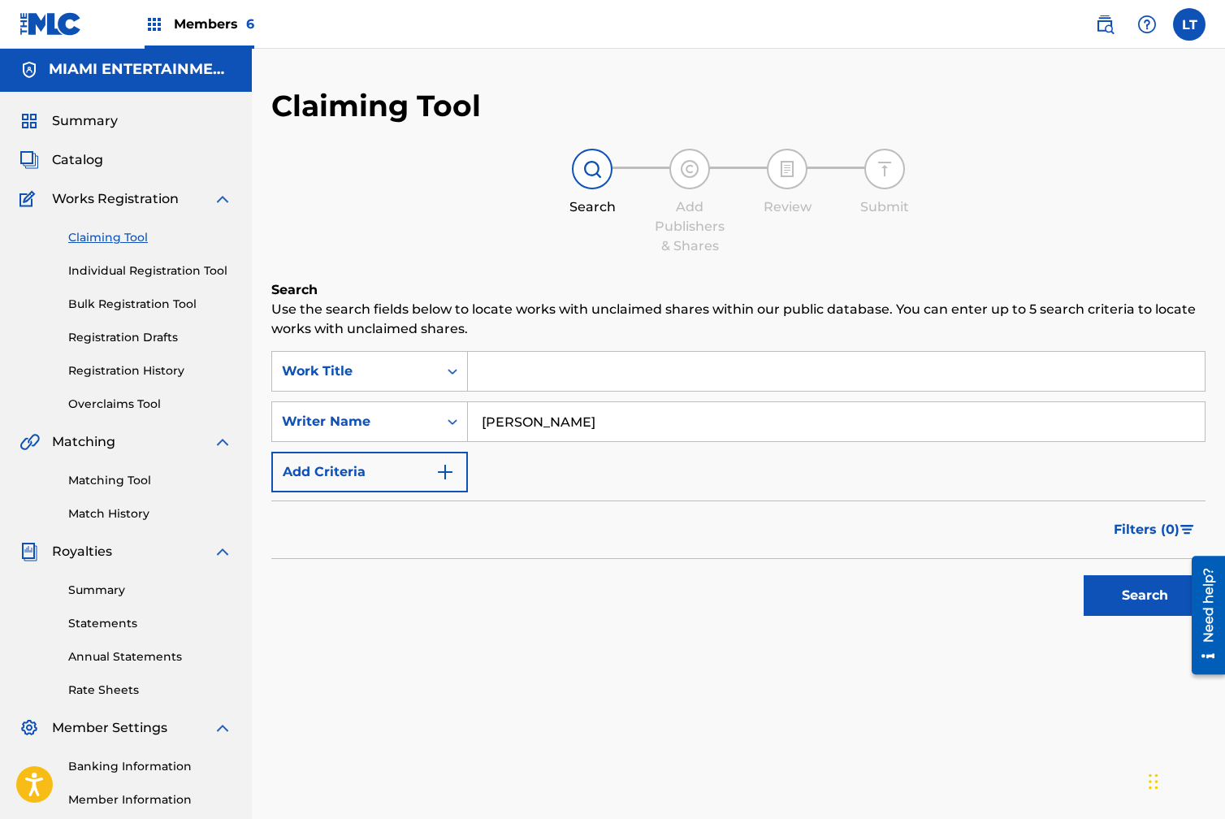
type input "[PERSON_NAME]"
click at [1119, 586] on button "Search" at bounding box center [1145, 595] width 122 height 41
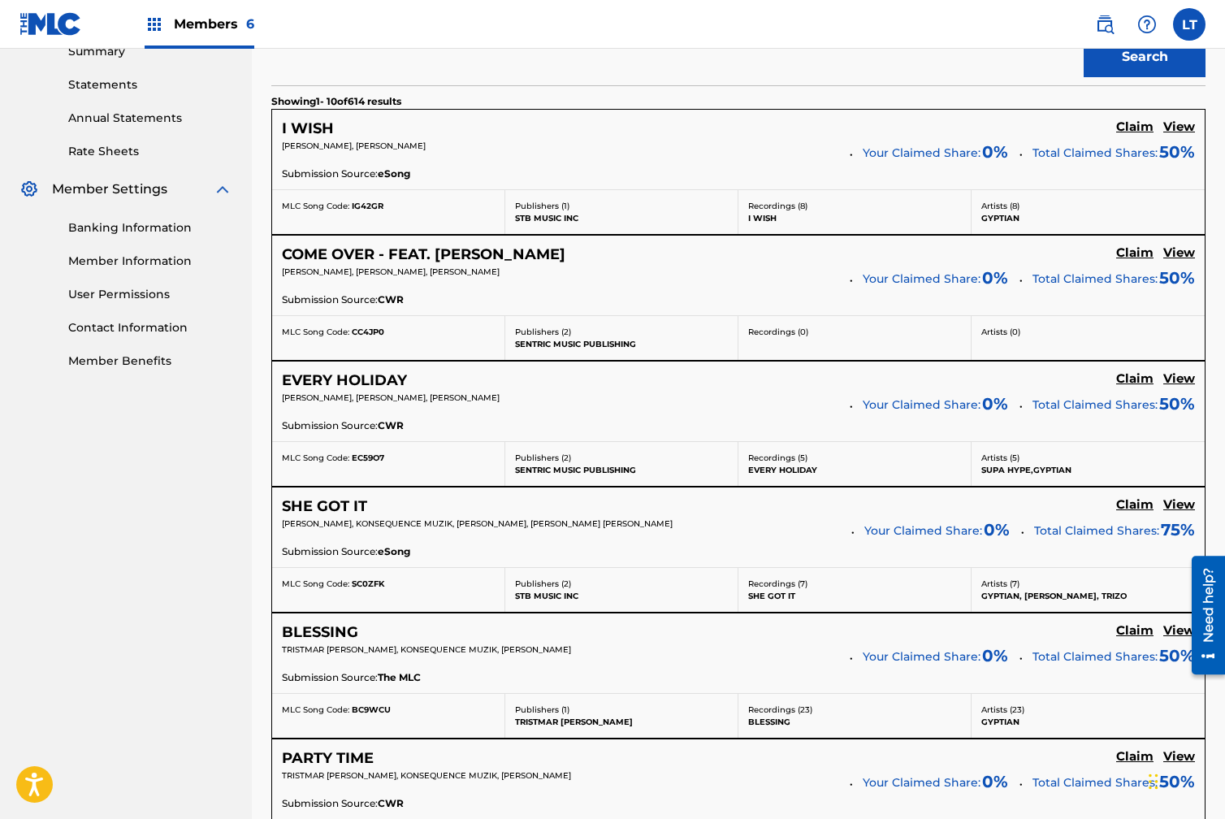
scroll to position [578, 0]
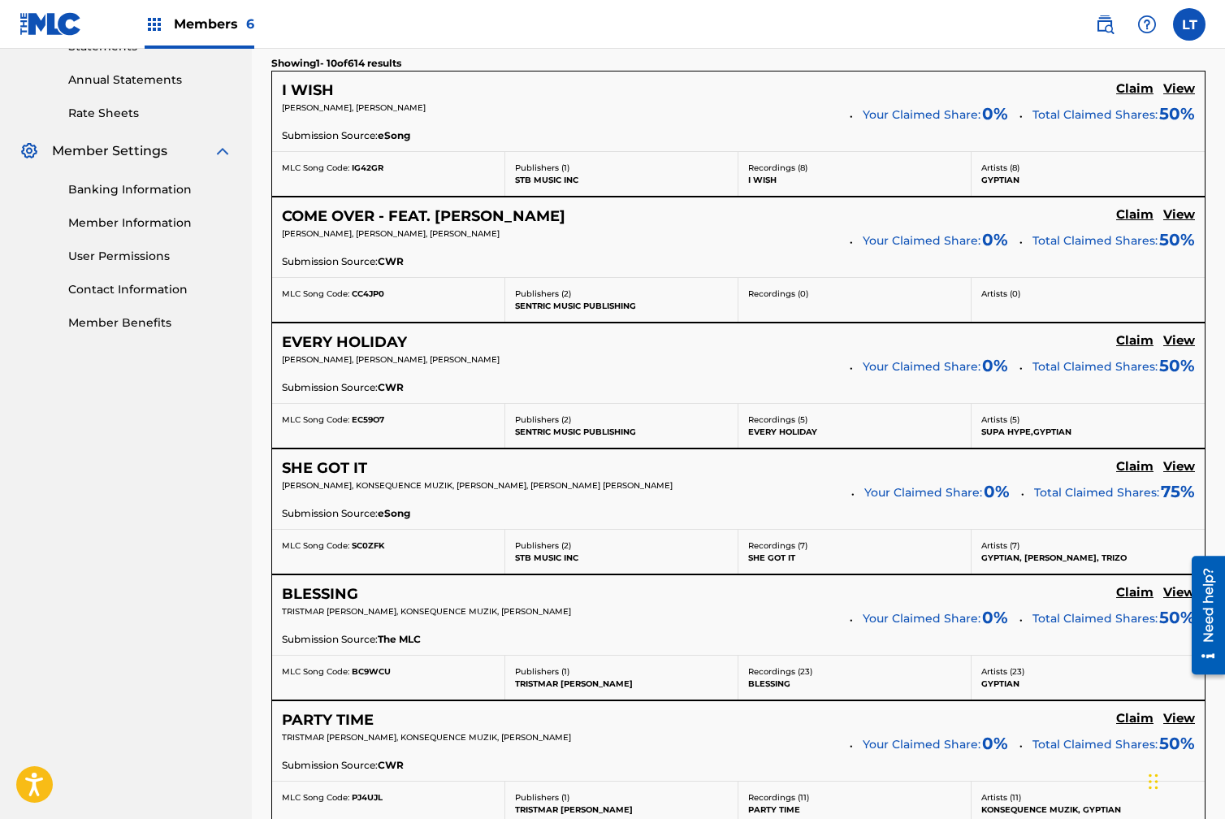
click at [1129, 97] on h5 "Claim" at bounding box center [1134, 88] width 37 height 15
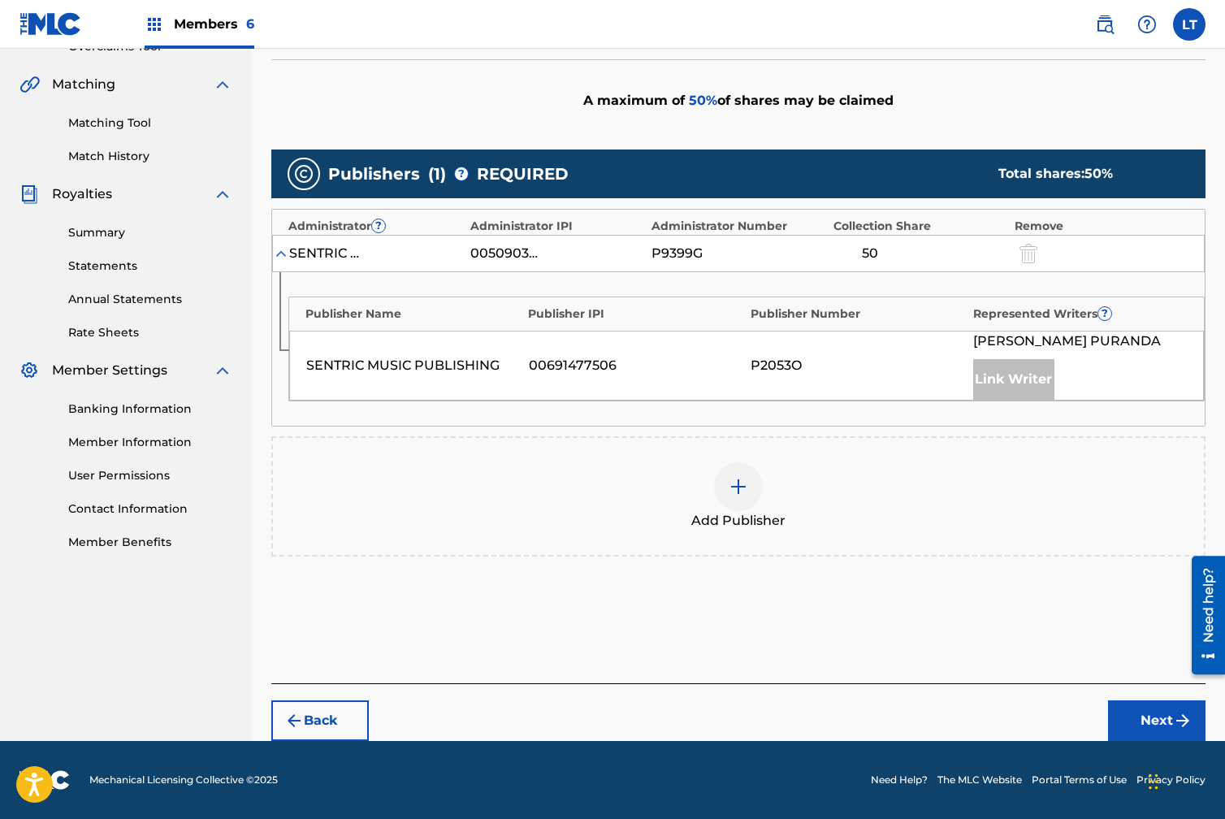
scroll to position [359, 0]
click at [745, 483] on img at bounding box center [738, 486] width 19 height 19
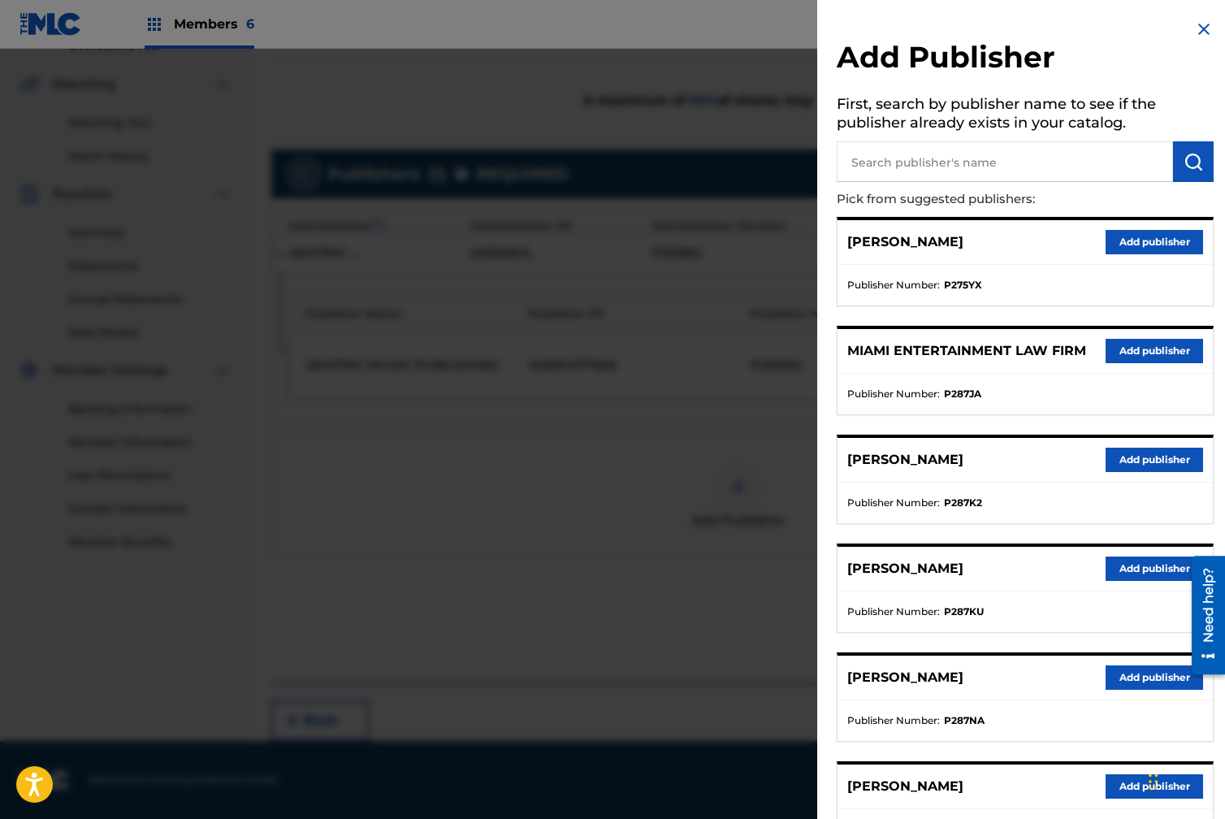
click at [1154, 350] on button "Add publisher" at bounding box center [1154, 351] width 97 height 24
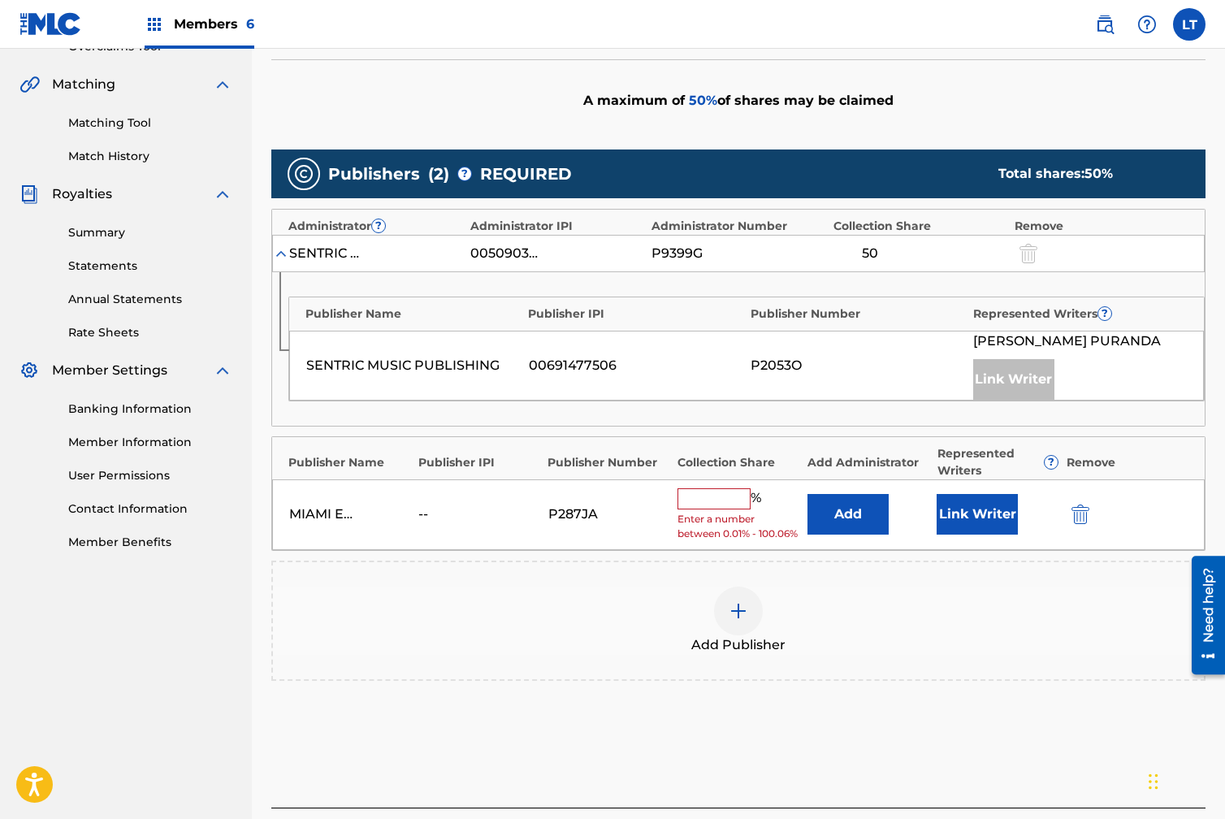
click at [705, 496] on input "text" at bounding box center [714, 498] width 73 height 21
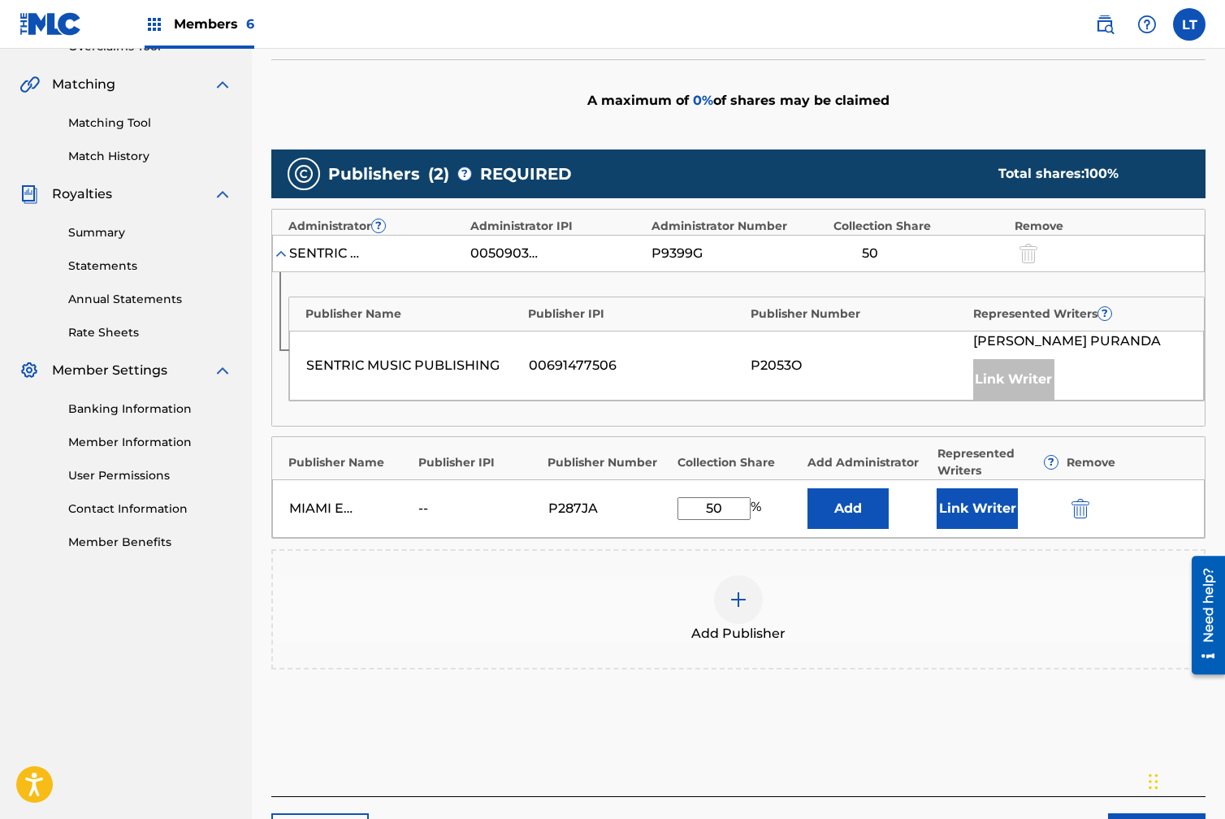
type input "50"
click at [978, 505] on button "Link Writer" at bounding box center [977, 508] width 81 height 41
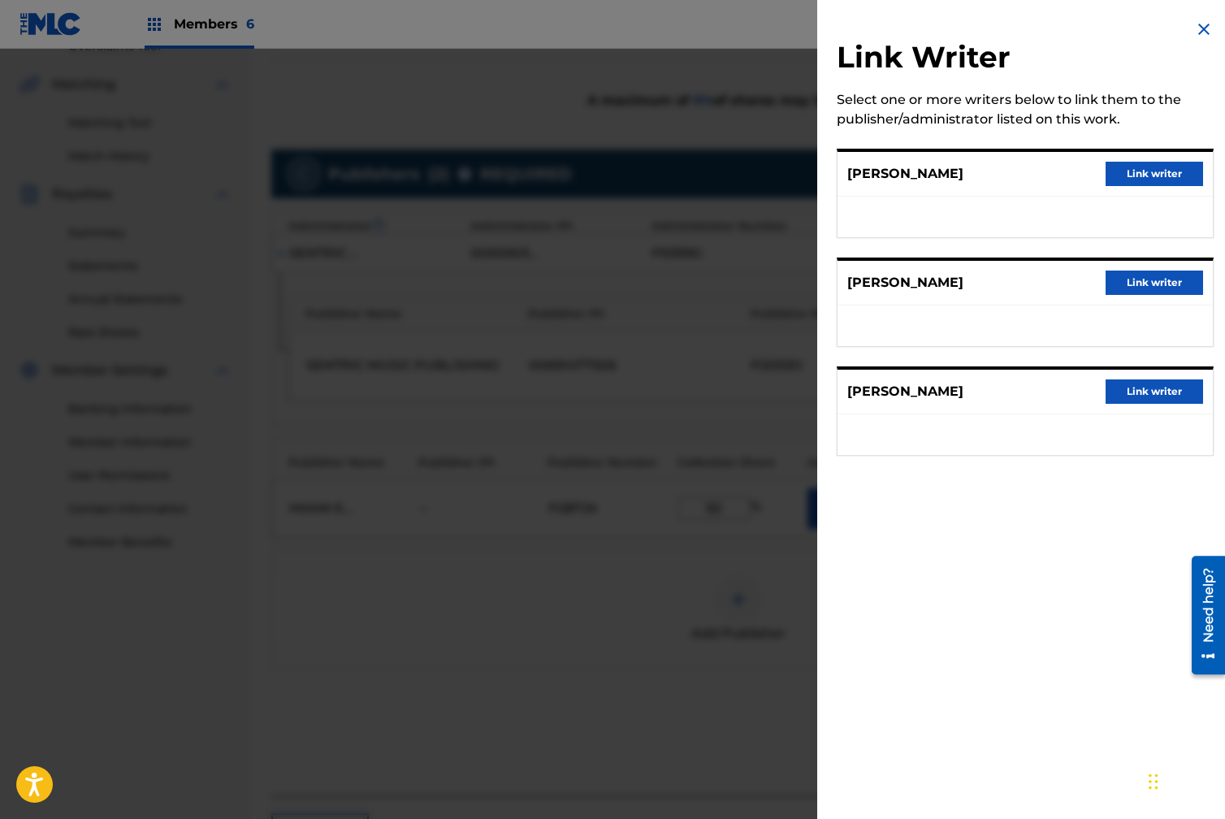
click at [1135, 283] on button "Link writer" at bounding box center [1154, 283] width 97 height 24
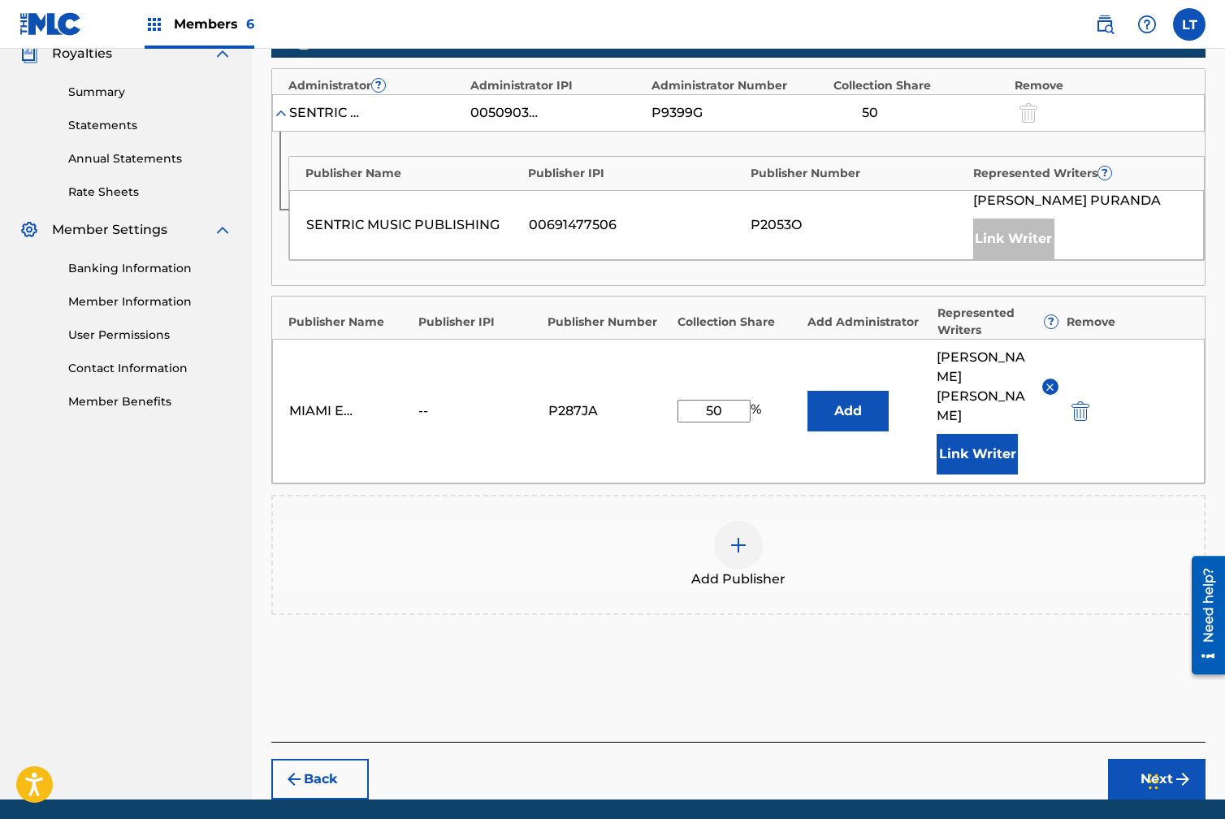
scroll to position [518, 0]
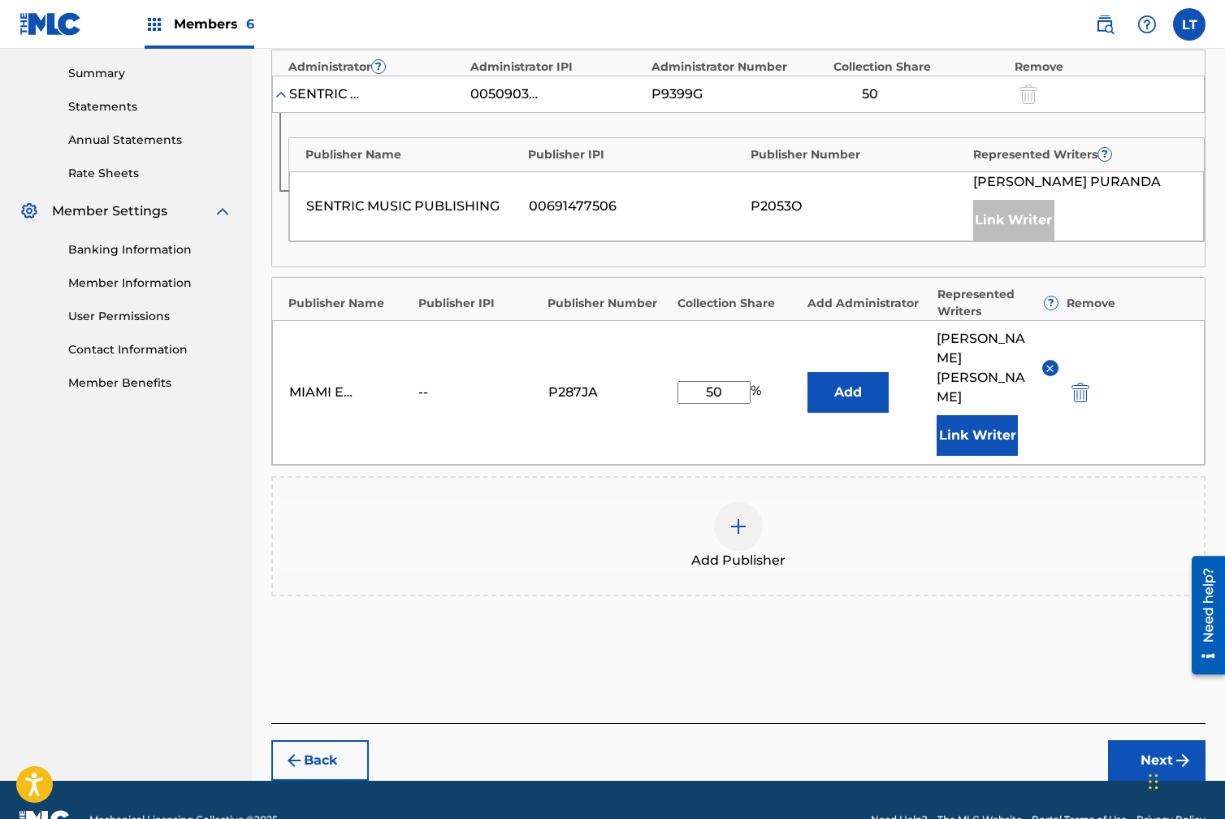
click at [1167, 740] on button "Next" at bounding box center [1156, 760] width 97 height 41
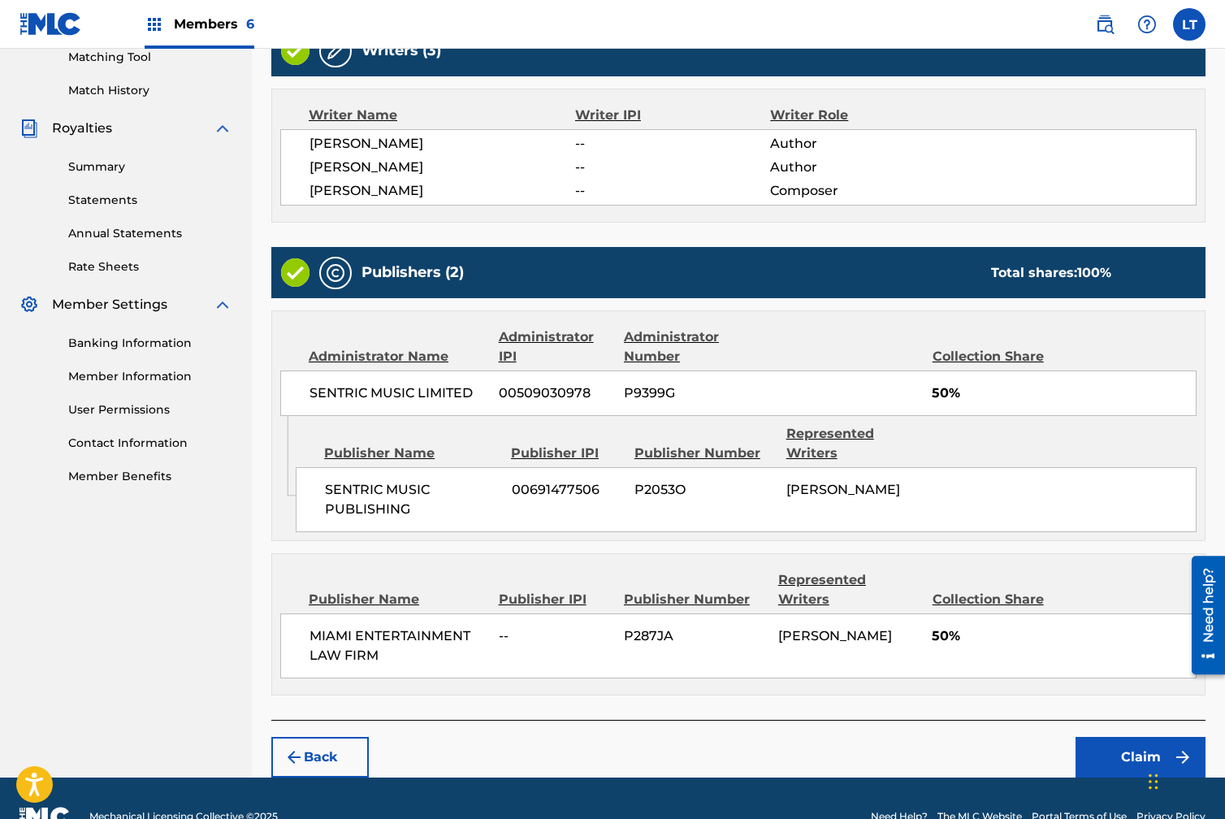
scroll to position [439, 0]
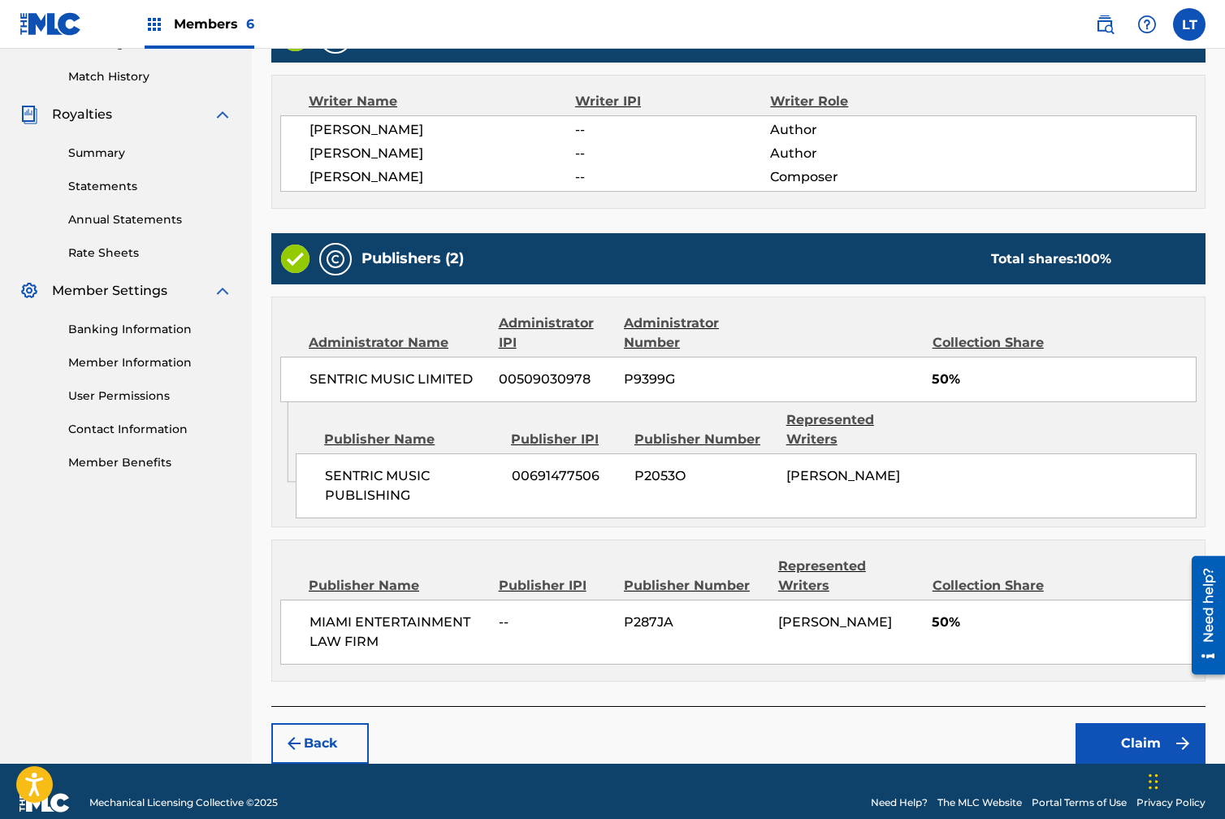
click at [1132, 725] on button "Claim" at bounding box center [1141, 743] width 130 height 41
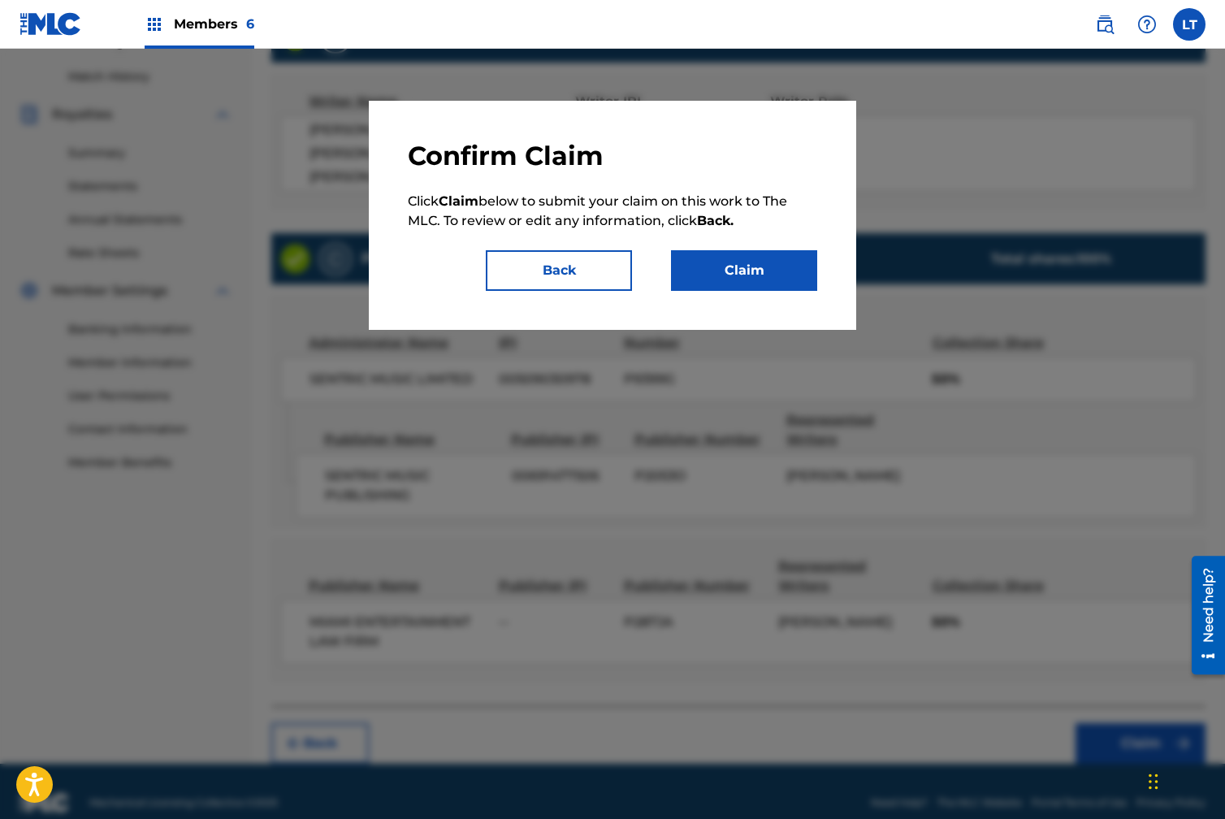
click at [743, 272] on button "Claim" at bounding box center [744, 270] width 146 height 41
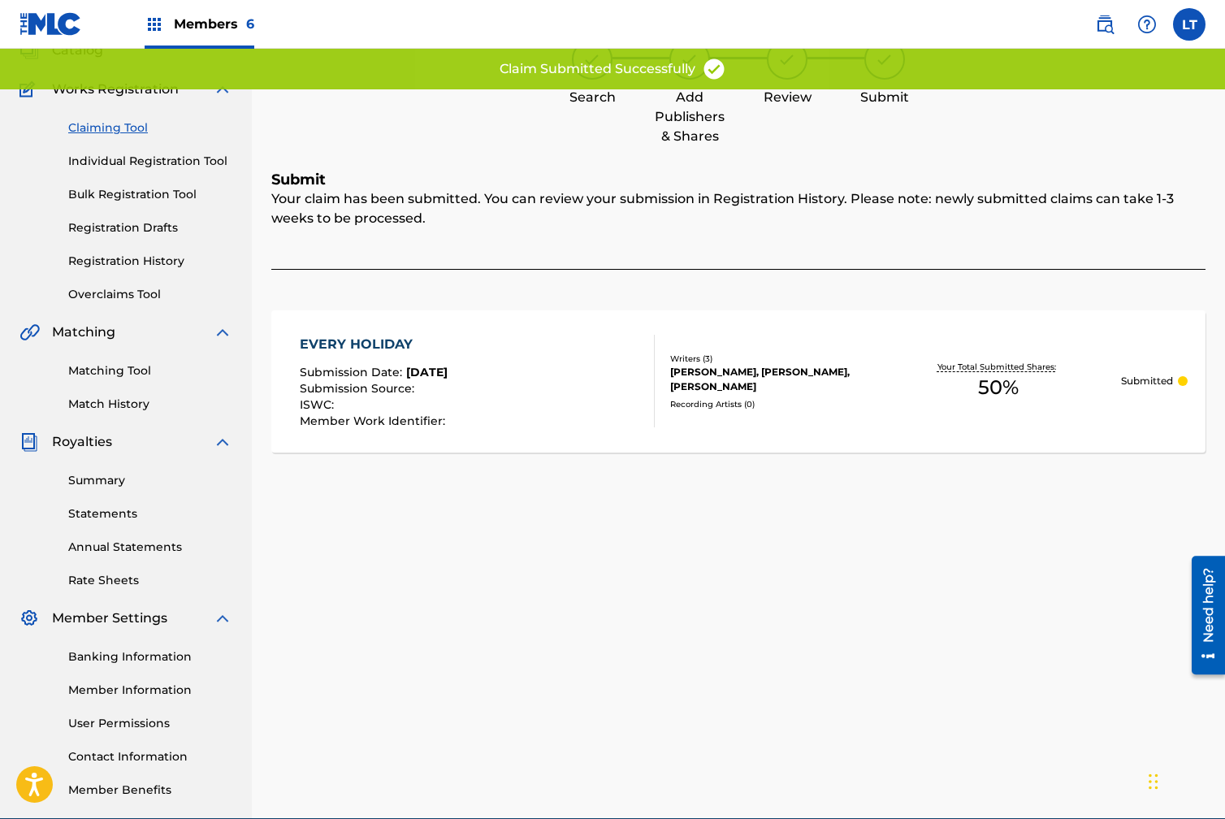
scroll to position [99, 0]
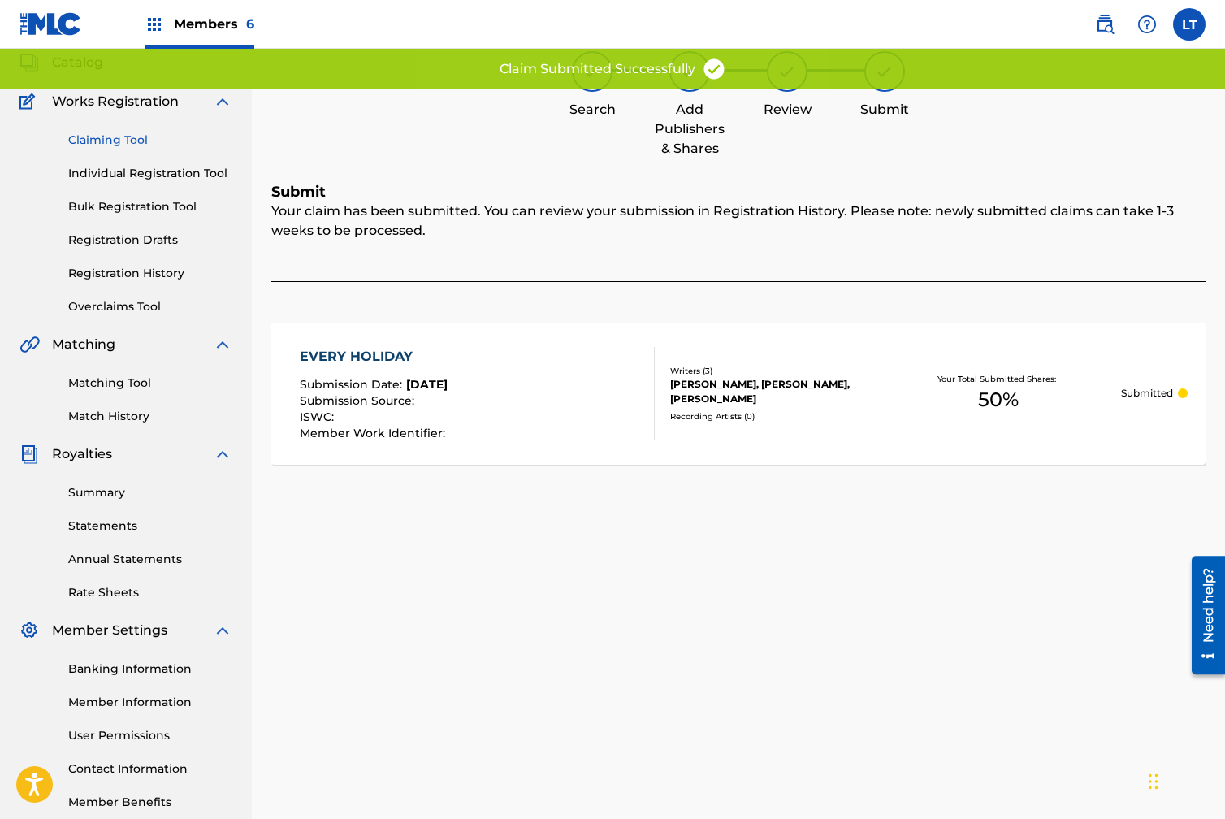
click at [110, 141] on link "Claiming Tool" at bounding box center [150, 140] width 164 height 17
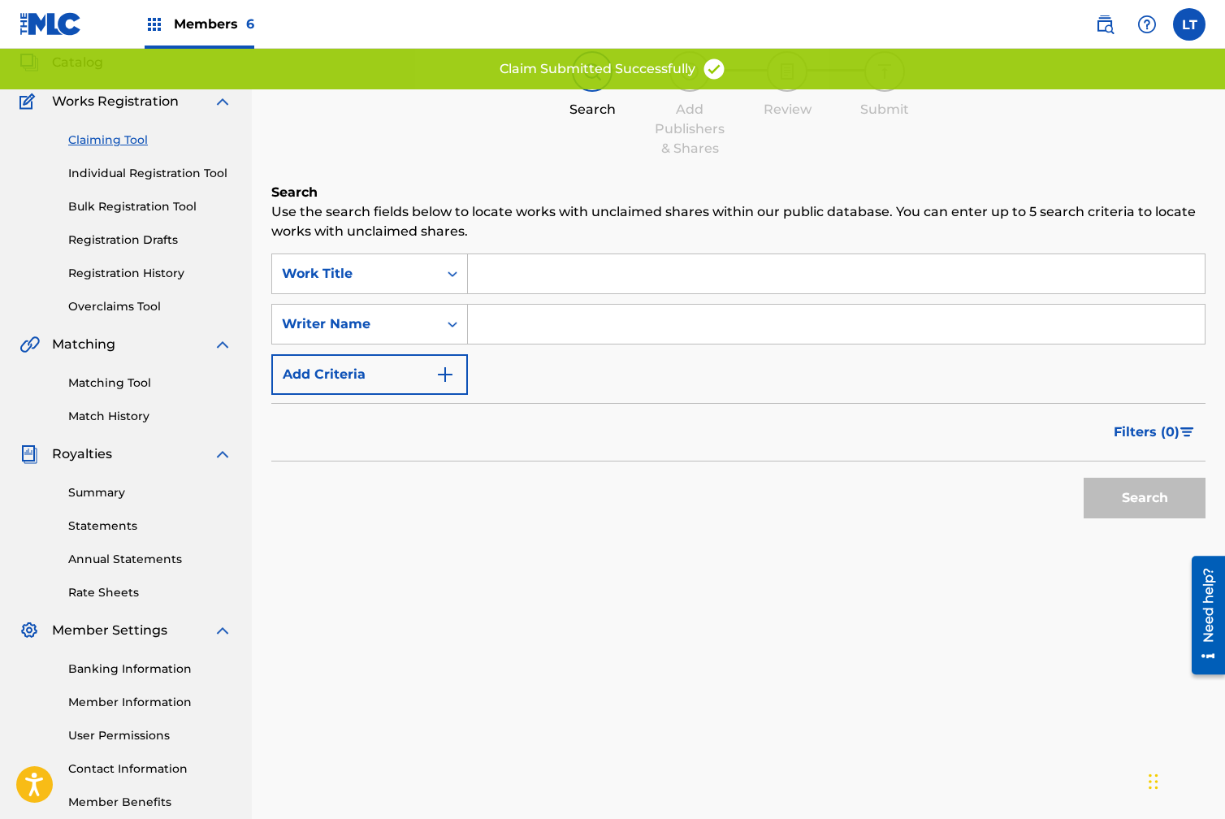
scroll to position [0, 0]
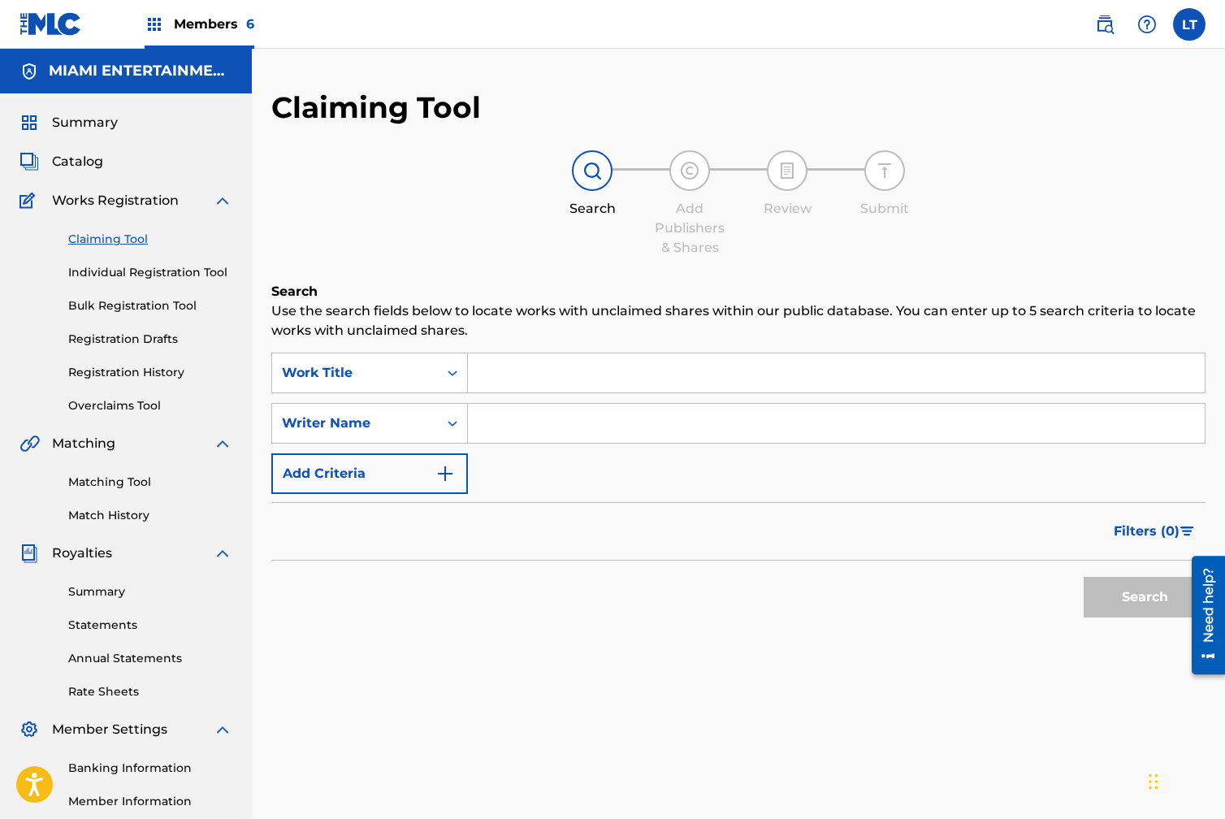
click at [513, 418] on input "Search Form" at bounding box center [836, 423] width 737 height 39
type input "[PERSON_NAME]"
click at [1116, 582] on button "Search" at bounding box center [1145, 597] width 122 height 41
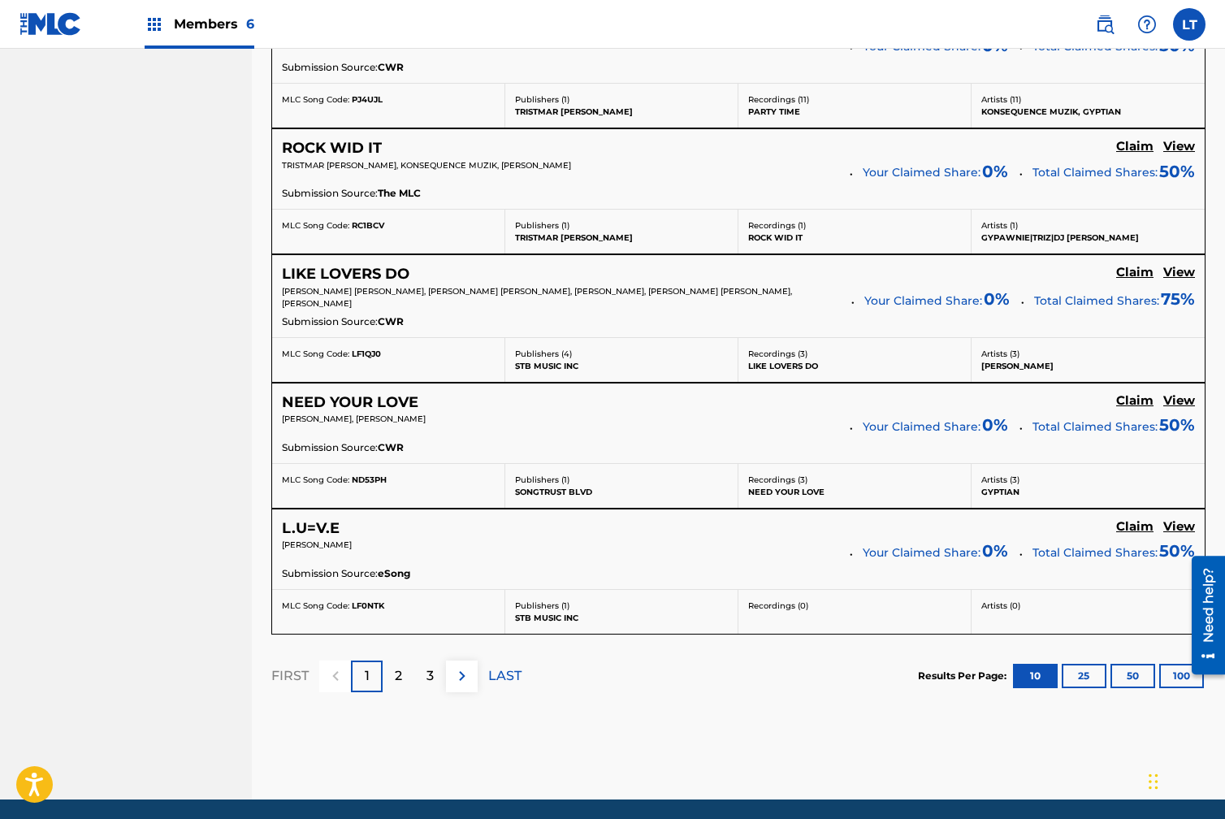
scroll to position [1280, 0]
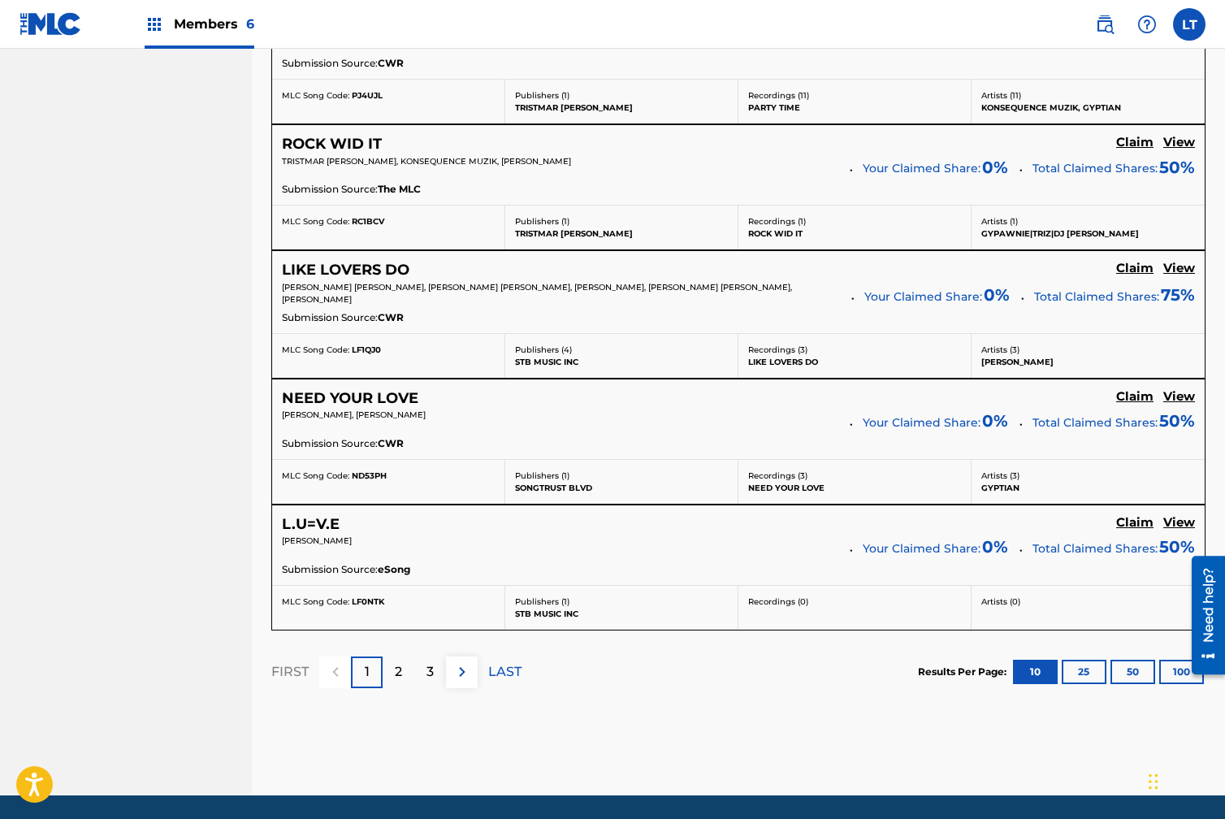
click at [1169, 669] on button "100" at bounding box center [1181, 672] width 45 height 24
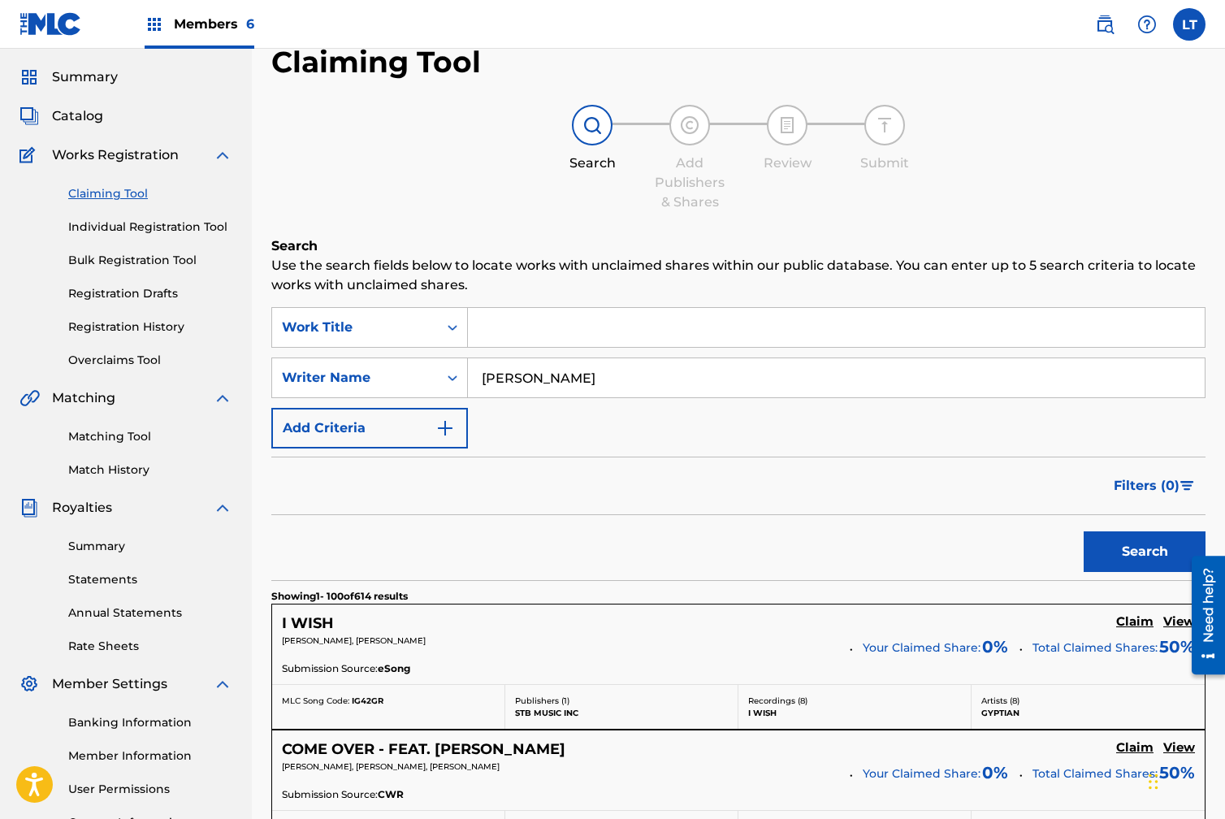
scroll to position [46, 0]
click at [159, 261] on link "Bulk Registration Tool" at bounding box center [150, 259] width 164 height 17
